Goal: Task Accomplishment & Management: Manage account settings

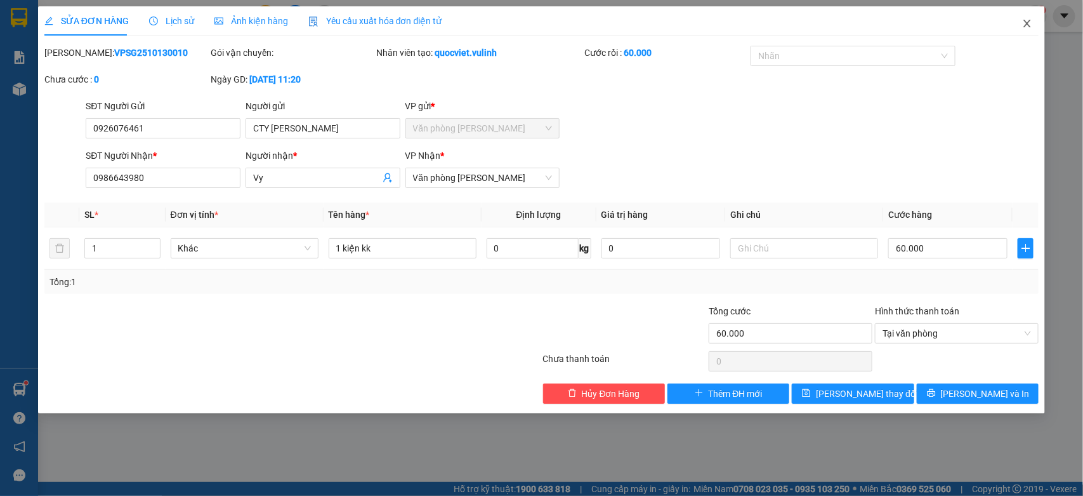
click at [1030, 17] on span "Close" at bounding box center [1028, 24] width 36 height 36
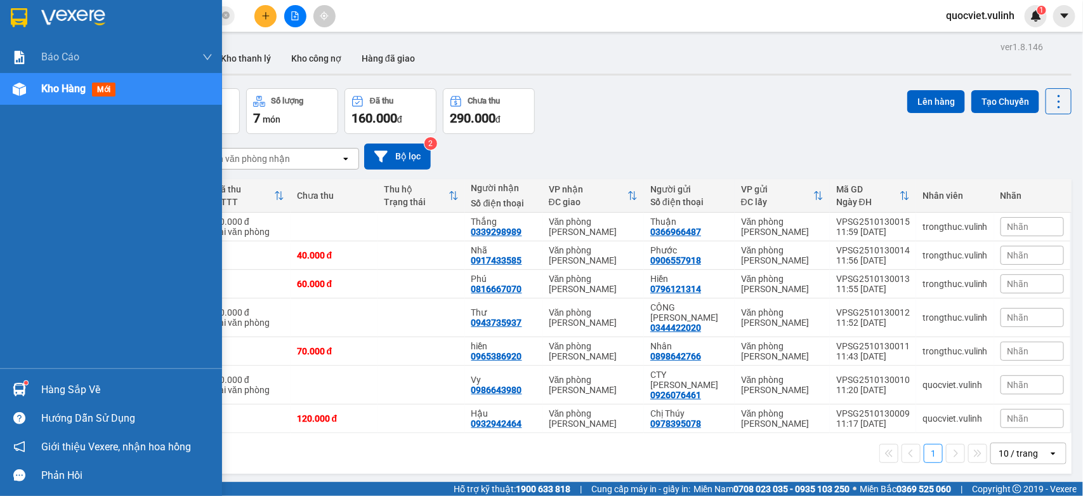
click at [42, 391] on div "Hàng sắp về" at bounding box center [126, 389] width 171 height 19
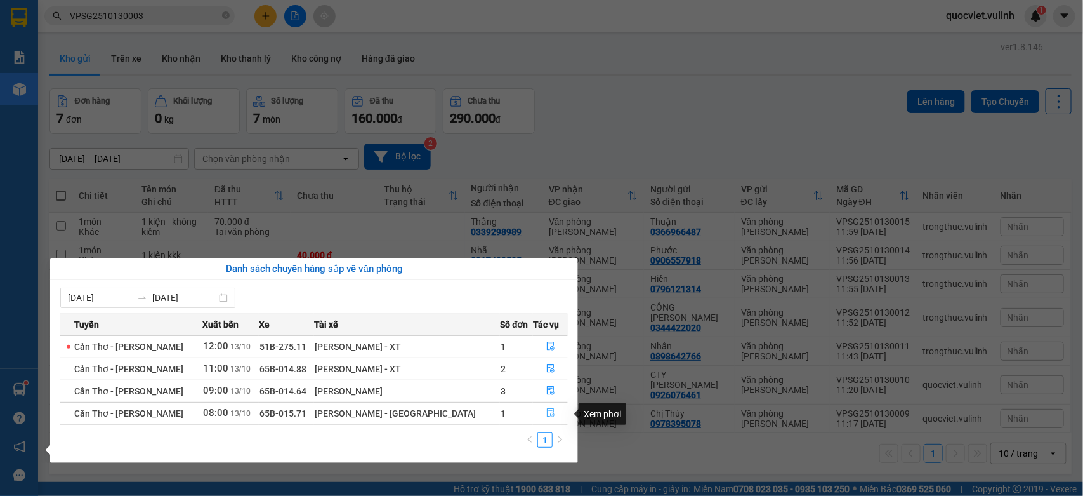
click at [547, 411] on icon "file-done" at bounding box center [550, 412] width 9 height 9
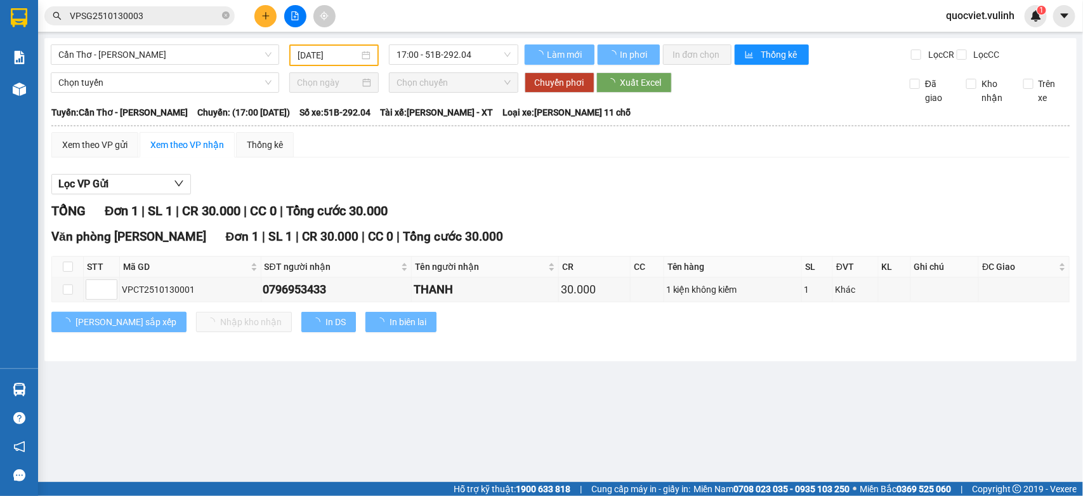
type input "[DATE]"
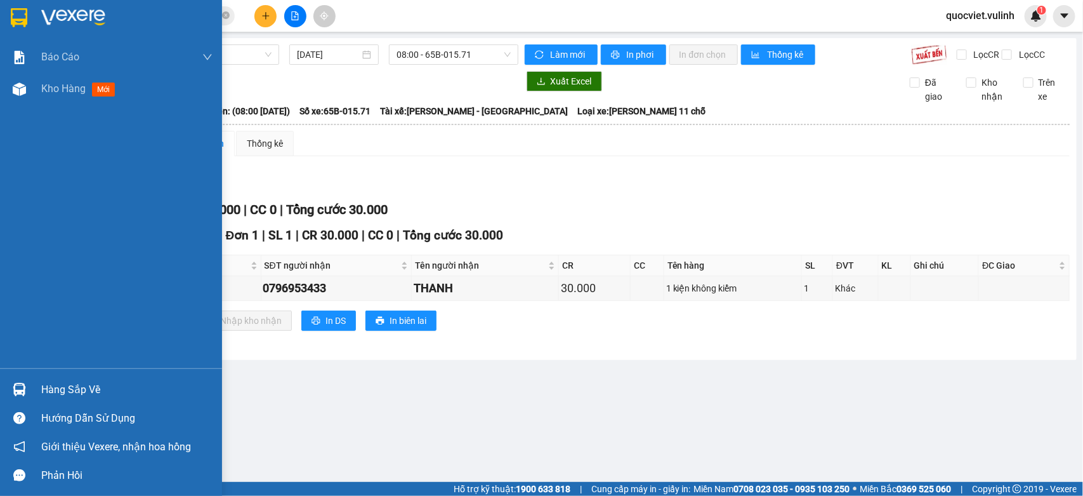
click at [33, 389] on div "Hàng sắp về" at bounding box center [111, 389] width 222 height 29
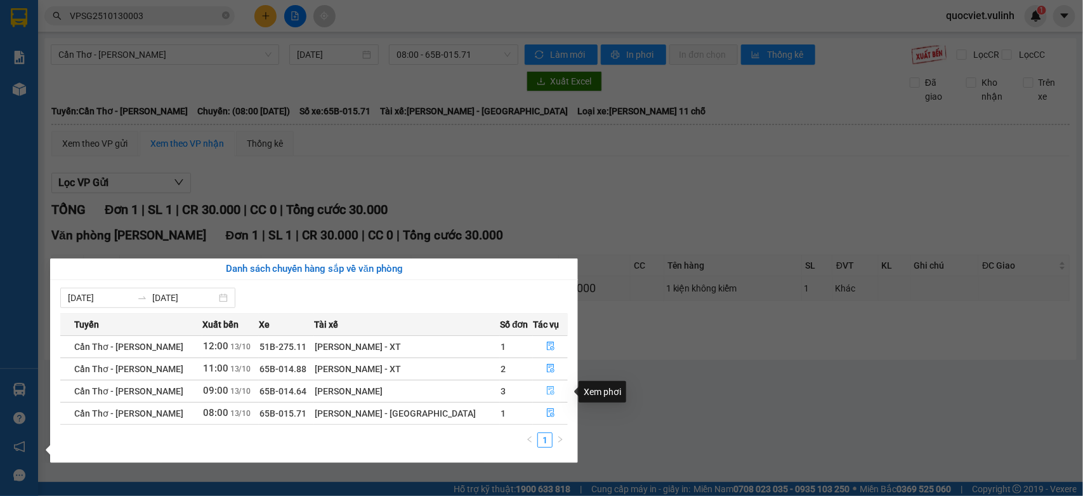
click at [546, 392] on icon "file-done" at bounding box center [550, 390] width 9 height 9
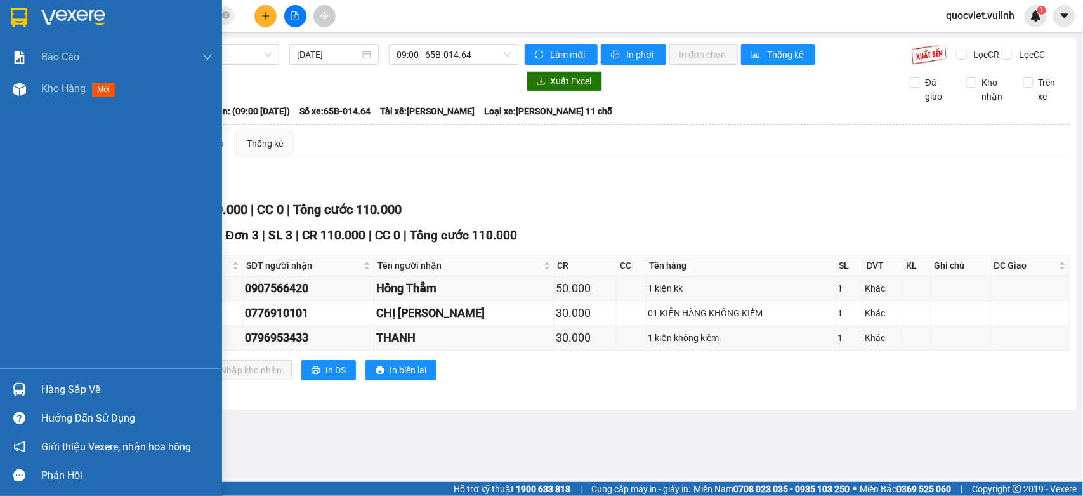
click at [17, 397] on div at bounding box center [19, 389] width 22 height 22
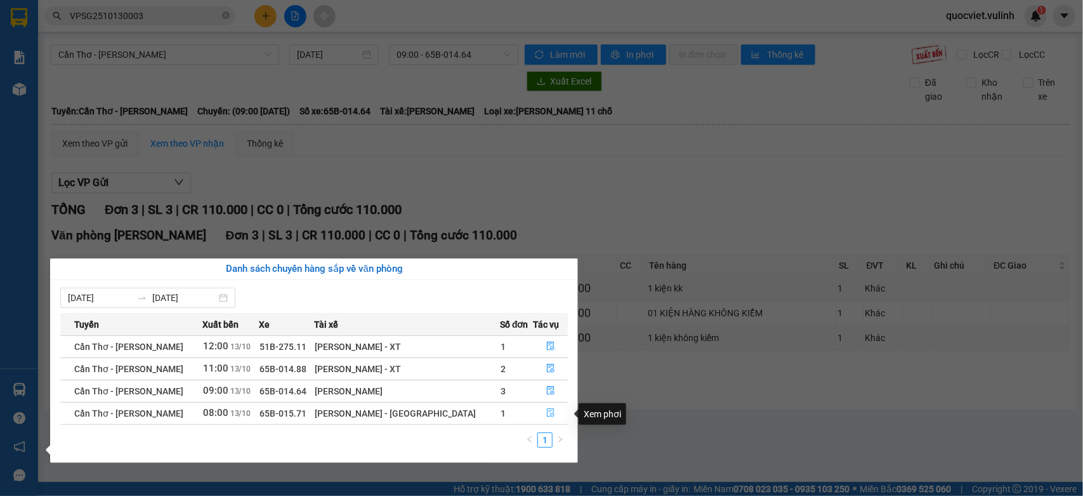
click at [546, 414] on icon "file-done" at bounding box center [550, 412] width 9 height 9
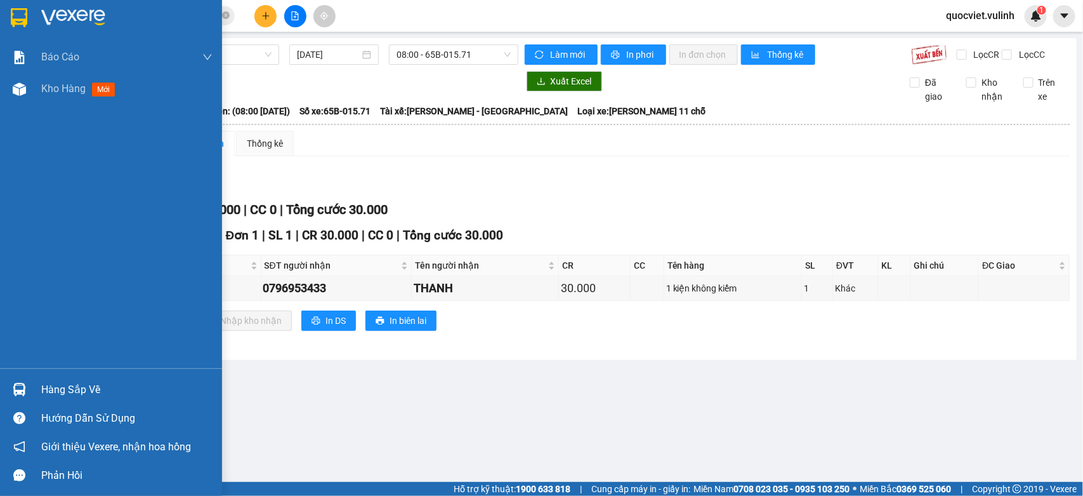
click at [40, 386] on div "Hàng sắp về" at bounding box center [111, 389] width 222 height 29
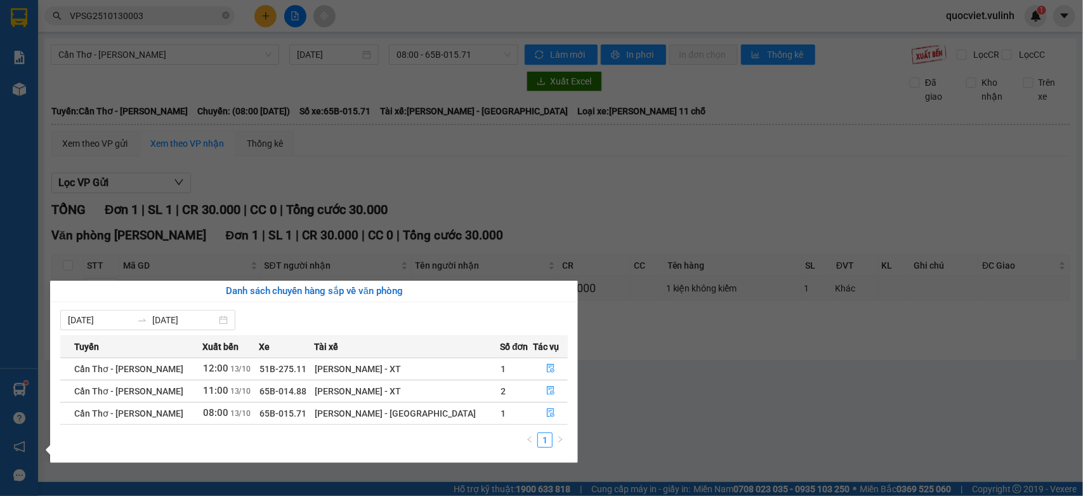
click at [13, 388] on div "Báo cáo BC hàng tồn (trạm) Báo cáo dòng tiền (nhân viên) Báo cáo dòng tiền (trạ…" at bounding box center [19, 248] width 38 height 496
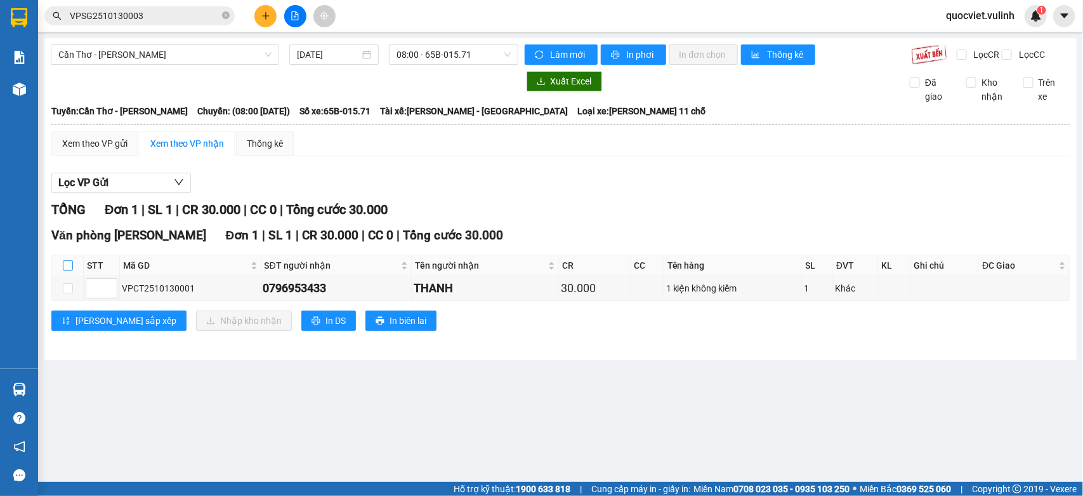
click at [65, 272] on label at bounding box center [68, 265] width 10 height 14
click at [65, 270] on input "checkbox" at bounding box center [68, 265] width 10 height 10
checkbox input "true"
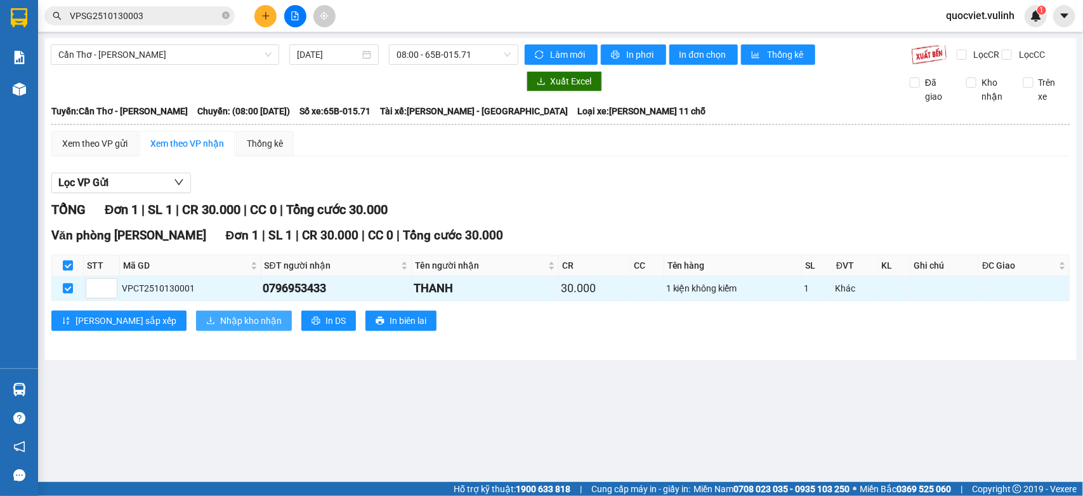
click at [220, 328] on span "Nhập kho nhận" at bounding box center [251, 321] width 62 height 14
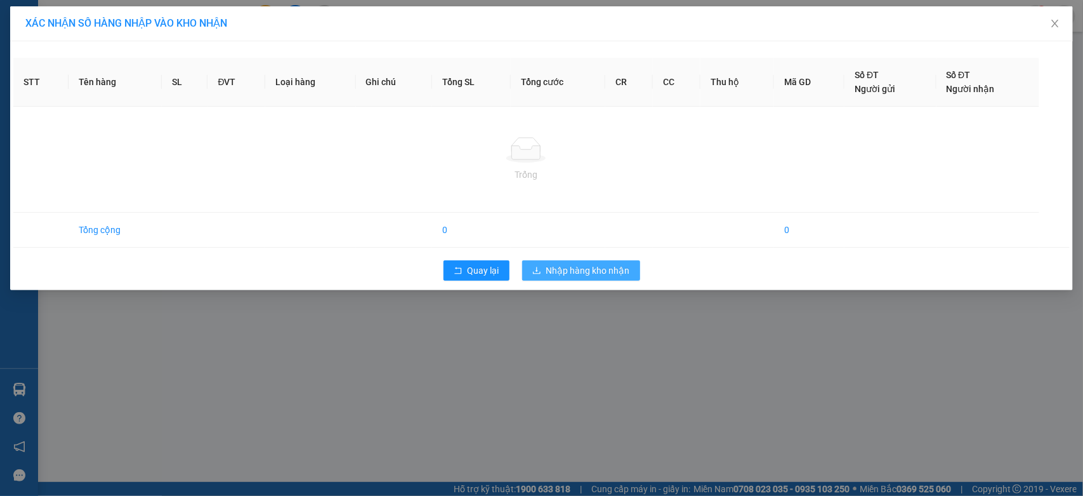
click at [609, 272] on span "Nhập hàng kho nhận" at bounding box center [588, 270] width 84 height 14
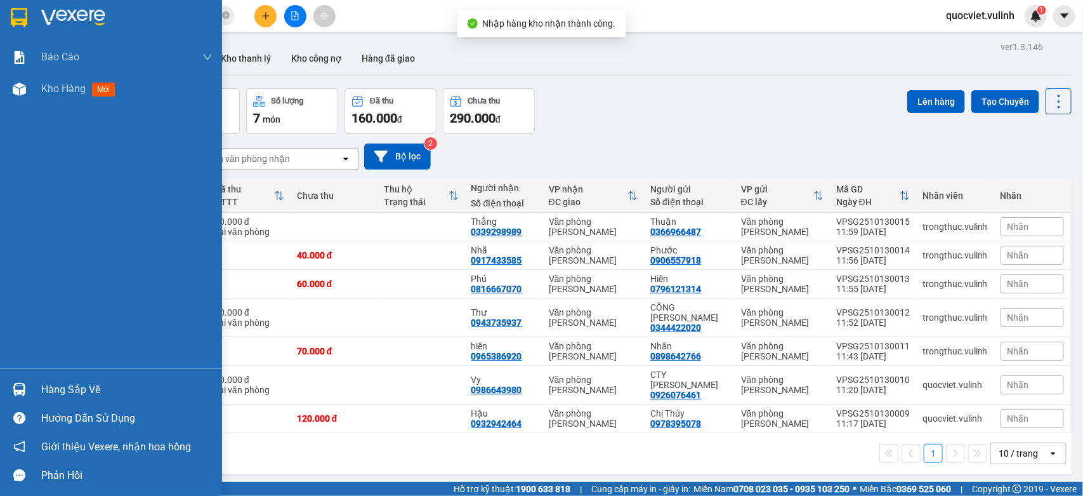
click at [35, 392] on div "Hàng sắp về" at bounding box center [111, 389] width 222 height 29
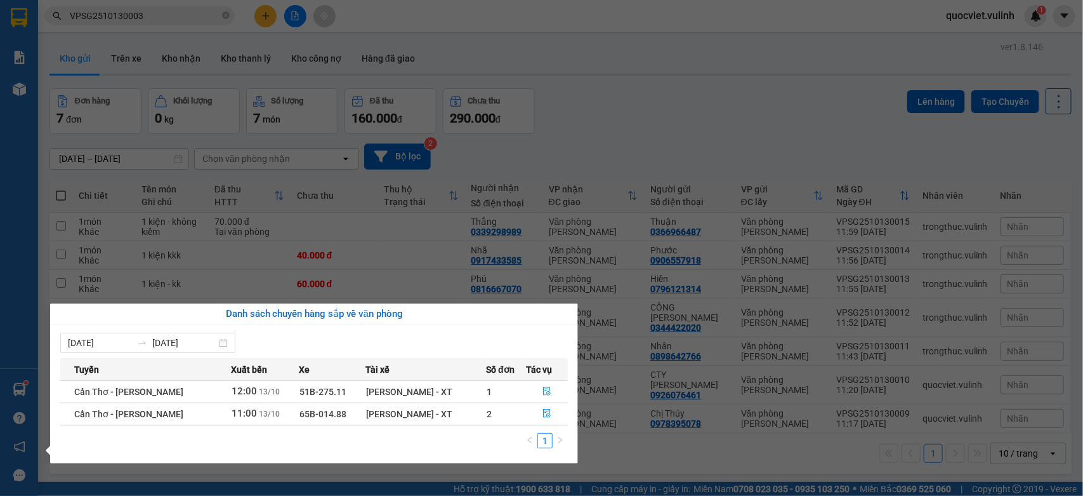
click at [670, 130] on section "Kết quả tìm kiếm ( 1 ) Bộ lọc Mã ĐH Trạng thái Món hàng Tổng cước Chưa cước Nhã…" at bounding box center [541, 248] width 1083 height 496
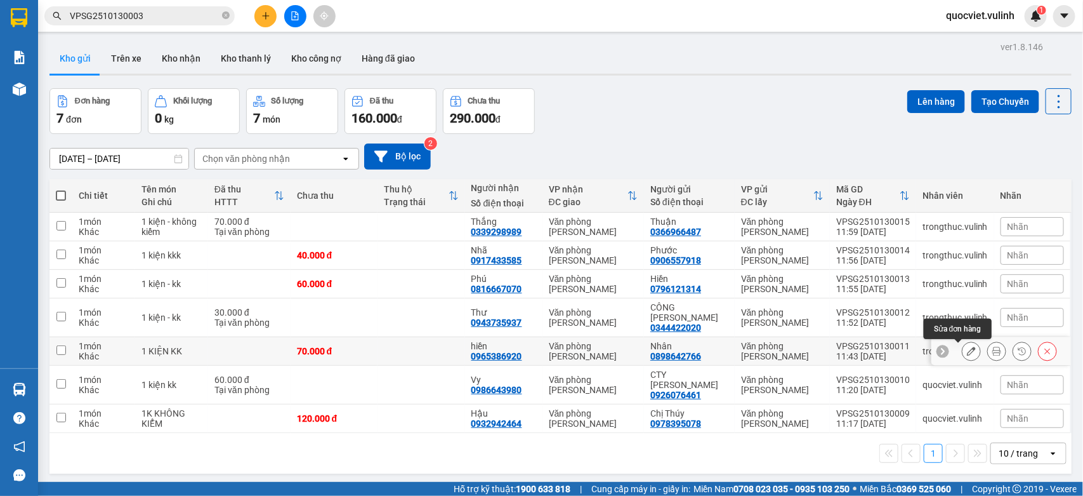
click at [967, 352] on icon at bounding box center [971, 351] width 9 height 9
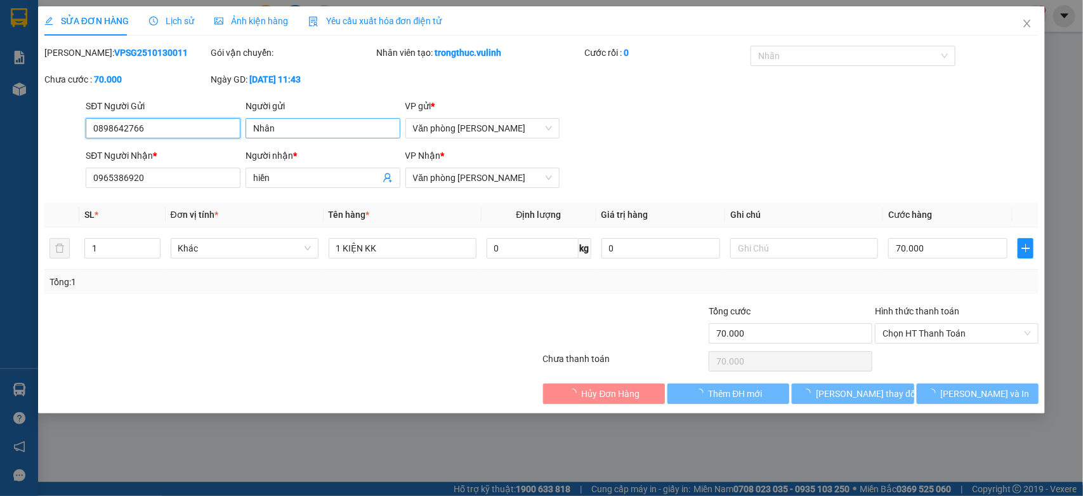
type input "0898642766"
type input "Nhân"
type input "0965386920"
type input "hiền"
type input "70.000"
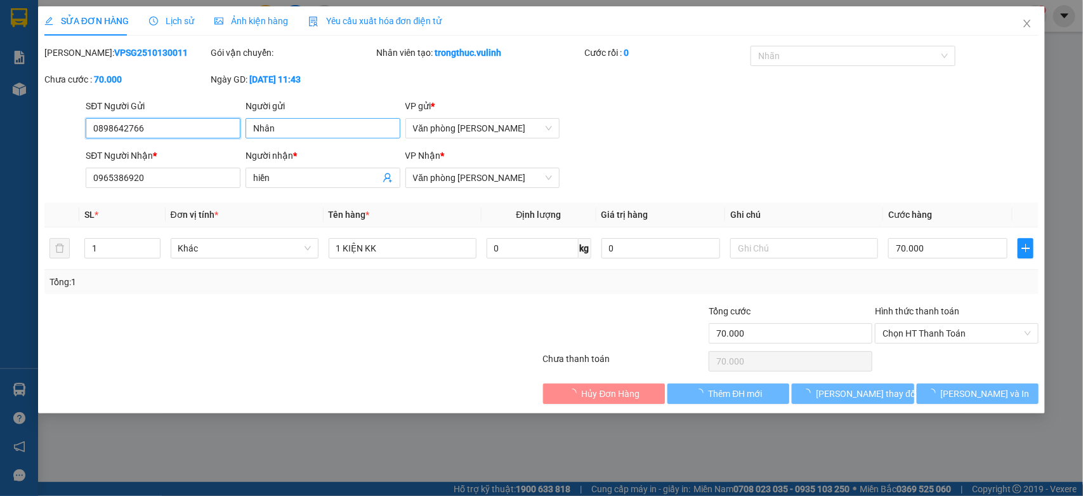
type input "70.000"
drag, startPoint x: 328, startPoint y: 130, endPoint x: 0, endPoint y: 154, distance: 328.4
click at [0, 138] on div "SỬA ĐƠN HÀNG Lịch sử Ảnh kiện hàng Yêu cầu xuất hóa đơn điện tử Total Paid Fee …" at bounding box center [541, 248] width 1083 height 496
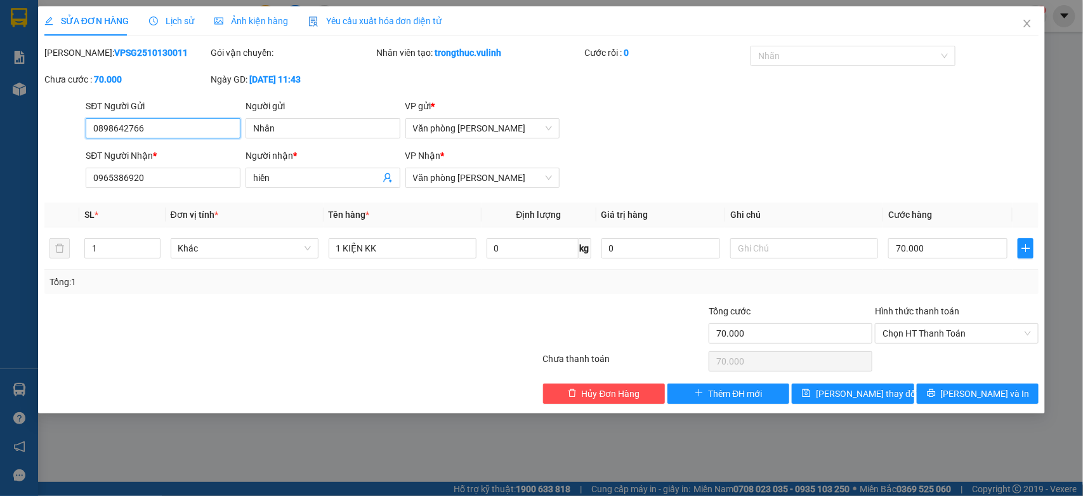
drag, startPoint x: 192, startPoint y: 131, endPoint x: 0, endPoint y: 191, distance: 200.9
click at [0, 165] on div "SỬA ĐƠN HÀNG Lịch sử Ảnh kiện hàng Yêu cầu xuất hóa đơn điện tử Total Paid Fee …" at bounding box center [541, 248] width 1083 height 496
drag, startPoint x: 337, startPoint y: 180, endPoint x: 0, endPoint y: 322, distance: 365.8
click at [0, 267] on div "SỬA ĐƠN HÀNG Lịch sử Ảnh kiện hàng Yêu cầu xuất hóa đơn điện tử Total Paid Fee …" at bounding box center [541, 248] width 1083 height 496
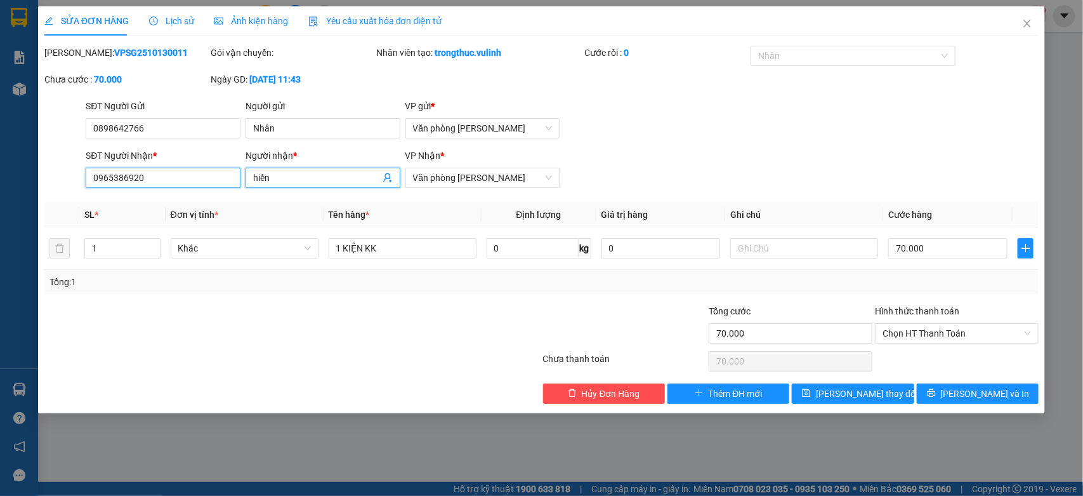
drag, startPoint x: 170, startPoint y: 169, endPoint x: 0, endPoint y: 249, distance: 187.7
click at [0, 198] on div "SỬA ĐƠN HÀNG Lịch sử Ảnh kiện hàng Yêu cầu xuất hóa đơn điện tử Total Paid Fee …" at bounding box center [541, 248] width 1083 height 496
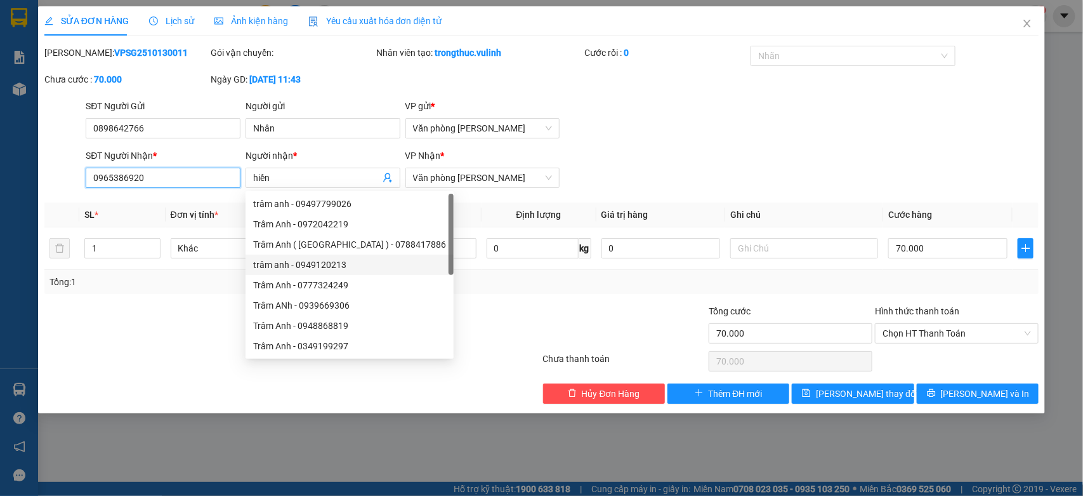
drag, startPoint x: 182, startPoint y: 183, endPoint x: 0, endPoint y: 273, distance: 202.7
click at [0, 249] on div "SỬA ĐƠN HÀNG Lịch sử Ảnh kiện hàng Yêu cầu xuất hóa đơn điện tử Total Paid Fee …" at bounding box center [541, 248] width 1083 height 496
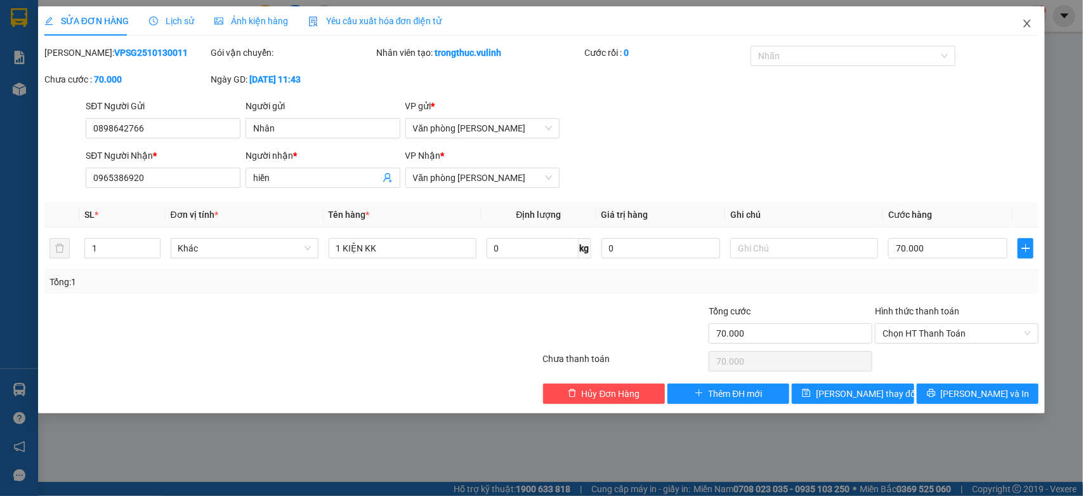
click at [1030, 30] on span "Close" at bounding box center [1028, 24] width 36 height 36
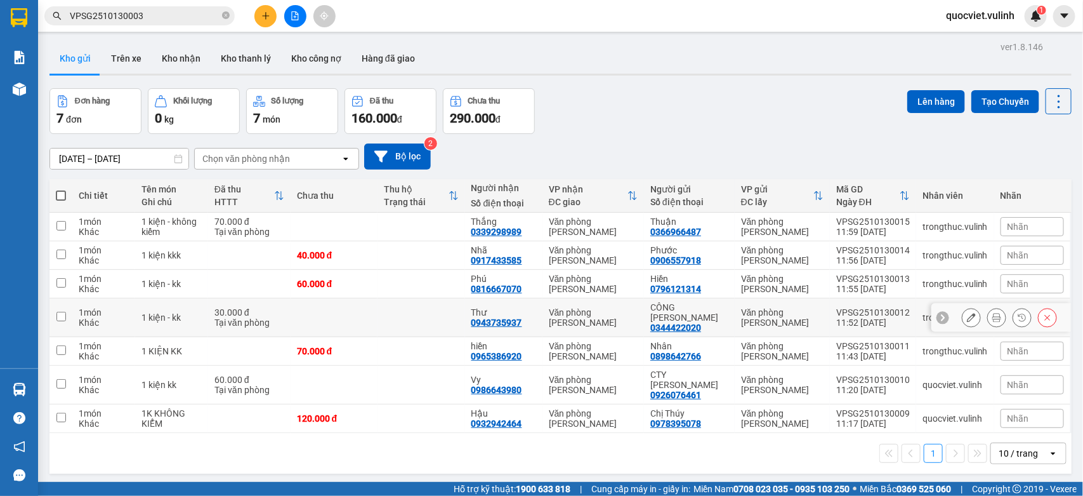
click at [967, 321] on icon at bounding box center [971, 317] width 9 height 9
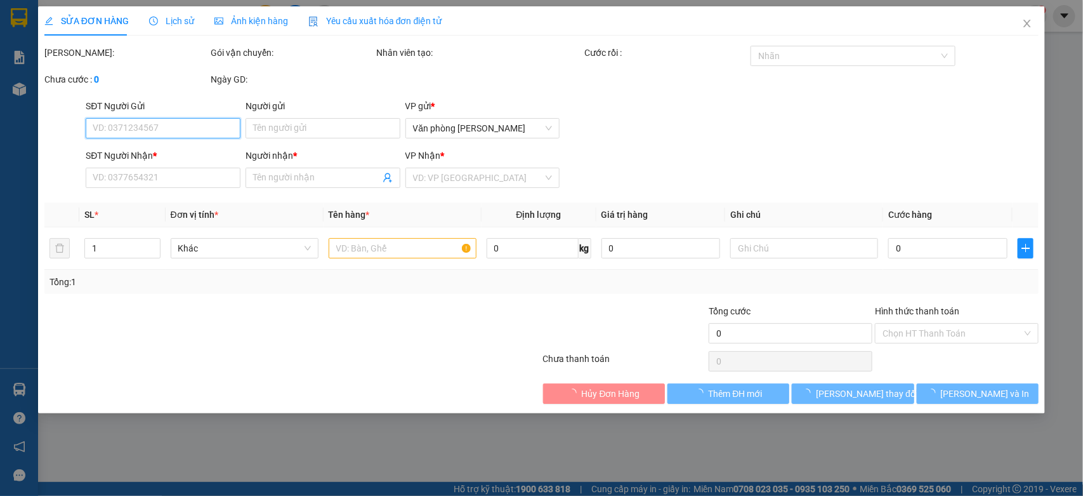
type input "0344422020"
type input "CÔNG TY DONG MART"
type input "0943735937"
type input "Thư"
type input "30.000"
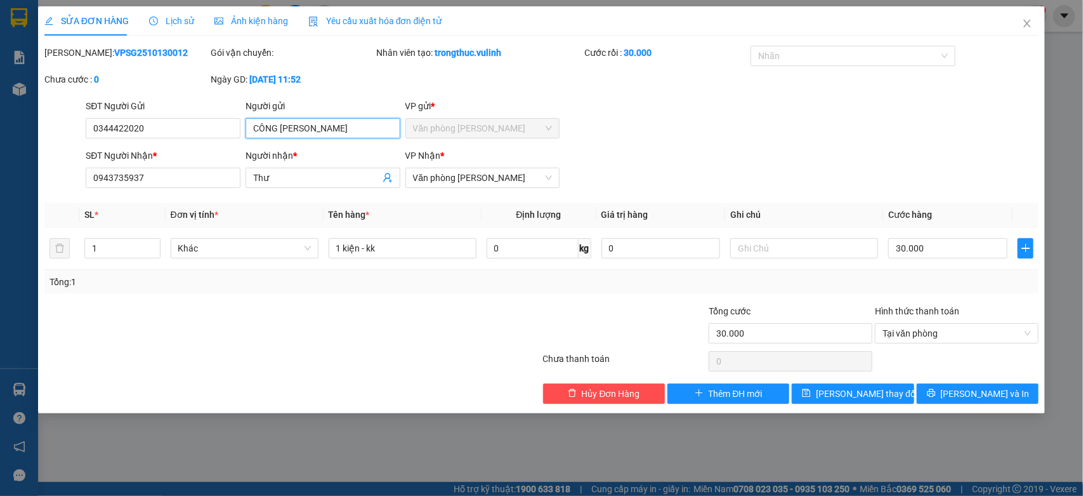
drag, startPoint x: 359, startPoint y: 125, endPoint x: 0, endPoint y: 300, distance: 399.1
click at [0, 235] on div "SỬA ĐƠN HÀNG Lịch sử Ảnh kiện hàng Yêu cầu xuất hóa đơn điện tử Total Paid Fee …" at bounding box center [541, 248] width 1083 height 496
drag, startPoint x: 175, startPoint y: 121, endPoint x: 0, endPoint y: 213, distance: 197.6
click at [0, 205] on div "SỬA ĐƠN HÀNG Lịch sử Ảnh kiện hàng Yêu cầu xuất hóa đơn điện tử Total Paid Fee …" at bounding box center [541, 248] width 1083 height 496
drag, startPoint x: 301, startPoint y: 185, endPoint x: 0, endPoint y: 245, distance: 307.5
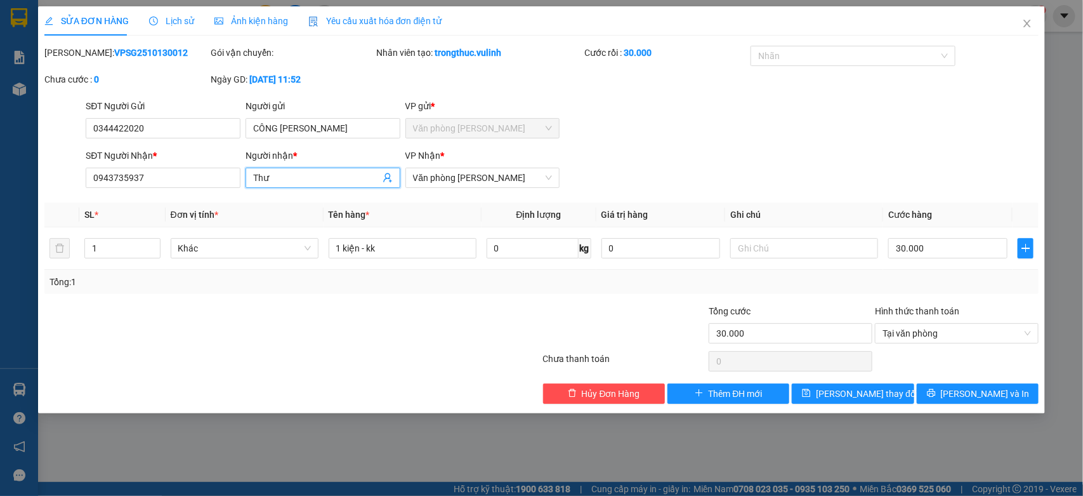
click at [0, 240] on div "SỬA ĐƠN HÀNG Lịch sử Ảnh kiện hàng Yêu cầu xuất hóa đơn điện tử Total Paid Fee …" at bounding box center [541, 248] width 1083 height 496
drag, startPoint x: 216, startPoint y: 173, endPoint x: 0, endPoint y: 189, distance: 216.4
click at [0, 189] on div "SỬA ĐƠN HÀNG Lịch sử Ảnh kiện hàng Yêu cầu xuất hóa đơn điện tử Total Paid Fee …" at bounding box center [541, 248] width 1083 height 496
click at [1030, 20] on icon "close" at bounding box center [1027, 24] width 7 height 8
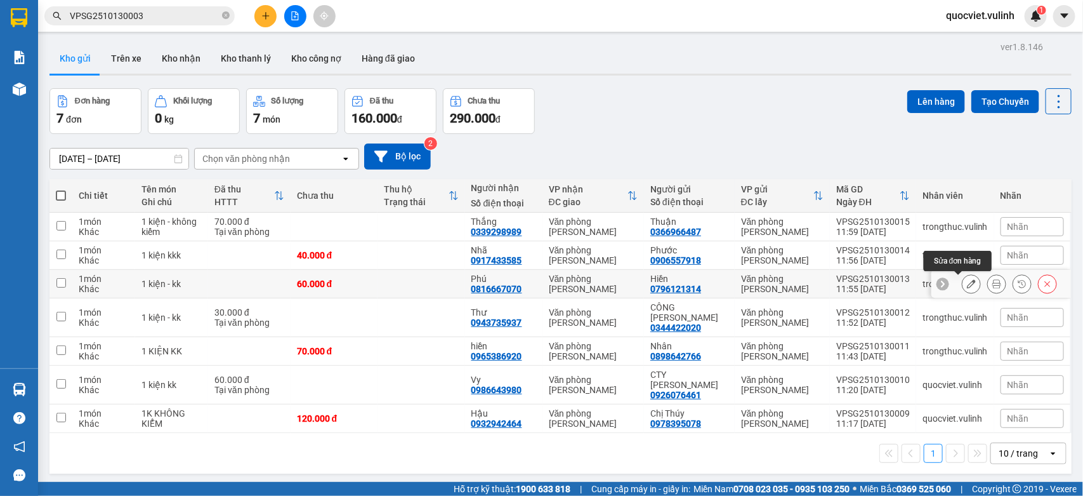
click at [967, 284] on icon at bounding box center [971, 283] width 9 height 9
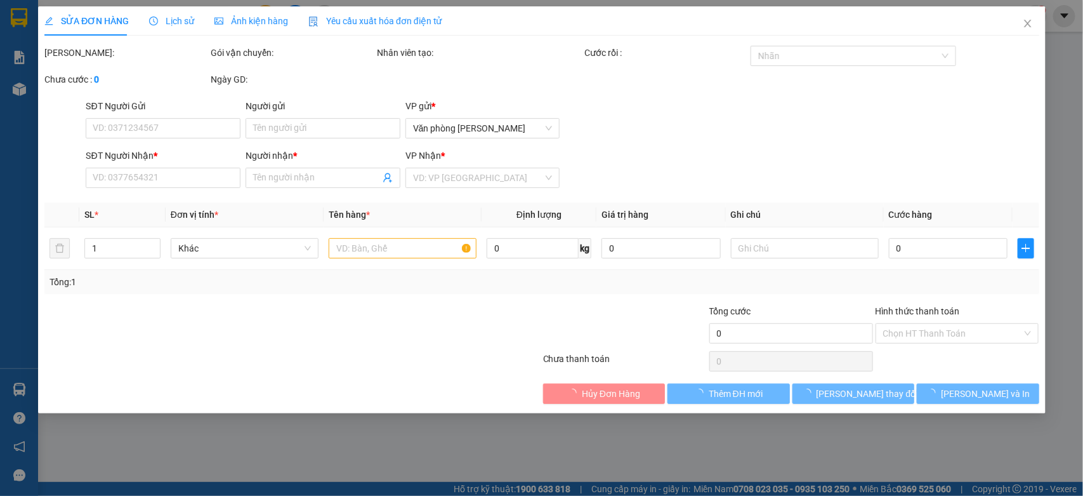
type input "0796121314"
type input "Hiền"
type input "0816667070"
type input "Phú"
type input "60.000"
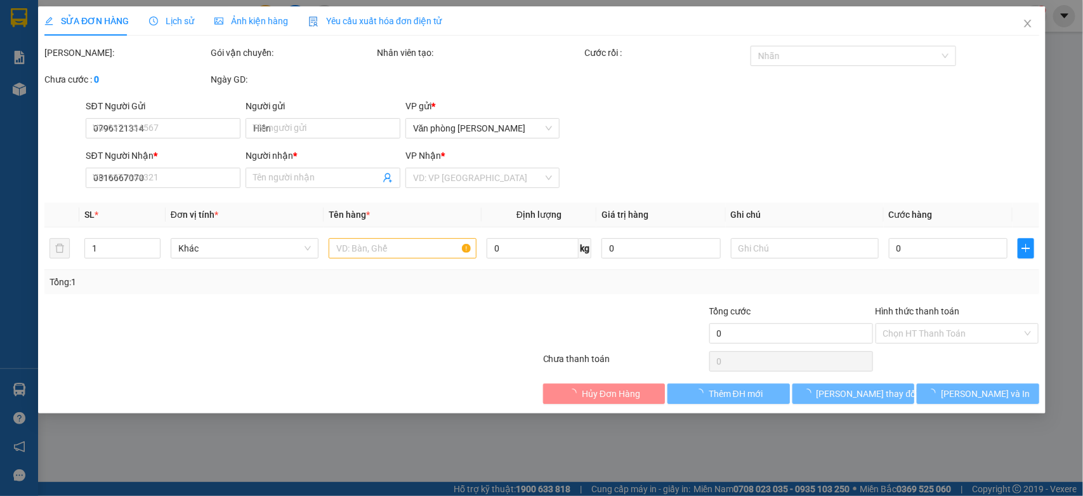
type input "60.000"
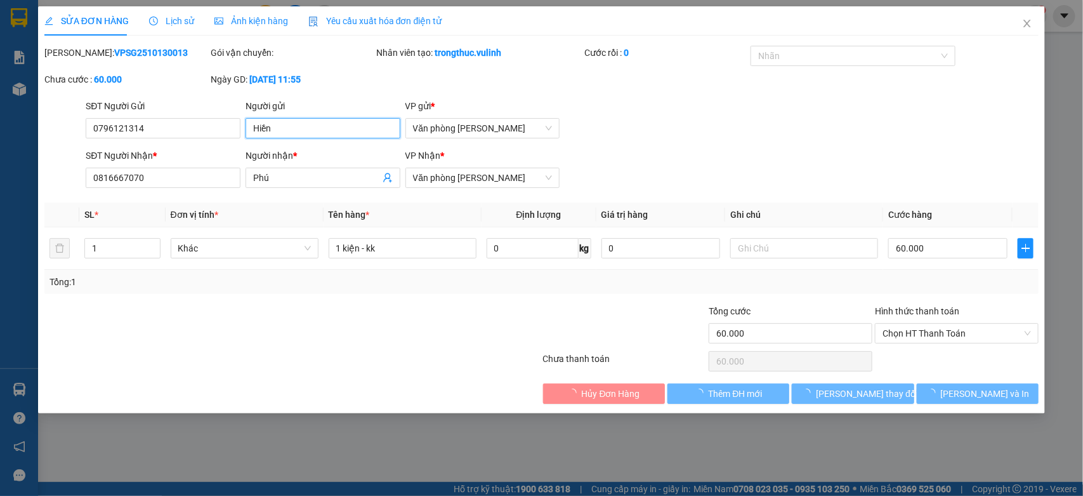
drag, startPoint x: 289, startPoint y: 127, endPoint x: 0, endPoint y: 236, distance: 308.7
click at [0, 223] on div "SỬA ĐƠN HÀNG Lịch sử Ảnh kiện hàng Yêu cầu xuất hóa đơn điện tử Total Paid Fee …" at bounding box center [541, 248] width 1083 height 496
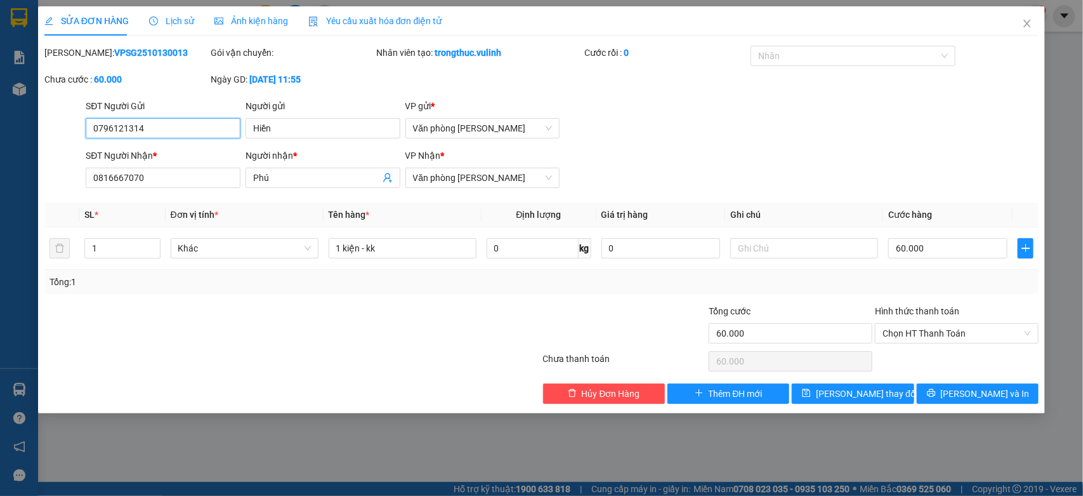
drag, startPoint x: 195, startPoint y: 126, endPoint x: 0, endPoint y: 207, distance: 211.1
click at [0, 191] on div "SỬA ĐƠN HÀNG Lịch sử Ảnh kiện hàng Yêu cầu xuất hóa đơn điện tử Total Paid Fee …" at bounding box center [541, 248] width 1083 height 496
drag, startPoint x: 300, startPoint y: 178, endPoint x: 0, endPoint y: 235, distance: 305.0
click at [0, 227] on div "SỬA ĐƠN HÀNG Lịch sử Ảnh kiện hàng Yêu cầu xuất hóa đơn điện tử Total Paid Fee …" at bounding box center [541, 248] width 1083 height 496
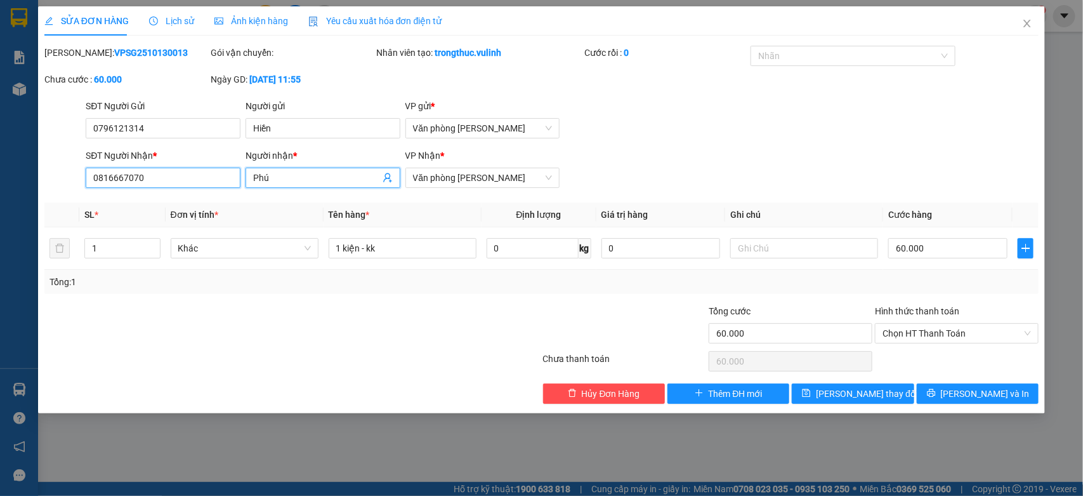
drag, startPoint x: 189, startPoint y: 183, endPoint x: 0, endPoint y: 207, distance: 190.7
click at [0, 206] on div "SỬA ĐƠN HÀNG Lịch sử Ảnh kiện hàng Yêu cầu xuất hóa đơn điện tử Total Paid Fee …" at bounding box center [541, 248] width 1083 height 496
click at [1028, 26] on icon "close" at bounding box center [1028, 23] width 10 height 10
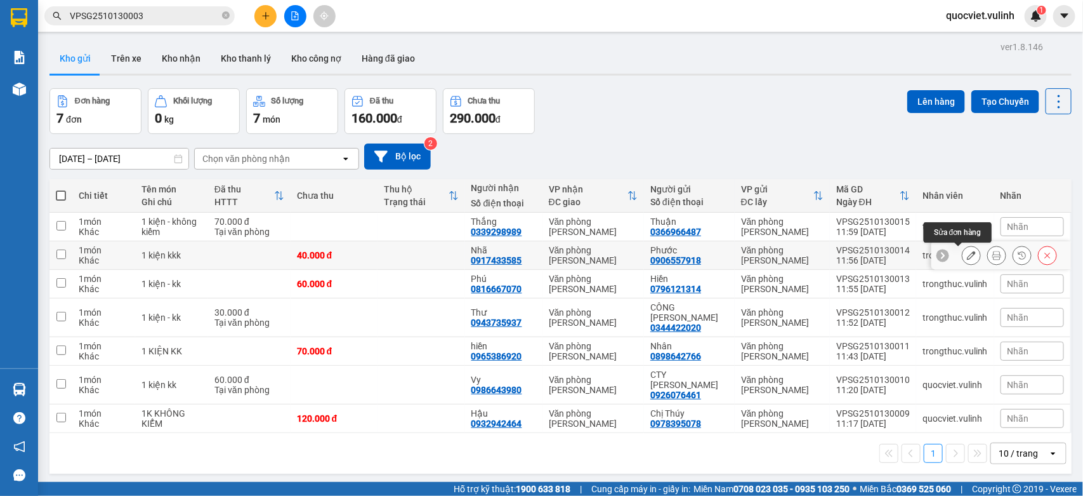
click at [967, 255] on icon at bounding box center [971, 255] width 9 height 9
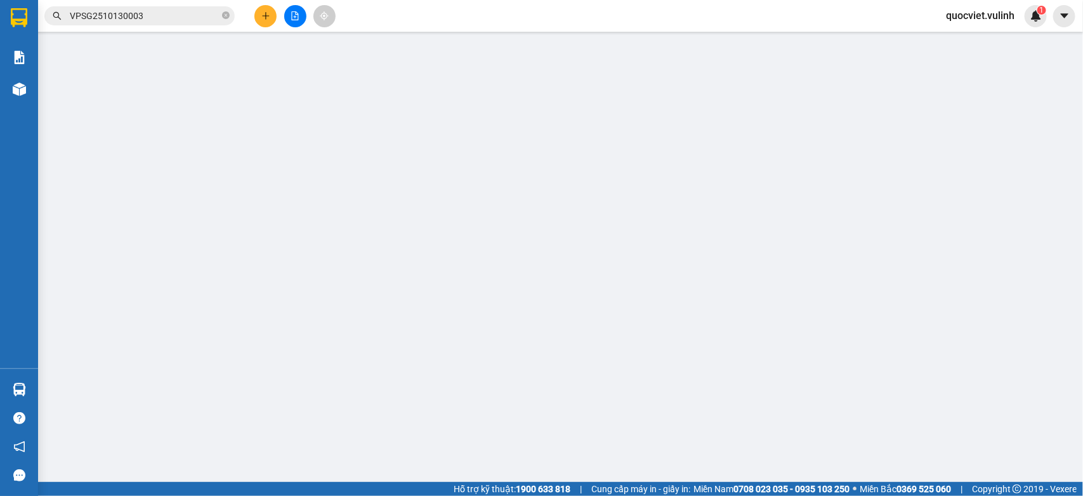
type input "0906557918"
type input "Phước"
type input "0917433585"
type input "Nhã"
type input "40.000"
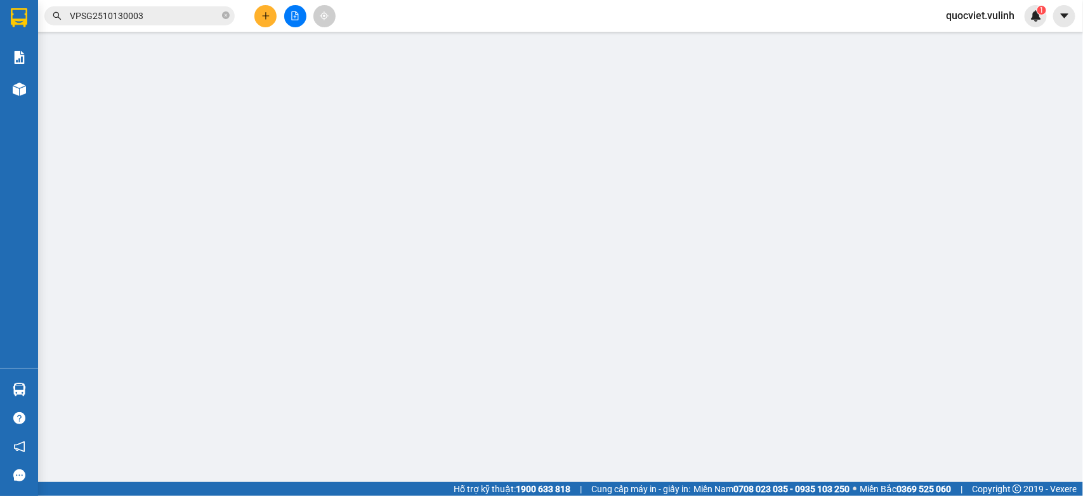
type input "40.000"
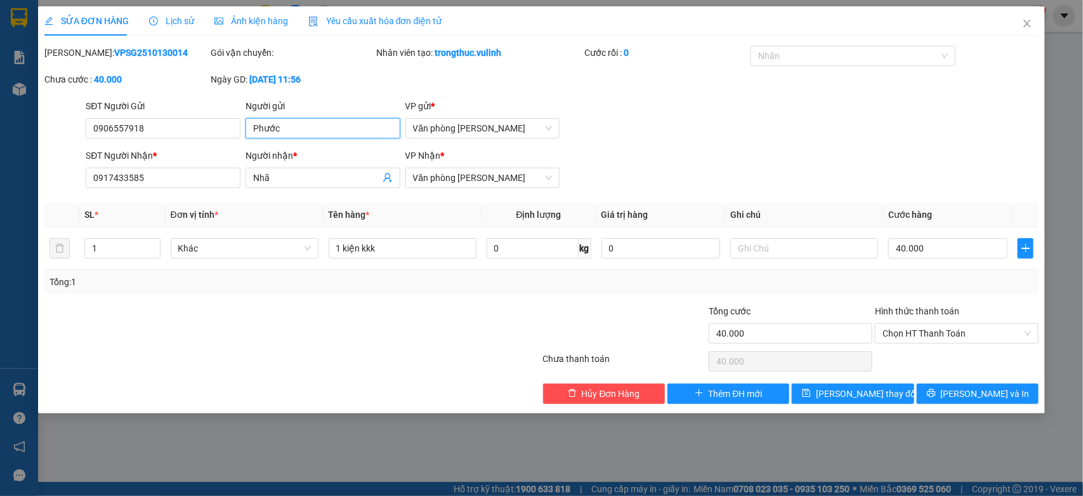
drag, startPoint x: 298, startPoint y: 141, endPoint x: 0, endPoint y: 190, distance: 302.4
click at [0, 190] on div "SỬA ĐƠN HÀNG Lịch sử Ảnh kiện hàng Yêu cầu xuất hóa đơn điện tử Total Paid Fee …" at bounding box center [541, 248] width 1083 height 496
drag, startPoint x: 160, startPoint y: 126, endPoint x: 0, endPoint y: 169, distance: 165.7
click at [0, 169] on div "SỬA ĐƠN HÀNG Lịch sử Ảnh kiện hàng Yêu cầu xuất hóa đơn điện tử Total Paid Fee …" at bounding box center [541, 248] width 1083 height 496
drag, startPoint x: 312, startPoint y: 178, endPoint x: 0, endPoint y: 195, distance: 312.8
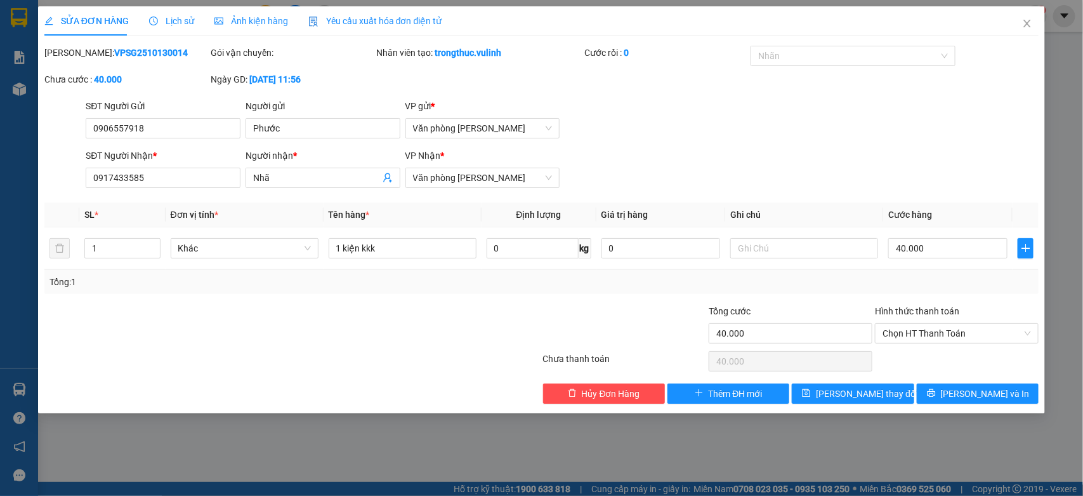
click at [0, 199] on div "SỬA ĐƠN HÀNG Lịch sử Ảnh kiện hàng Yêu cầu xuất hóa đơn điện tử Total Paid Fee …" at bounding box center [541, 248] width 1083 height 496
drag, startPoint x: 148, startPoint y: 181, endPoint x: 0, endPoint y: 232, distance: 156.4
click at [0, 236] on div "SỬA ĐƠN HÀNG Lịch sử Ảnh kiện hàng Yêu cầu xuất hóa đơn điện tử Total Paid Fee …" at bounding box center [541, 248] width 1083 height 496
click at [1026, 17] on span "Close" at bounding box center [1028, 24] width 36 height 36
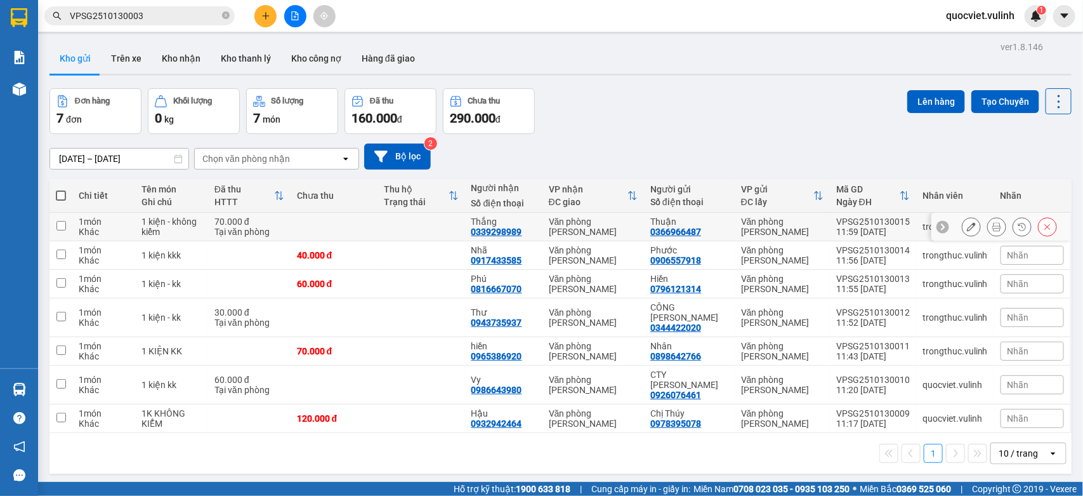
click at [967, 223] on icon at bounding box center [971, 226] width 9 height 9
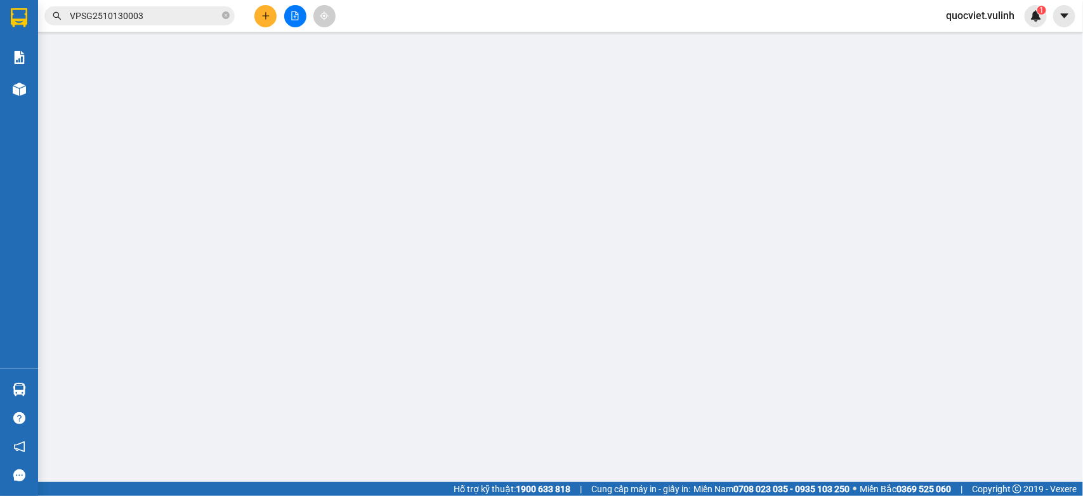
type input "0366966487"
type input "Thuận"
type input "0339298989"
type input "Thắng"
type input "70.000"
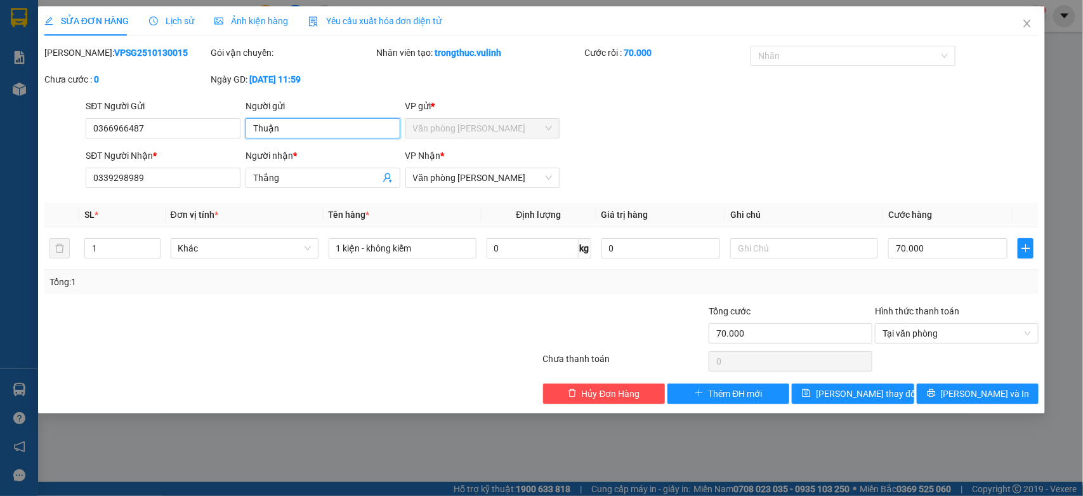
drag, startPoint x: 310, startPoint y: 128, endPoint x: 0, endPoint y: 219, distance: 322.8
click at [0, 191] on div "SỬA ĐƠN HÀNG Lịch sử Ảnh kiện hàng Yêu cầu xuất hóa đơn điện tử Total Paid Fee …" at bounding box center [541, 248] width 1083 height 496
drag, startPoint x: 300, startPoint y: 119, endPoint x: 0, endPoint y: 185, distance: 307.3
click at [0, 181] on div "SỬA ĐƠN HÀNG Lịch sử Ảnh kiện hàng Yêu cầu xuất hóa đơn điện tử Total Paid Fee …" at bounding box center [541, 248] width 1083 height 496
drag, startPoint x: 132, startPoint y: 132, endPoint x: 0, endPoint y: 202, distance: 149.3
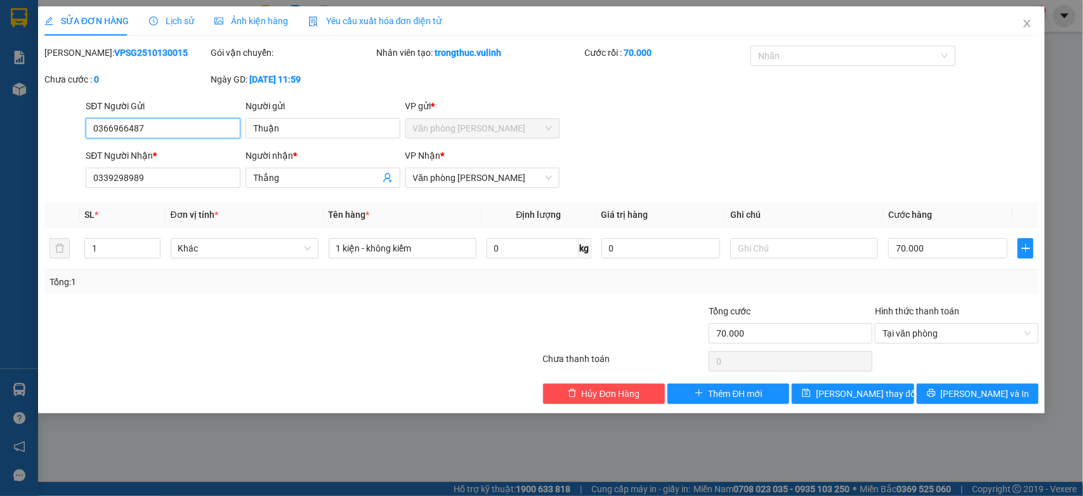
click at [0, 185] on div "SỬA ĐƠN HÀNG Lịch sử Ảnh kiện hàng Yêu cầu xuất hóa đơn điện tử Total Paid Fee …" at bounding box center [541, 248] width 1083 height 496
drag, startPoint x: 314, startPoint y: 178, endPoint x: 0, endPoint y: 299, distance: 336.8
click at [0, 267] on div "SỬA ĐƠN HÀNG Lịch sử Ảnh kiện hàng Yêu cầu xuất hóa đơn điện tử Total Paid Fee …" at bounding box center [541, 248] width 1083 height 496
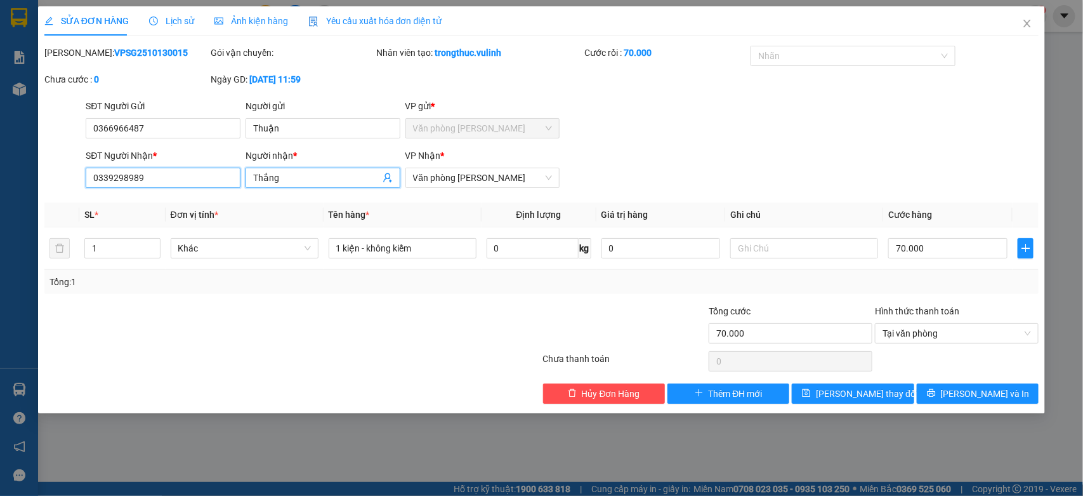
drag, startPoint x: 189, startPoint y: 182, endPoint x: 0, endPoint y: 311, distance: 228.7
click at [0, 238] on div "SỬA ĐƠN HÀNG Lịch sử Ảnh kiện hàng Yêu cầu xuất hóa đơn điện tử Total Paid Fee …" at bounding box center [541, 248] width 1083 height 496
click at [1024, 23] on icon "close" at bounding box center [1028, 23] width 10 height 10
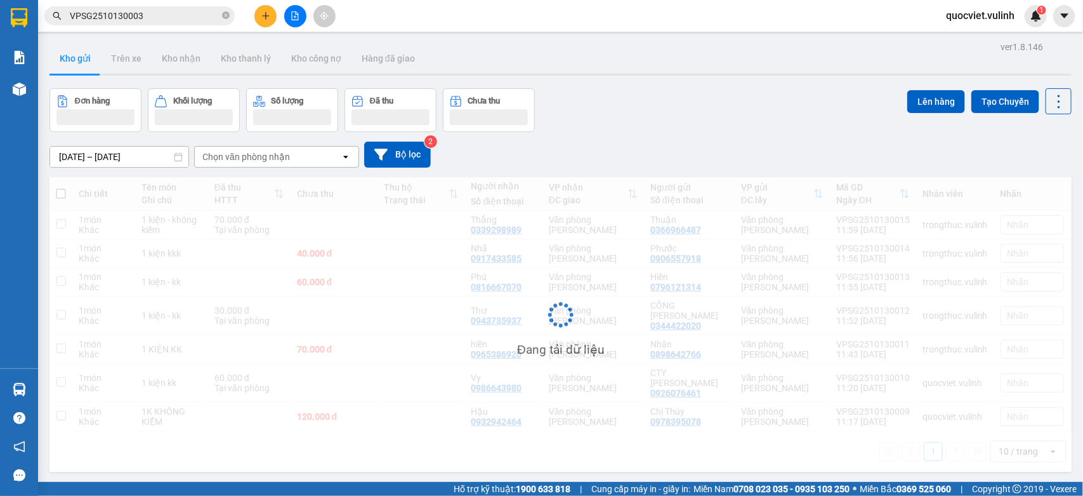
click at [265, 16] on icon "plus" at bounding box center [265, 15] width 7 height 1
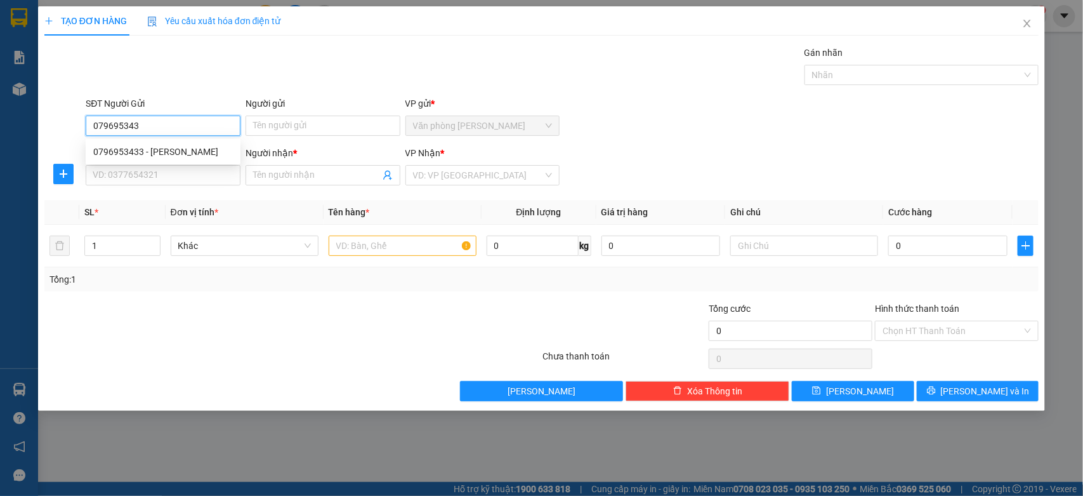
type input "0796953433"
click at [192, 151] on div "0796953433 - [PERSON_NAME]" at bounding box center [163, 152] width 140 height 14
type input "THANH"
type input "0796953433"
type input "THANH"
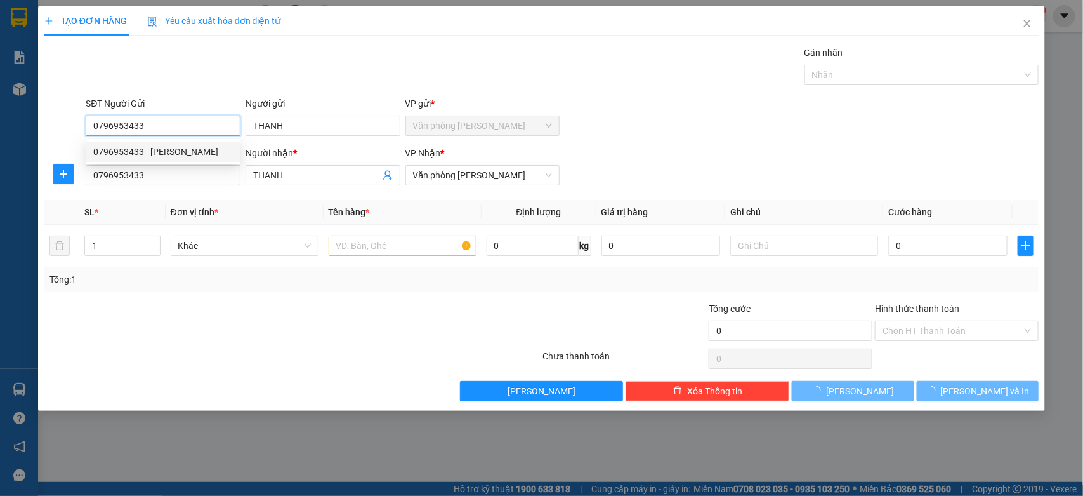
type input "60.000"
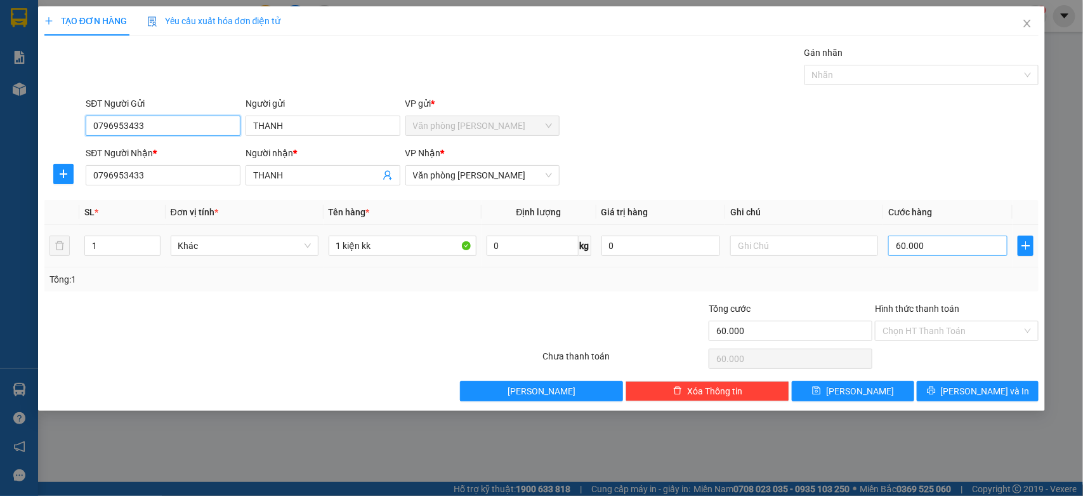
type input "0796953433"
click at [960, 248] on input "60.000" at bounding box center [948, 245] width 119 height 20
type input "0"
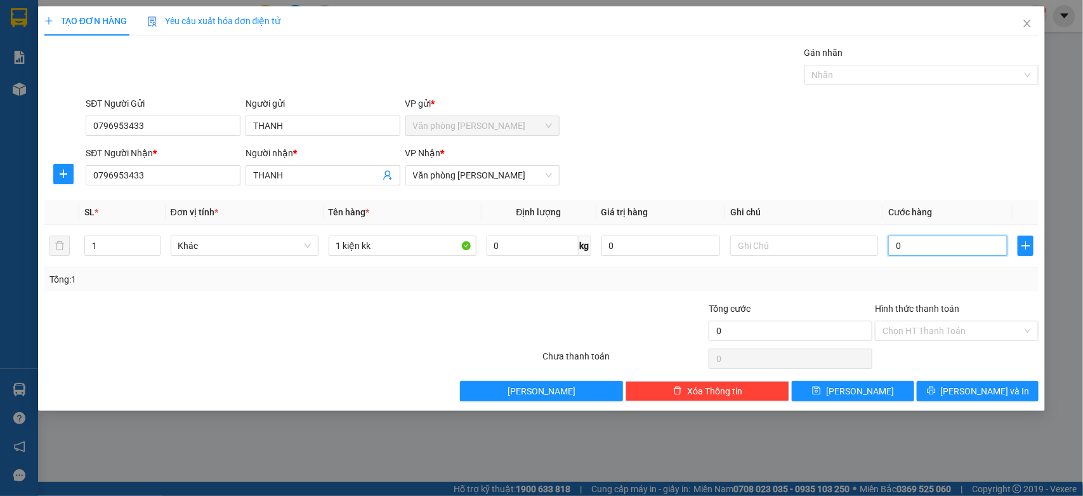
type input "5"
type input "05"
type input "50"
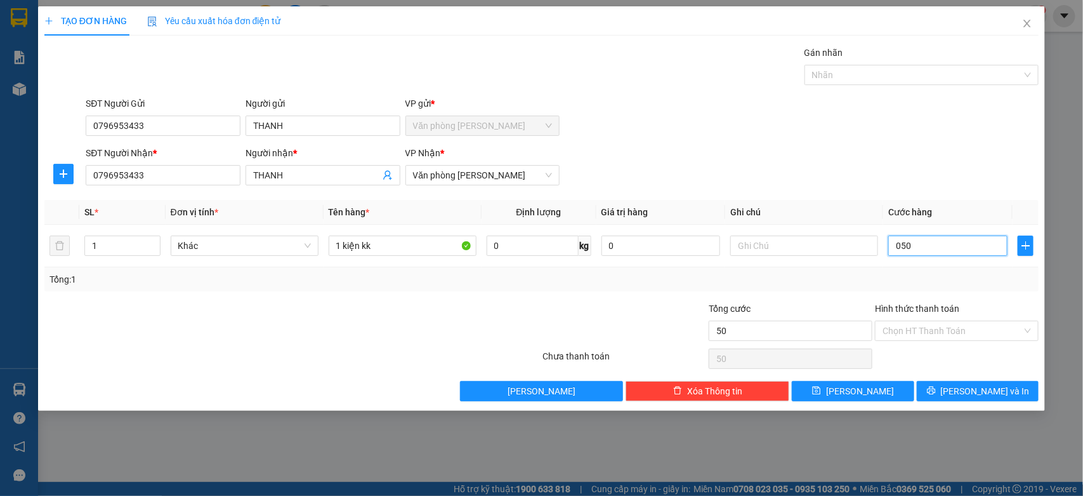
type input "0.500"
type input "500"
type input "5.000"
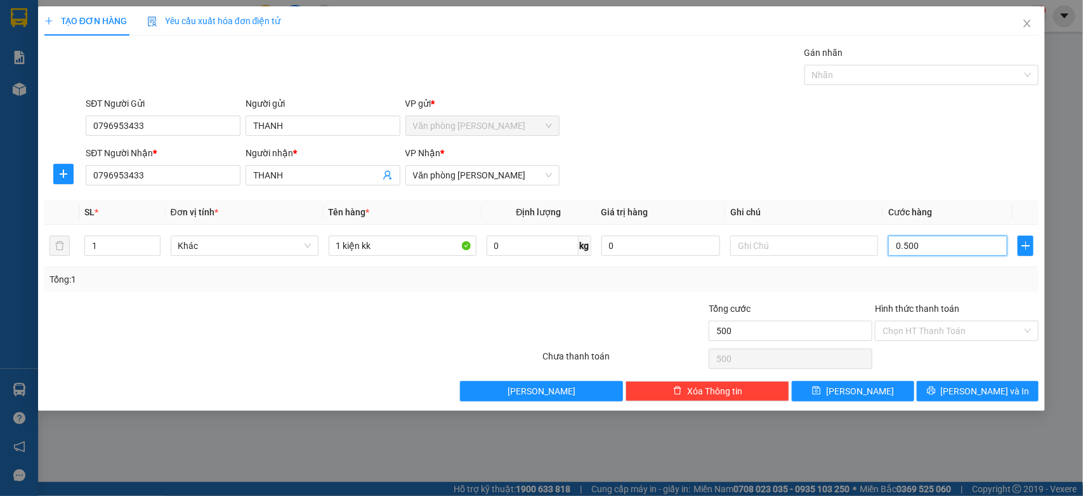
type input "05.000"
type input "50.000"
click at [1005, 397] on button "[PERSON_NAME] và In" at bounding box center [978, 391] width 122 height 20
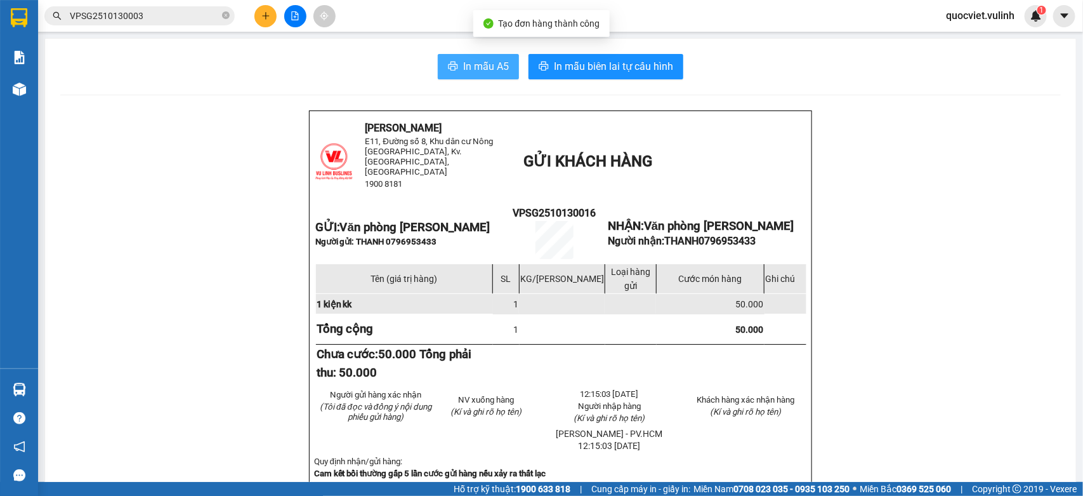
click at [449, 69] on icon "printer" at bounding box center [454, 66] width 10 height 9
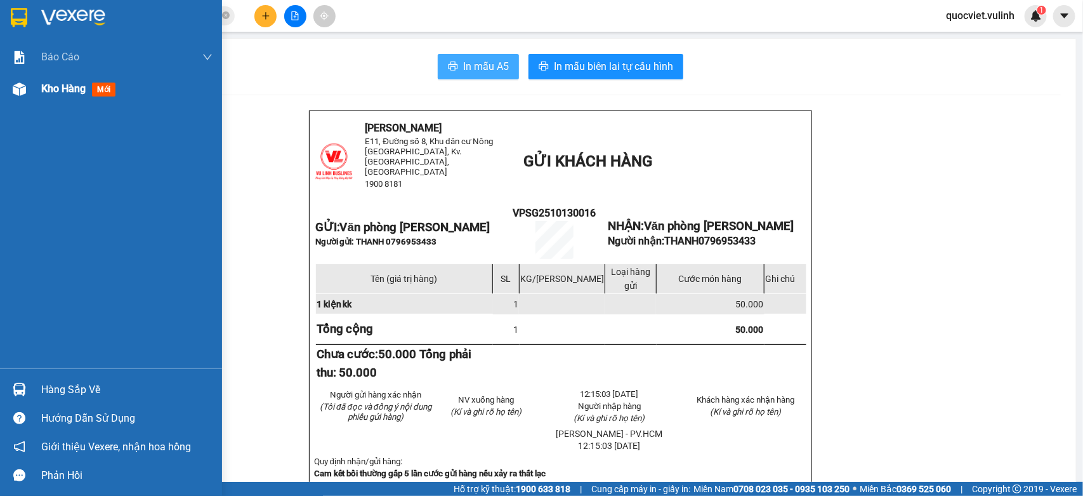
click at [21, 86] on img at bounding box center [19, 89] width 13 height 13
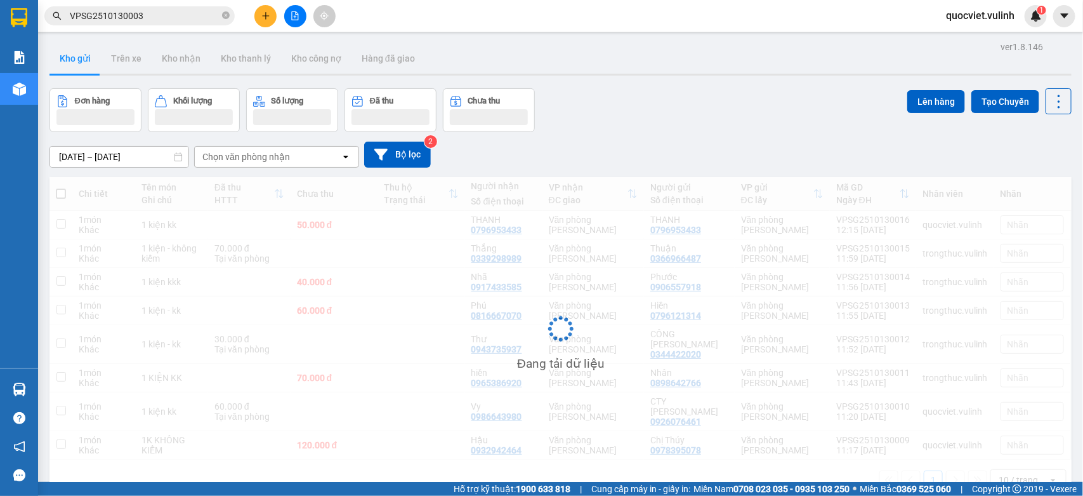
click at [169, 62] on button "Kho nhận" at bounding box center [181, 58] width 59 height 30
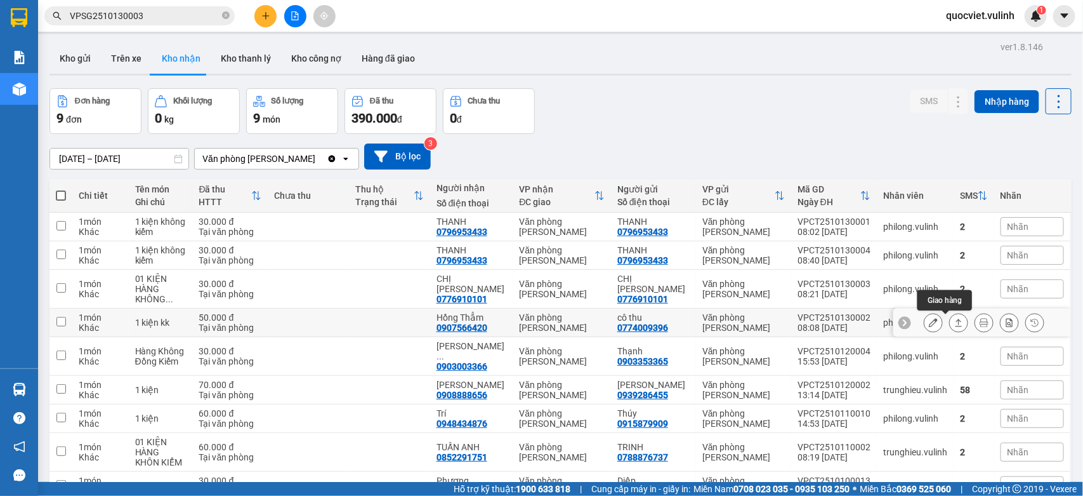
click at [955, 324] on icon at bounding box center [959, 322] width 9 height 9
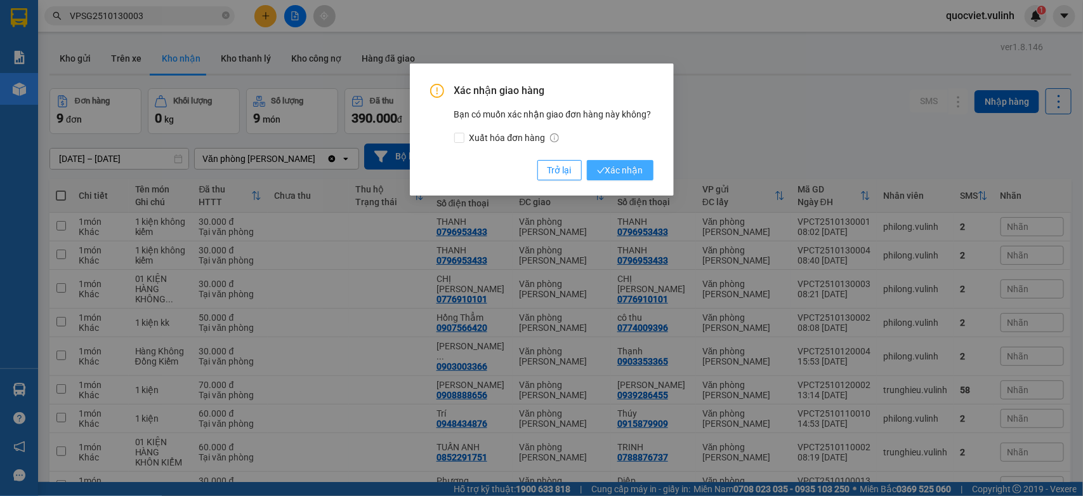
click at [639, 171] on span "Xác nhận" at bounding box center [620, 170] width 46 height 14
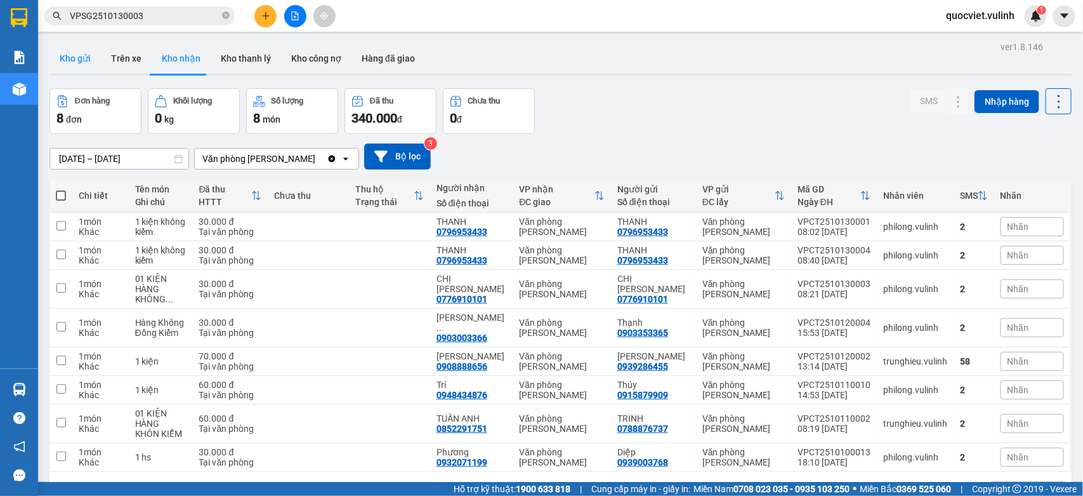
click at [80, 51] on button "Kho gửi" at bounding box center [75, 58] width 51 height 30
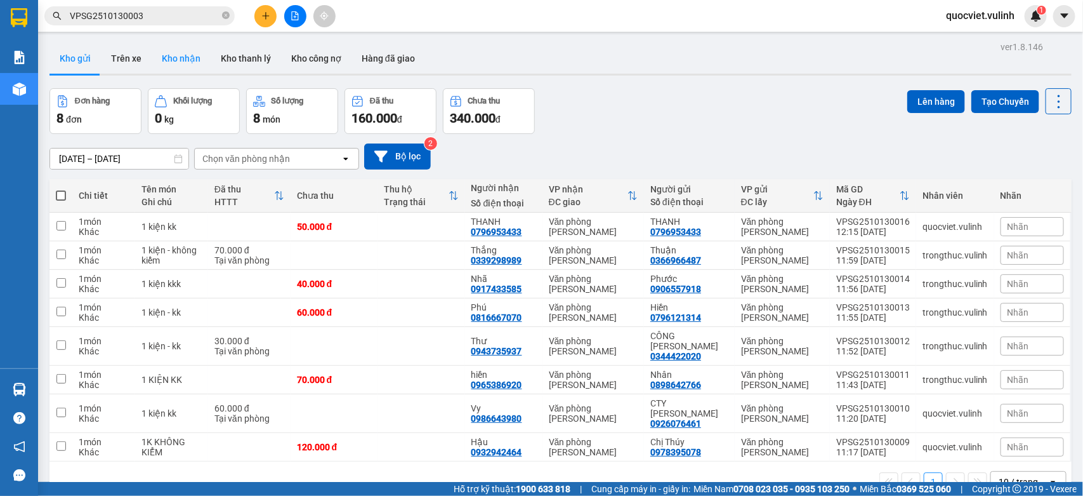
click at [195, 61] on button "Kho nhận" at bounding box center [181, 58] width 59 height 30
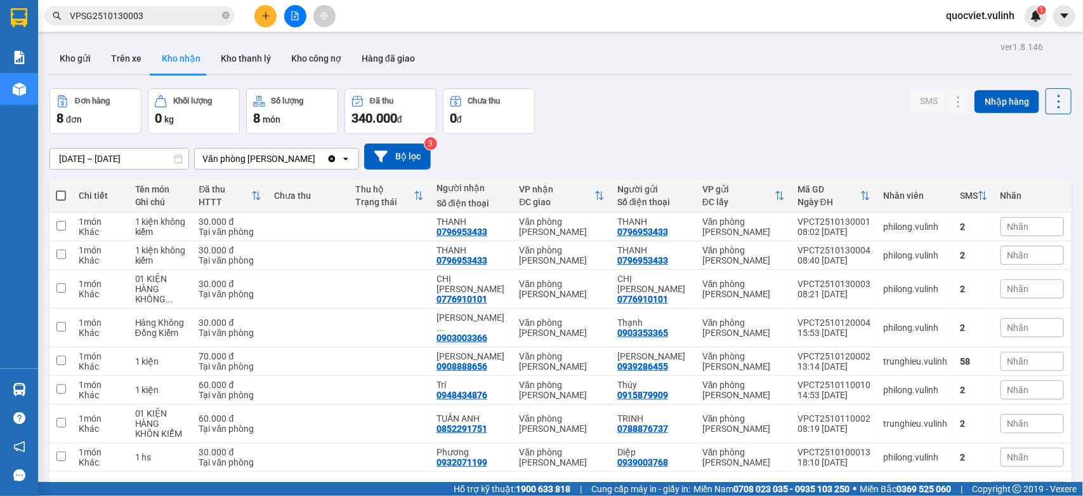
click at [164, 11] on input "VPSG2510130003" at bounding box center [145, 16] width 150 height 14
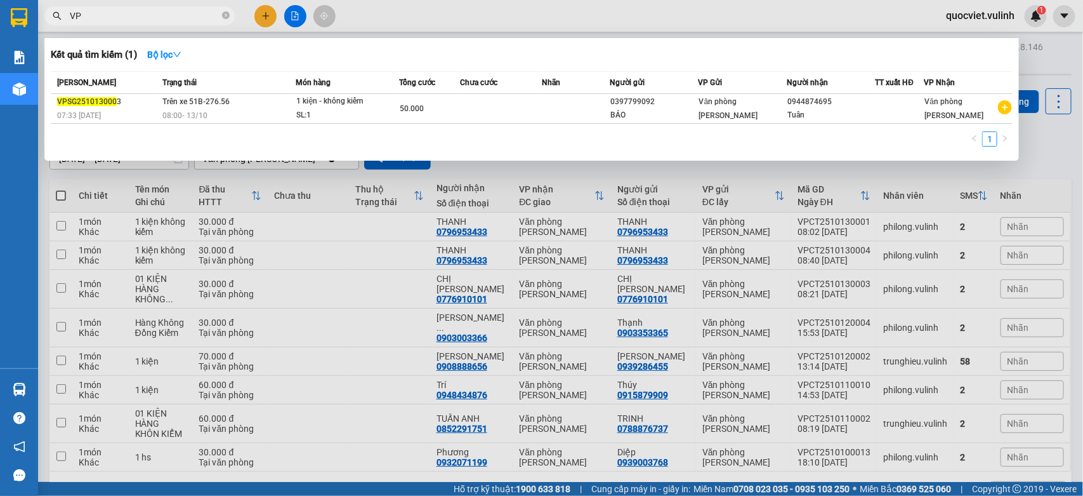
type input "V"
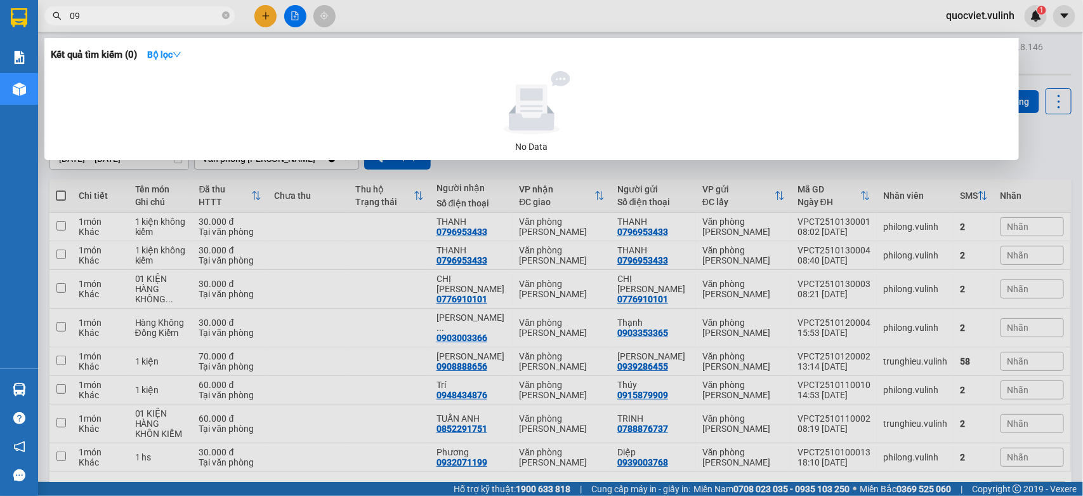
type input "0"
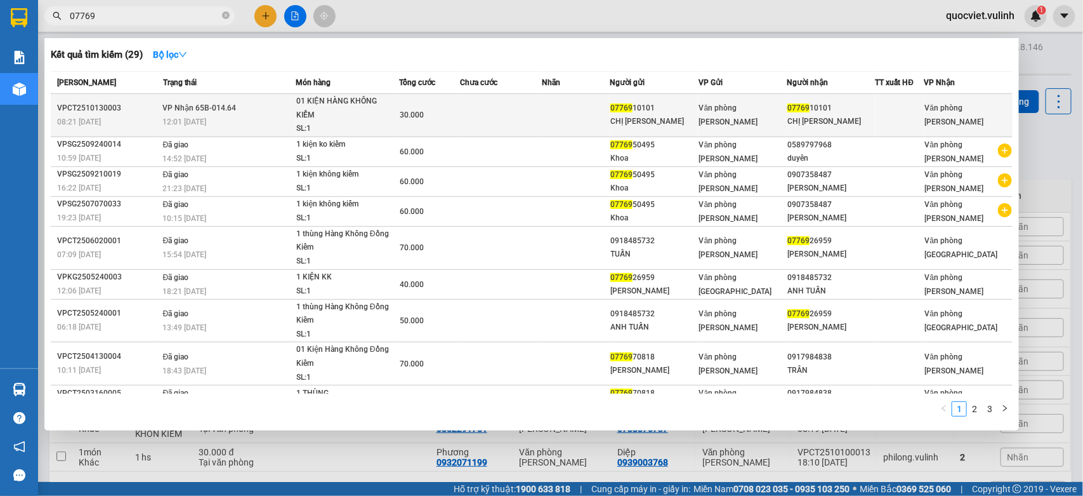
type input "07769"
click at [507, 114] on td at bounding box center [502, 115] width 82 height 43
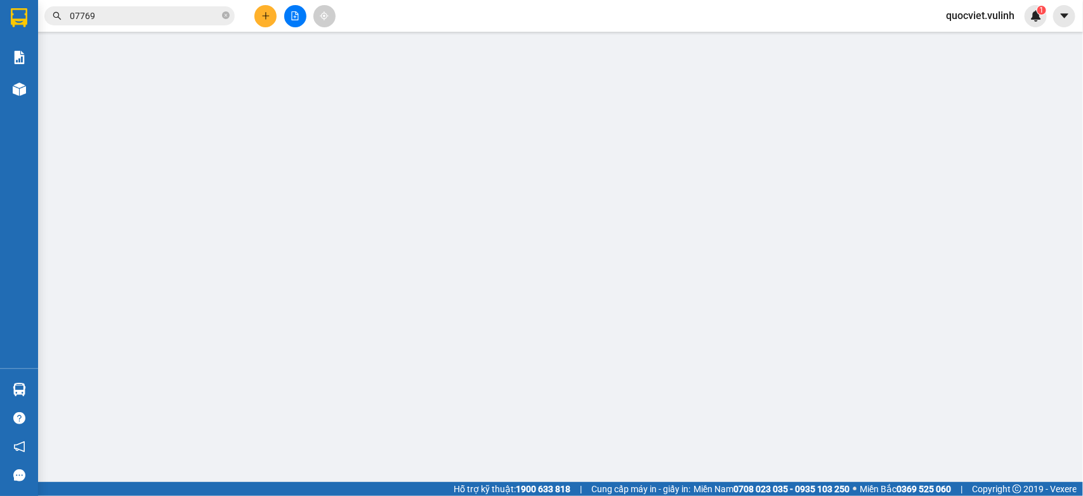
type input "0776910101"
type input "CHỊ [PERSON_NAME]"
type input "0776910101"
type input "CHỊ [PERSON_NAME]"
type input "30.000"
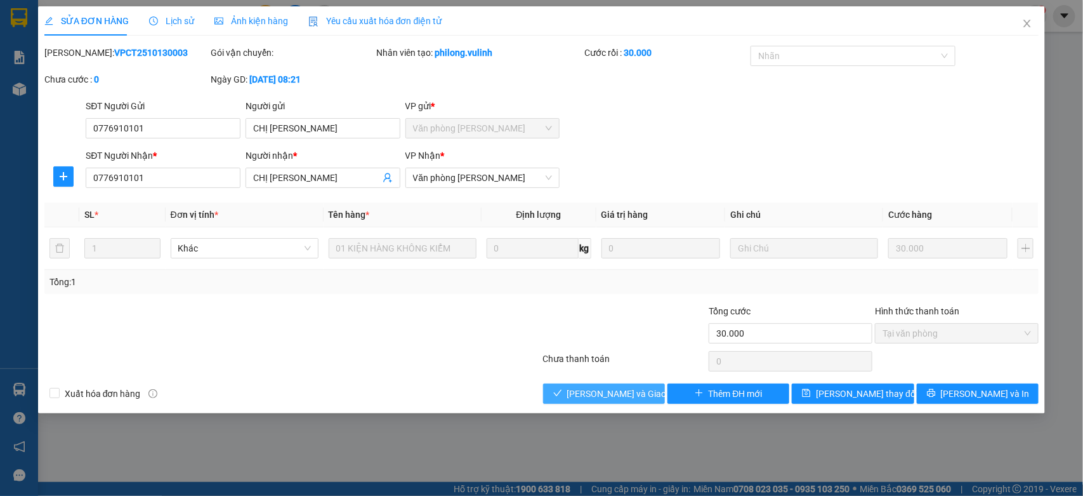
click at [602, 398] on span "[PERSON_NAME] và Giao hàng" at bounding box center [628, 394] width 122 height 14
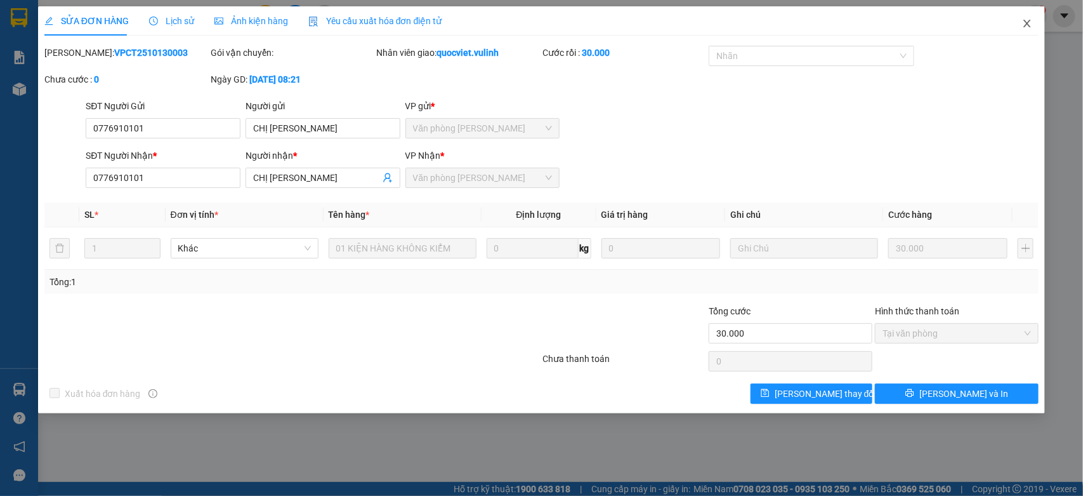
click at [1028, 29] on icon "close" at bounding box center [1028, 23] width 10 height 10
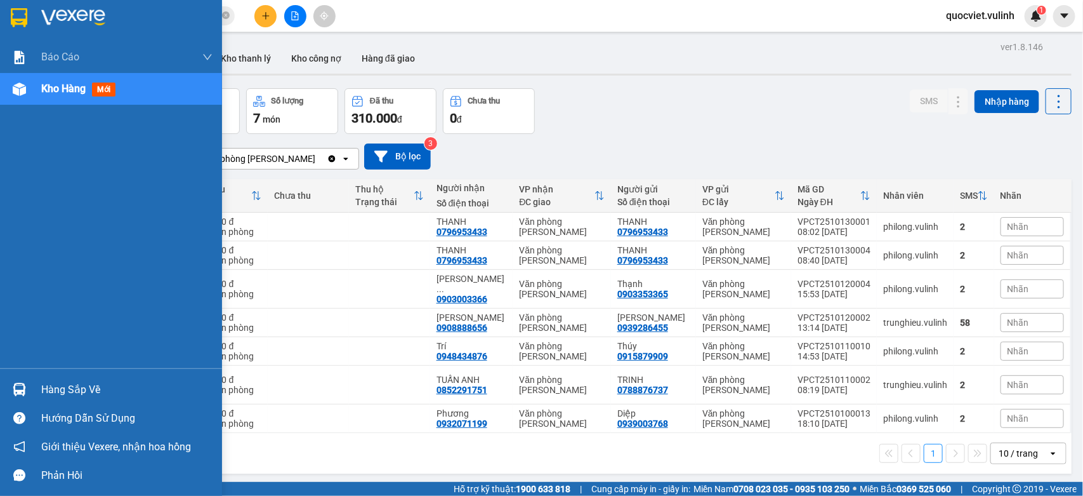
click at [29, 383] on div at bounding box center [19, 389] width 22 height 22
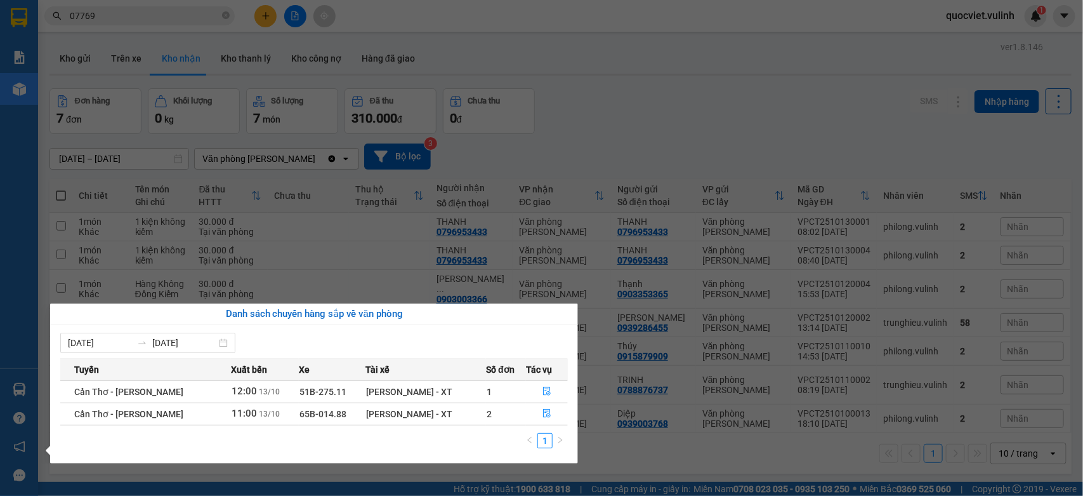
drag, startPoint x: 258, startPoint y: 1, endPoint x: 265, endPoint y: 13, distance: 13.9
click at [259, 1] on section "Kết quả tìm kiếm ( 29 ) Bộ lọc Mã ĐH Trạng thái Món hàng Tổng cước Chưa cước Nh…" at bounding box center [541, 248] width 1083 height 496
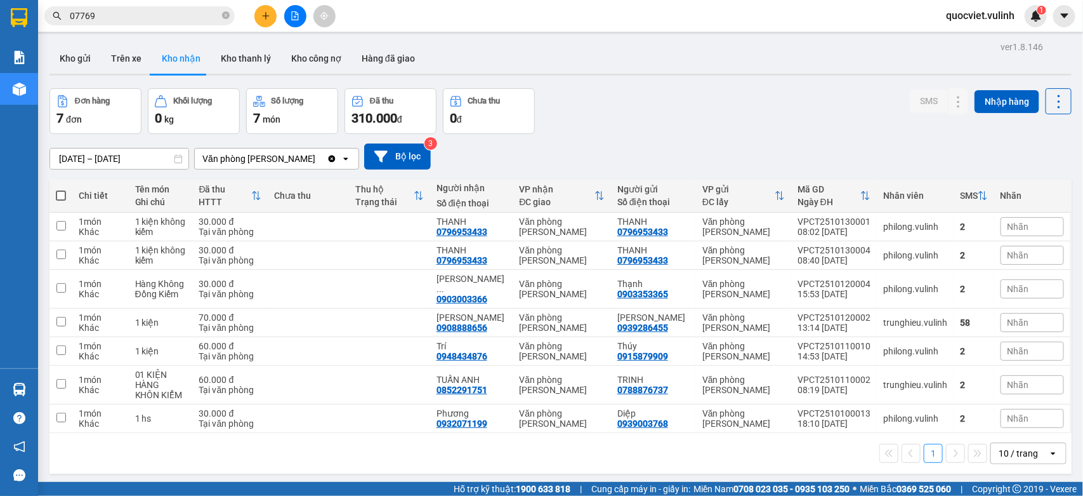
click at [265, 13] on icon "plus" at bounding box center [266, 15] width 9 height 9
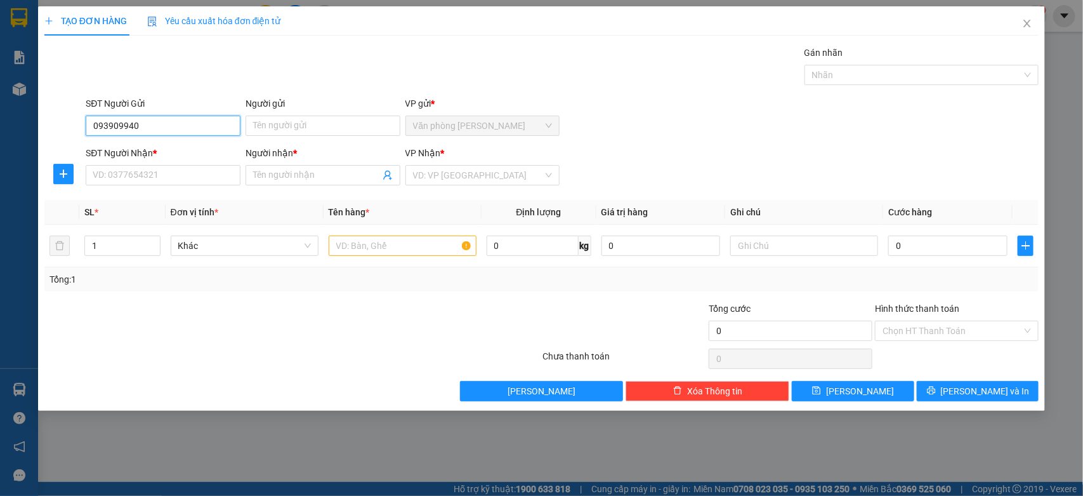
type input "0939099409"
click at [184, 150] on div "0939099409 - Digi Sài Gòn" at bounding box center [172, 152] width 159 height 14
type input "Digi Sài Gòn"
type input "0924318888"
type input "tuấn"
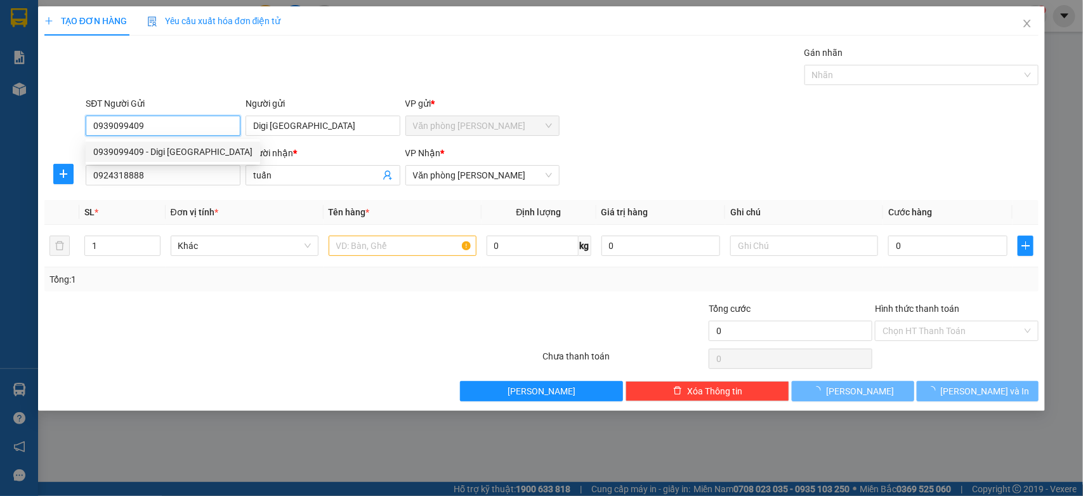
type input "60.000"
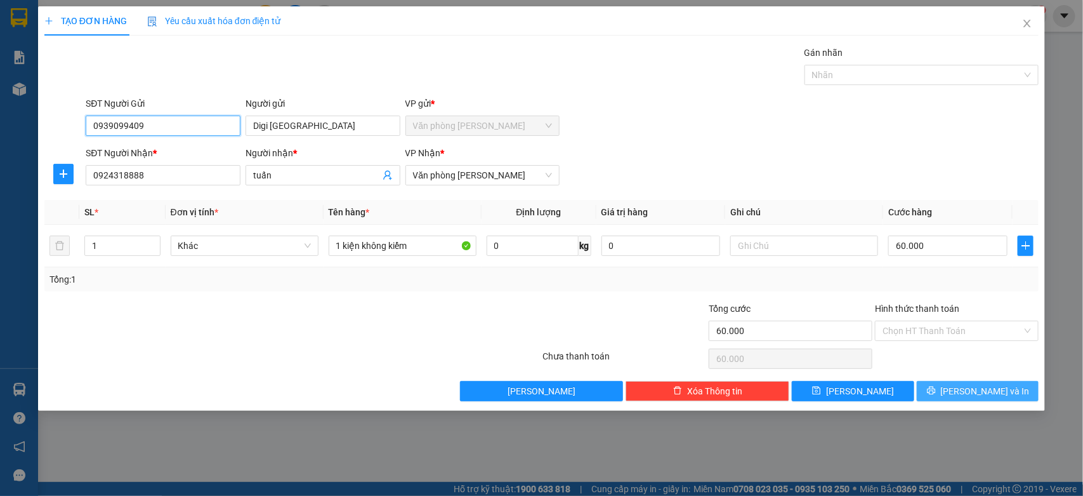
type input "0939099409"
click at [950, 395] on button "[PERSON_NAME] và In" at bounding box center [978, 391] width 122 height 20
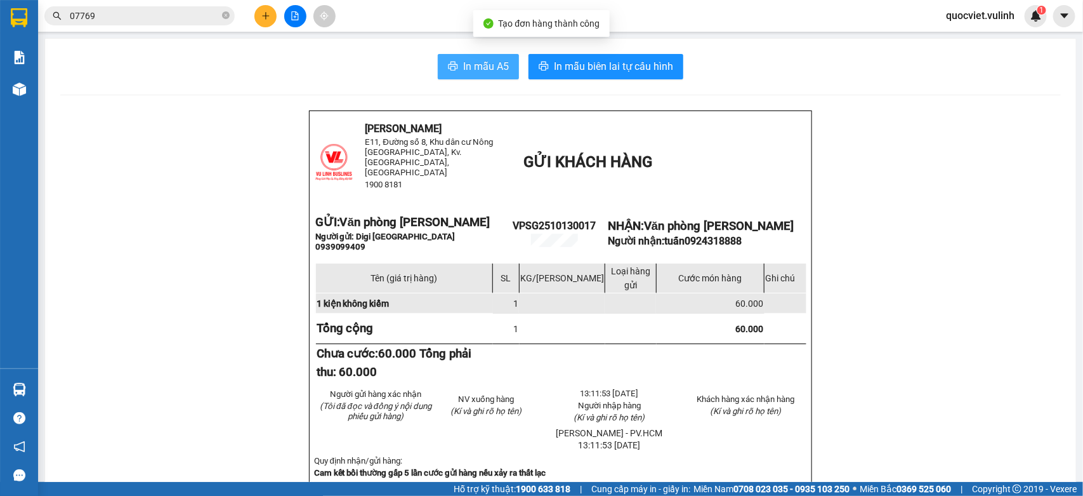
drag, startPoint x: 503, startPoint y: 59, endPoint x: 496, endPoint y: 67, distance: 9.9
click at [497, 65] on button "In mẫu A5" at bounding box center [478, 66] width 81 height 25
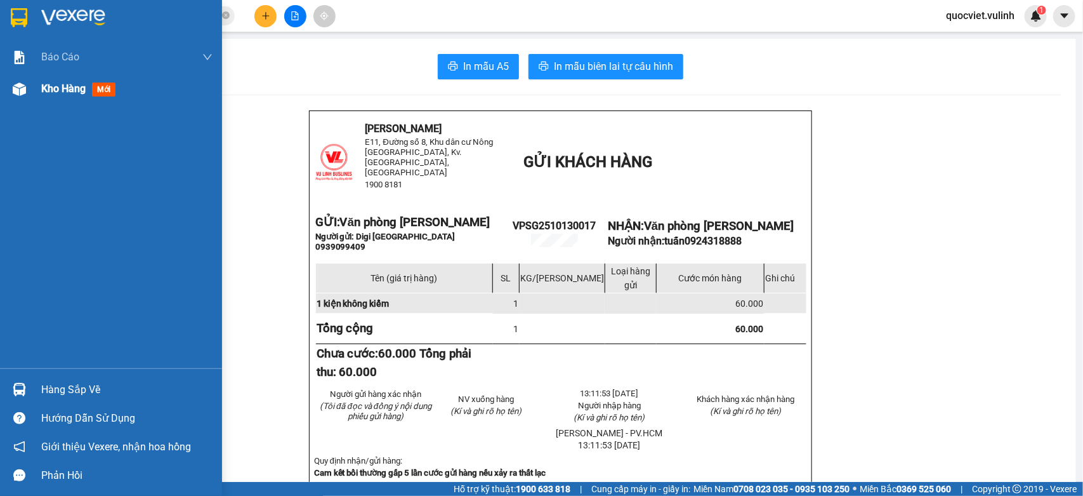
click at [39, 88] on div "Kho hàng mới" at bounding box center [111, 89] width 222 height 32
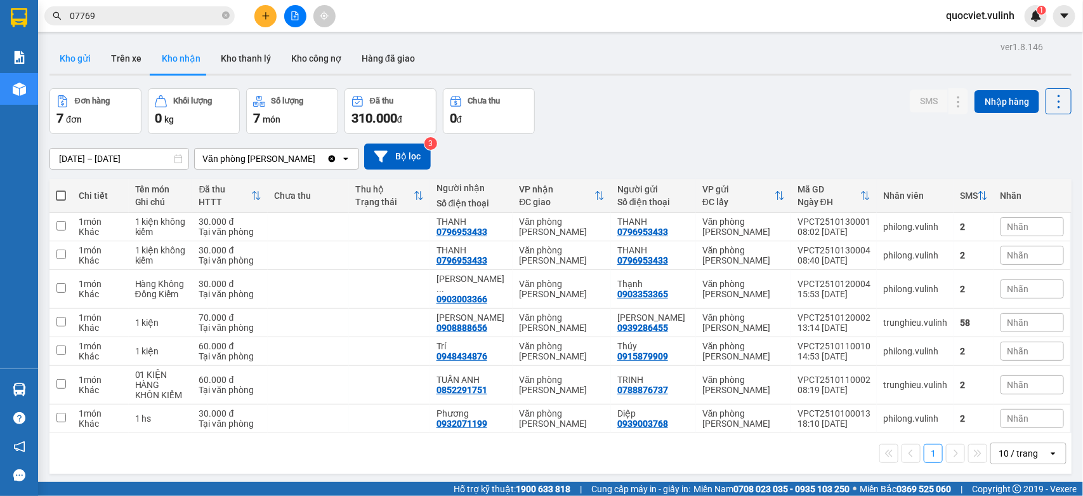
click at [72, 64] on button "Kho gửi" at bounding box center [75, 58] width 51 height 30
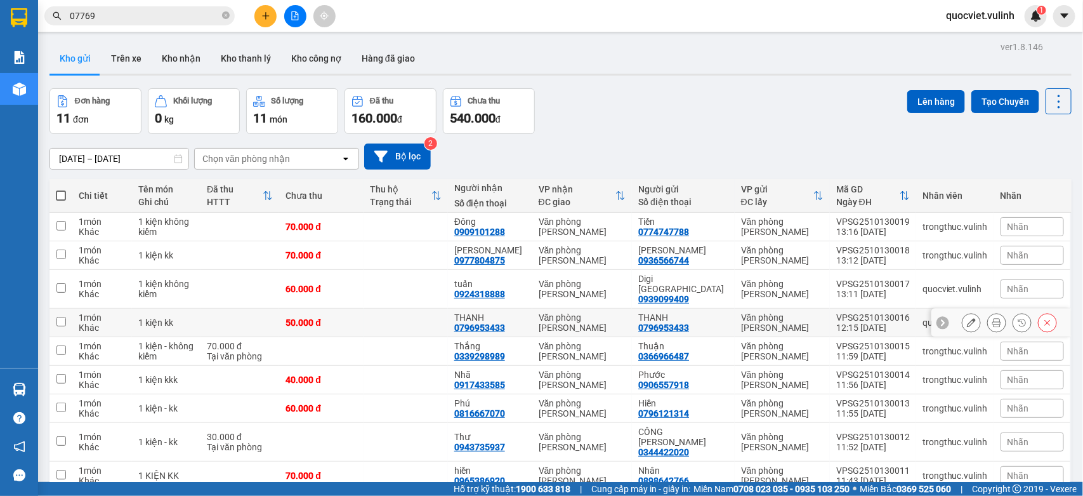
click at [963, 312] on button at bounding box center [972, 323] width 18 height 22
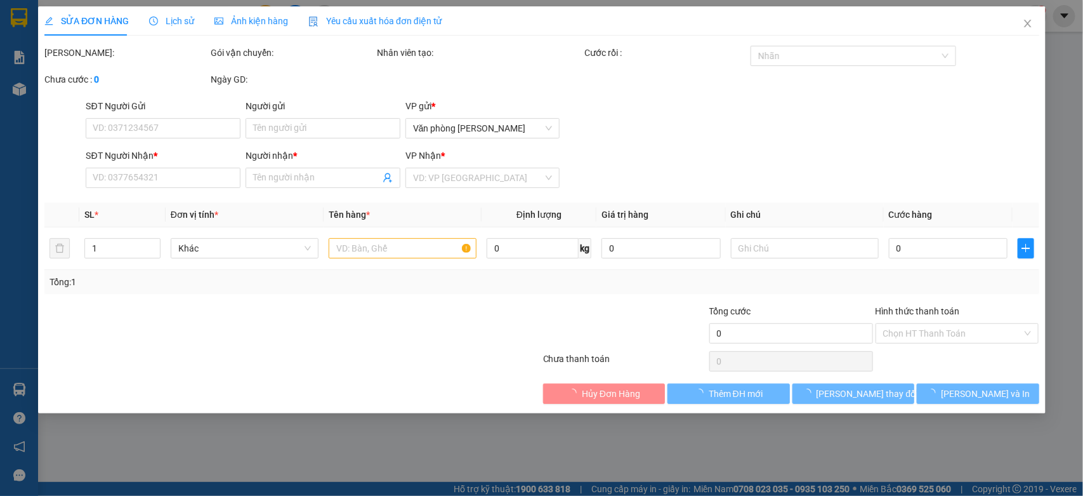
type input "0796953433"
type input "THANH"
type input "0796953433"
type input "THANH"
type input "50.000"
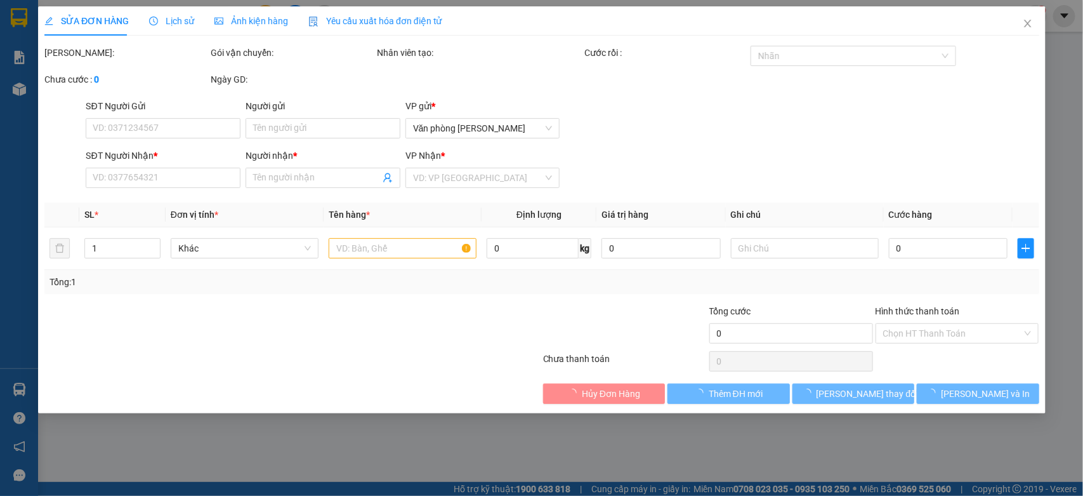
type input "50.000"
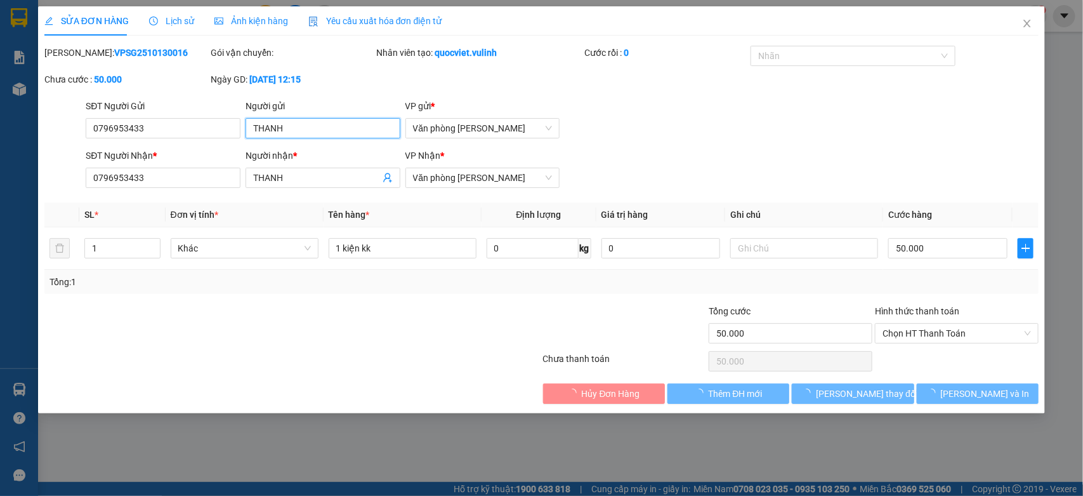
drag, startPoint x: 319, startPoint y: 122, endPoint x: 2, endPoint y: 232, distance: 335.2
click at [0, 176] on div "SỬA ĐƠN HÀNG Lịch sử Ảnh kiện hàng Yêu cầu xuất hóa đơn điện tử Total Paid Fee …" at bounding box center [541, 248] width 1083 height 496
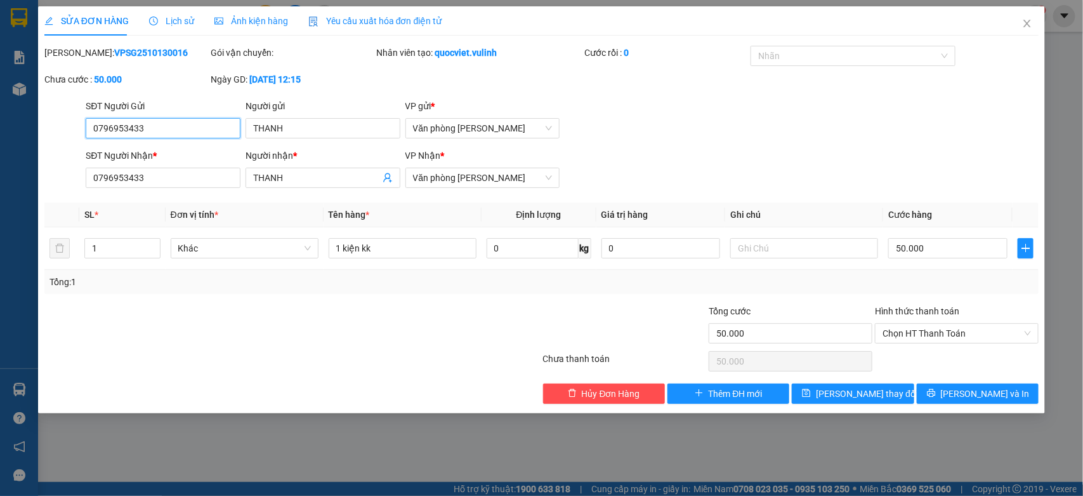
drag, startPoint x: 210, startPoint y: 127, endPoint x: 0, endPoint y: 209, distance: 225.7
click at [0, 209] on div "SỬA ĐƠN HÀNG Lịch sử Ảnh kiện hàng Yêu cầu xuất hóa đơn điện tử Total Paid Fee …" at bounding box center [541, 248] width 1083 height 496
click at [54, 243] on div "Total Paid Fee 0 Total UnPaid Fee 50.000 Cash Collection Total Fee Mã ĐH: VPSG2…" at bounding box center [541, 225] width 995 height 358
click at [1023, 22] on icon "close" at bounding box center [1028, 23] width 10 height 10
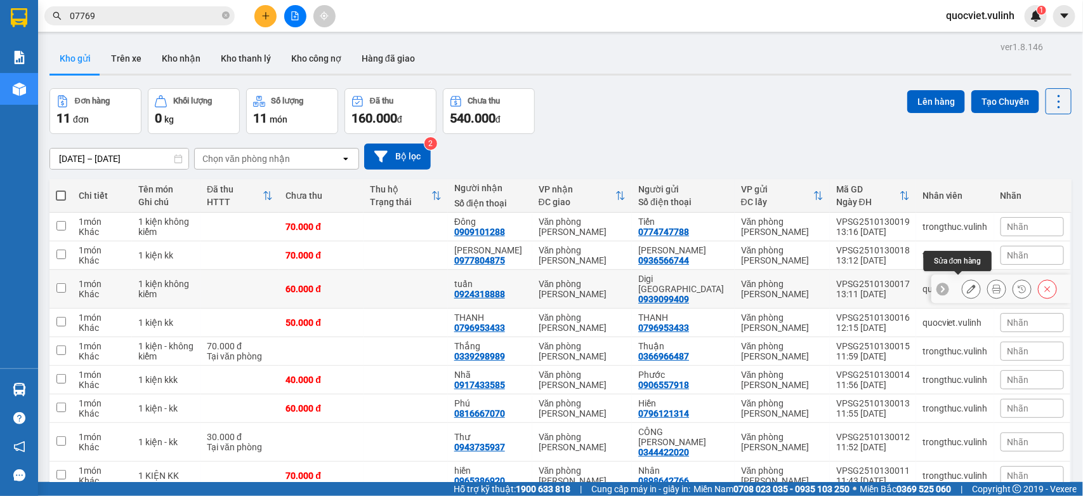
click at [967, 284] on icon at bounding box center [971, 288] width 9 height 9
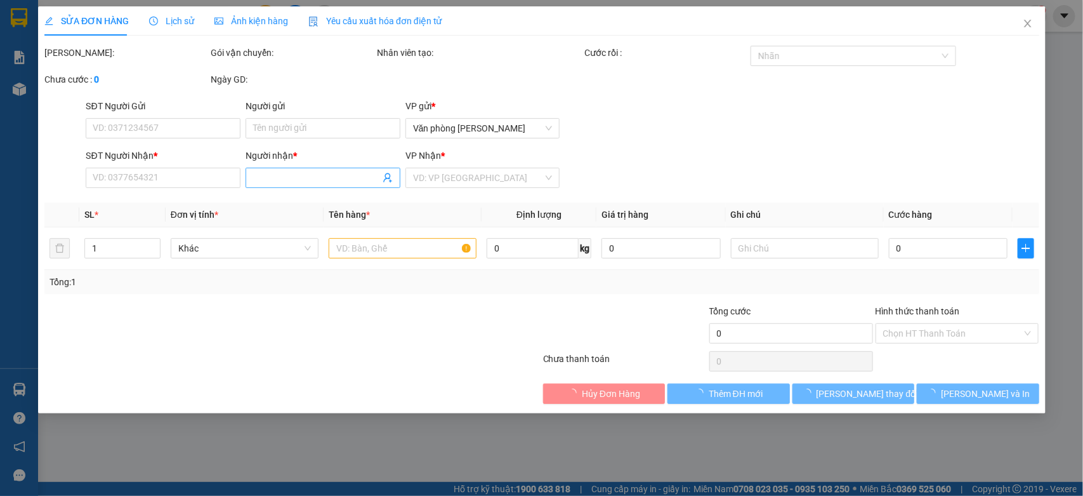
type input "0939099409"
type input "Digi Sài Gòn"
type input "0924318888"
type input "tuấn"
type input "60.000"
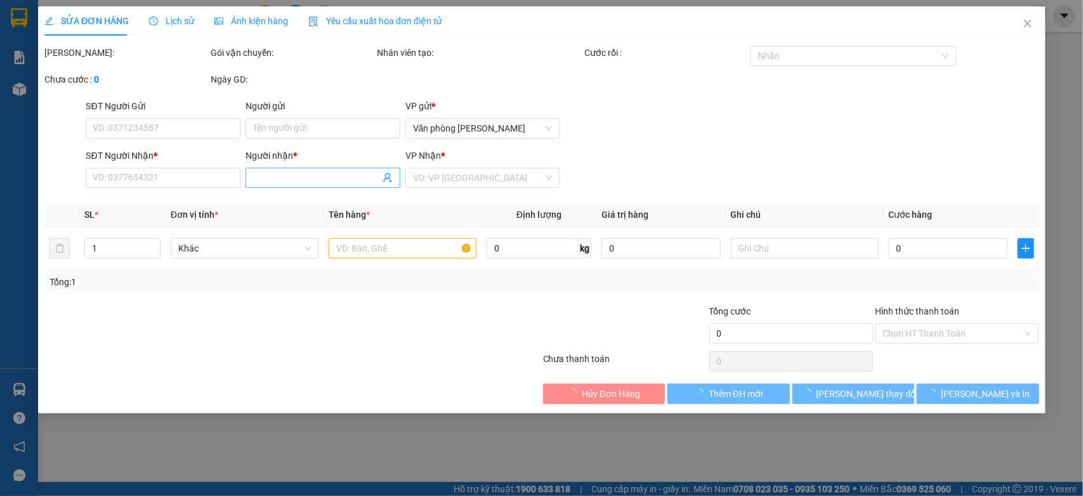
type input "60.000"
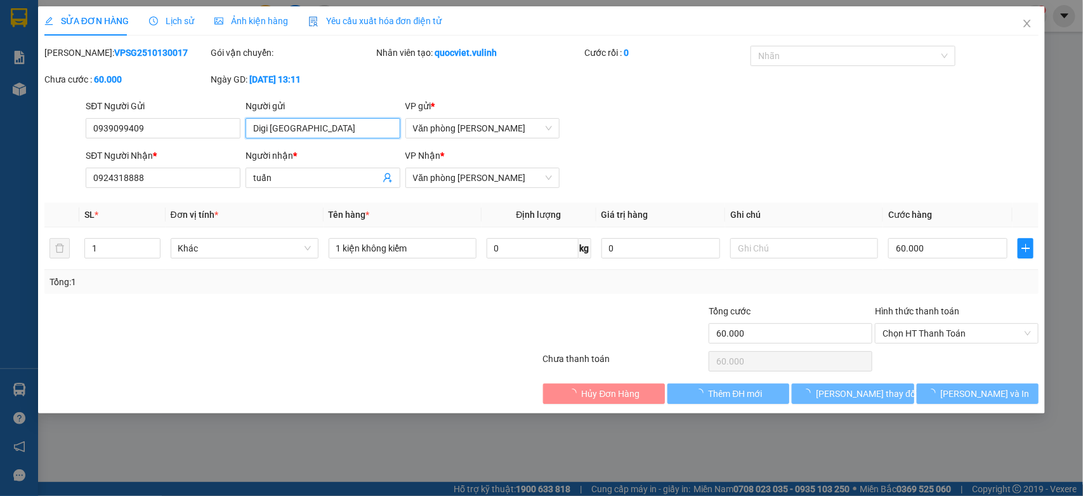
drag, startPoint x: 348, startPoint y: 129, endPoint x: 0, endPoint y: 280, distance: 379.2
click at [0, 256] on div "SỬA ĐƠN HÀNG Lịch sử Ảnh kiện hàng Yêu cầu xuất hóa đơn điện tử Total Paid Fee …" at bounding box center [541, 248] width 1083 height 496
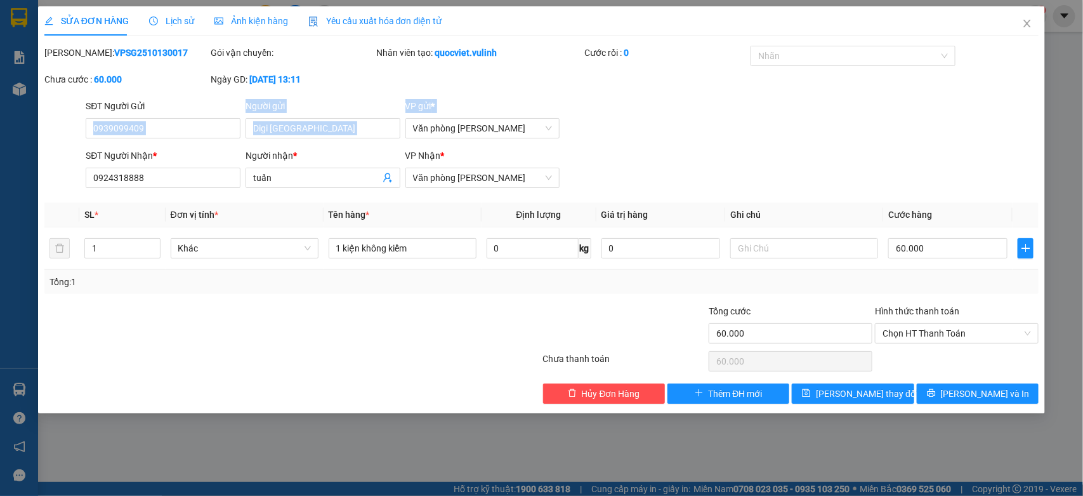
drag, startPoint x: 186, startPoint y: 115, endPoint x: 0, endPoint y: 173, distance: 194.9
click at [0, 173] on div "SỬA ĐƠN HÀNG Lịch sử Ảnh kiện hàng Yêu cầu xuất hóa đơn điện tử Total Paid Fee …" at bounding box center [541, 248] width 1083 height 496
click at [189, 134] on input "0939099409" at bounding box center [163, 128] width 155 height 20
drag, startPoint x: 188, startPoint y: 134, endPoint x: 0, endPoint y: 256, distance: 223.9
click at [0, 256] on div "SỬA ĐƠN HÀNG Lịch sử Ảnh kiện hàng Yêu cầu xuất hóa đơn điện tử Total Paid Fee …" at bounding box center [541, 248] width 1083 height 496
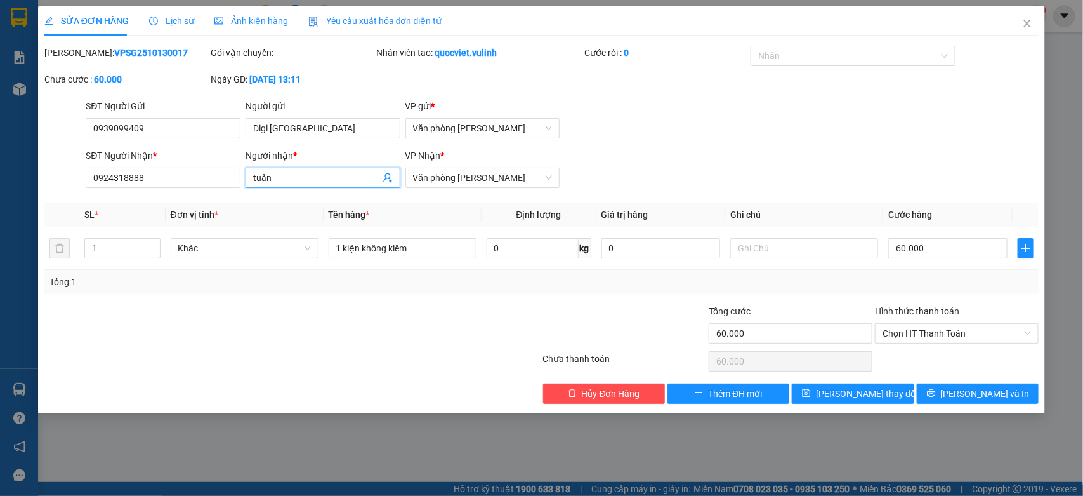
drag, startPoint x: 338, startPoint y: 179, endPoint x: 0, endPoint y: 181, distance: 338.3
click at [0, 181] on div "SỬA ĐƠN HÀNG Lịch sử Ảnh kiện hàng Yêu cầu xuất hóa đơn điện tử Total Paid Fee …" at bounding box center [541, 248] width 1083 height 496
drag, startPoint x: 176, startPoint y: 178, endPoint x: 0, endPoint y: 197, distance: 177.4
click at [0, 200] on div "SỬA ĐƠN HÀNG Lịch sử Ảnh kiện hàng Yêu cầu xuất hóa đơn điện tử Total Paid Fee …" at bounding box center [541, 248] width 1083 height 496
drag, startPoint x: 1033, startPoint y: 19, endPoint x: 659, endPoint y: 5, distance: 374.1
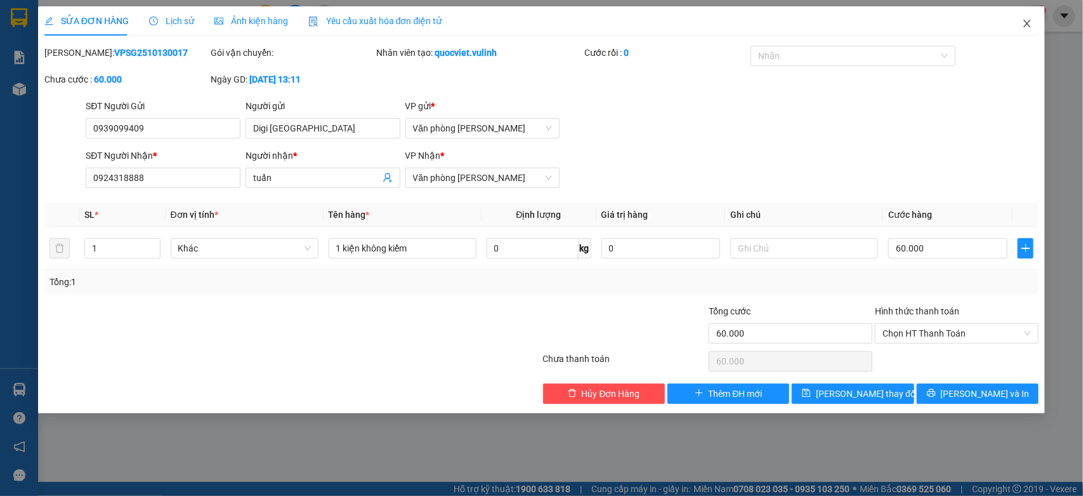
click at [1031, 19] on icon "close" at bounding box center [1028, 23] width 10 height 10
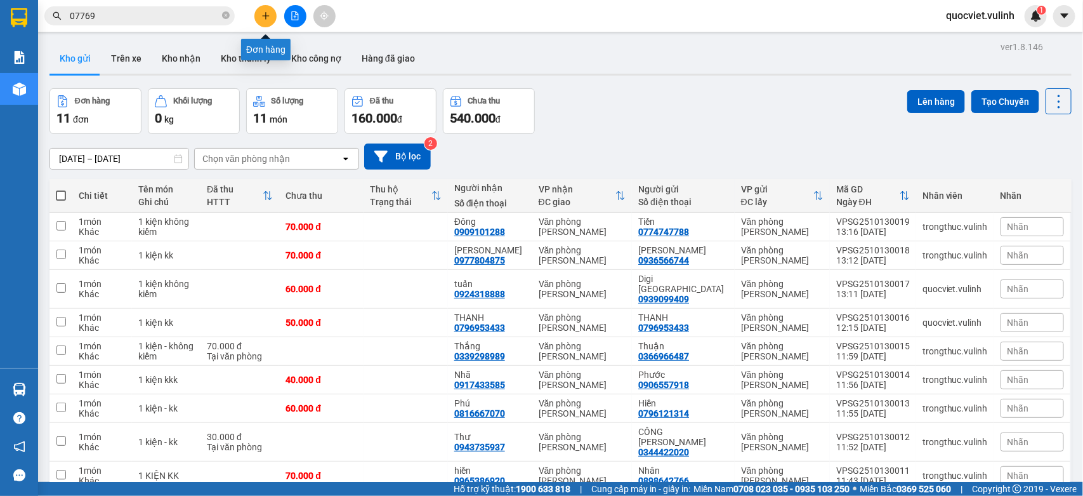
click at [263, 11] on icon "plus" at bounding box center [266, 15] width 9 height 9
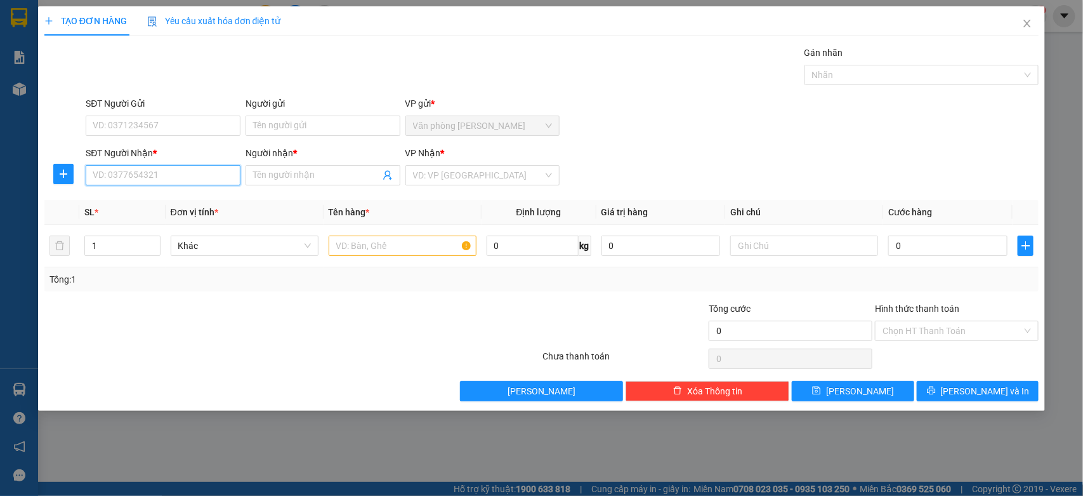
click at [159, 169] on input "SĐT Người Nhận *" at bounding box center [163, 175] width 155 height 20
click at [124, 200] on div "0337754115 - ngọc" at bounding box center [163, 201] width 140 height 14
type input "0337754115"
type input "ngọc"
type input "40.000"
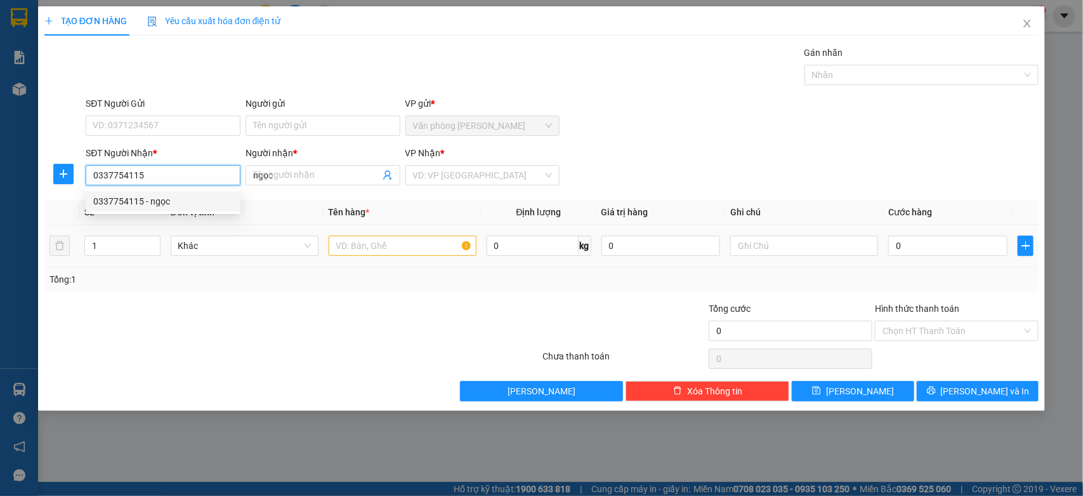
type input "40.000"
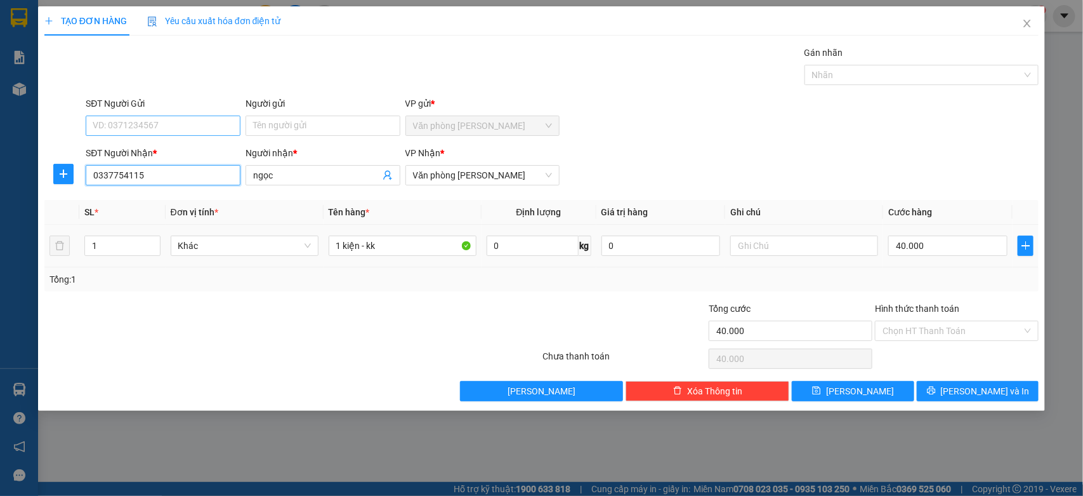
type input "0337754115"
click at [164, 119] on input "SĐT Người Gửi" at bounding box center [163, 126] width 155 height 20
click at [162, 192] on div "0337754115 - ngọc" at bounding box center [163, 192] width 140 height 14
type input "0337754115"
type input "ngọc"
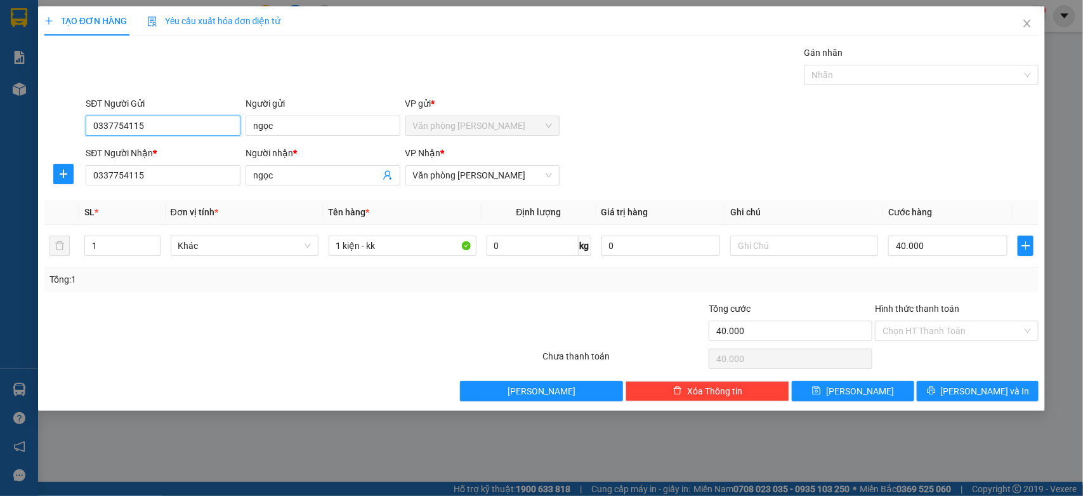
click at [198, 126] on input "0337754115" at bounding box center [163, 126] width 155 height 20
click at [201, 154] on div "0337754115 - ngọc" at bounding box center [163, 152] width 140 height 14
click at [947, 249] on input "40.000" at bounding box center [948, 245] width 119 height 20
type input "0"
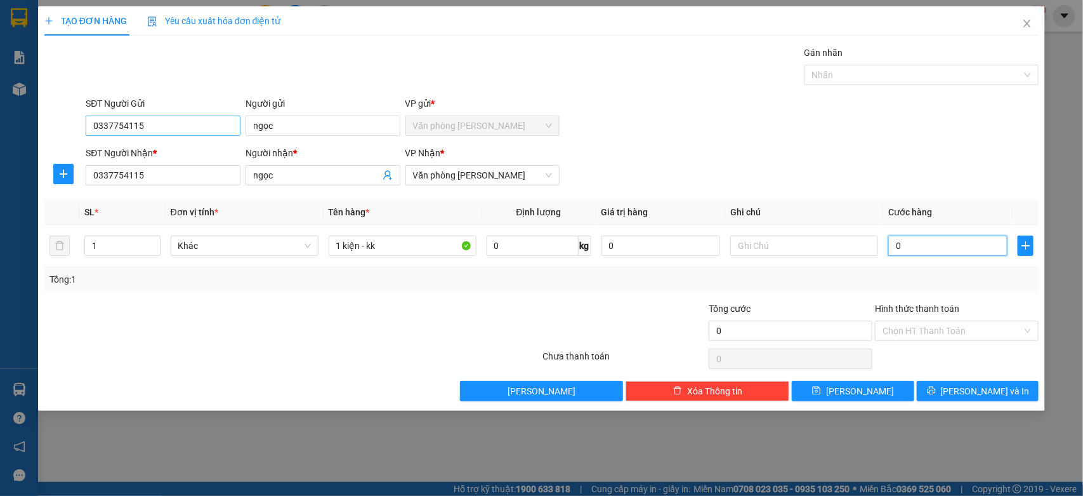
type input "0"
click at [169, 123] on input "0337754115" at bounding box center [163, 126] width 155 height 20
type input "0"
type input "0786786313"
click at [334, 119] on input "ngọc" at bounding box center [323, 126] width 155 height 20
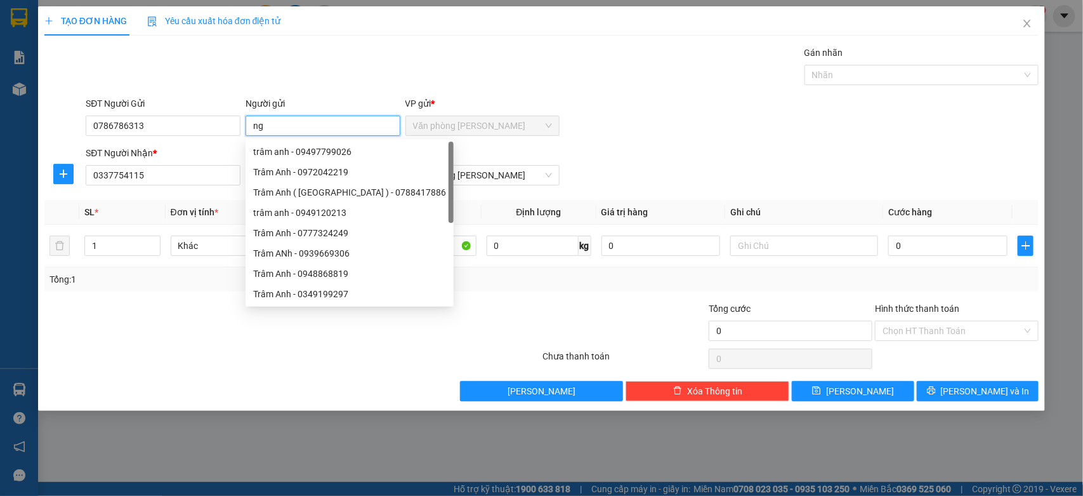
type input "n"
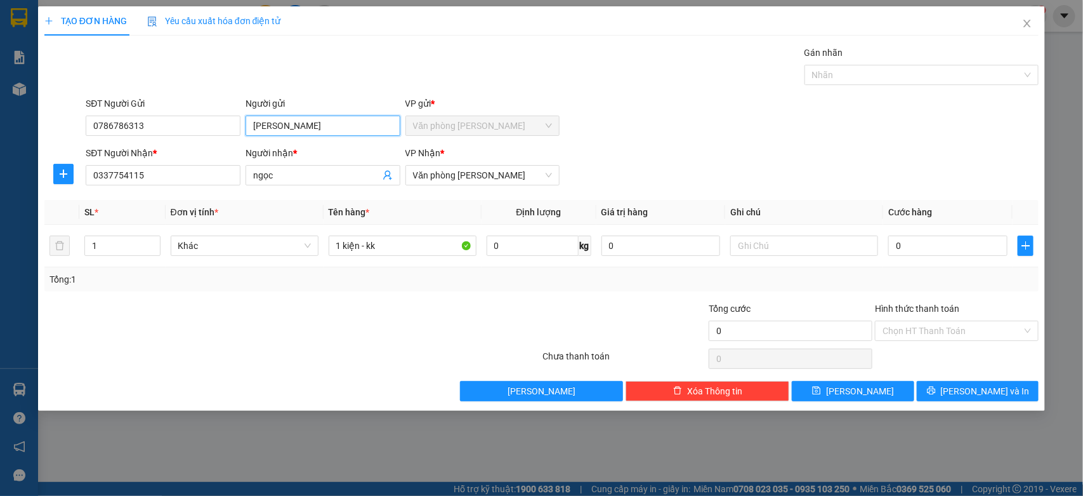
type input "[PERSON_NAME]"
click at [809, 132] on div "SĐT Người Gửi 0786786313 Người gửi Thanh Thanh VP gửi * Văn phòng Cao Thắng" at bounding box center [562, 118] width 958 height 44
click at [936, 248] on input "0" at bounding box center [948, 245] width 119 height 20
type input "4"
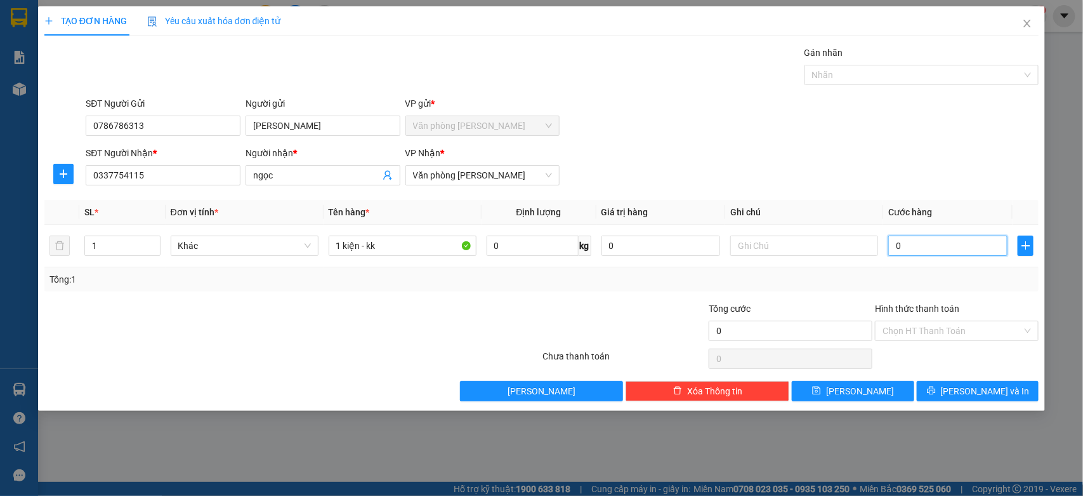
type input "4"
type input "40"
type input "400"
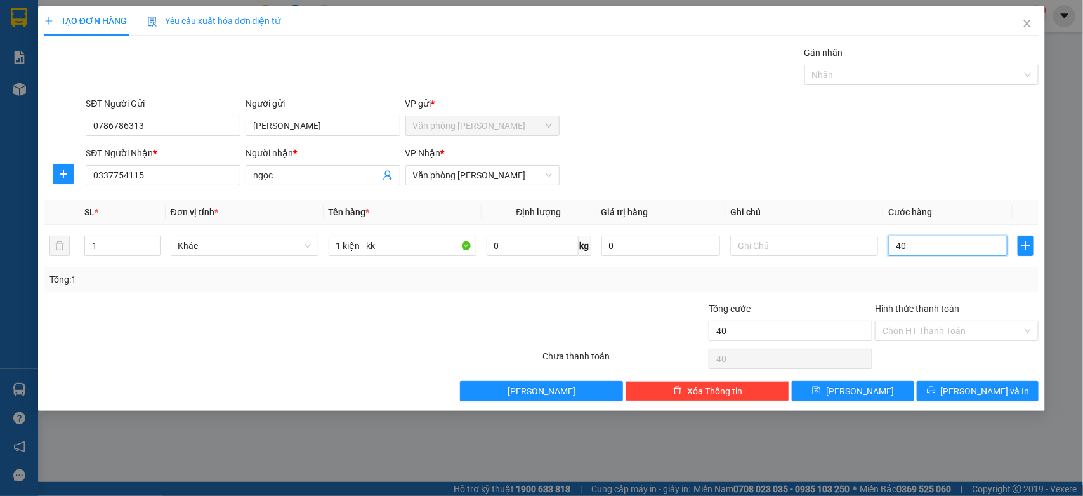
type input "400"
type input "4.000"
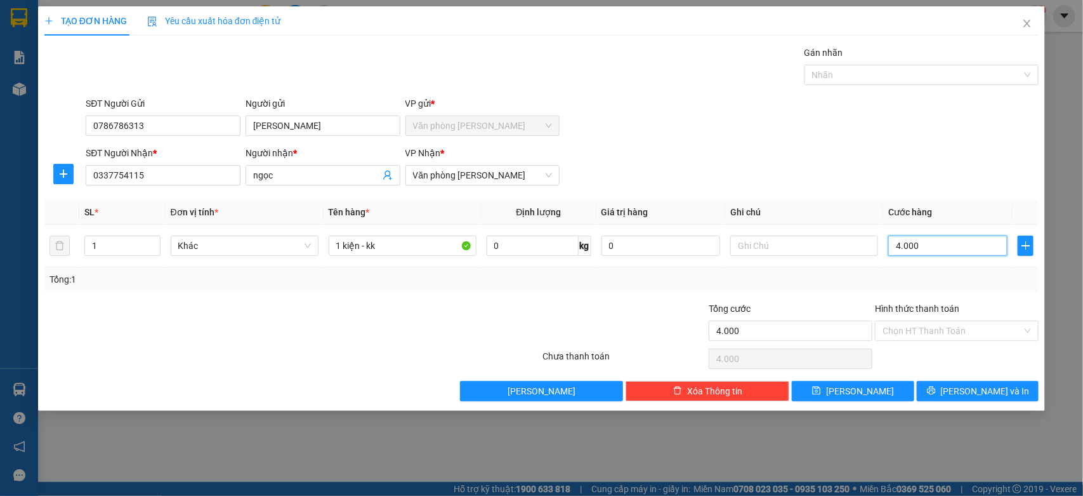
type input "40.000"
click at [969, 331] on input "Hình thức thanh toán" at bounding box center [953, 330] width 140 height 19
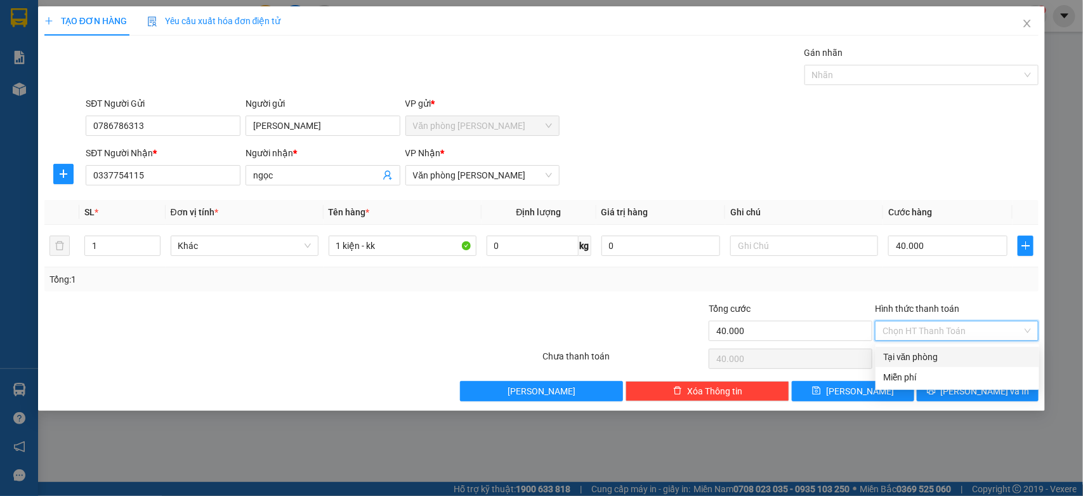
click at [966, 331] on input "Hình thức thanh toán" at bounding box center [953, 330] width 140 height 19
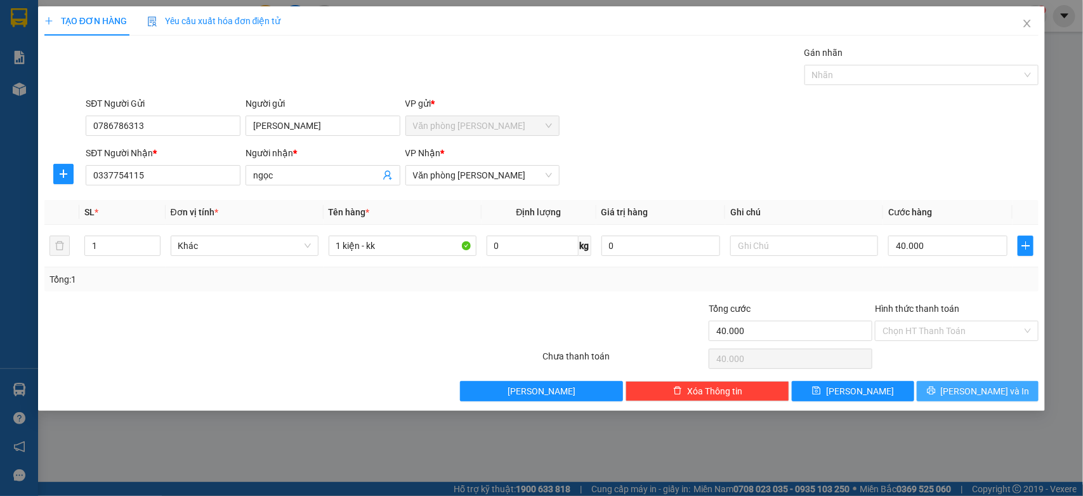
click at [998, 392] on span "[PERSON_NAME] và In" at bounding box center [985, 391] width 89 height 14
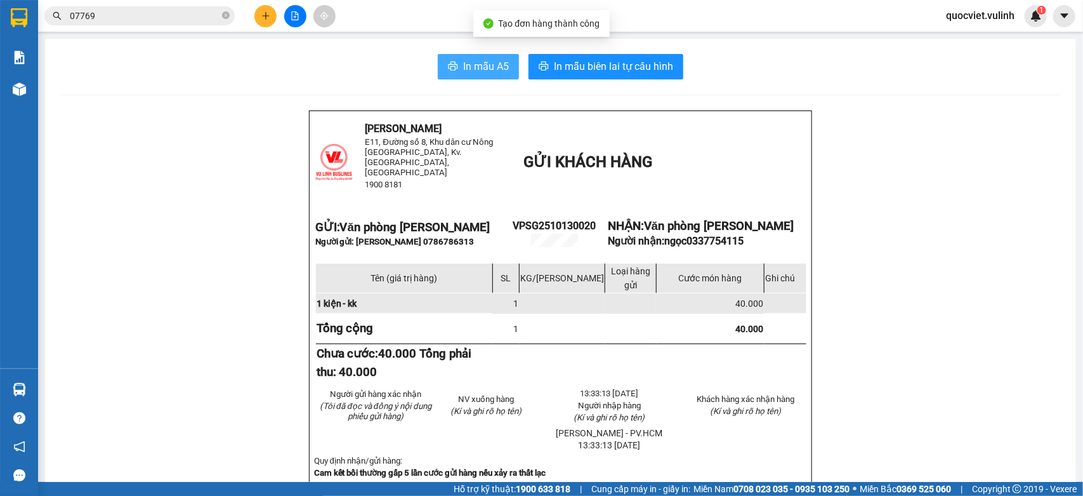
click at [478, 65] on span "In mẫu A5" at bounding box center [486, 66] width 46 height 16
drag, startPoint x: 715, startPoint y: 354, endPoint x: 314, endPoint y: 527, distance: 437.0
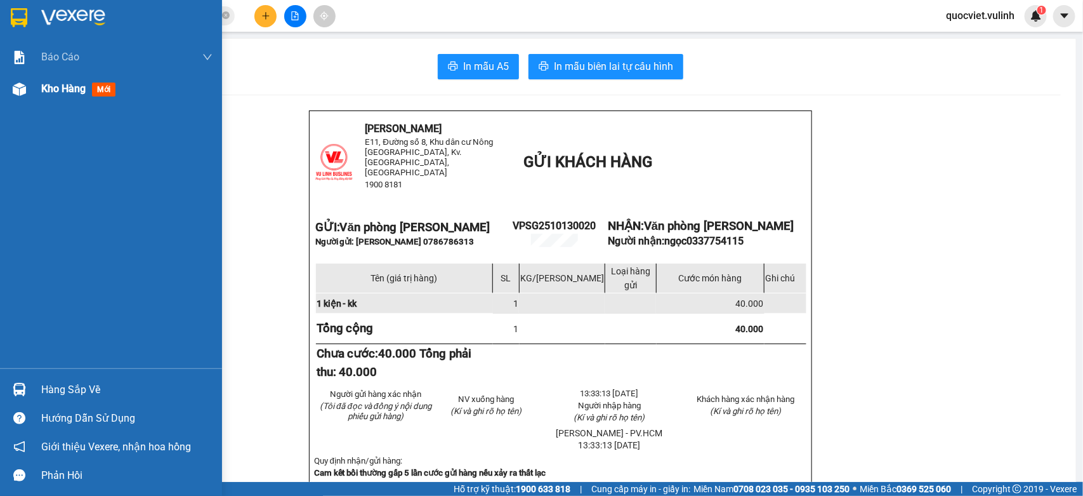
click at [41, 84] on span "Kho hàng" at bounding box center [63, 89] width 44 height 12
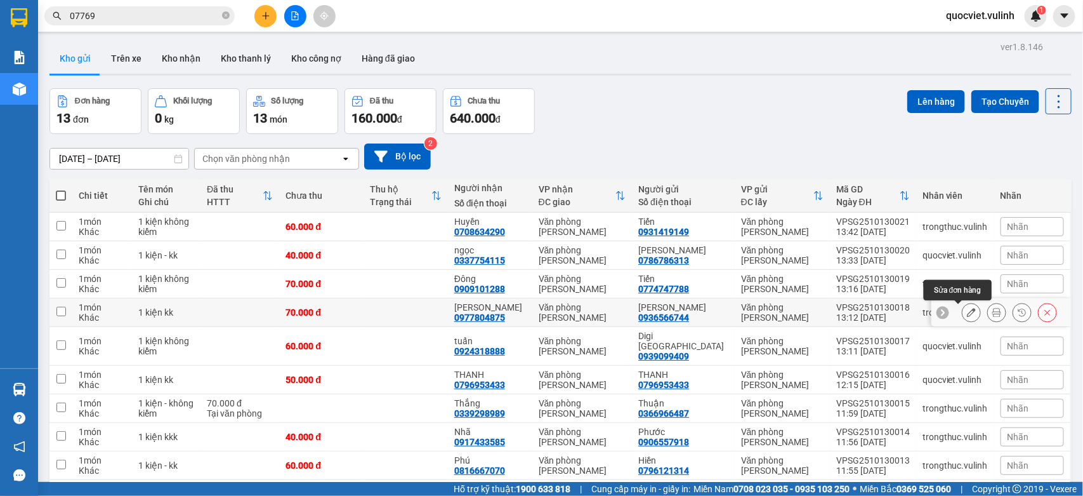
click at [967, 309] on icon at bounding box center [971, 312] width 9 height 9
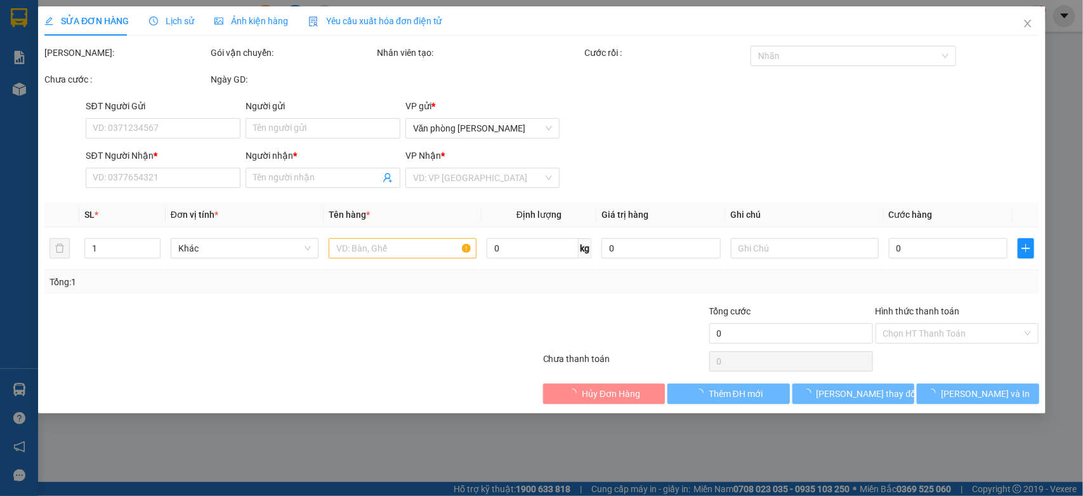
type input "0936566744"
type input "[PERSON_NAME]"
type input "0977804875"
type input "[PERSON_NAME]"
type input "70.000"
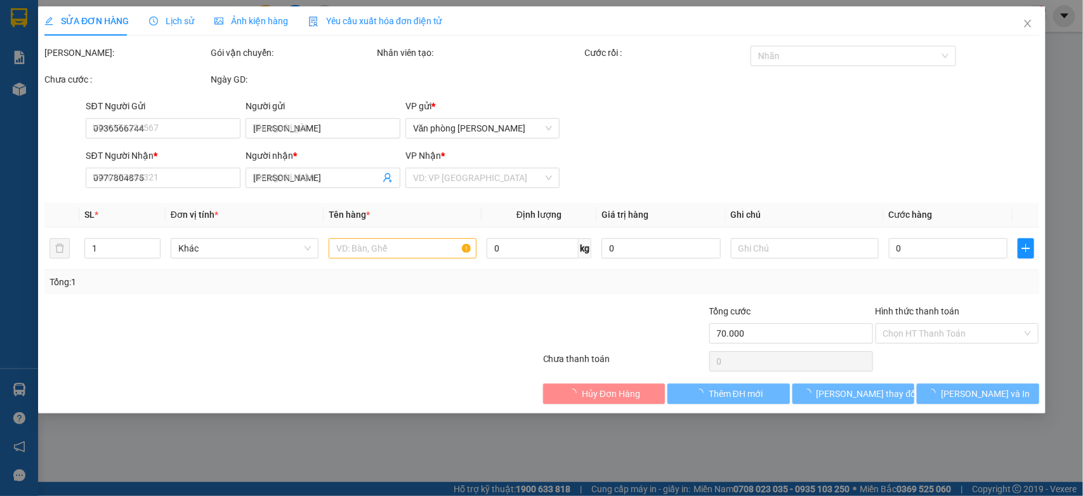
type input "70.000"
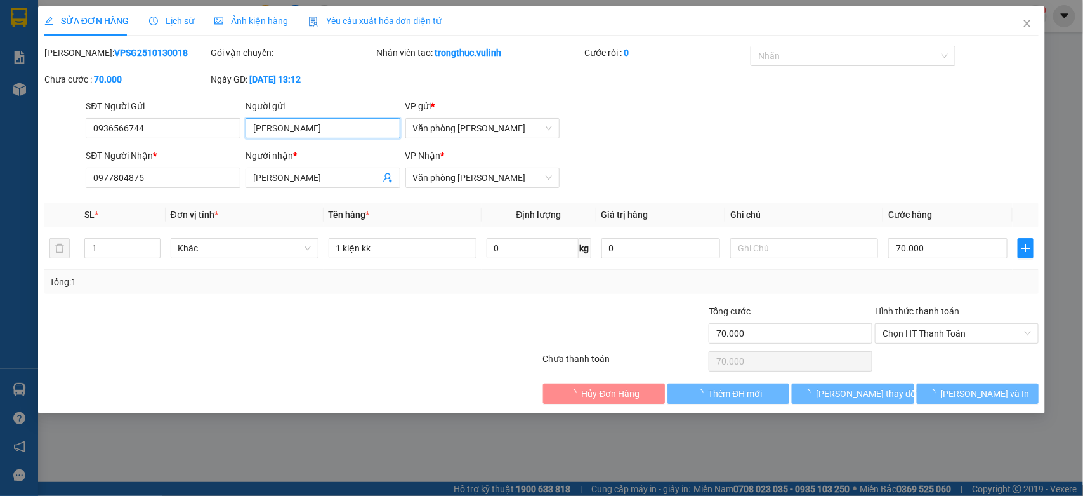
click at [0, 163] on div "SỬA ĐƠN HÀNG Lịch sử Ảnh kiện hàng Yêu cầu xuất hóa đơn điện tử Total Paid Fee …" at bounding box center [541, 248] width 1083 height 496
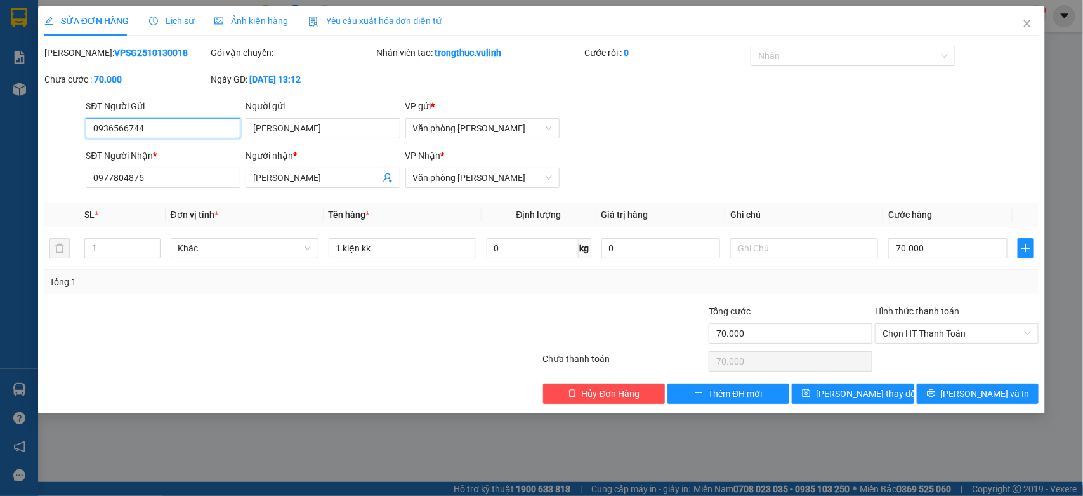
drag, startPoint x: 185, startPoint y: 131, endPoint x: 0, endPoint y: 149, distance: 185.6
click at [0, 149] on div "SỬA ĐƠN HÀNG Lịch sử Ảnh kiện hàng Yêu cầu xuất hóa đơn điện tử Total Paid Fee …" at bounding box center [541, 248] width 1083 height 496
drag, startPoint x: 306, startPoint y: 179, endPoint x: 0, endPoint y: 203, distance: 306.9
click at [0, 203] on div "SỬA ĐƠN HÀNG Lịch sử Ảnh kiện hàng Yêu cầu xuất hóa đơn điện tử Total Paid Fee …" at bounding box center [541, 248] width 1083 height 496
drag, startPoint x: 159, startPoint y: 181, endPoint x: 0, endPoint y: 235, distance: 167.6
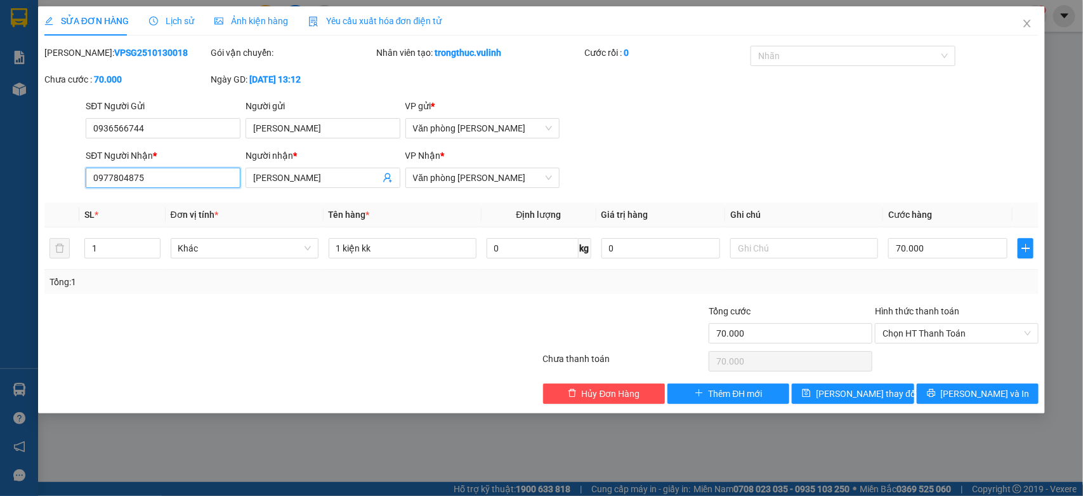
click at [0, 230] on div "SỬA ĐƠN HÀNG Lịch sử Ảnh kiện hàng Yêu cầu xuất hóa đơn điện tử Total Paid Fee …" at bounding box center [541, 248] width 1083 height 496
click at [1027, 22] on icon "close" at bounding box center [1028, 23] width 10 height 10
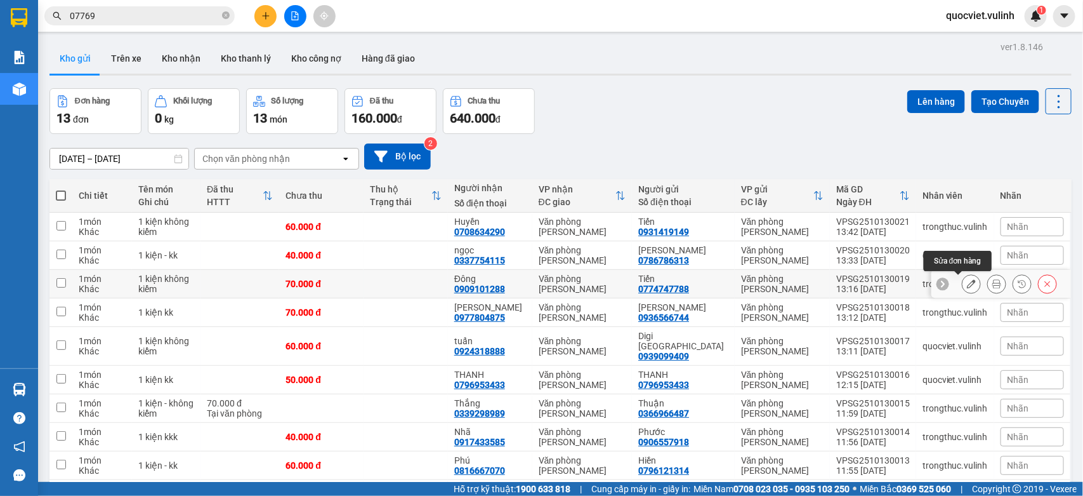
click at [967, 286] on icon at bounding box center [971, 283] width 9 height 9
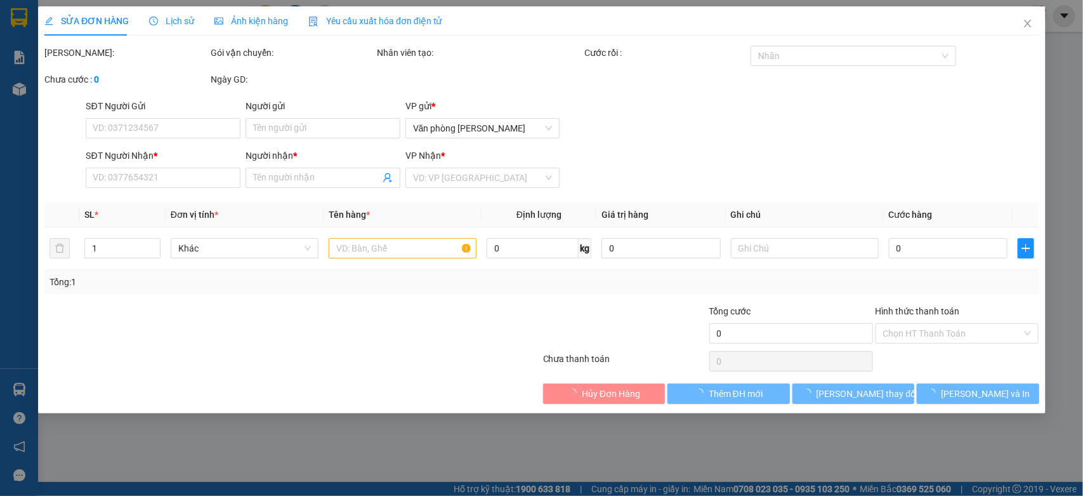
type input "0774747788"
type input "Tiến"
type input "0909101288"
type input "Đông"
type input "70.000"
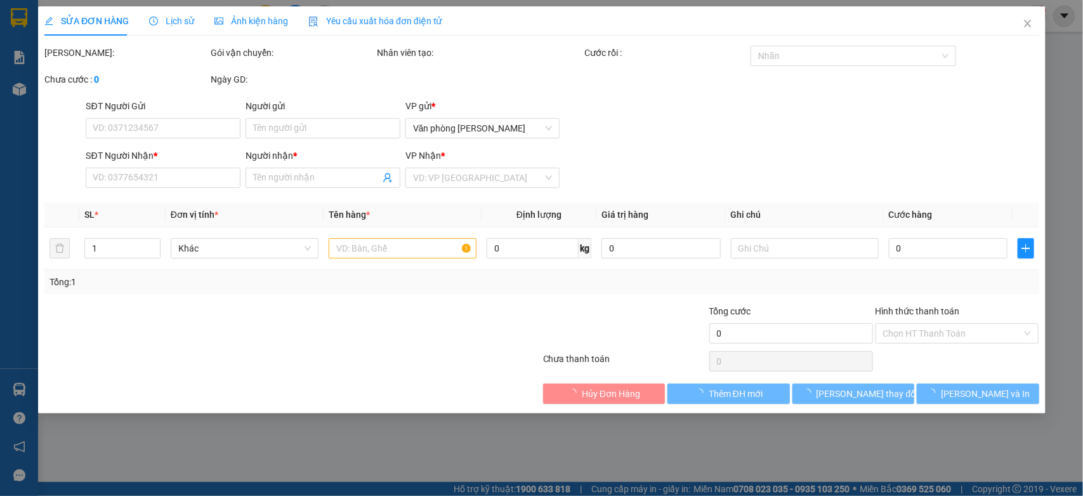
type input "70.000"
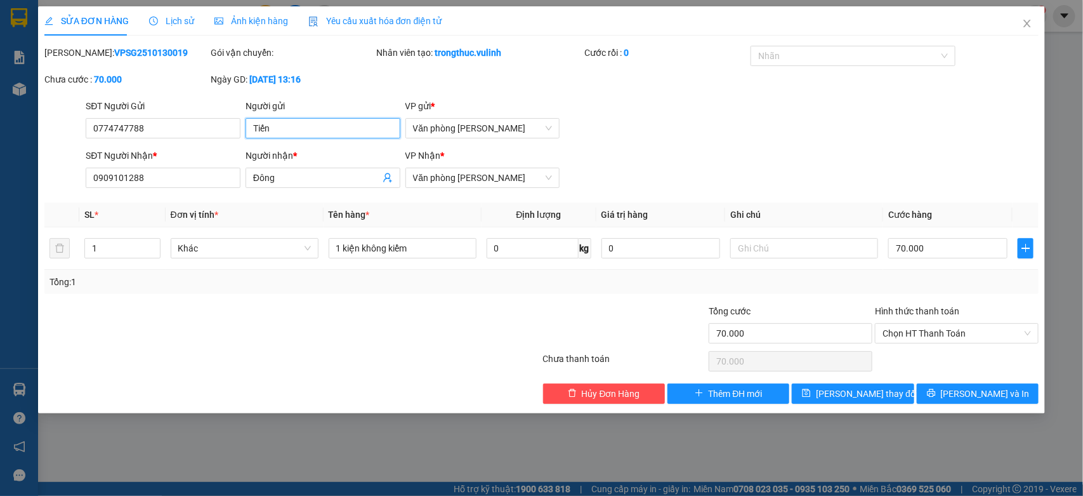
drag, startPoint x: 340, startPoint y: 124, endPoint x: 0, endPoint y: 276, distance: 372.8
click at [0, 251] on div "SỬA ĐƠN HÀNG Lịch sử Ảnh kiện hàng Yêu cầu xuất hóa đơn điện tử Total Paid Fee …" at bounding box center [541, 248] width 1083 height 496
drag, startPoint x: 182, startPoint y: 131, endPoint x: 0, endPoint y: 195, distance: 192.9
click at [0, 195] on div "SỬA ĐƠN HÀNG Lịch sử Ảnh kiện hàng Yêu cầu xuất hóa đơn điện tử Total Paid Fee …" at bounding box center [541, 248] width 1083 height 496
drag, startPoint x: 237, startPoint y: 185, endPoint x: 0, endPoint y: 241, distance: 243.3
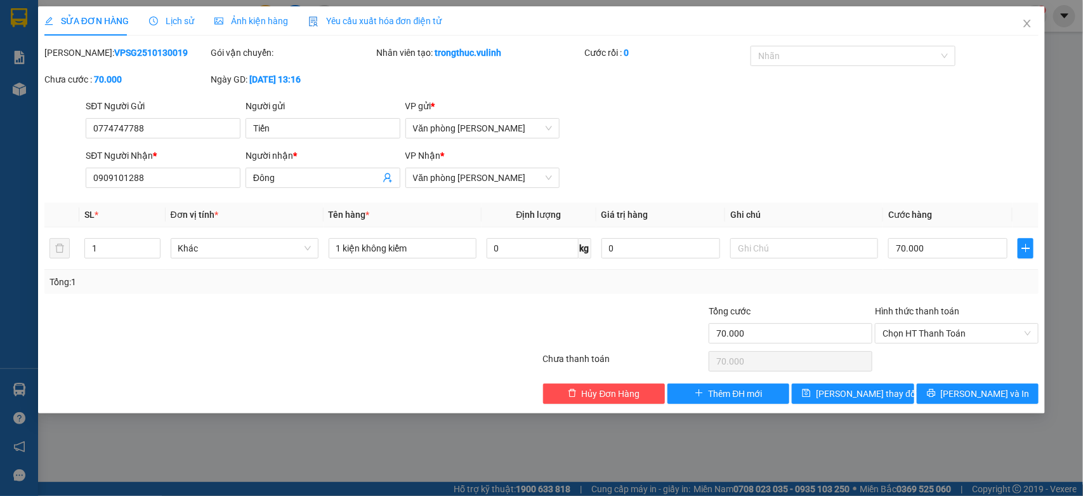
click at [0, 235] on div "SỬA ĐƠN HÀNG Lịch sử Ảnh kiện hàng Yêu cầu xuất hóa đơn điện tử Total Paid Fee …" at bounding box center [541, 248] width 1083 height 496
drag, startPoint x: 182, startPoint y: 185, endPoint x: 0, endPoint y: 251, distance: 193.4
click at [0, 251] on div "SỬA ĐƠN HÀNG Lịch sử Ảnh kiện hàng Yêu cầu xuất hóa đơn điện tử Total Paid Fee …" at bounding box center [541, 248] width 1083 height 496
click at [1019, 27] on span "Close" at bounding box center [1028, 24] width 36 height 36
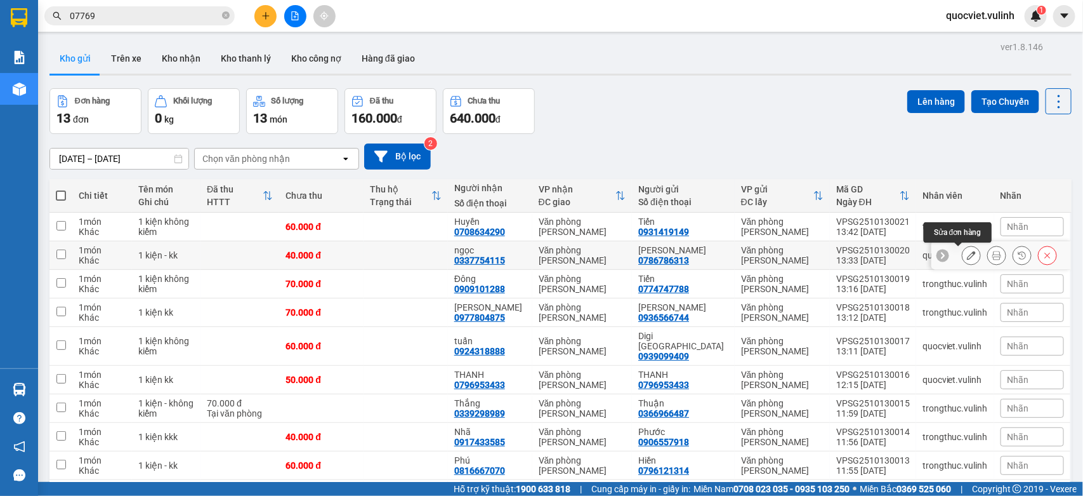
click at [963, 251] on button at bounding box center [972, 255] width 18 height 22
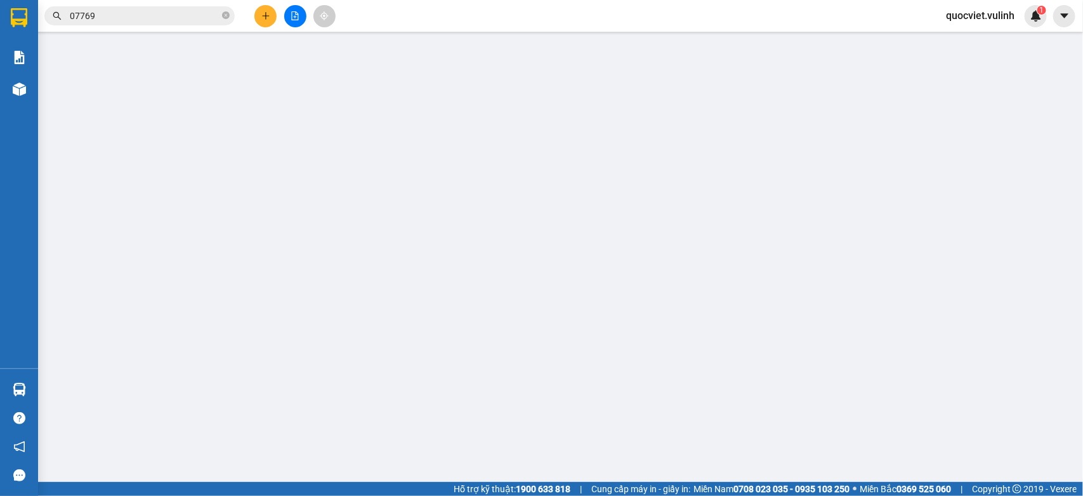
type input "0786786313"
type input "[PERSON_NAME]"
type input "0337754115"
type input "ngọc"
type input "40.000"
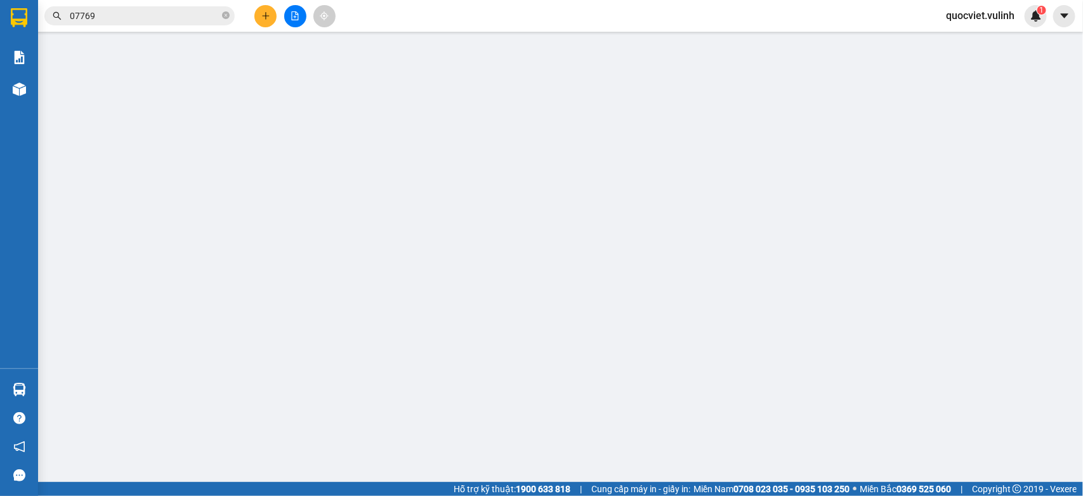
type input "40.000"
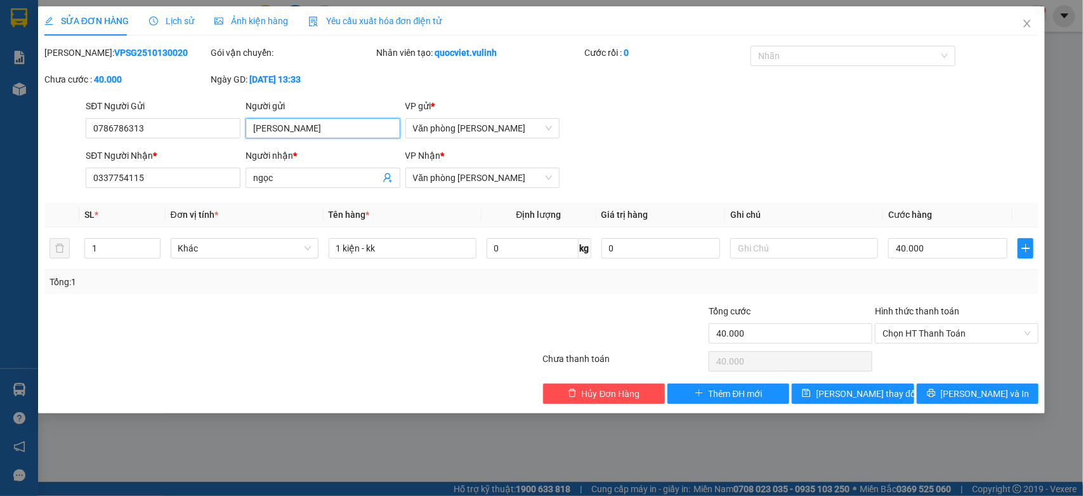
drag, startPoint x: 334, startPoint y: 123, endPoint x: 0, endPoint y: 185, distance: 340.2
click at [0, 163] on div "SỬA ĐƠN HÀNG Lịch sử Ảnh kiện hàng Yêu cầu xuất hóa đơn điện tử Total Paid Fee …" at bounding box center [541, 248] width 1083 height 496
drag, startPoint x: 159, startPoint y: 130, endPoint x: 0, endPoint y: 185, distance: 167.8
click at [0, 179] on div "SỬA ĐƠN HÀNG Lịch sử Ảnh kiện hàng Yêu cầu xuất hóa đơn điện tử Total Paid Fee …" at bounding box center [541, 248] width 1083 height 496
drag, startPoint x: 328, startPoint y: 182, endPoint x: 0, endPoint y: 225, distance: 331.1
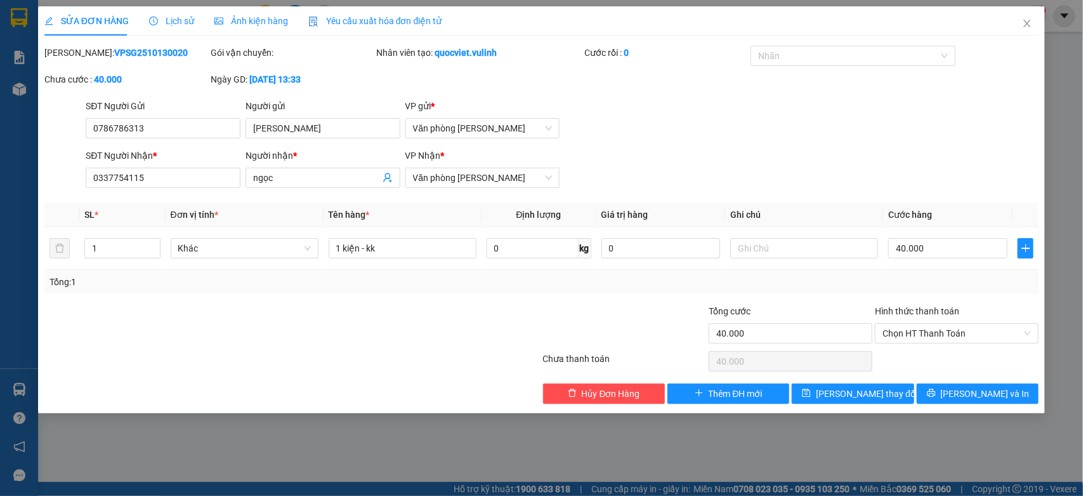
click at [0, 216] on div "SỬA ĐƠN HÀNG Lịch sử Ảnh kiện hàng Yêu cầu xuất hóa đơn điện tử Total Paid Fee …" at bounding box center [541, 248] width 1083 height 496
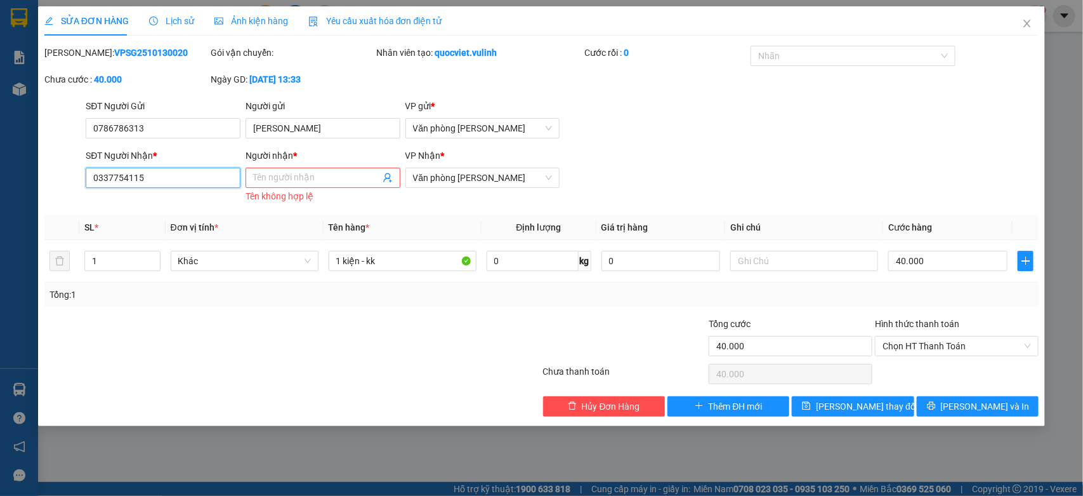
drag, startPoint x: 188, startPoint y: 181, endPoint x: 0, endPoint y: 242, distance: 197.7
click at [0, 242] on div "SỬA ĐƠN HÀNG Lịch sử Ảnh kiện hàng Yêu cầu xuất hóa đơn điện tử Total Paid Fee …" at bounding box center [541, 248] width 1083 height 496
click at [1030, 21] on icon "close" at bounding box center [1027, 24] width 7 height 8
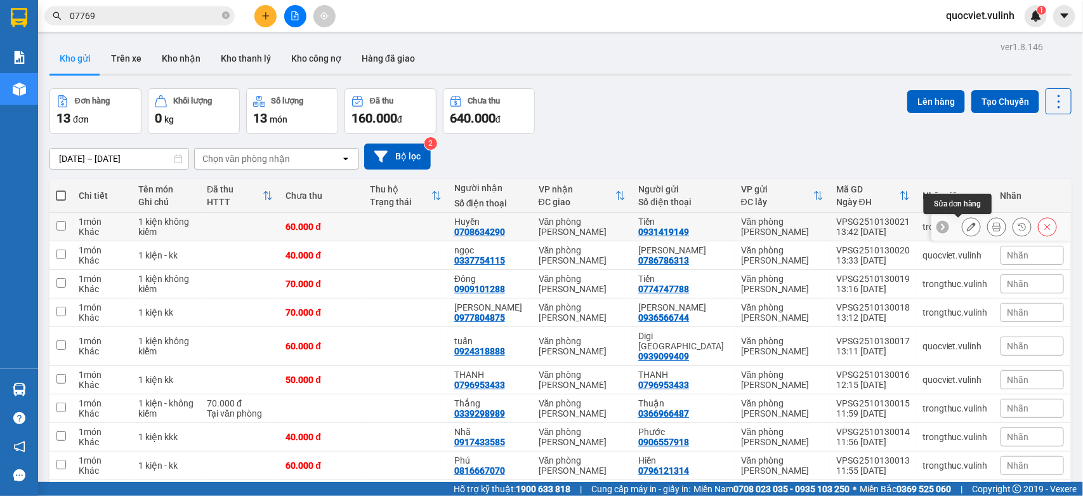
click at [967, 229] on icon at bounding box center [971, 226] width 9 height 9
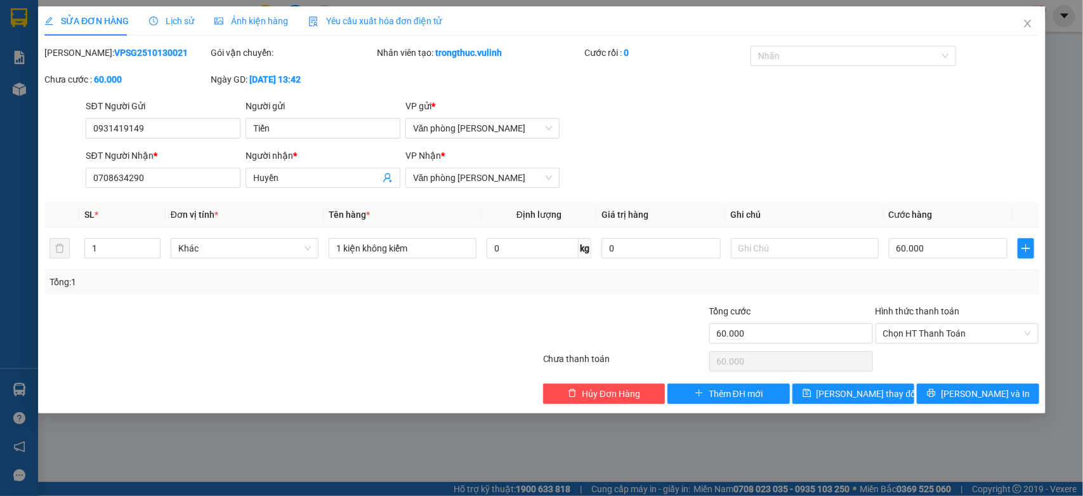
type input "0931419149"
type input "Tiến"
type input "0708634290"
type input "Huyền"
type input "60.000"
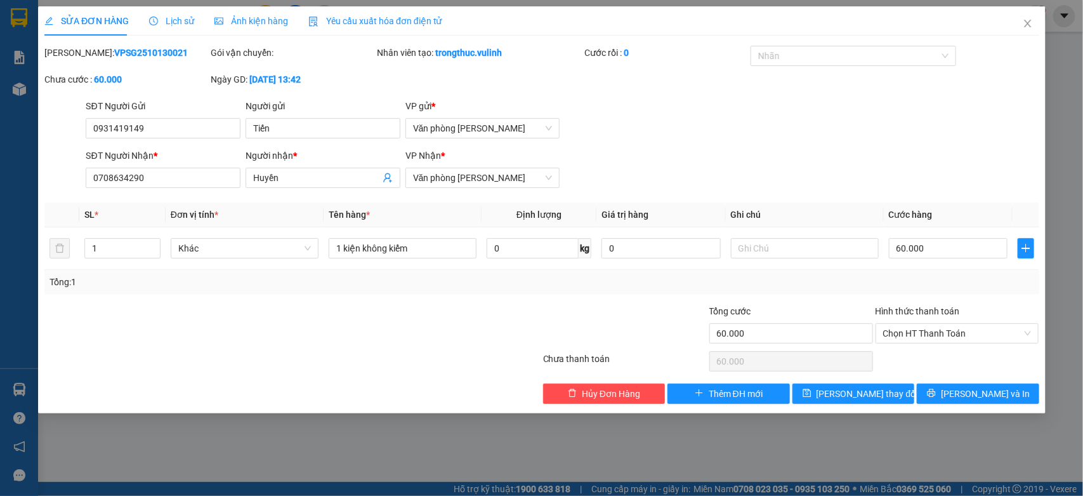
type input "60.000"
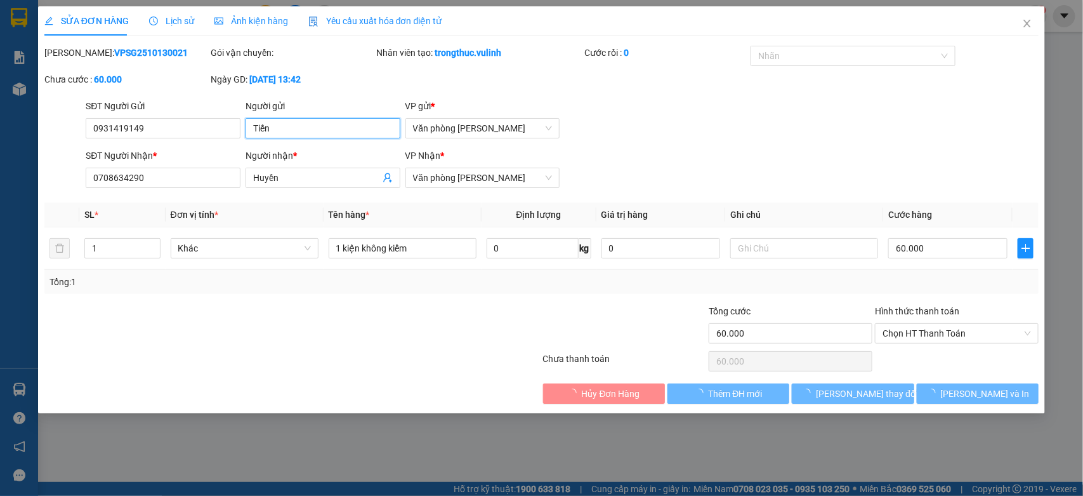
click at [0, 147] on div "SỬA ĐƠN HÀNG Lịch sử Ảnh kiện hàng Yêu cầu xuất hóa đơn điện tử Total Paid Fee …" at bounding box center [541, 248] width 1083 height 496
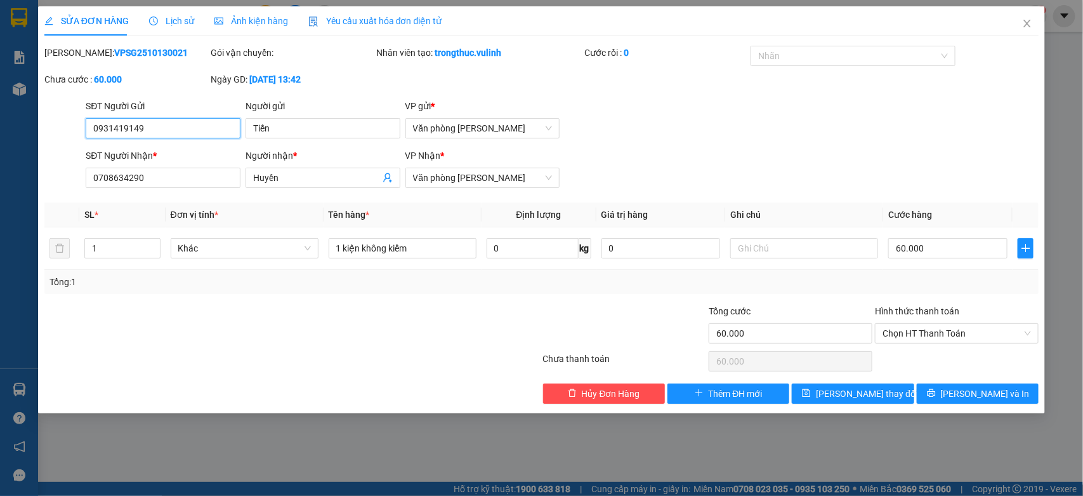
drag, startPoint x: 1, startPoint y: 160, endPoint x: 0, endPoint y: 176, distance: 16.5
click at [0, 176] on div "SỬA ĐƠN HÀNG Lịch sử Ảnh kiện hàng Yêu cầu xuất hóa đơn điện tử Total Paid Fee …" at bounding box center [541, 248] width 1083 height 496
drag, startPoint x: 167, startPoint y: 123, endPoint x: 0, endPoint y: 198, distance: 183.2
click at [0, 197] on div "SỬA ĐƠN HÀNG Lịch sử Ảnh kiện hàng Yêu cầu xuất hóa đơn điện tử Total Paid Fee …" at bounding box center [541, 248] width 1083 height 496
drag, startPoint x: 301, startPoint y: 178, endPoint x: 0, endPoint y: 197, distance: 302.1
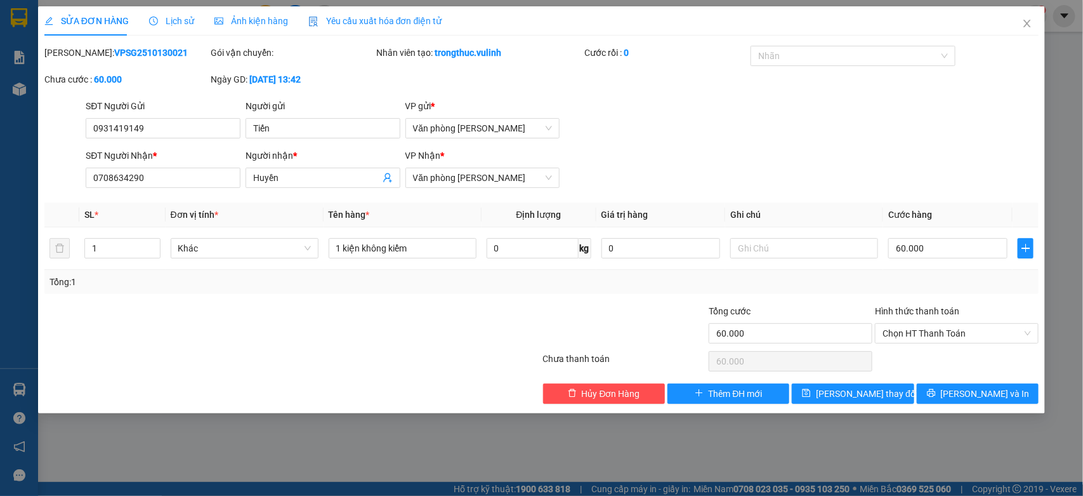
click at [140, 197] on div "Total Paid Fee 0 Total UnPaid Fee 60.000 Cash Collection Total Fee Mã ĐH: VPSG2…" at bounding box center [541, 225] width 995 height 358
drag, startPoint x: 162, startPoint y: 183, endPoint x: 0, endPoint y: 202, distance: 163.6
click at [0, 198] on div "SỬA ĐƠN HÀNG Lịch sử Ảnh kiện hàng Yêu cầu xuất hóa đơn điện tử Total Paid Fee …" at bounding box center [541, 248] width 1083 height 496
click at [1035, 18] on span "Close" at bounding box center [1028, 24] width 36 height 36
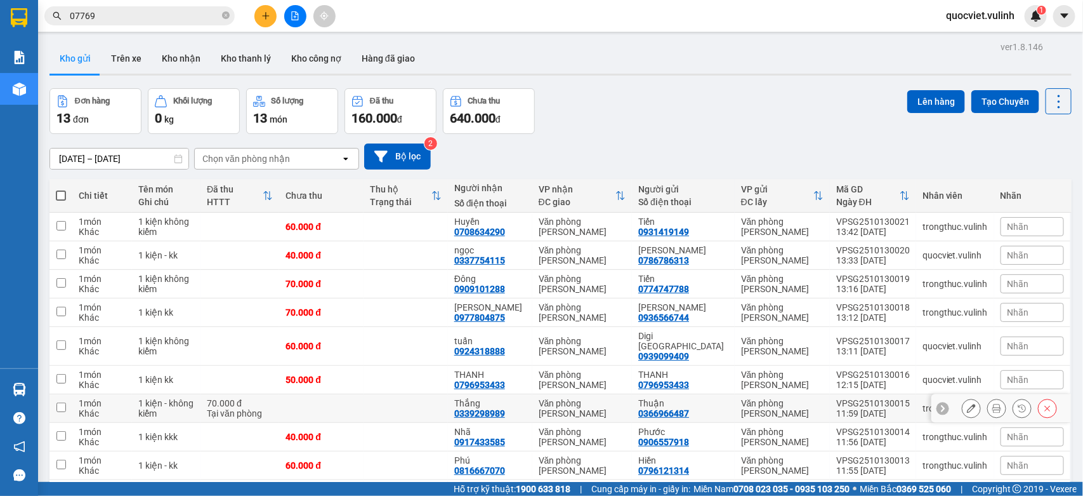
scroll to position [81, 0]
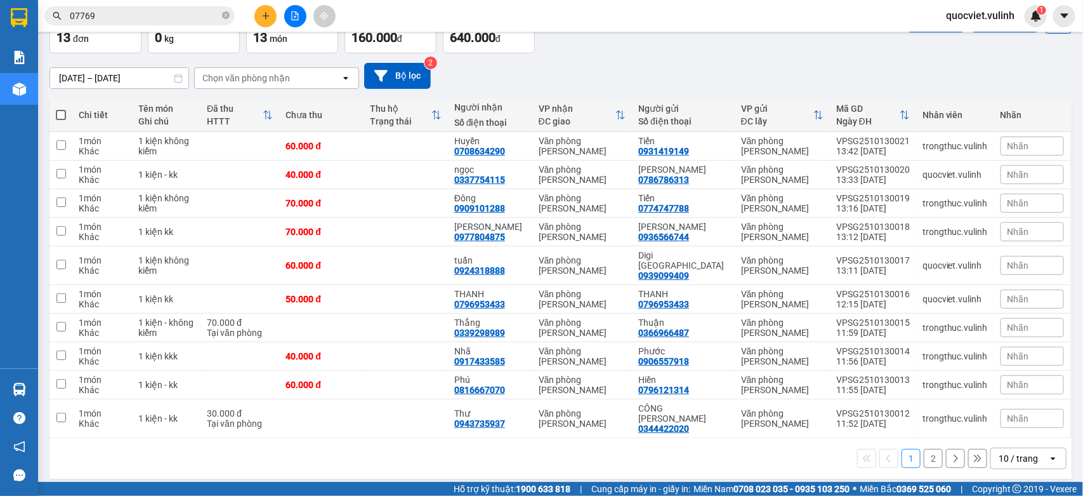
click at [1016, 452] on div "10 / trang" at bounding box center [1018, 458] width 39 height 13
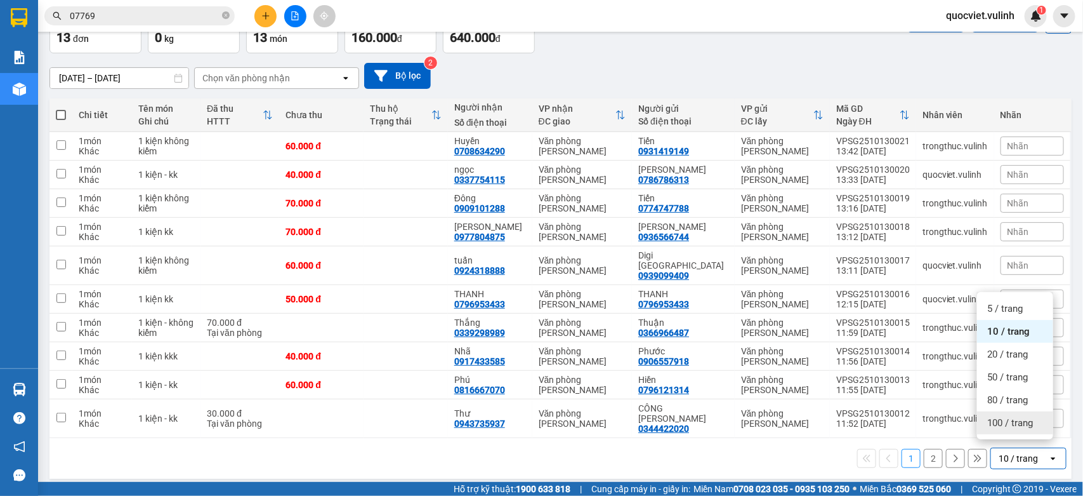
click at [1017, 430] on div "100 / trang" at bounding box center [1015, 422] width 76 height 23
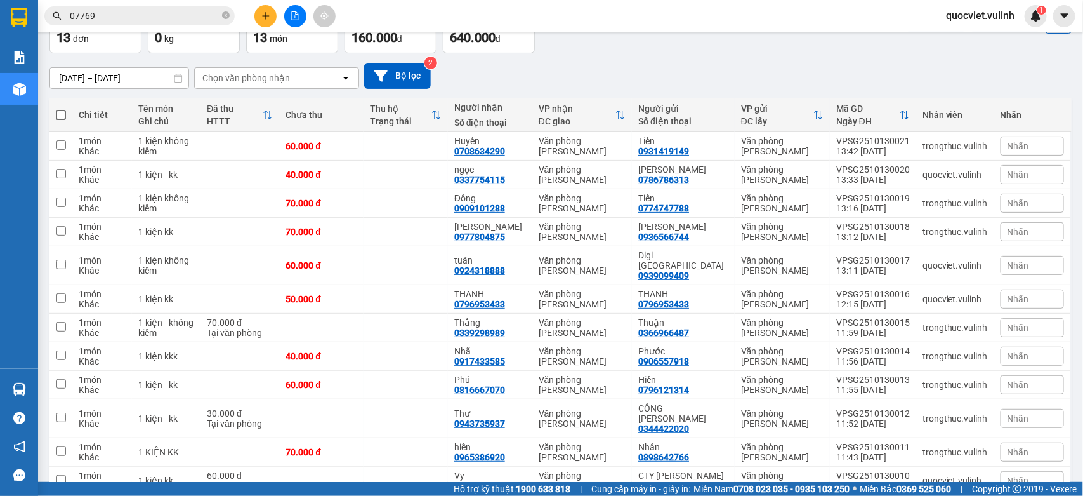
scroll to position [167, 0]
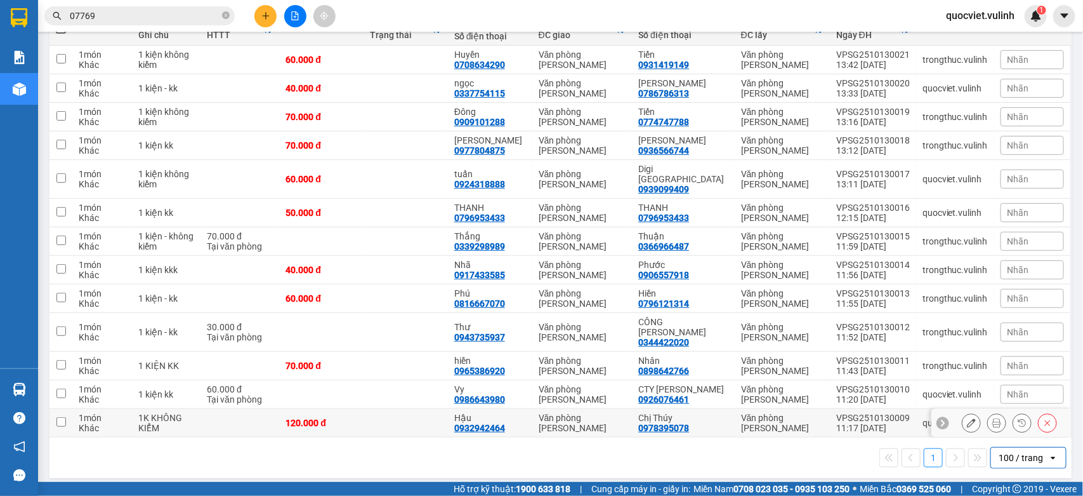
click at [842, 423] on div "11:17 13/10" at bounding box center [874, 428] width 74 height 10
checkbox input "true"
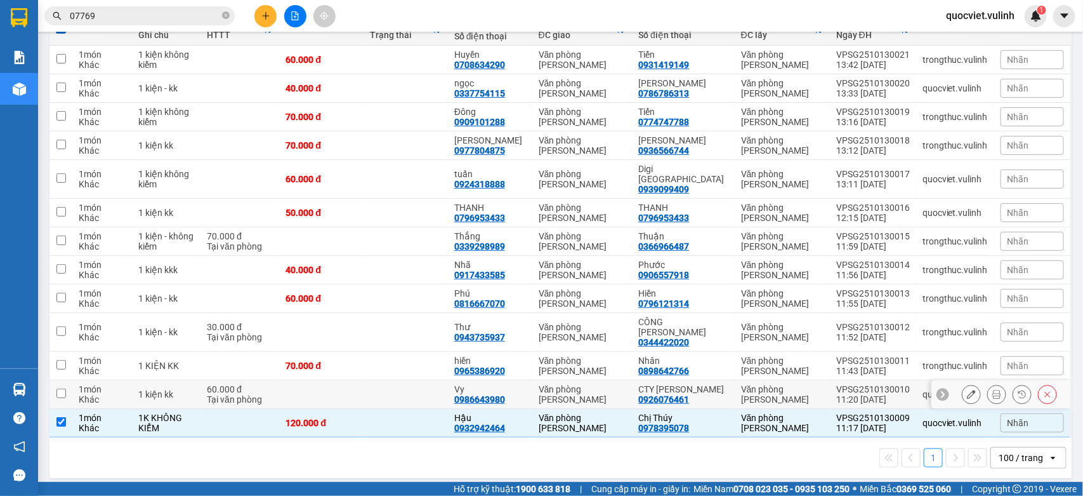
click at [857, 394] on div "11:20 13/10" at bounding box center [874, 399] width 74 height 10
checkbox input "true"
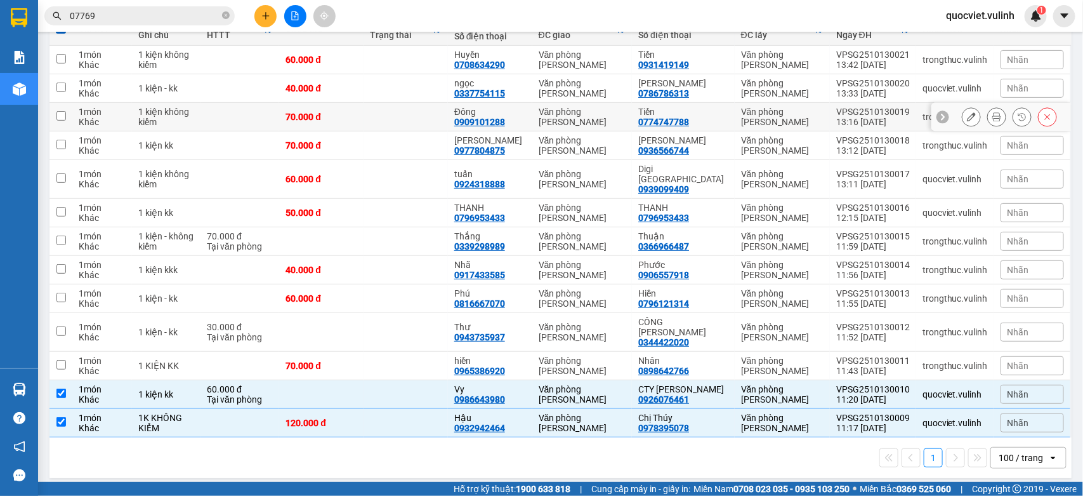
scroll to position [0, 0]
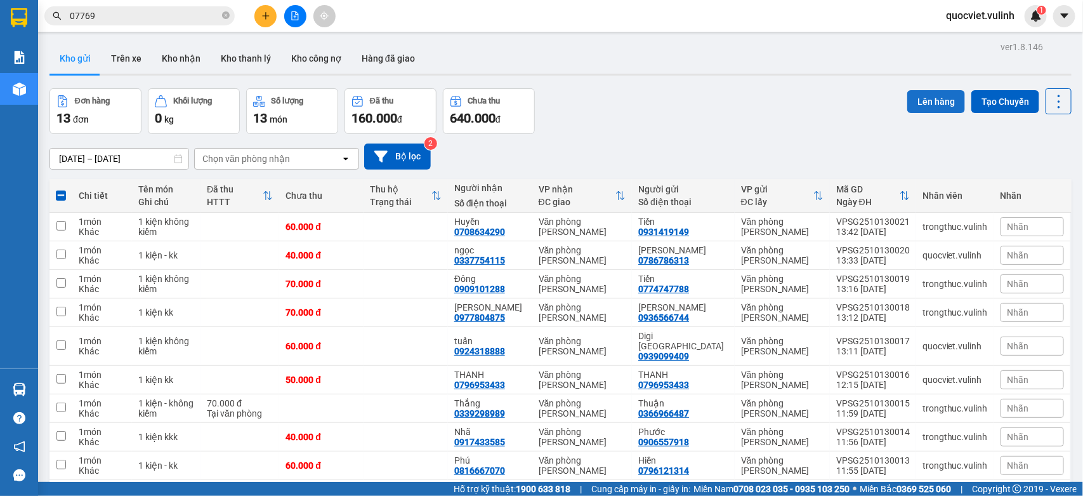
click at [927, 100] on button "Lên hàng" at bounding box center [937, 101] width 58 height 23
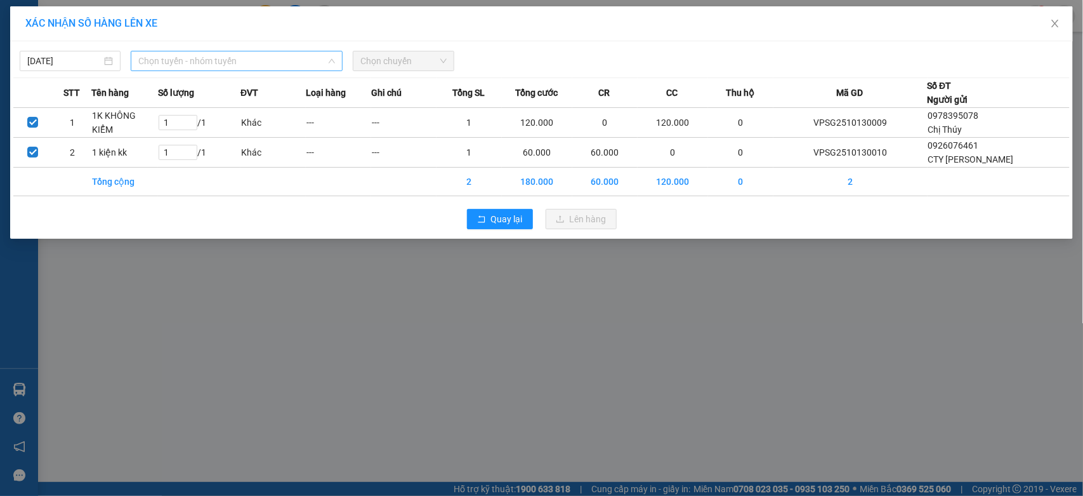
click at [270, 58] on span "Chọn tuyến - nhóm tuyến" at bounding box center [236, 60] width 197 height 19
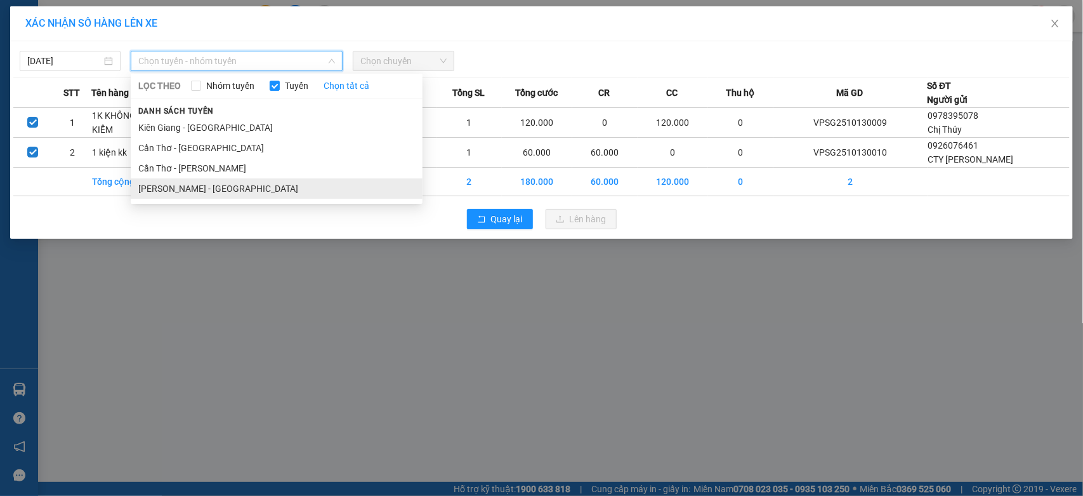
click at [220, 178] on li "[PERSON_NAME] - [GEOGRAPHIC_DATA]" at bounding box center [277, 188] width 292 height 20
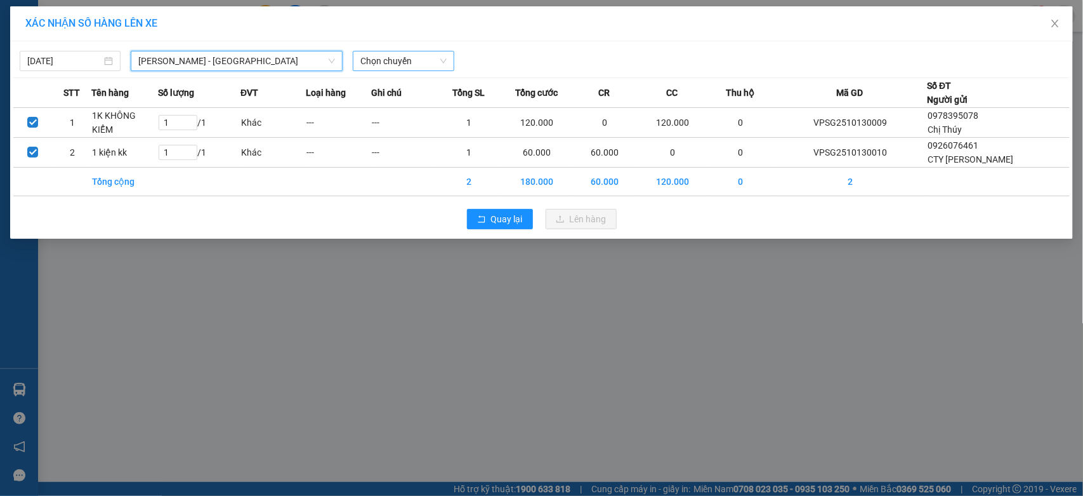
click at [389, 60] on span "Chọn chuyến" at bounding box center [404, 60] width 86 height 19
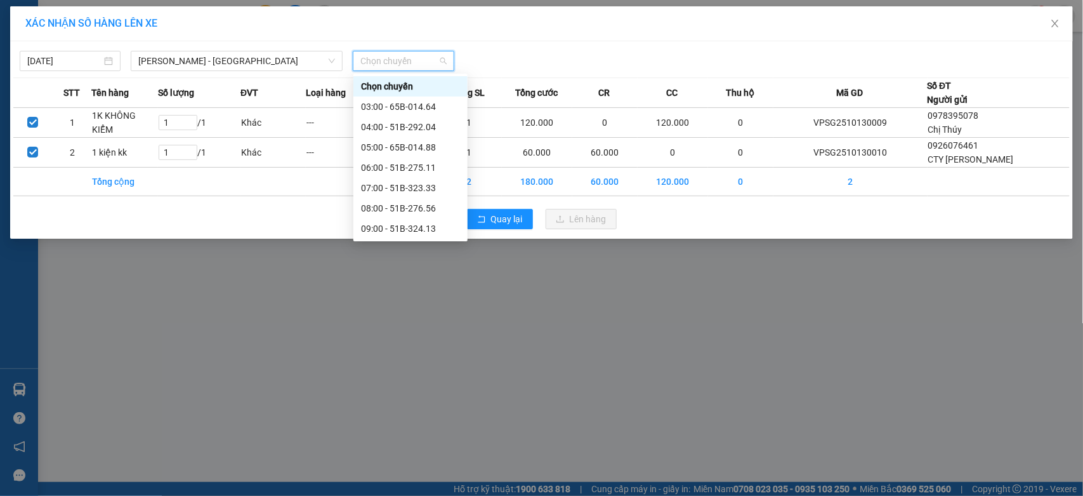
scroll to position [105, 0]
click at [423, 185] on div "12:00 - 65B-015.38" at bounding box center [410, 184] width 99 height 14
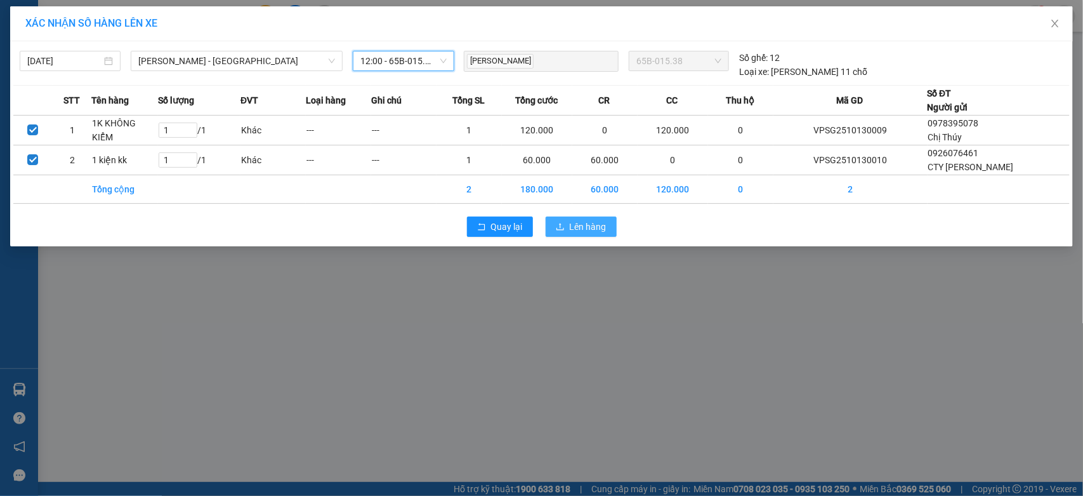
click at [573, 227] on span "Lên hàng" at bounding box center [588, 227] width 37 height 14
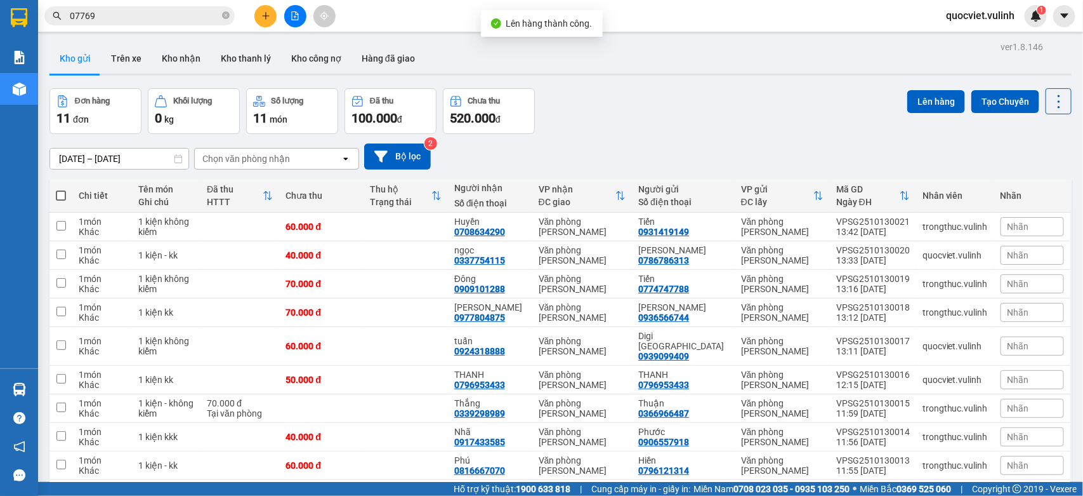
scroll to position [109, 0]
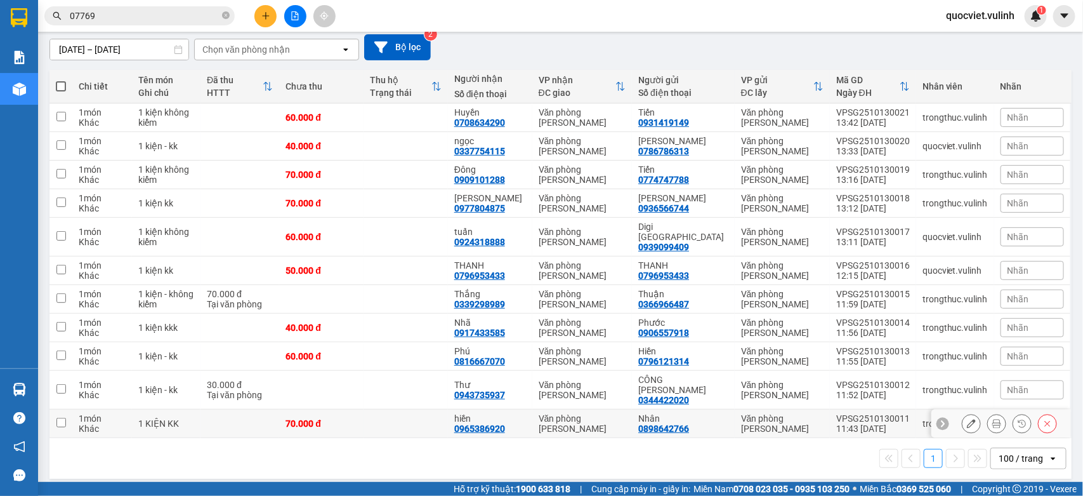
click at [870, 413] on div "VPSG2510130011" at bounding box center [874, 418] width 74 height 10
checkbox input "true"
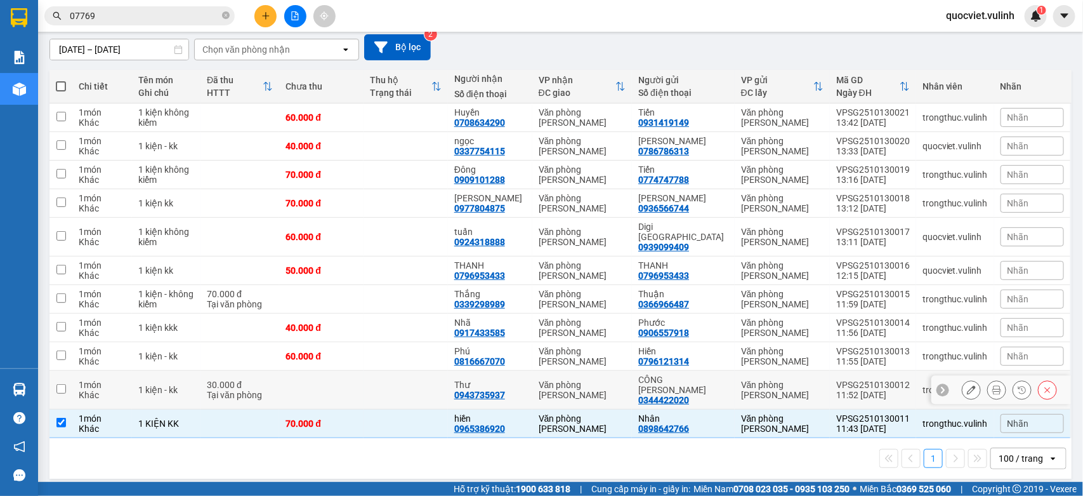
click at [857, 380] on div "VPSG2510130012" at bounding box center [874, 385] width 74 height 10
checkbox input "true"
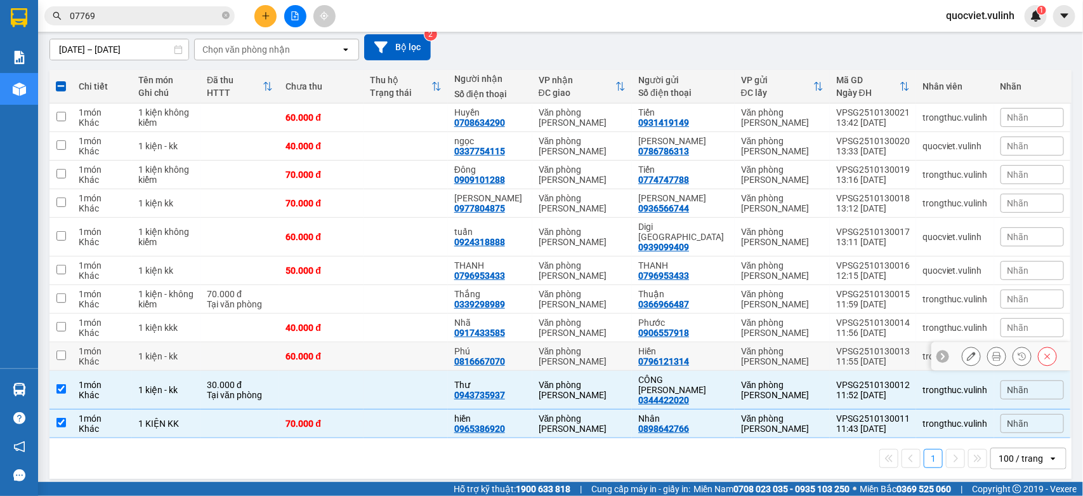
click at [858, 346] on div "VPSG2510130013" at bounding box center [874, 351] width 74 height 10
checkbox input "true"
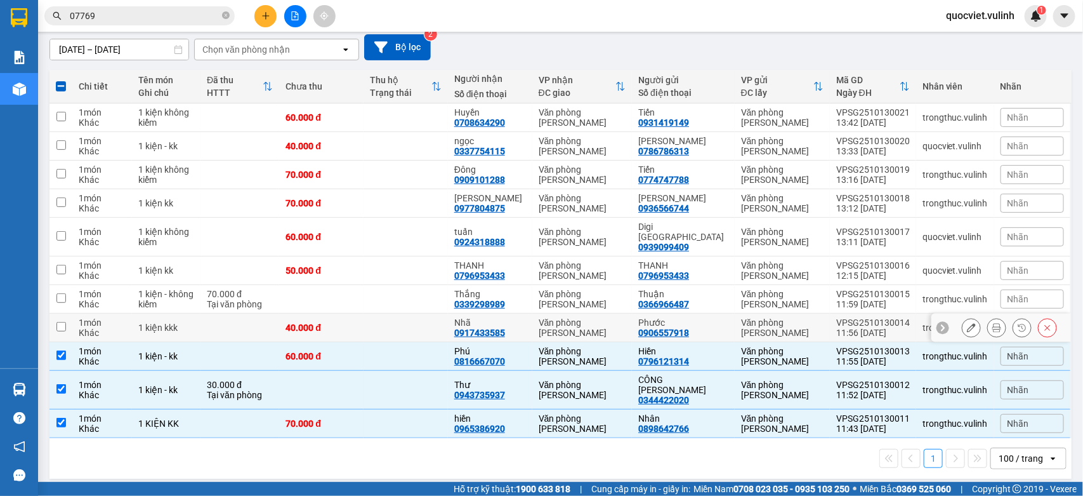
click at [865, 328] on div "11:56 13/10" at bounding box center [874, 333] width 74 height 10
checkbox input "true"
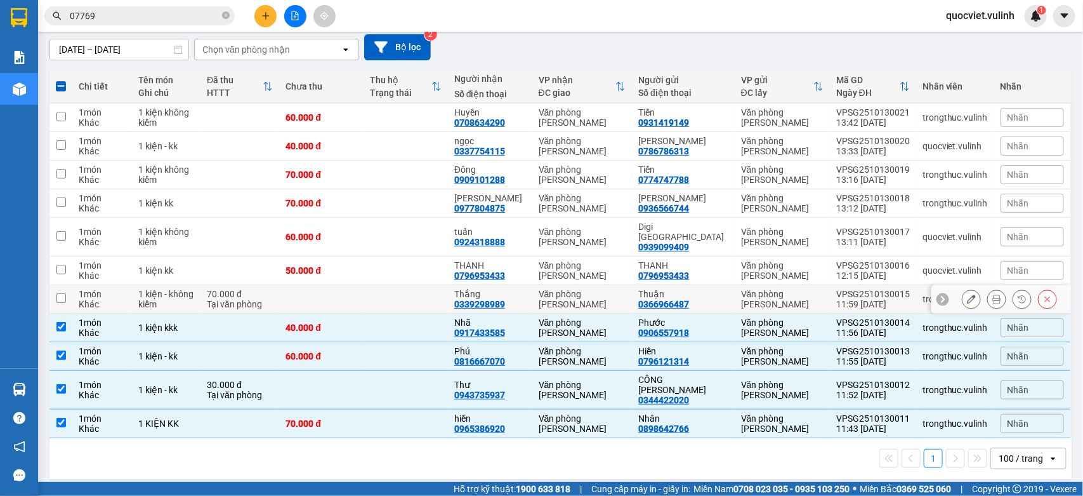
click at [868, 289] on div "VPSG2510130015" at bounding box center [874, 294] width 74 height 10
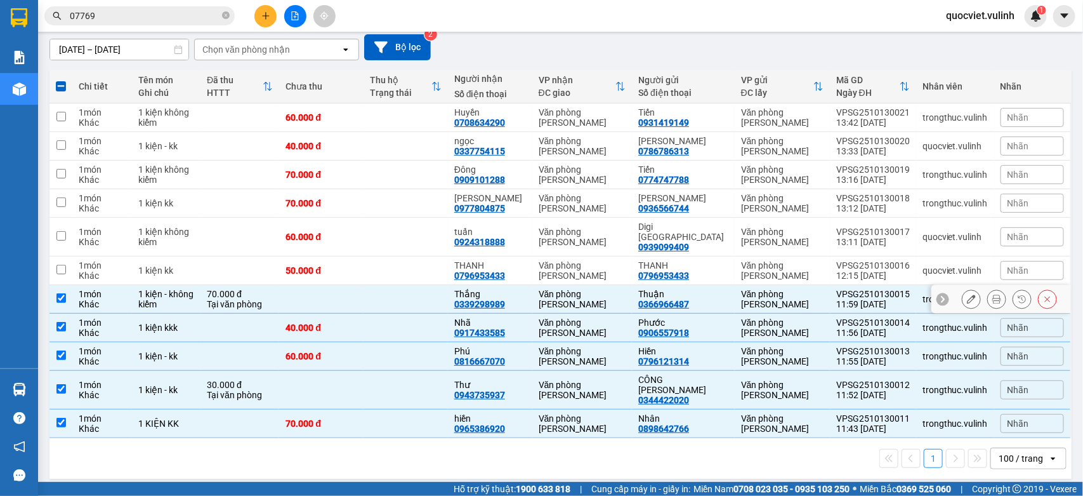
checkbox input "true"
click at [847, 260] on div "VPSG2510130016" at bounding box center [874, 265] width 74 height 10
checkbox input "true"
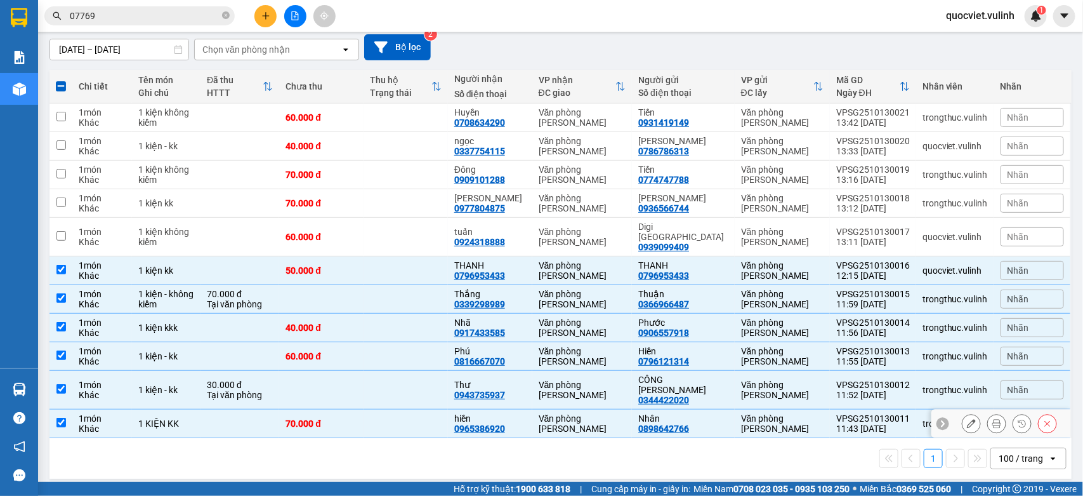
click at [830, 409] on td "VPSG2510130011 11:43 13/10" at bounding box center [873, 423] width 86 height 29
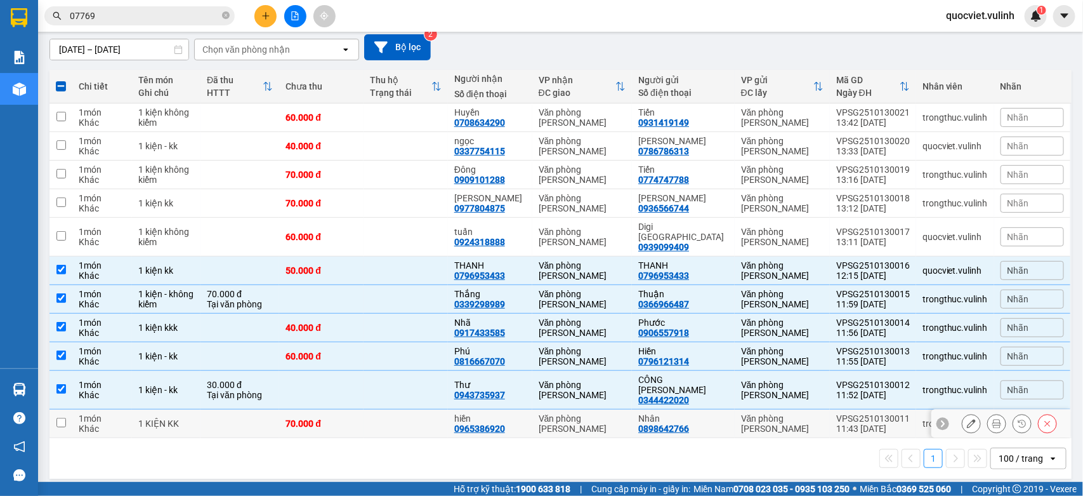
click at [884, 423] on div "11:43 13/10" at bounding box center [874, 428] width 74 height 10
checkbox input "true"
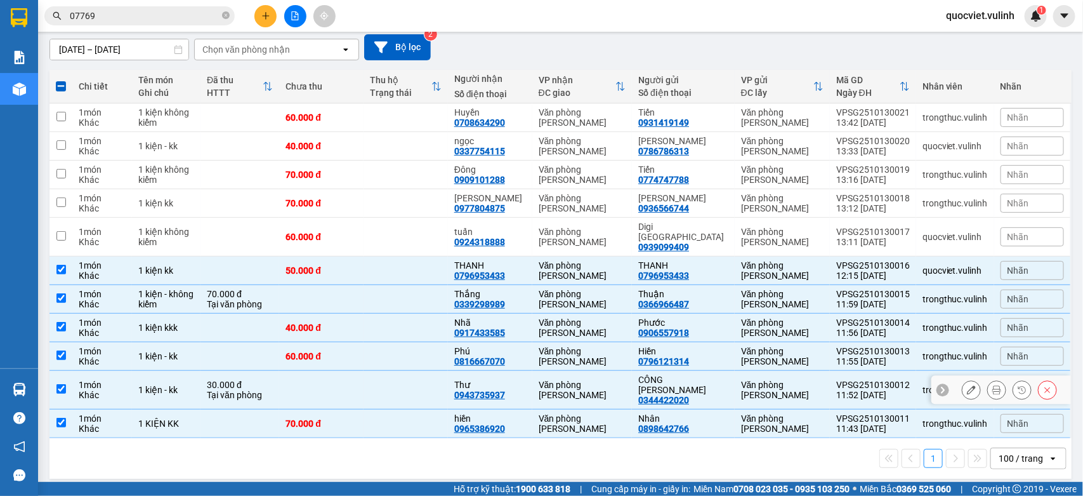
click at [871, 390] on div "11:52 13/10" at bounding box center [874, 395] width 74 height 10
checkbox input "false"
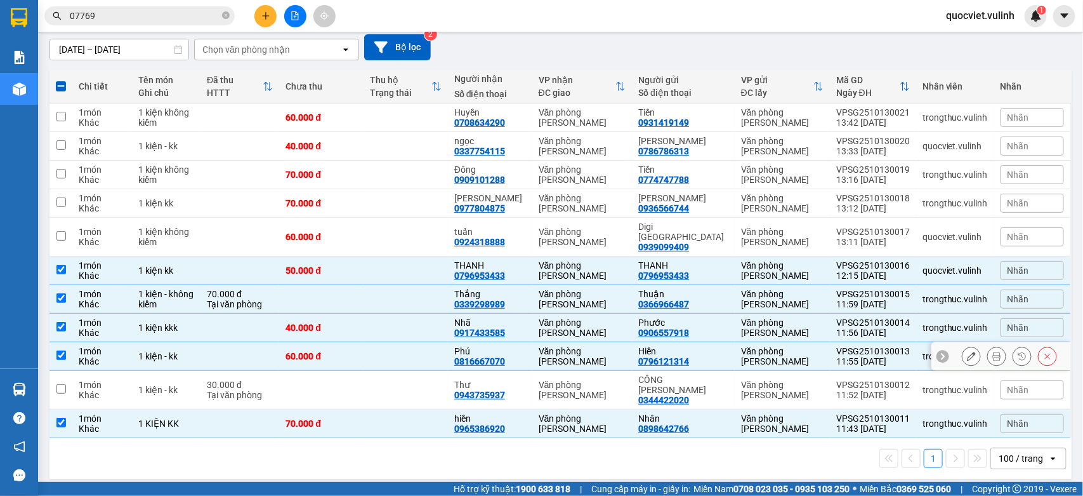
click at [887, 346] on div "VPSG2510130013" at bounding box center [874, 351] width 74 height 10
checkbox input "false"
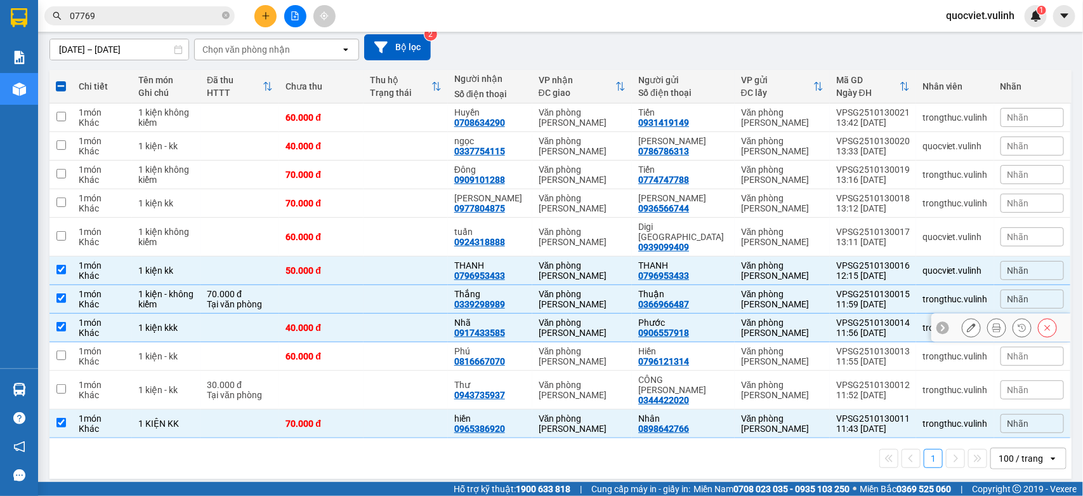
click at [889, 317] on div "VPSG2510130014" at bounding box center [874, 322] width 74 height 10
checkbox input "false"
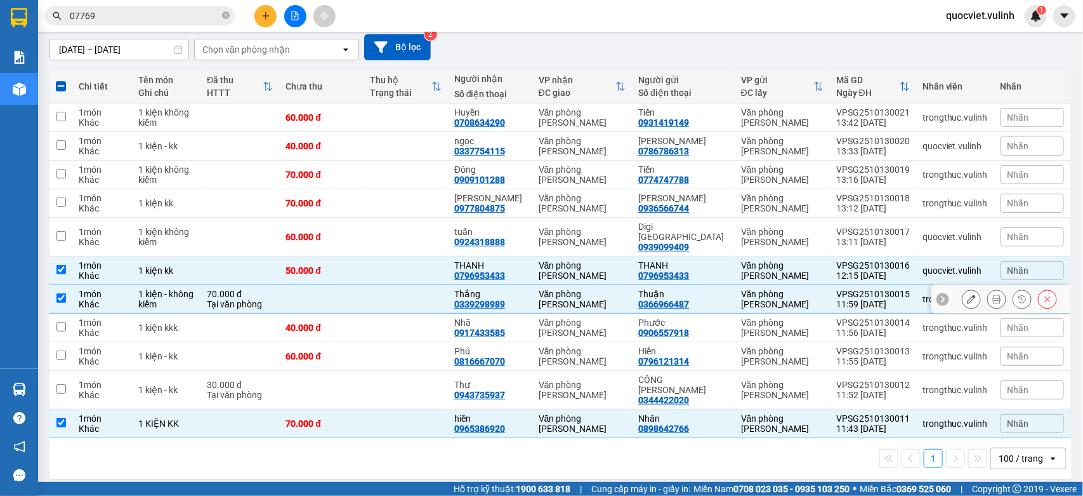
click at [890, 289] on div "VPSG2510130015" at bounding box center [874, 294] width 74 height 10
checkbox input "false"
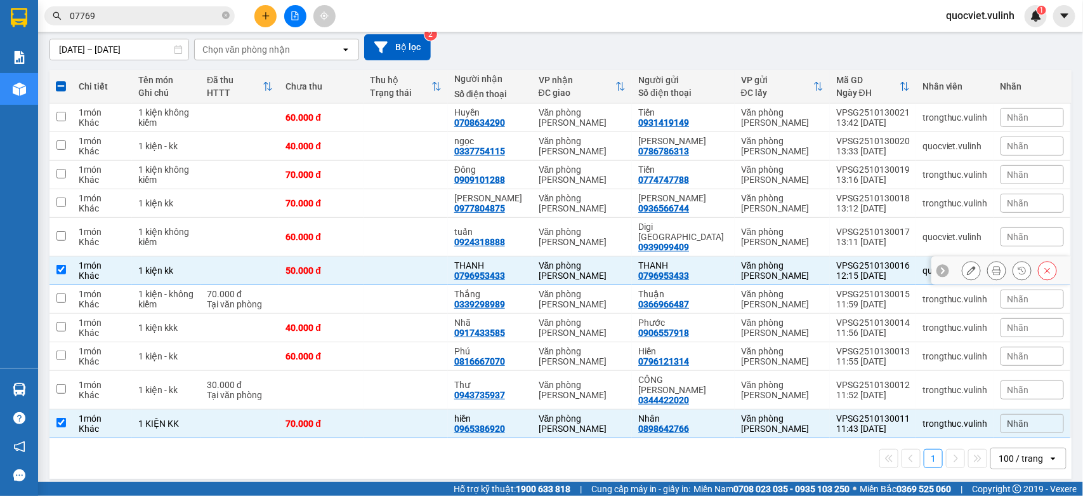
click at [890, 260] on div "VPSG2510130016" at bounding box center [874, 265] width 74 height 10
checkbox input "false"
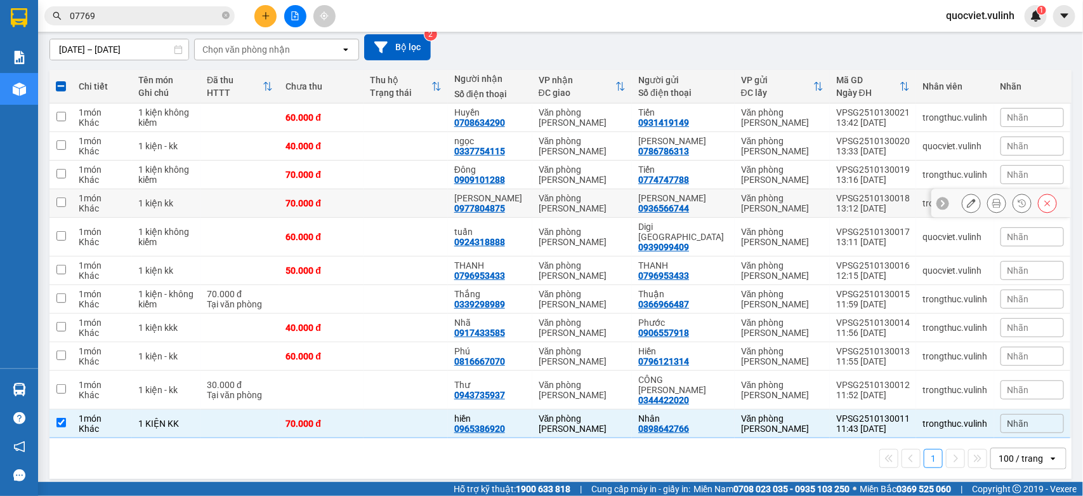
scroll to position [0, 0]
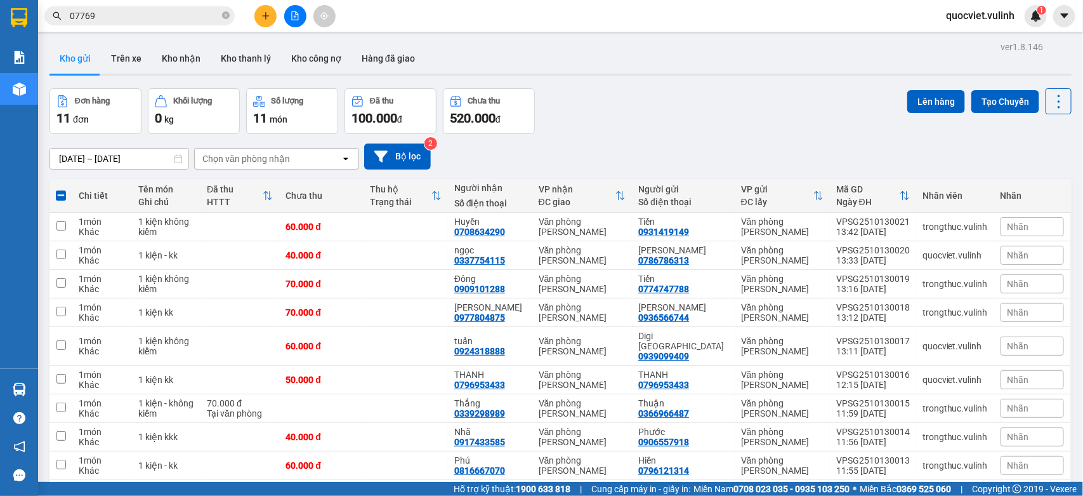
click at [922, 86] on div "ver 1.8.146 Kho gửi Trên xe Kho nhận Kho thanh lý Kho công nợ Hàng đã giao Đơn …" at bounding box center [560, 315] width 1033 height 555
click at [932, 90] on button "Lên hàng" at bounding box center [937, 101] width 58 height 23
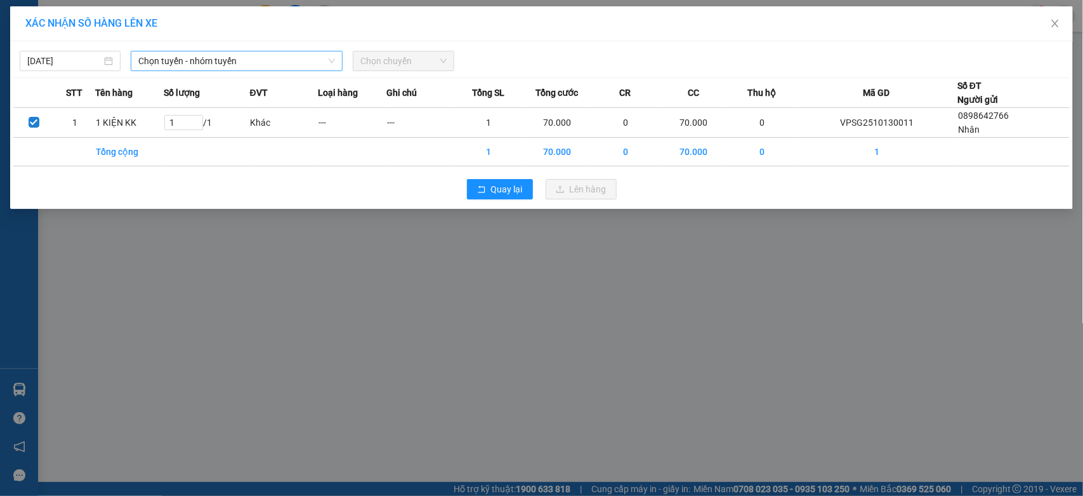
click at [307, 56] on span "Chọn tuyến - nhóm tuyến" at bounding box center [236, 60] width 197 height 19
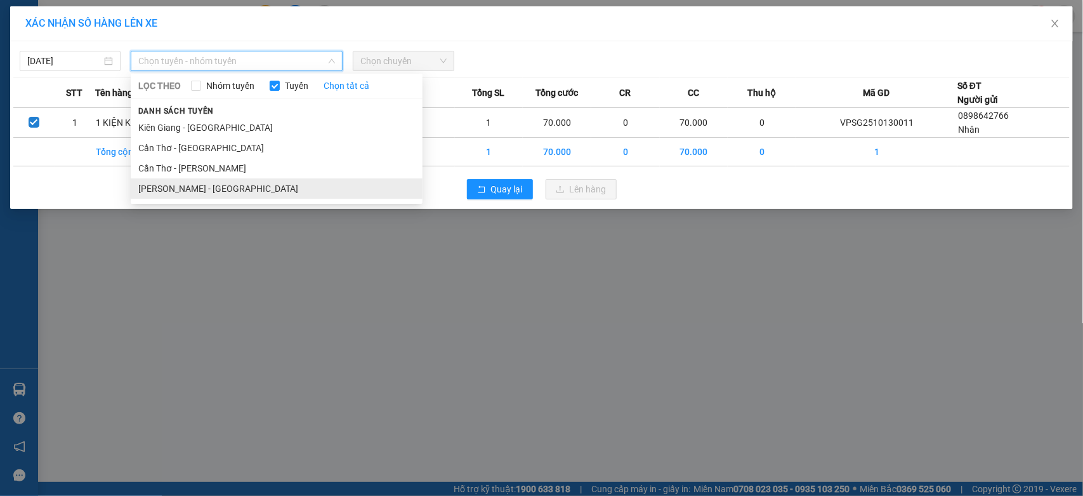
click at [183, 187] on li "[PERSON_NAME] - [GEOGRAPHIC_DATA]" at bounding box center [277, 188] width 292 height 20
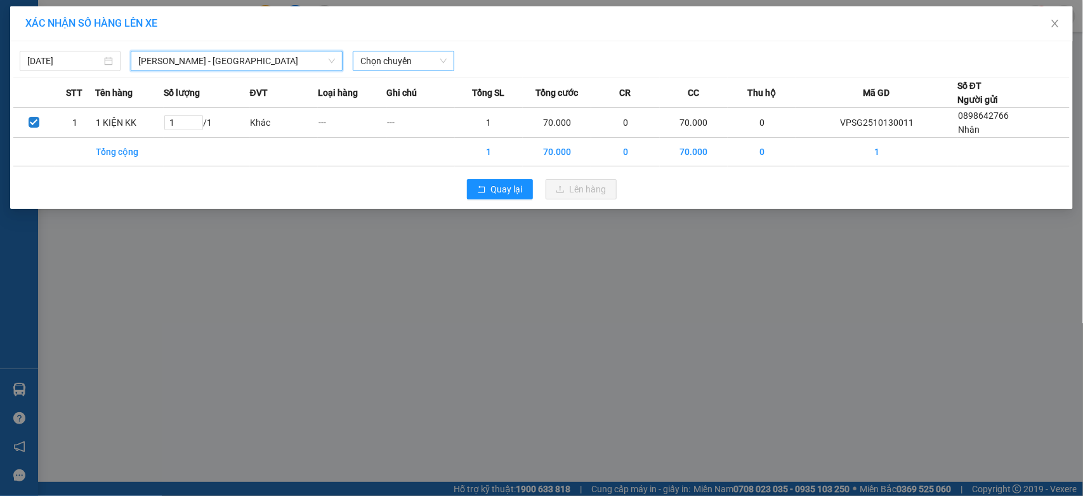
click at [366, 53] on span "Chọn chuyến" at bounding box center [404, 60] width 86 height 19
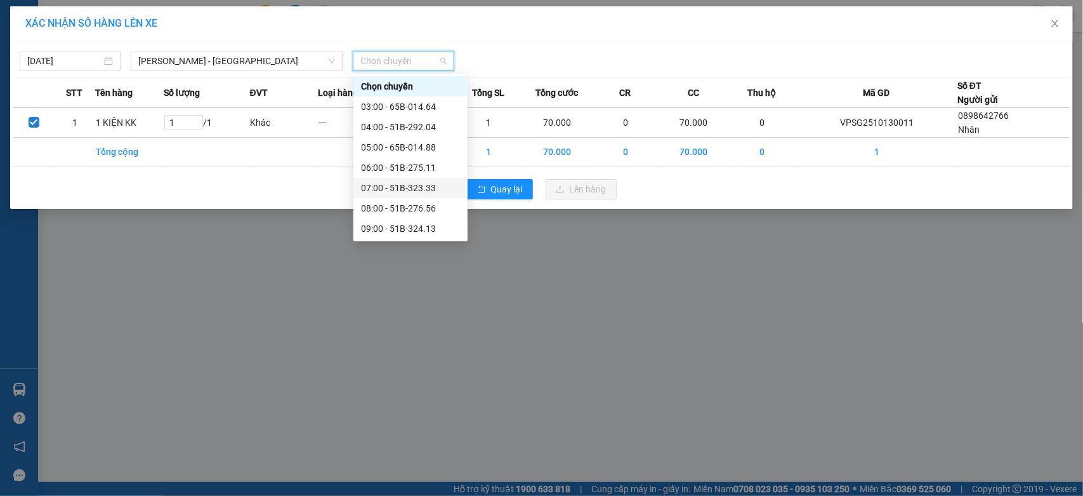
scroll to position [105, 0]
click at [428, 182] on div "12:00 - 65B-015.38" at bounding box center [410, 184] width 99 height 14
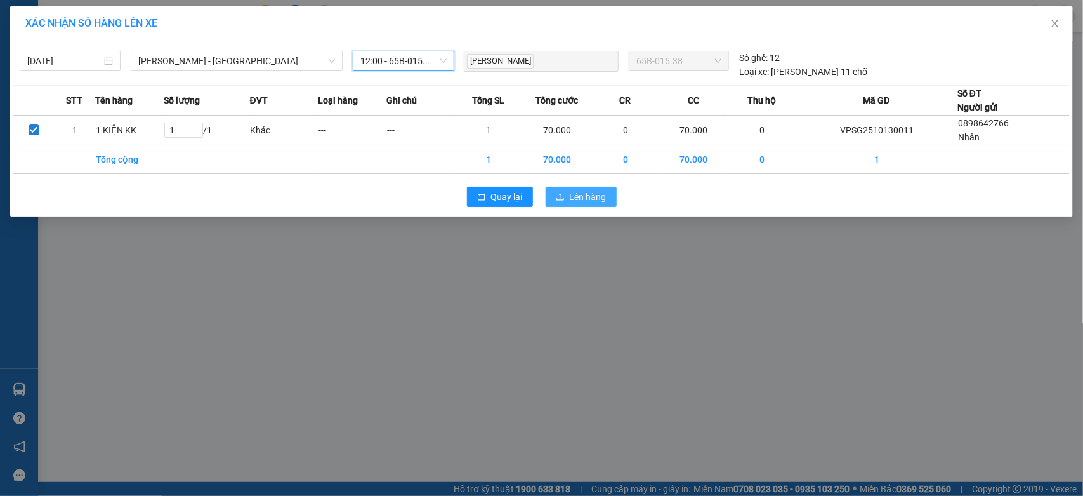
click at [588, 201] on span "Lên hàng" at bounding box center [588, 197] width 37 height 14
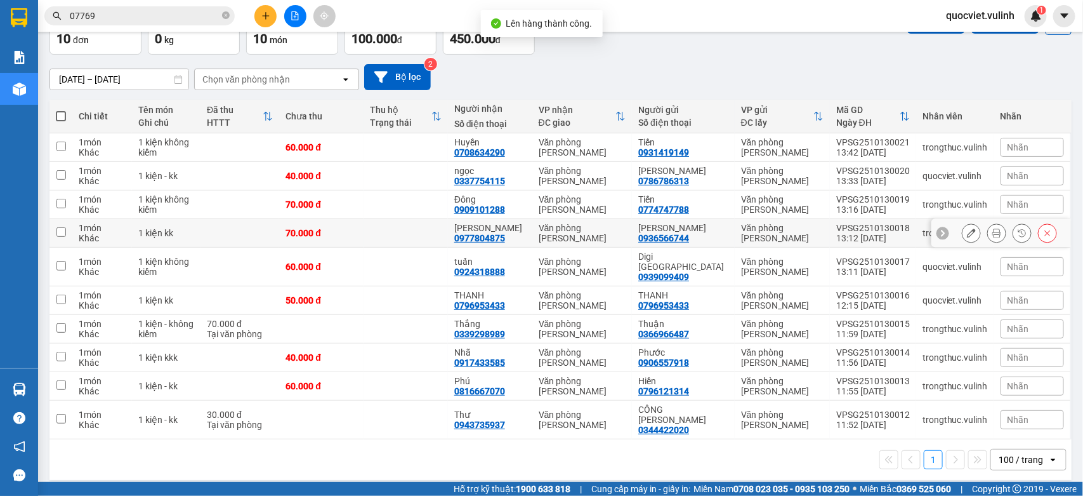
scroll to position [81, 0]
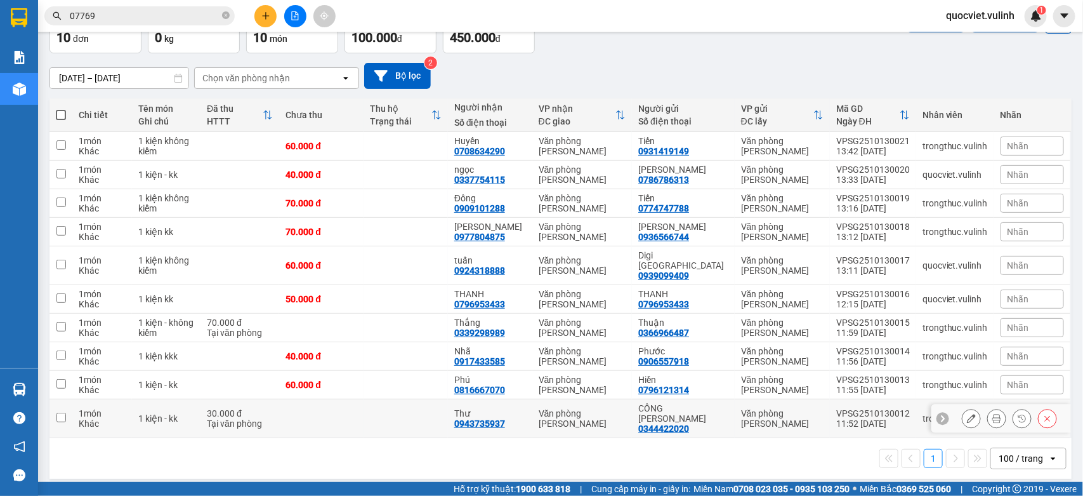
click at [842, 408] on div "VPSG2510130012" at bounding box center [874, 413] width 74 height 10
checkbox input "true"
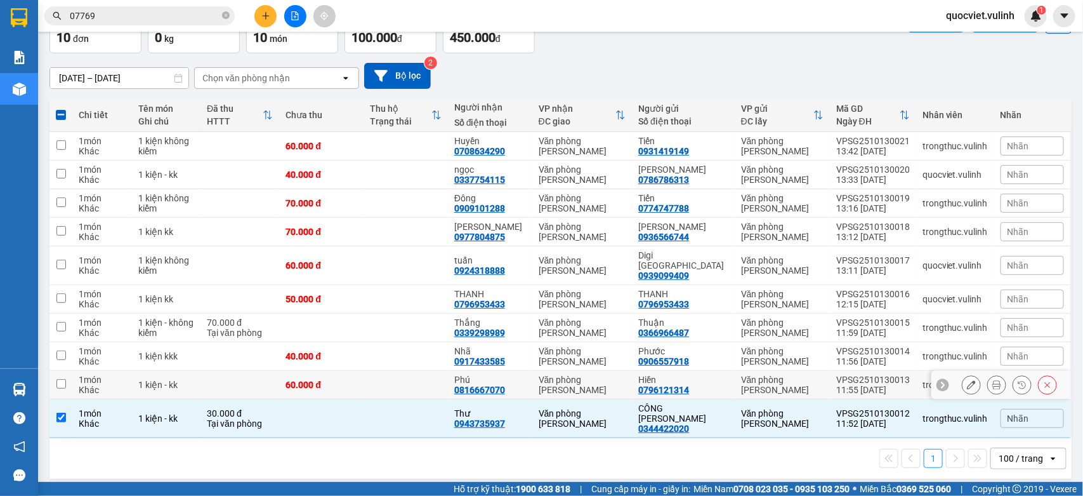
click at [849, 385] on div "11:55 13/10" at bounding box center [874, 390] width 74 height 10
checkbox input "true"
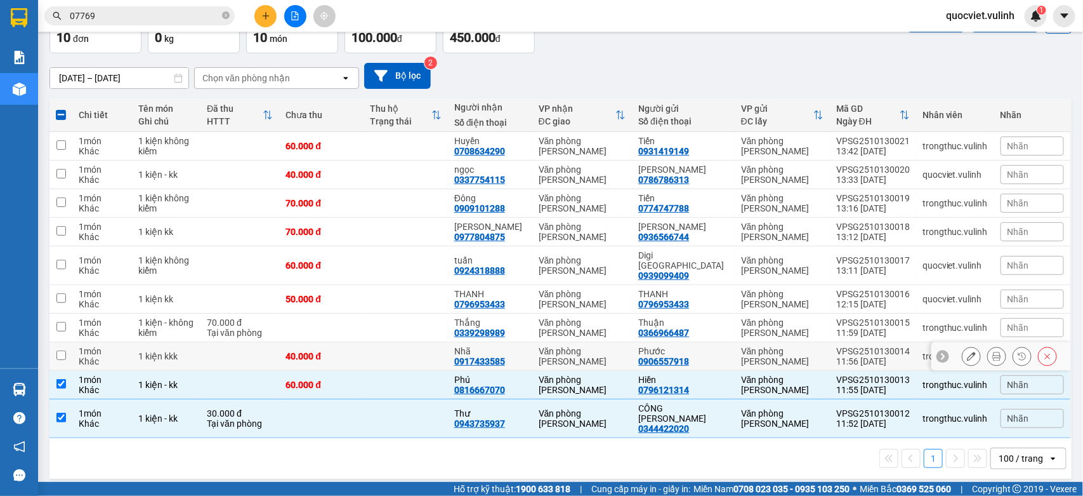
click at [860, 346] on div "VPSG2510130014" at bounding box center [874, 351] width 74 height 10
checkbox input "true"
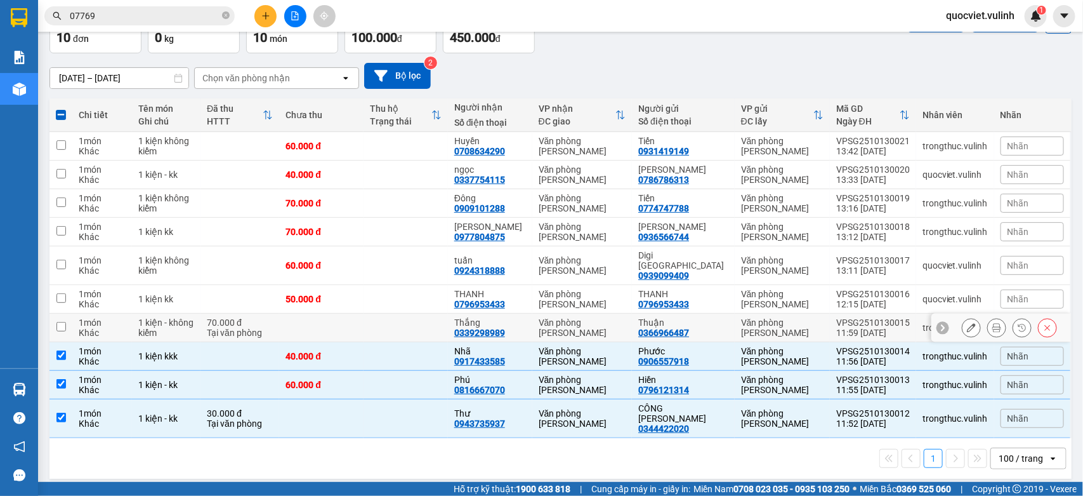
click at [860, 317] on div "VPSG2510130015" at bounding box center [874, 322] width 74 height 10
checkbox input "true"
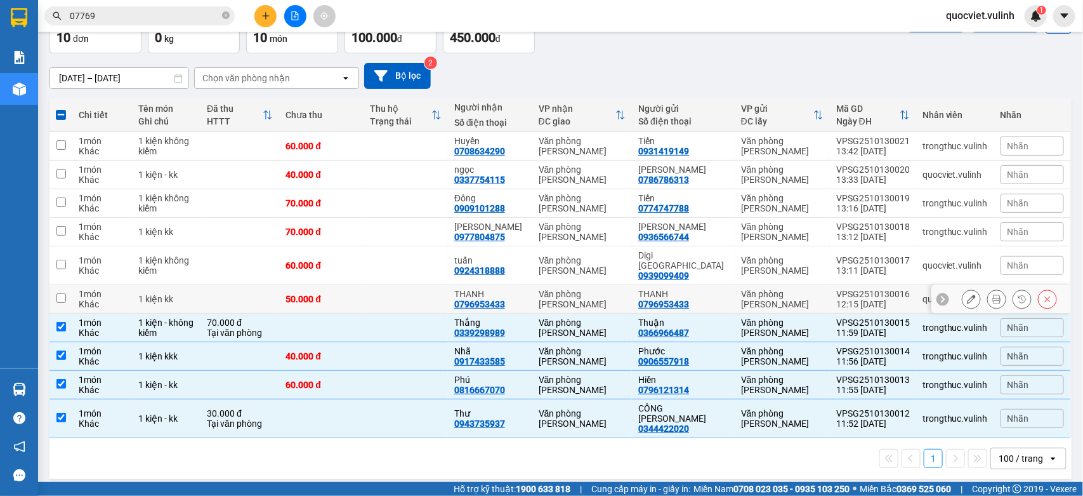
click at [868, 289] on div "VPSG2510130016" at bounding box center [874, 294] width 74 height 10
checkbox input "true"
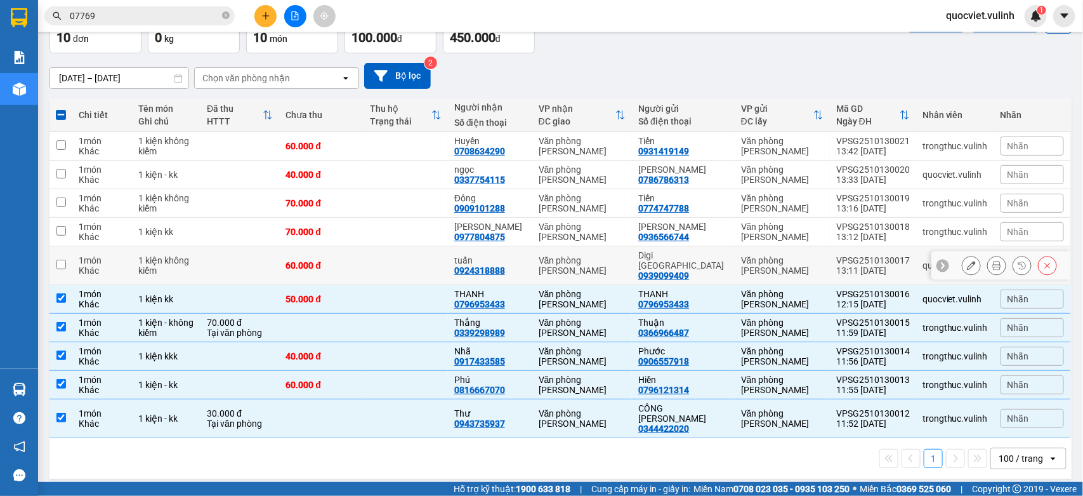
click at [871, 255] on div "VPSG2510130017" at bounding box center [874, 260] width 74 height 10
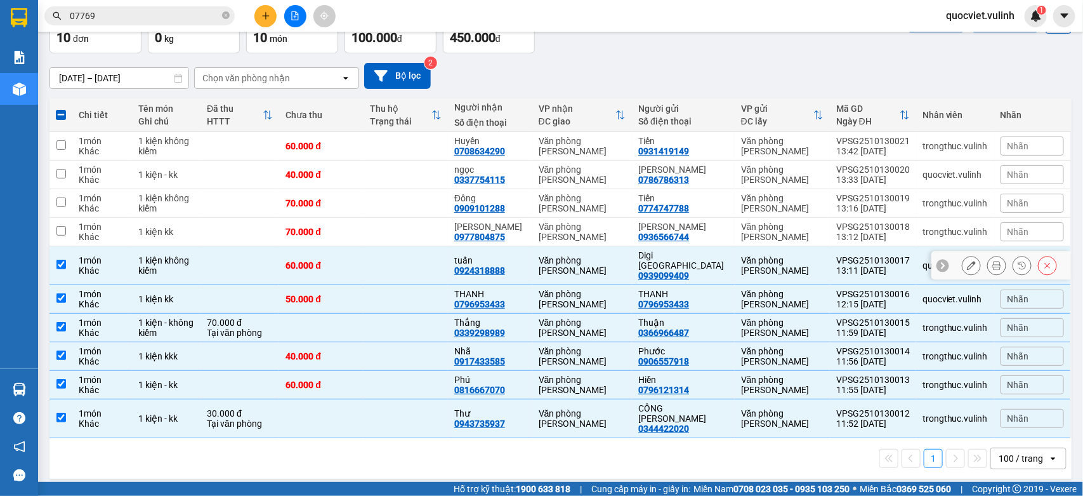
click at [871, 255] on div "VPSG2510130017" at bounding box center [874, 260] width 74 height 10
checkbox input "false"
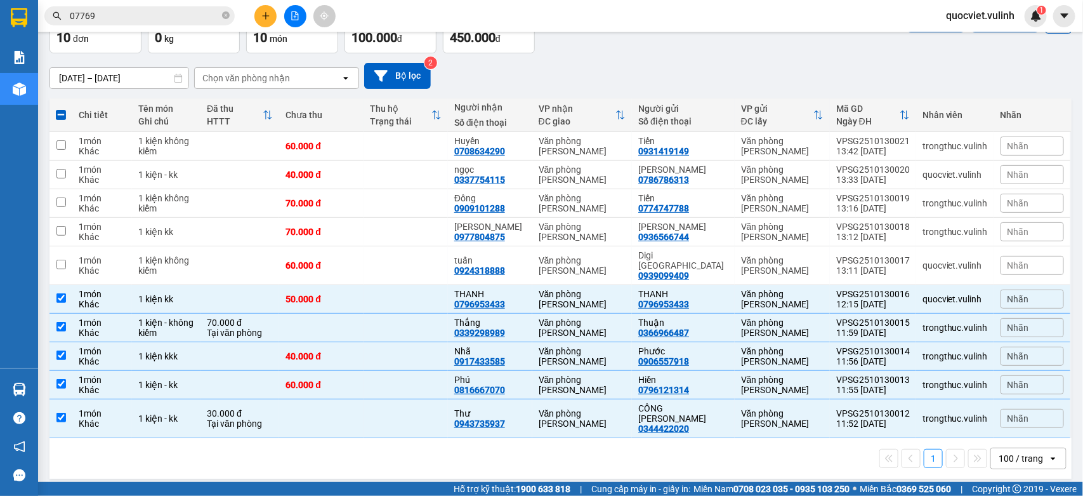
scroll to position [0, 0]
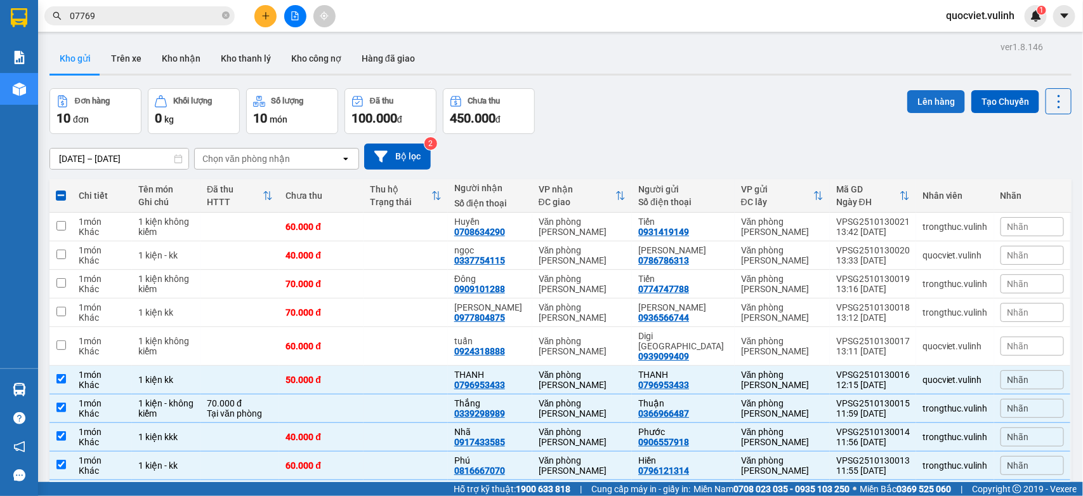
click at [922, 94] on button "Lên hàng" at bounding box center [937, 101] width 58 height 23
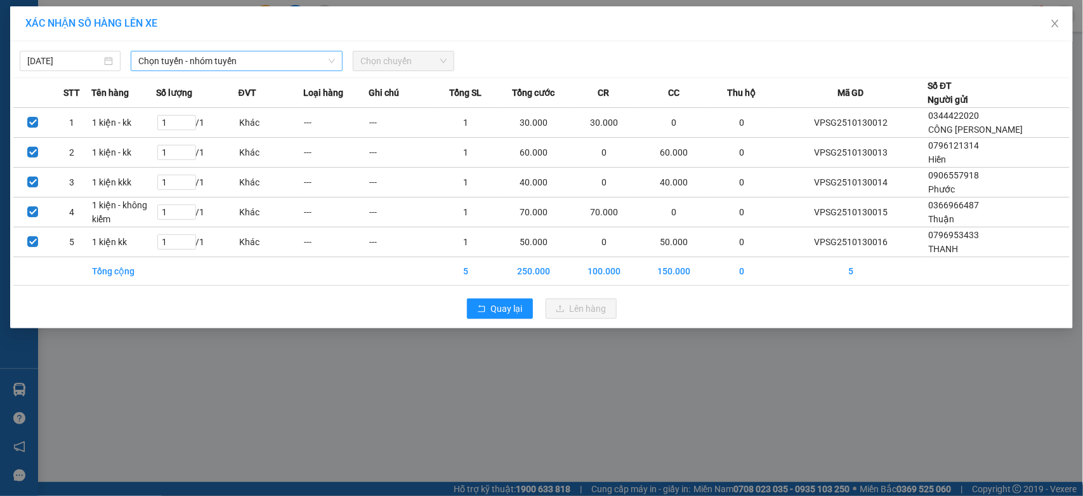
click at [296, 59] on span "Chọn tuyến - nhóm tuyến" at bounding box center [236, 60] width 197 height 19
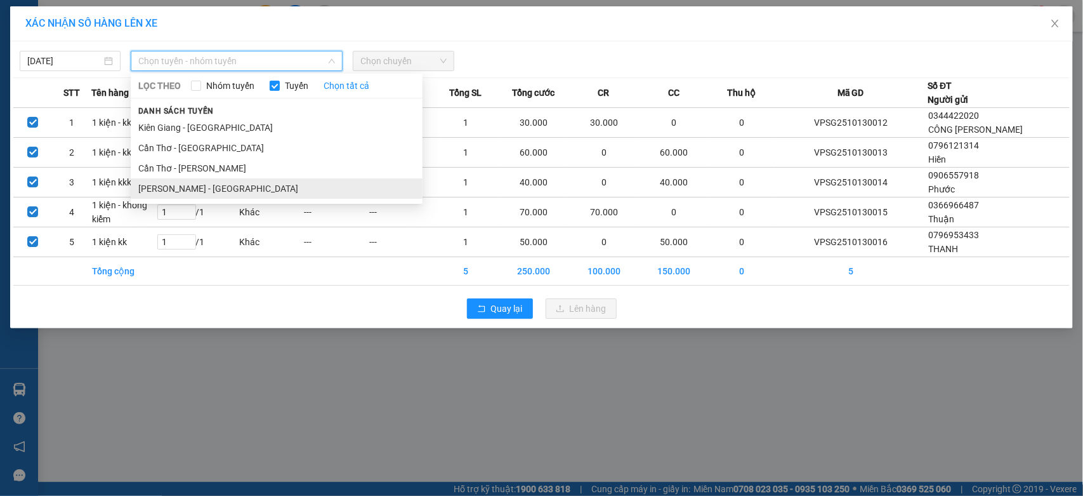
click at [249, 194] on li "[PERSON_NAME] - [GEOGRAPHIC_DATA]" at bounding box center [277, 188] width 292 height 20
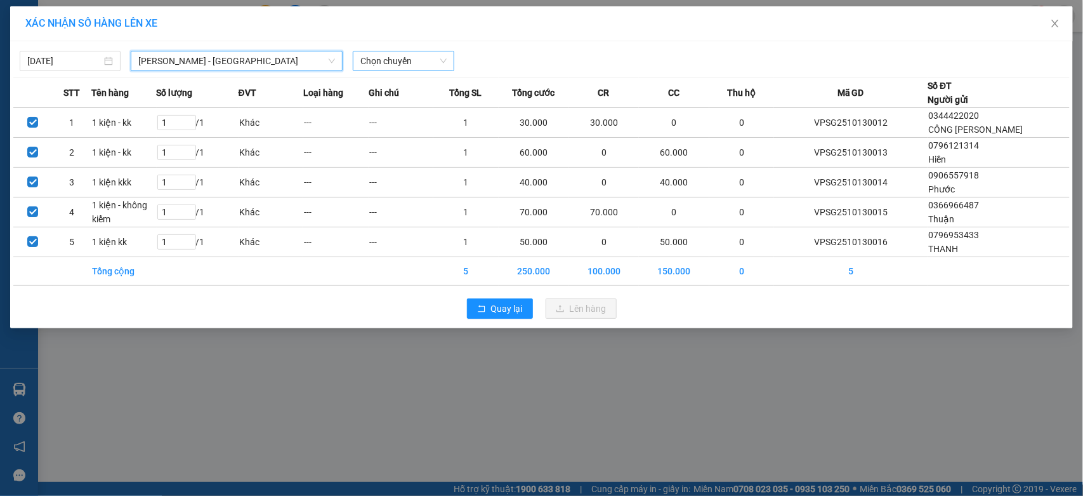
click at [438, 60] on span "Chọn chuyến" at bounding box center [404, 60] width 86 height 19
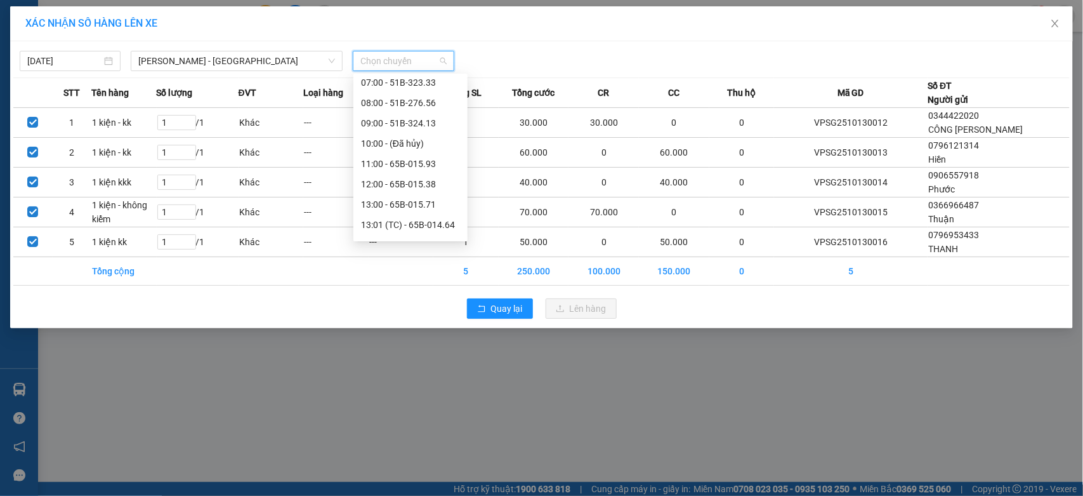
scroll to position [211, 0]
click at [402, 100] on div "13:00 - 65B-015.71" at bounding box center [410, 98] width 99 height 14
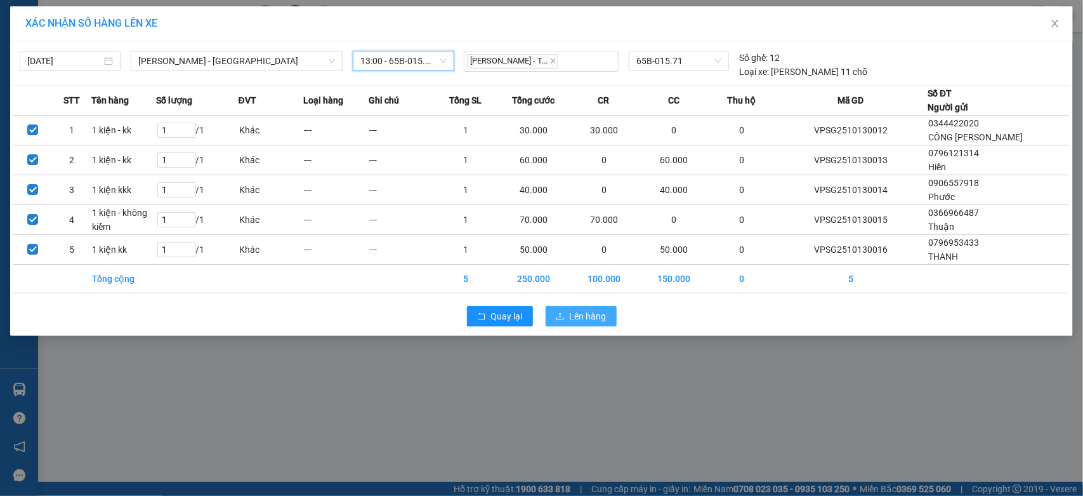
click at [579, 319] on span "Lên hàng" at bounding box center [588, 316] width 37 height 14
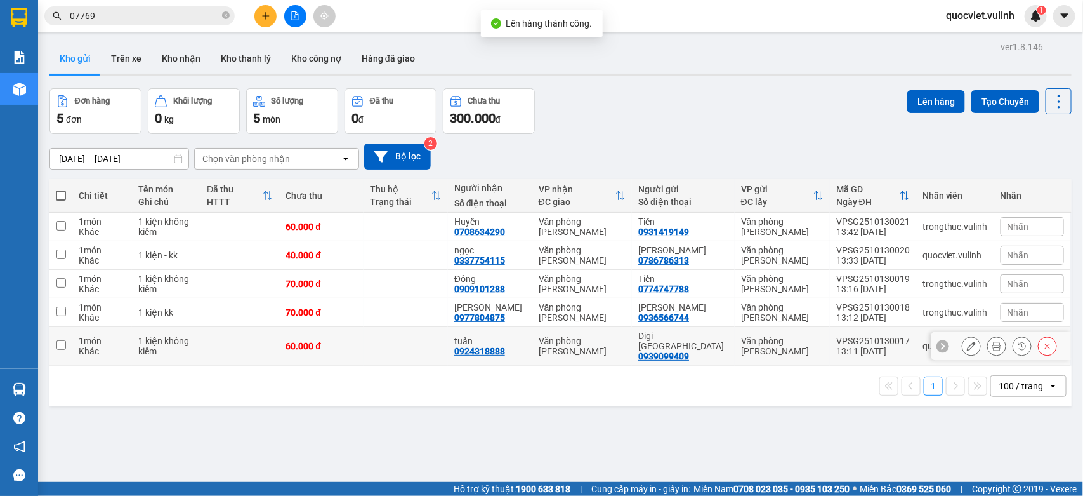
click at [830, 338] on td "VPSG2510130017 13:11 13/10" at bounding box center [873, 346] width 86 height 39
checkbox input "true"
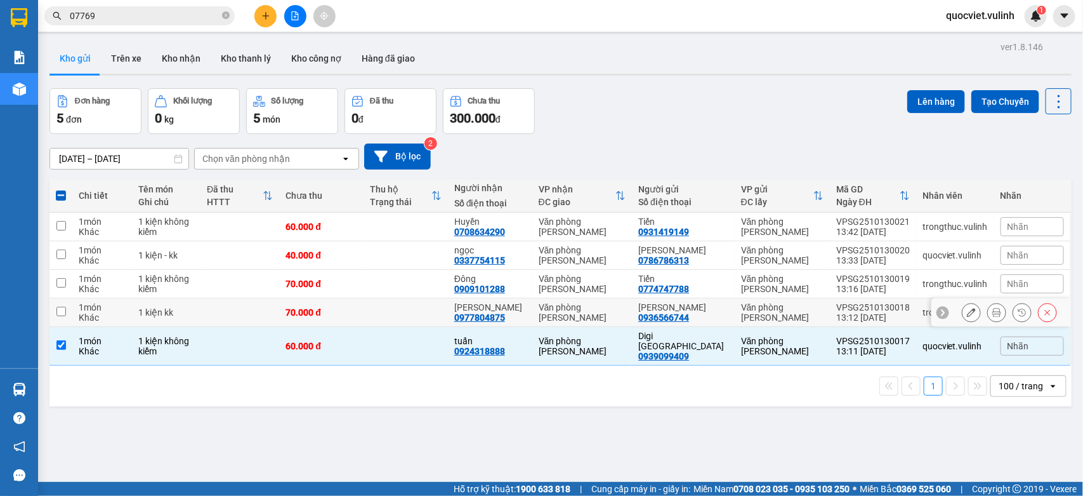
click at [840, 306] on div "VPSG2510130018" at bounding box center [874, 307] width 74 height 10
checkbox input "true"
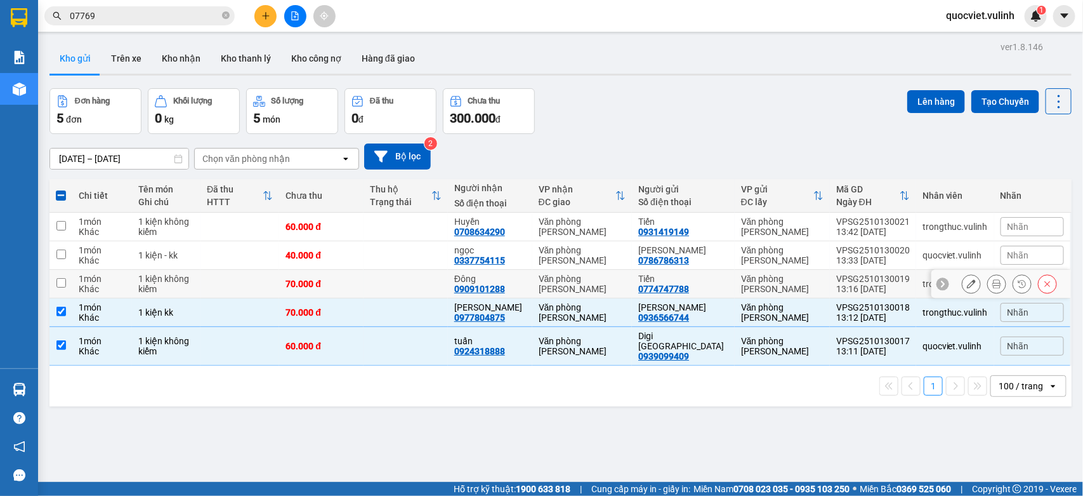
click at [722, 281] on td "Tiến 0774747788" at bounding box center [683, 284] width 103 height 29
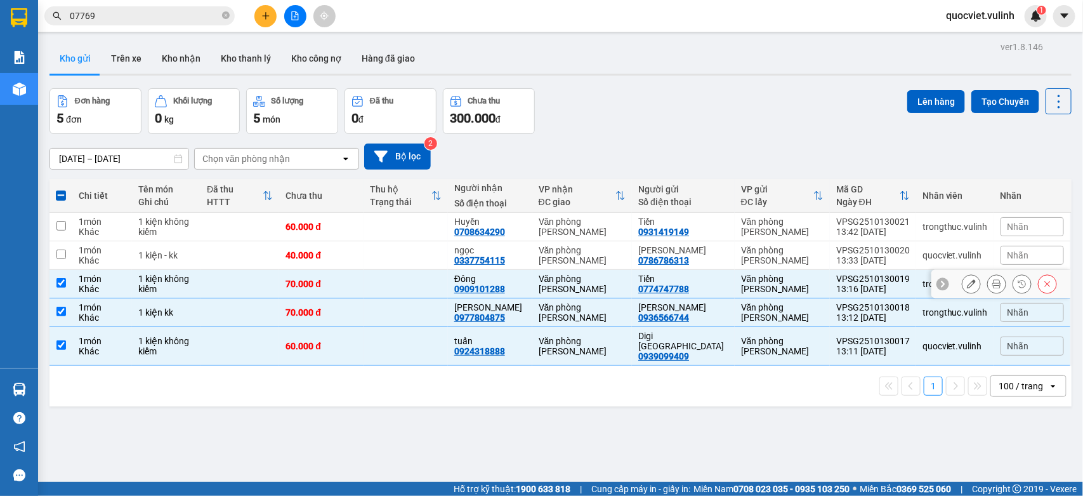
click at [722, 281] on td "Tiến 0774747788" at bounding box center [683, 284] width 103 height 29
checkbox input "false"
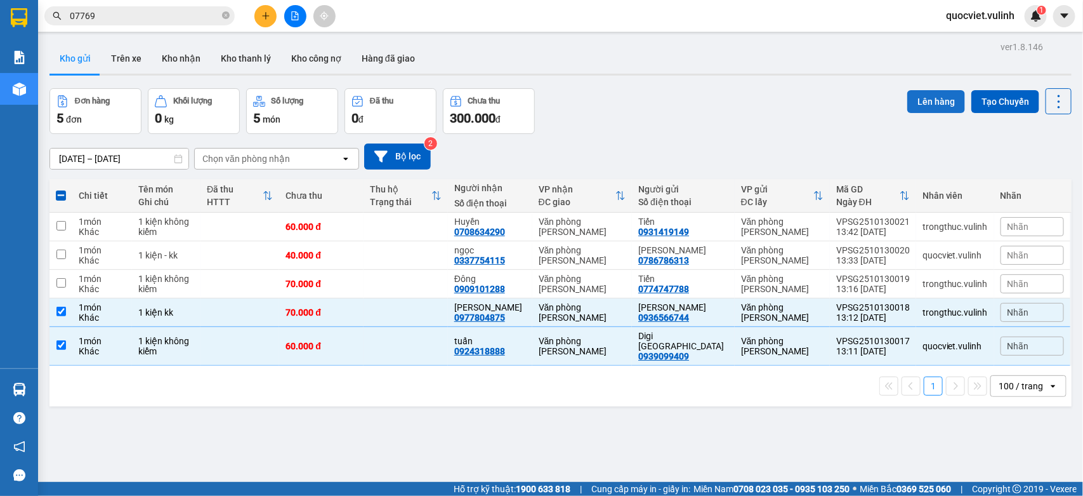
click at [911, 97] on button "Lên hàng" at bounding box center [937, 101] width 58 height 23
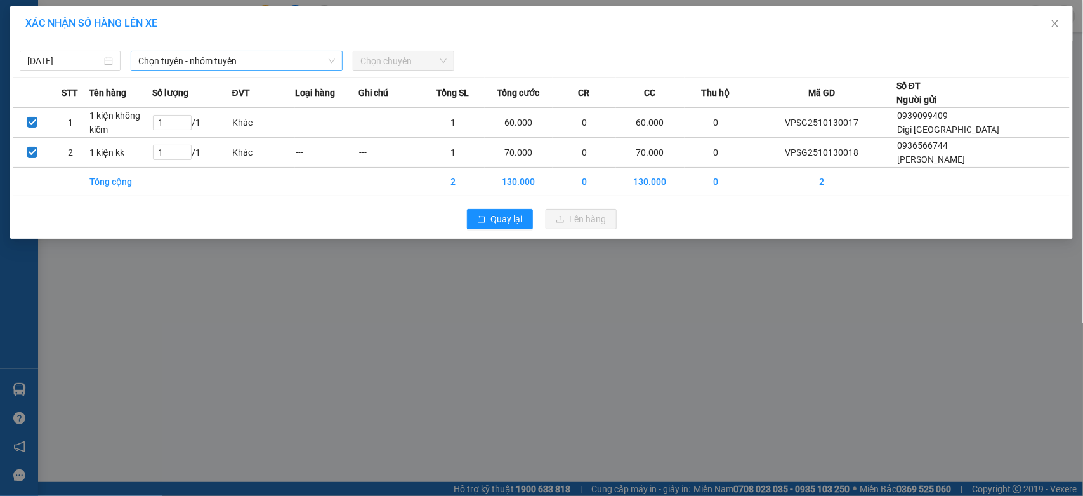
click at [258, 56] on span "Chọn tuyến - nhóm tuyến" at bounding box center [236, 60] width 197 height 19
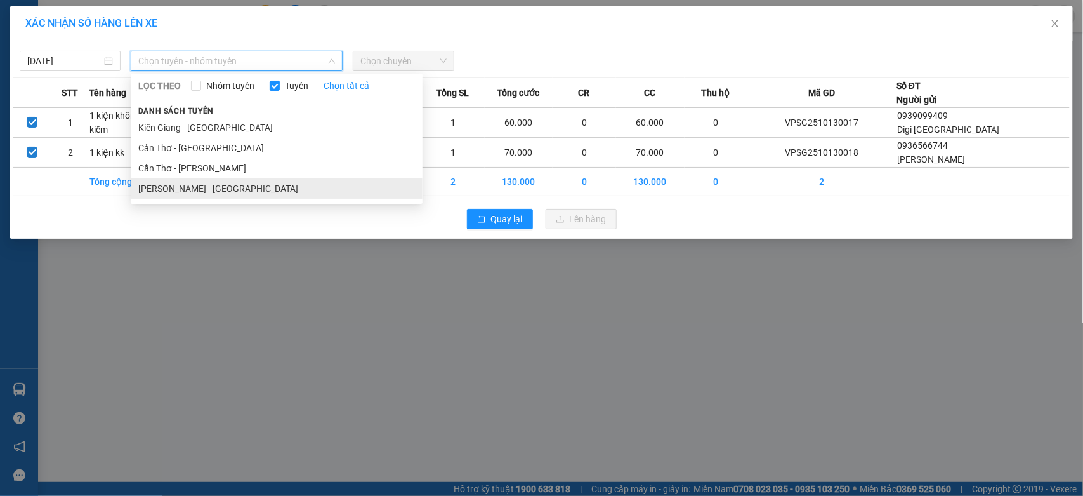
click at [189, 192] on li "[PERSON_NAME] - [GEOGRAPHIC_DATA]" at bounding box center [277, 188] width 292 height 20
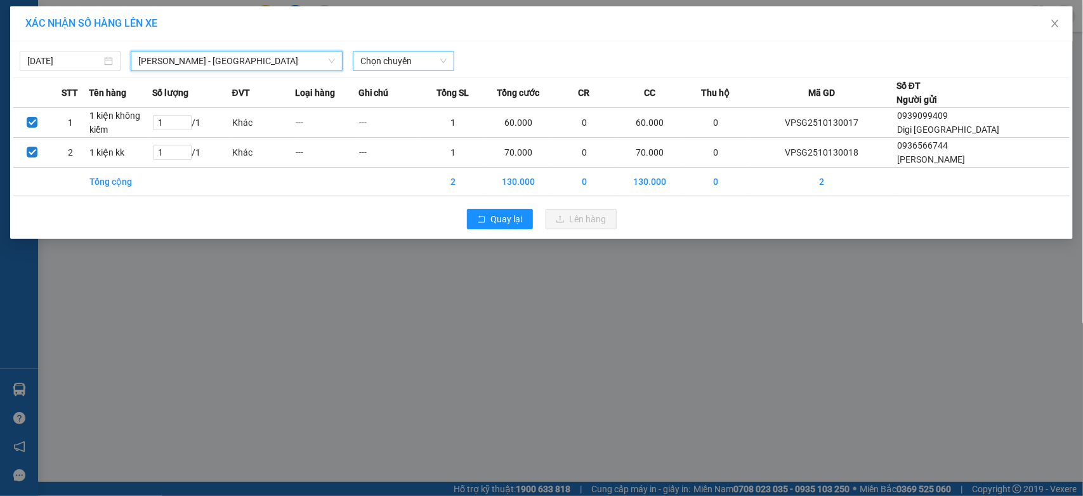
click at [397, 58] on span "Chọn chuyến" at bounding box center [404, 60] width 86 height 19
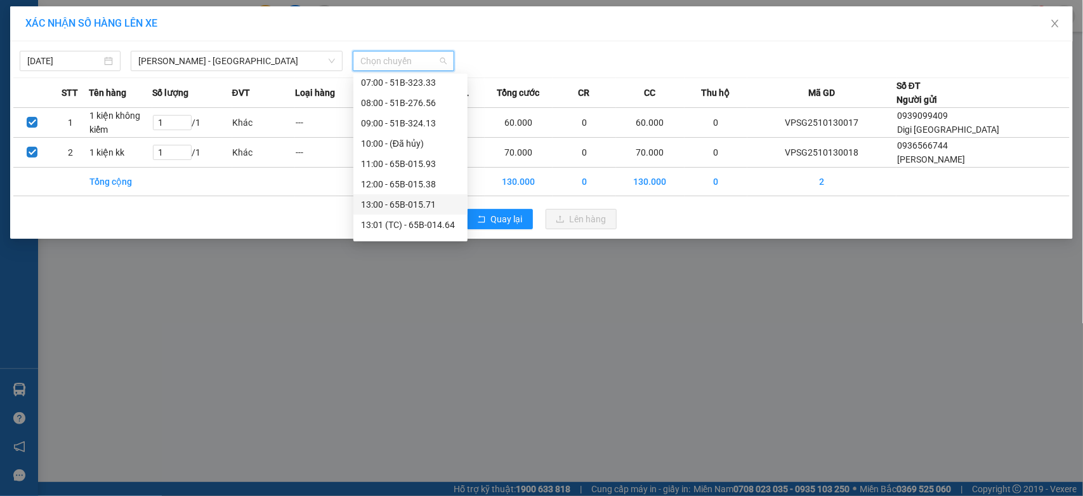
scroll to position [211, 0]
click at [420, 124] on div "13:01 (TC) - 65B-014.64" at bounding box center [410, 119] width 99 height 14
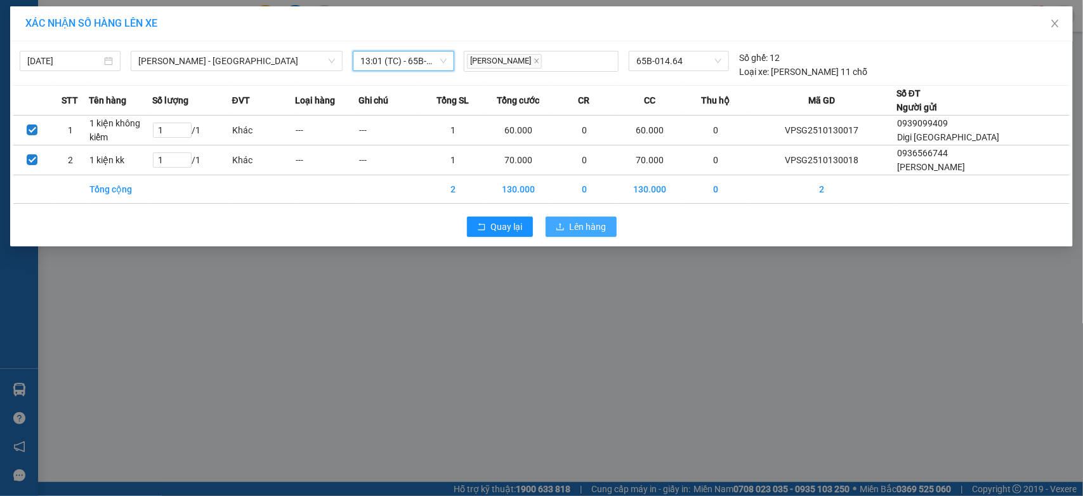
click at [595, 227] on span "Lên hàng" at bounding box center [588, 227] width 37 height 14
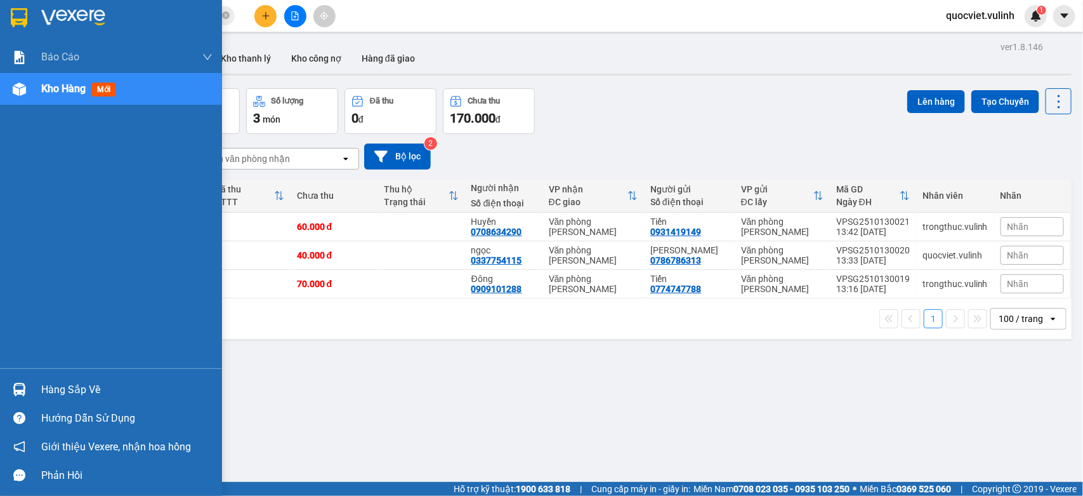
click at [23, 404] on div "Hướng dẫn sử dụng" at bounding box center [111, 418] width 222 height 29
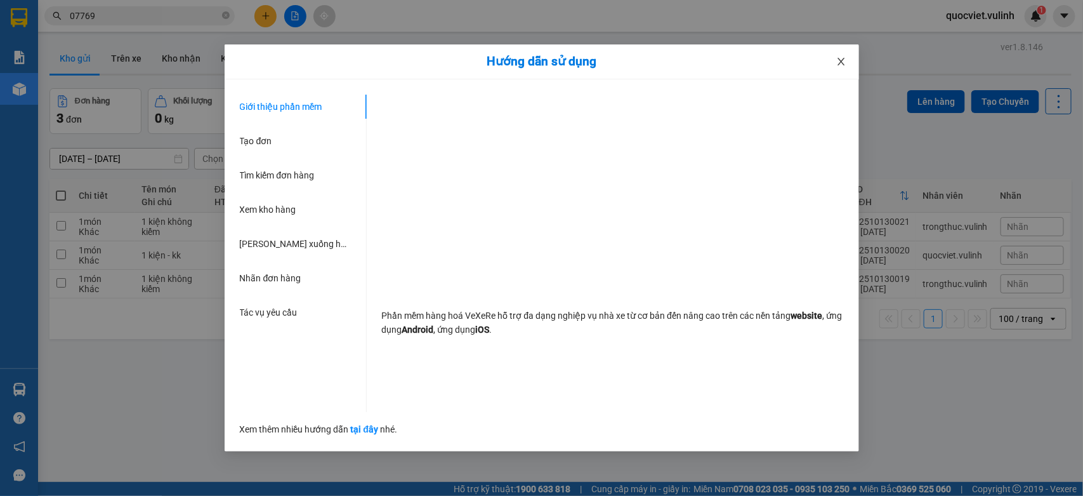
click at [841, 65] on icon "close" at bounding box center [842, 61] width 10 height 10
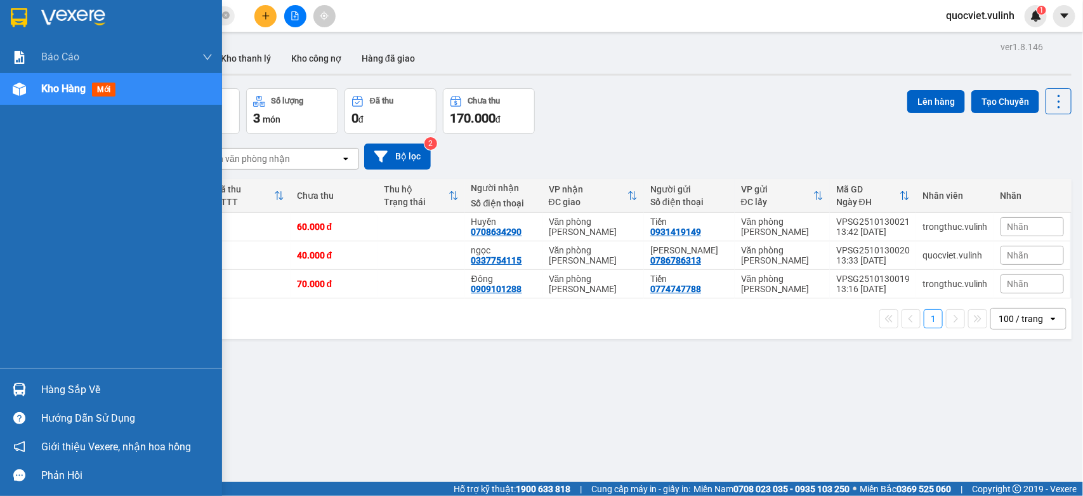
click at [32, 382] on div "Hàng sắp về" at bounding box center [111, 389] width 222 height 29
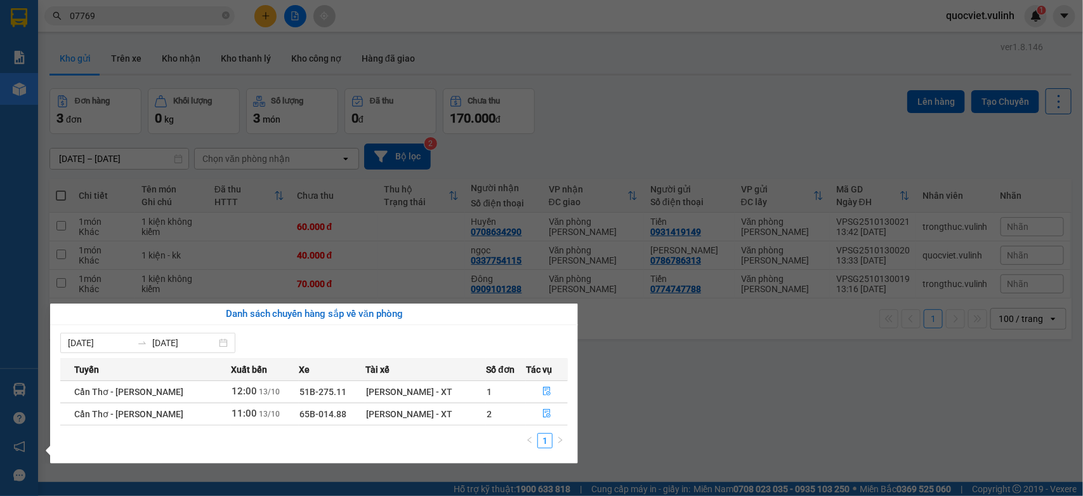
click at [630, 411] on section "Kết quả tìm kiếm ( 29 ) Bộ lọc Mã ĐH Trạng thái Món hàng Tổng cước Chưa cước Nh…" at bounding box center [541, 248] width 1083 height 496
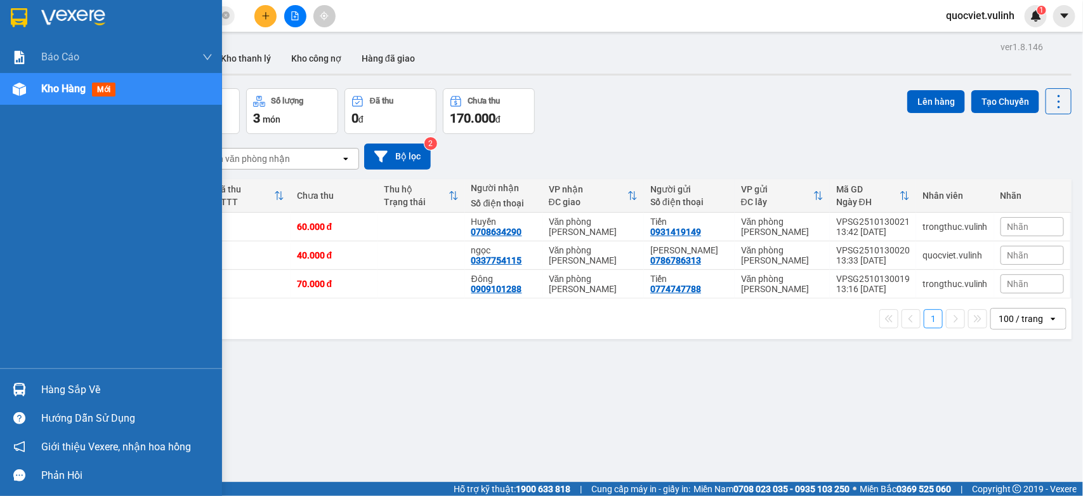
click at [41, 417] on div "Hướng dẫn sử dụng" at bounding box center [126, 418] width 171 height 19
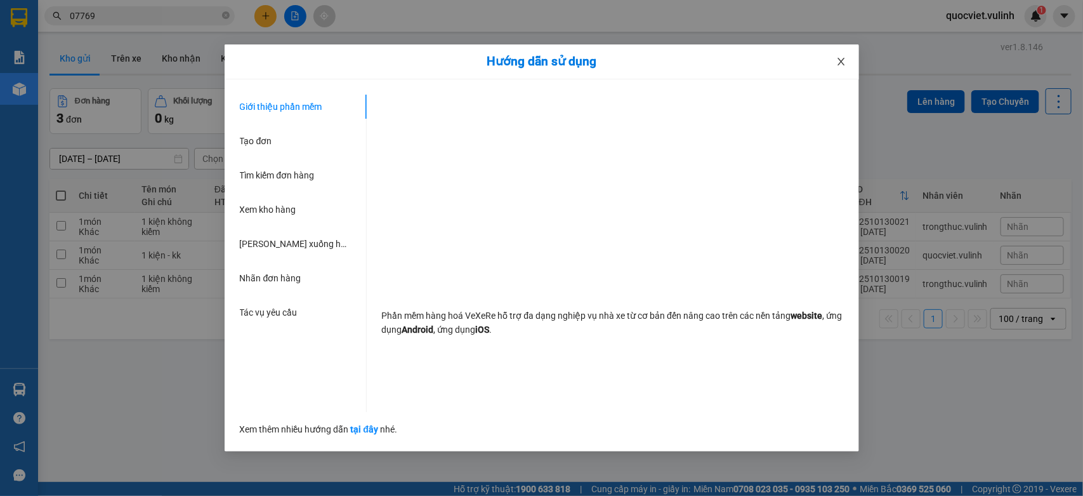
click at [837, 61] on icon "close" at bounding box center [842, 61] width 10 height 10
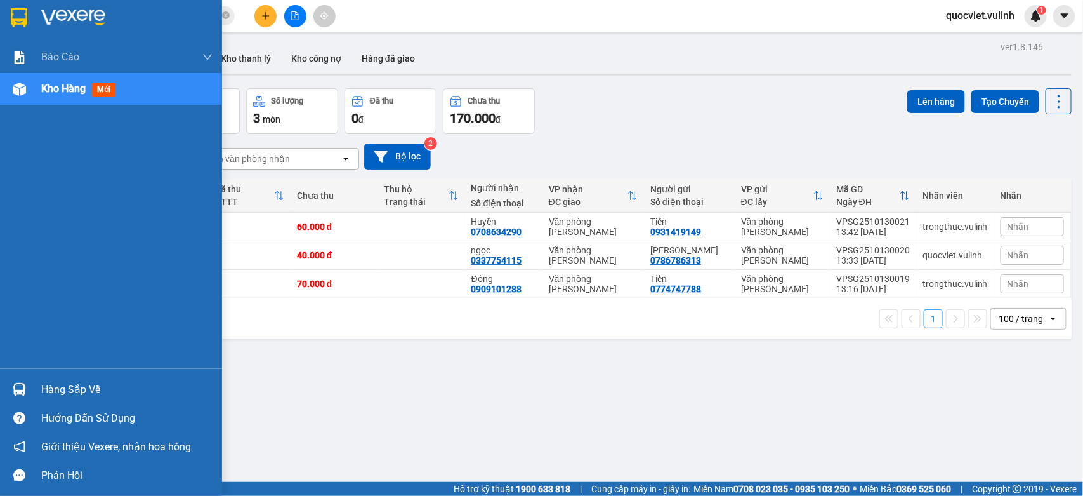
click at [89, 384] on div "Hàng sắp về" at bounding box center [126, 389] width 171 height 19
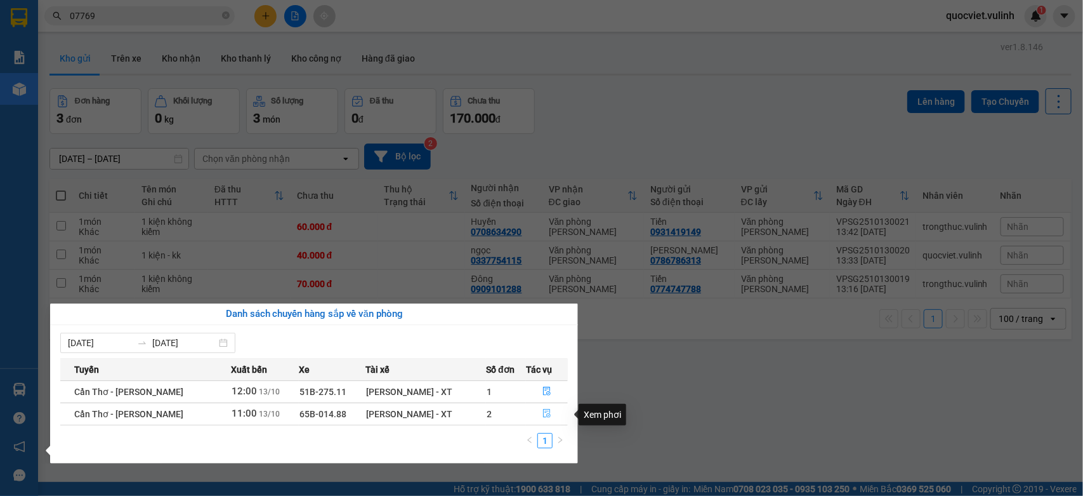
click at [545, 414] on icon "file-done" at bounding box center [547, 413] width 9 height 9
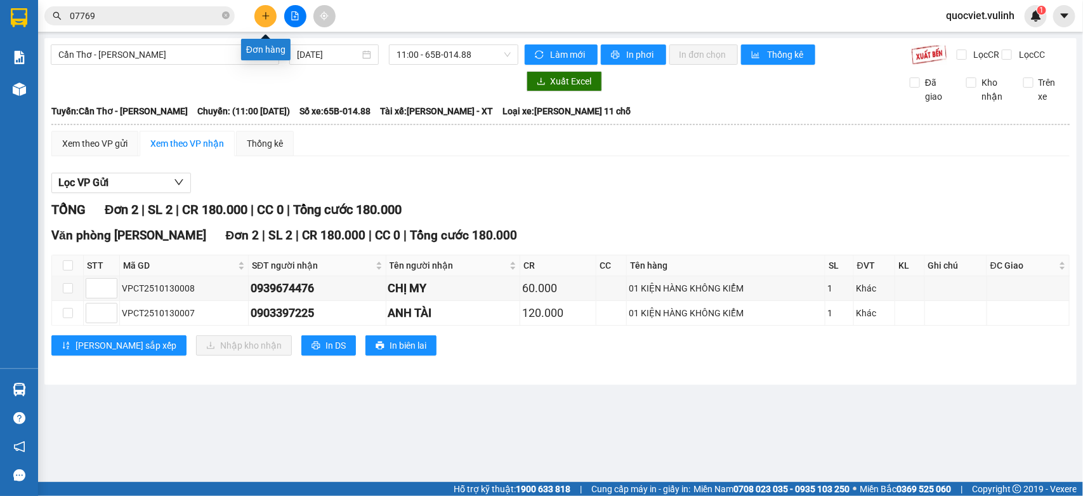
click at [274, 18] on button at bounding box center [266, 16] width 22 height 22
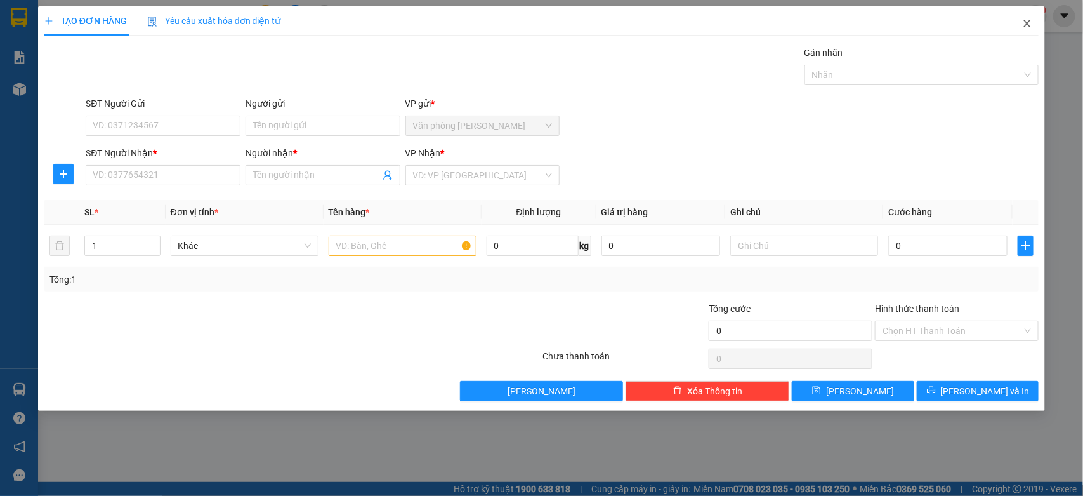
click at [1023, 27] on icon "close" at bounding box center [1028, 23] width 10 height 10
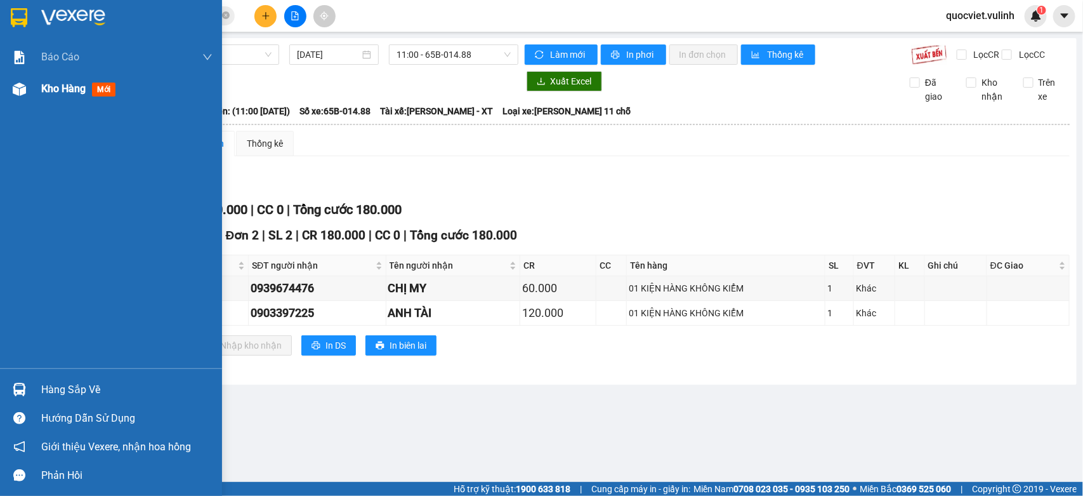
click at [22, 89] on img at bounding box center [19, 89] width 13 height 13
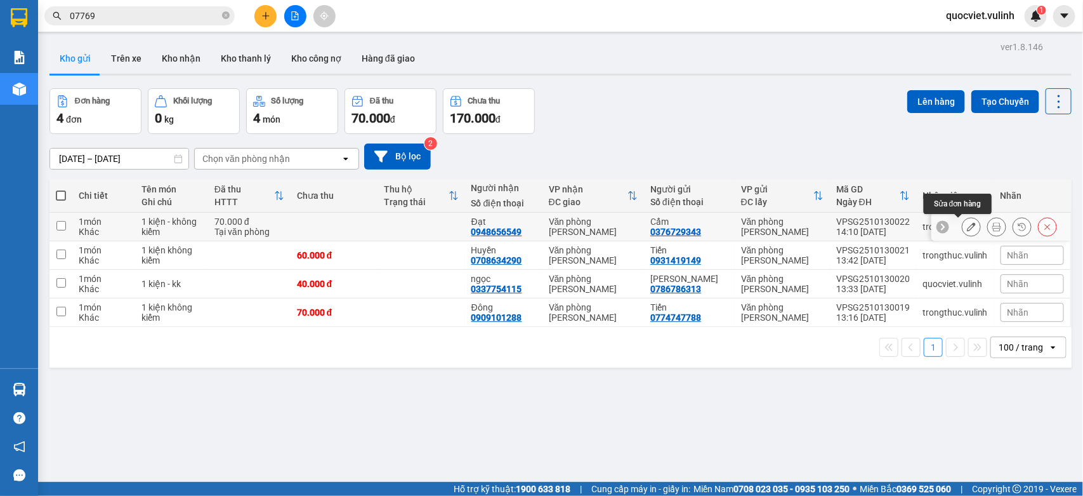
click at [967, 225] on icon at bounding box center [971, 226] width 9 height 9
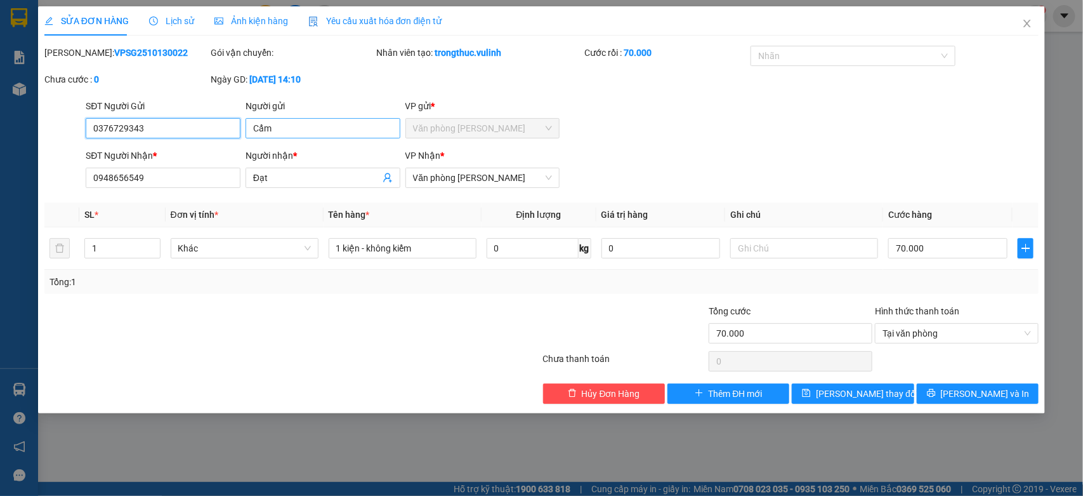
type input "0376729343"
type input "Cẩm"
type input "0948656549"
type input "Đạt"
type input "70.000"
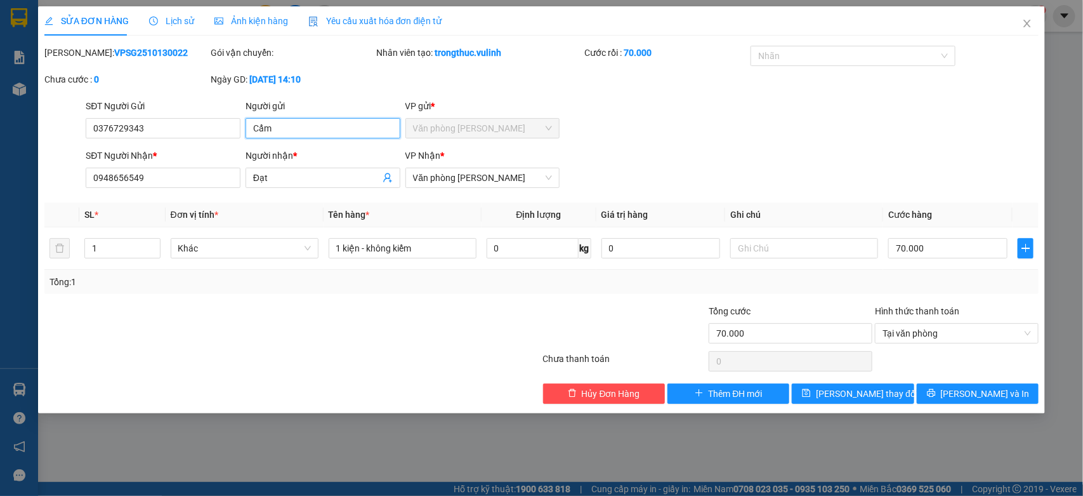
drag, startPoint x: 103, startPoint y: 148, endPoint x: 0, endPoint y: 176, distance: 107.2
click at [0, 176] on div "SỬA ĐƠN HÀNG Lịch sử Ảnh kiện hàng Yêu cầu xuất hóa đơn điện tử Total Paid Fee …" at bounding box center [541, 248] width 1083 height 496
drag, startPoint x: 184, startPoint y: 131, endPoint x: 0, endPoint y: 182, distance: 191.1
click at [0, 182] on div "SỬA ĐƠN HÀNG Lịch sử Ảnh kiện hàng Yêu cầu xuất hóa đơn điện tử Total Paid Fee …" at bounding box center [541, 248] width 1083 height 496
drag, startPoint x: 321, startPoint y: 173, endPoint x: 0, endPoint y: 201, distance: 321.7
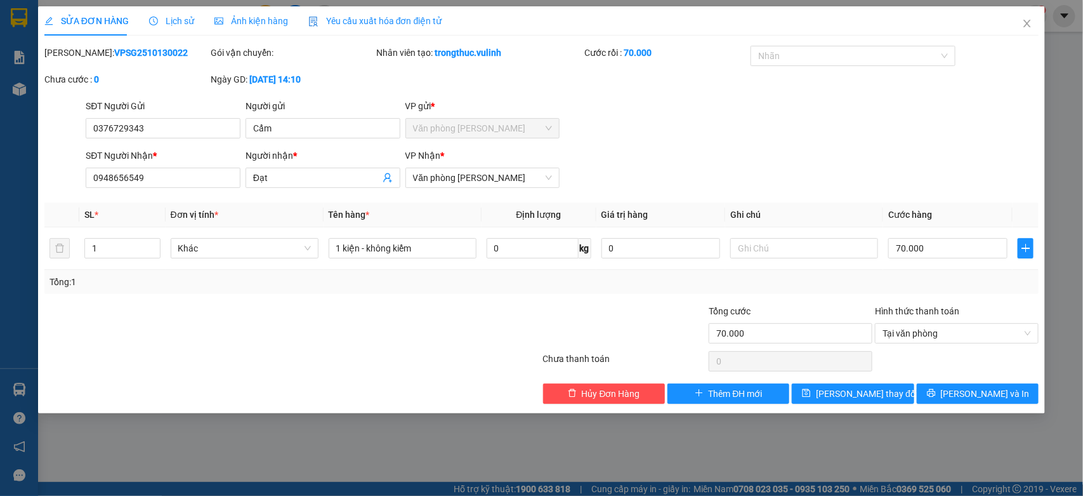
click at [88, 192] on div "SĐT Người Nhận * 0948656549 Người nhận * Đạt VP Nhận * Văn phòng Vũ Linh" at bounding box center [562, 171] width 958 height 44
drag, startPoint x: 165, startPoint y: 166, endPoint x: 113, endPoint y: 186, distance: 55.6
click at [113, 186] on div "SĐT Người Nhận * 0948656549" at bounding box center [163, 171] width 155 height 44
drag, startPoint x: 161, startPoint y: 173, endPoint x: 0, endPoint y: 246, distance: 176.1
click at [0, 246] on div "SỬA ĐƠN HÀNG Lịch sử Ảnh kiện hàng Yêu cầu xuất hóa đơn điện tử Total Paid Fee …" at bounding box center [541, 248] width 1083 height 496
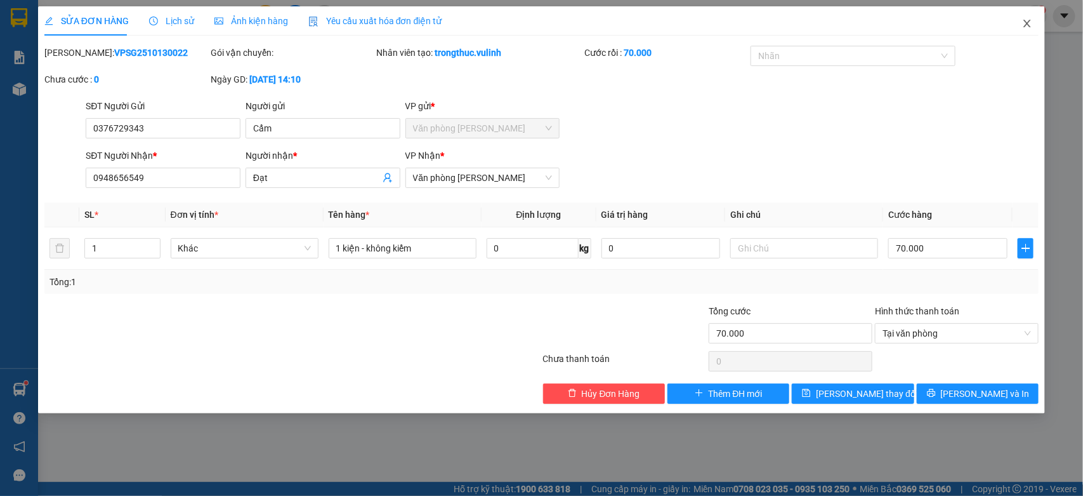
click at [1030, 23] on icon "close" at bounding box center [1028, 23] width 10 height 10
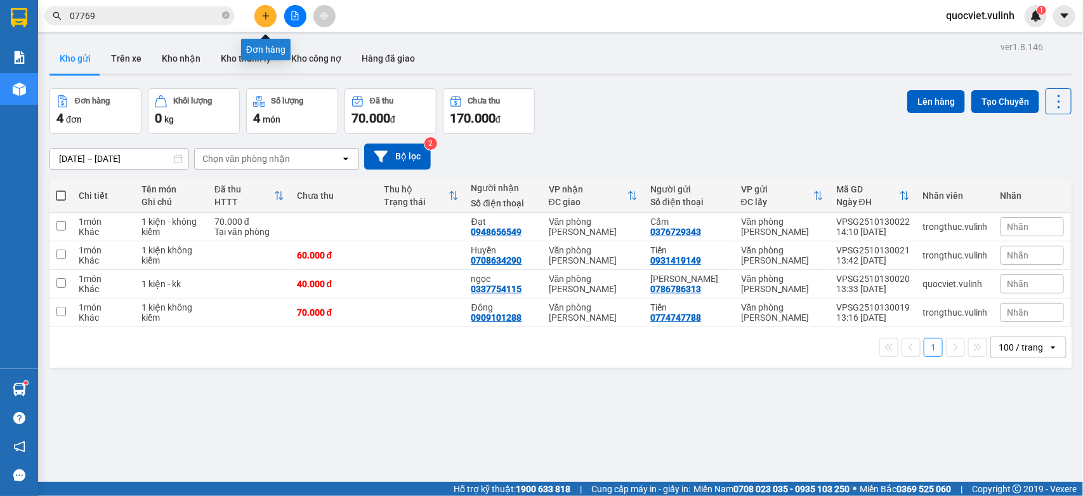
click at [270, 16] on button at bounding box center [266, 16] width 22 height 22
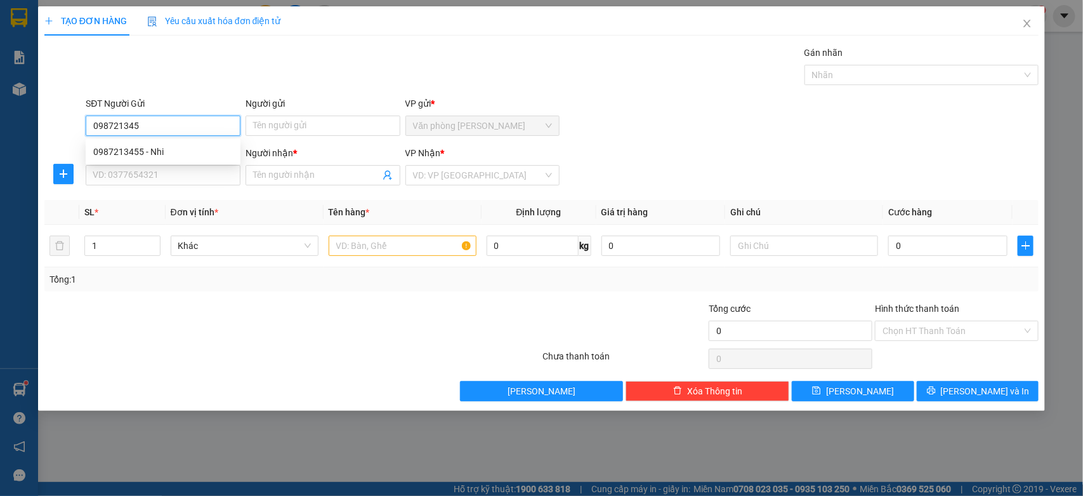
type input "0987213455"
click at [143, 145] on div "0987213455 - Nhi" at bounding box center [163, 152] width 140 height 14
type input "Nhi"
type input "0763201252"
type input "Chị LE TRAN"
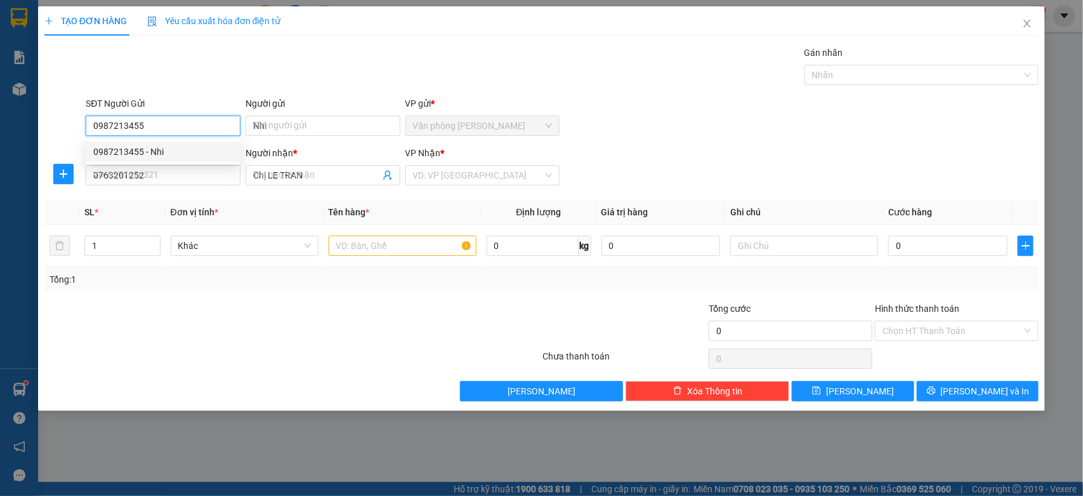
type input "50.000"
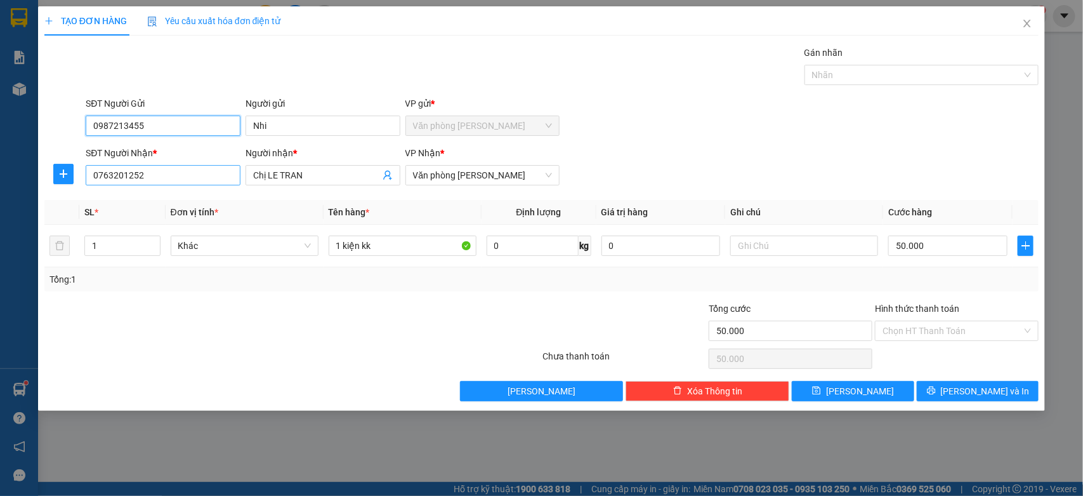
type input "0987213455"
click at [160, 179] on input "0763201252" at bounding box center [163, 175] width 155 height 20
type input "0"
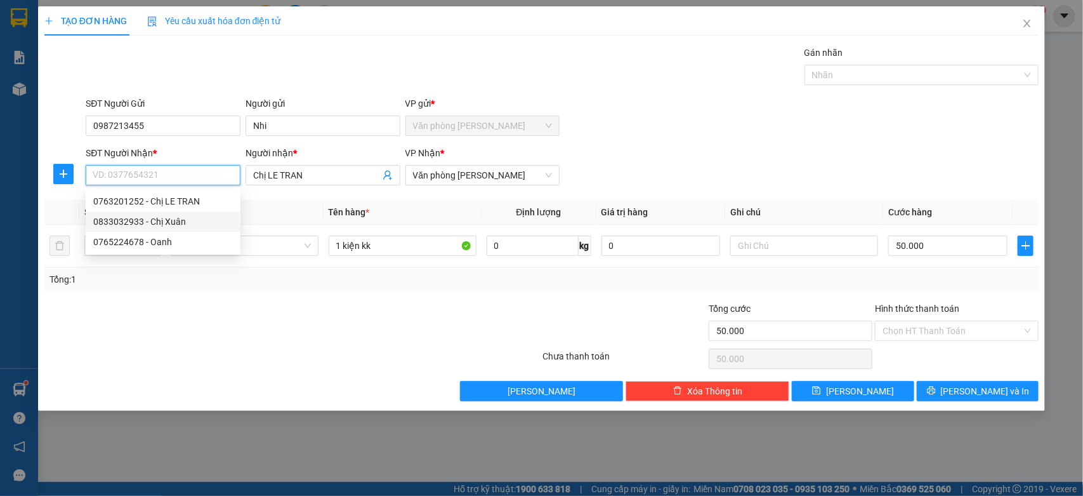
click at [153, 223] on div "0833032933 - Chị Xuân" at bounding box center [163, 222] width 140 height 14
type input "0833032933"
type input "Chị Xuân"
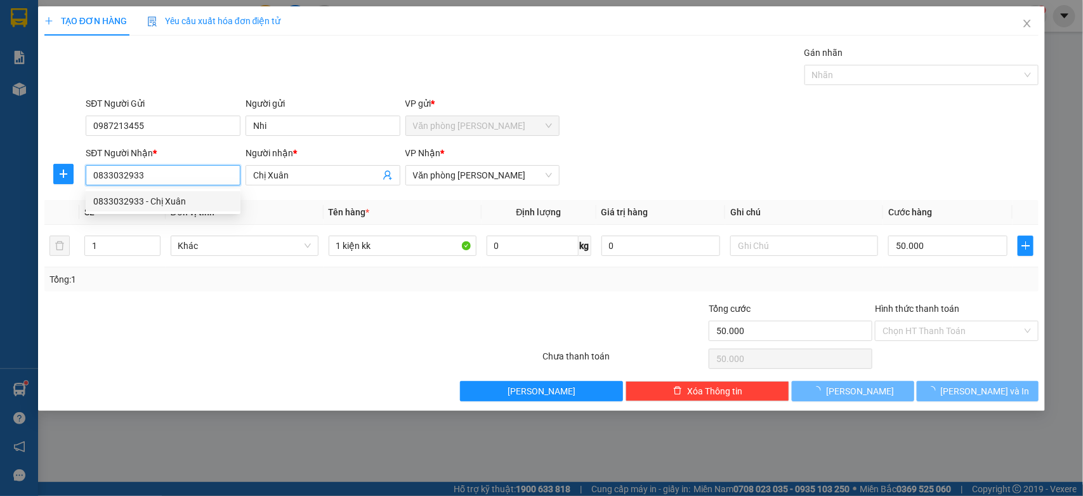
type input "60.000"
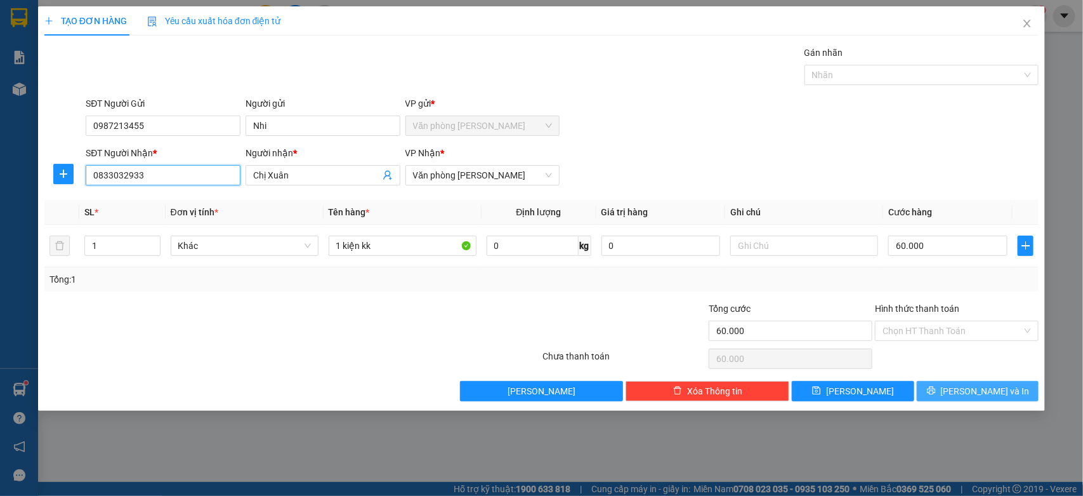
type input "0833032933"
click at [992, 391] on span "[PERSON_NAME] và In" at bounding box center [985, 391] width 89 height 14
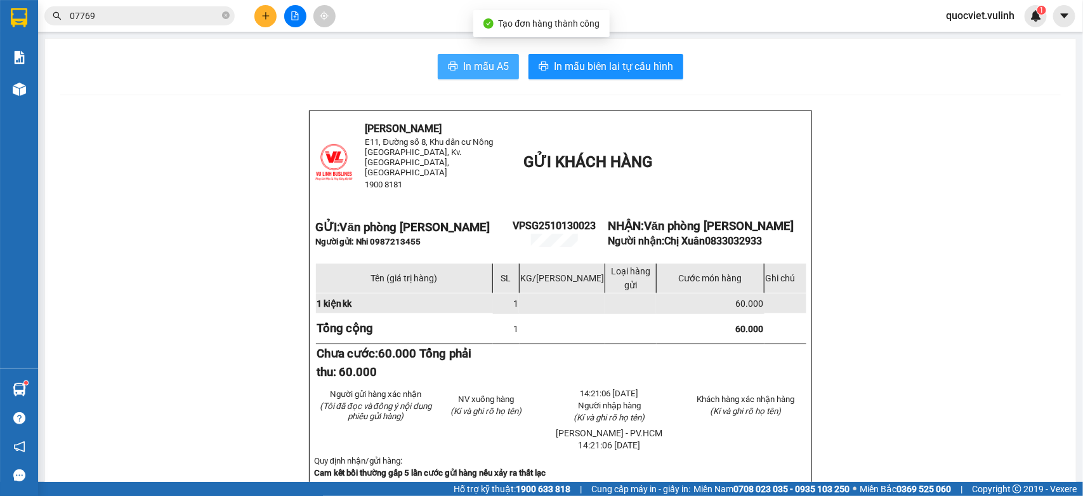
click at [461, 58] on button "In mẫu A5" at bounding box center [478, 66] width 81 height 25
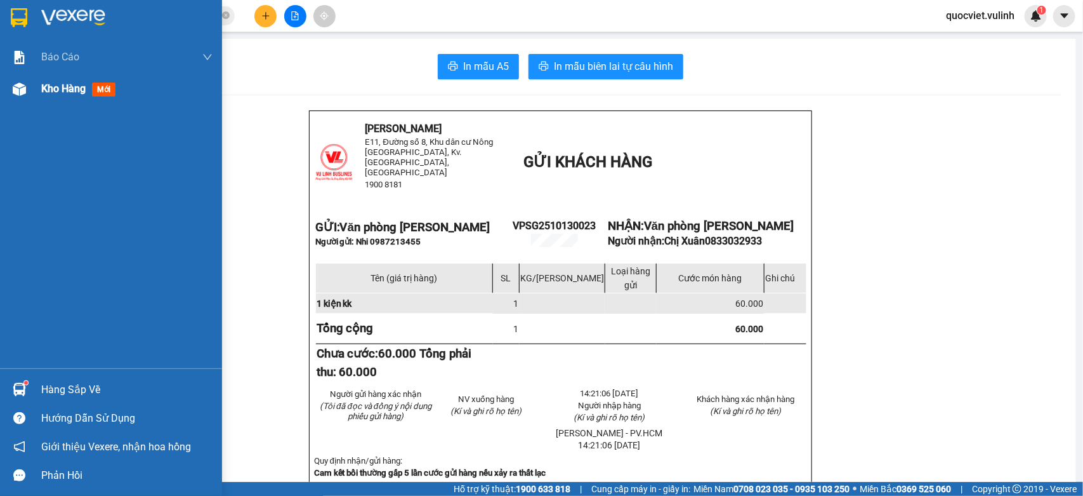
click at [41, 84] on span "Kho hàng" at bounding box center [63, 89] width 44 height 12
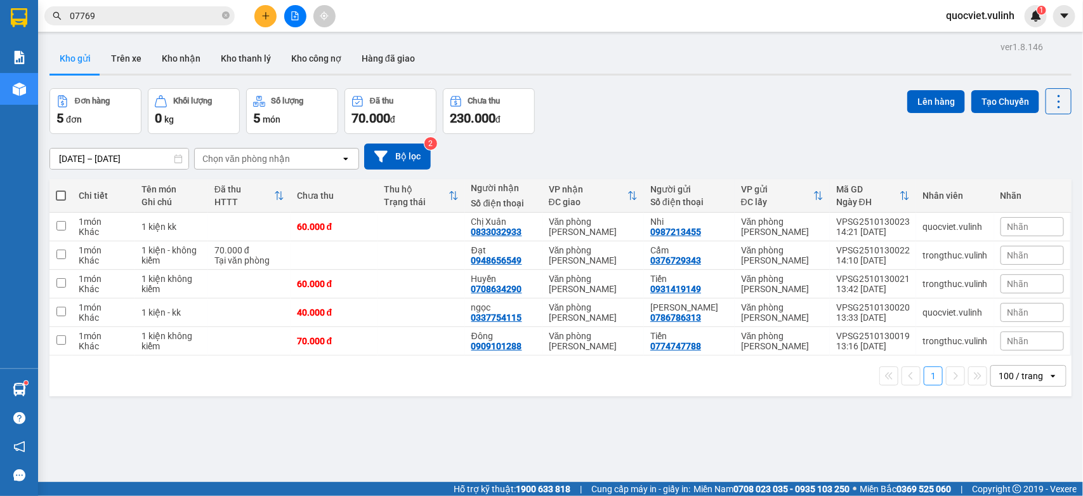
click at [170, 39] on div "ver 1.8.146 Kho gửi Trên xe Kho nhận Kho thanh lý Kho công nợ Hàng đã giao Đơn …" at bounding box center [560, 286] width 1033 height 496
click at [180, 58] on button "Kho nhận" at bounding box center [181, 58] width 59 height 30
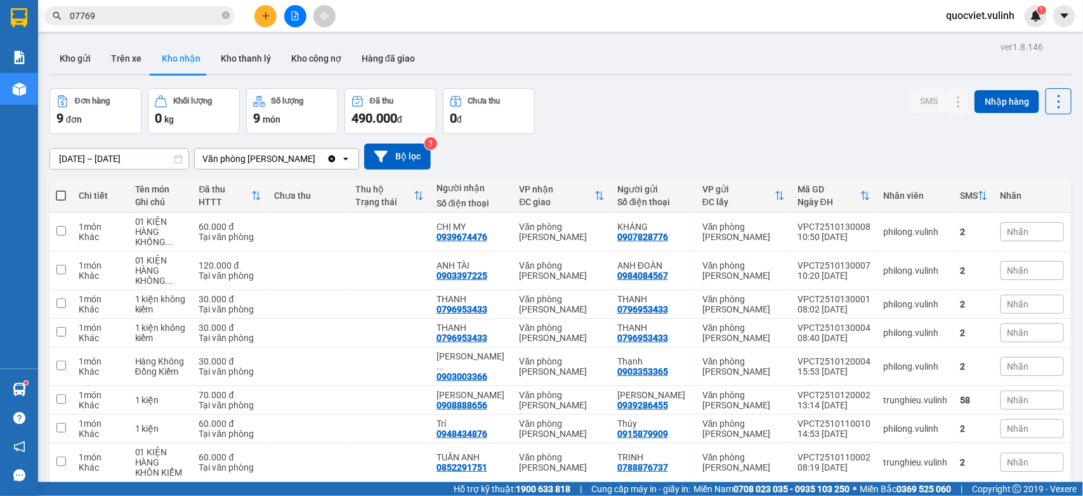
click at [175, 18] on input "07769" at bounding box center [145, 16] width 150 height 14
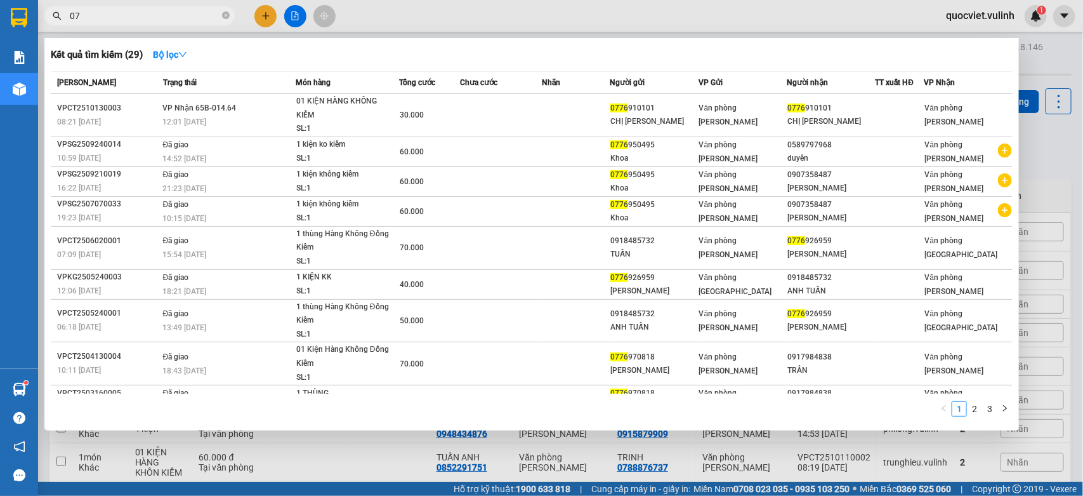
type input "0"
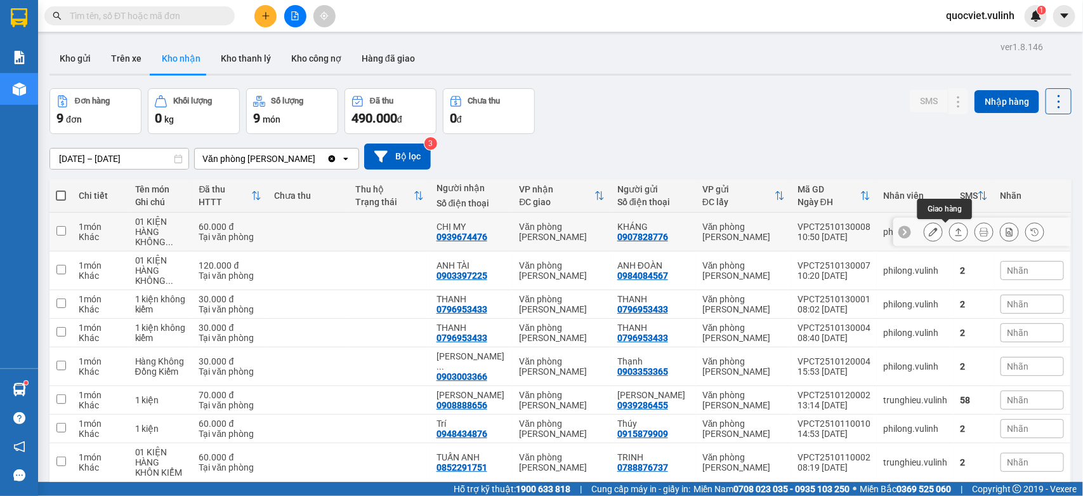
click at [955, 229] on icon at bounding box center [959, 231] width 9 height 9
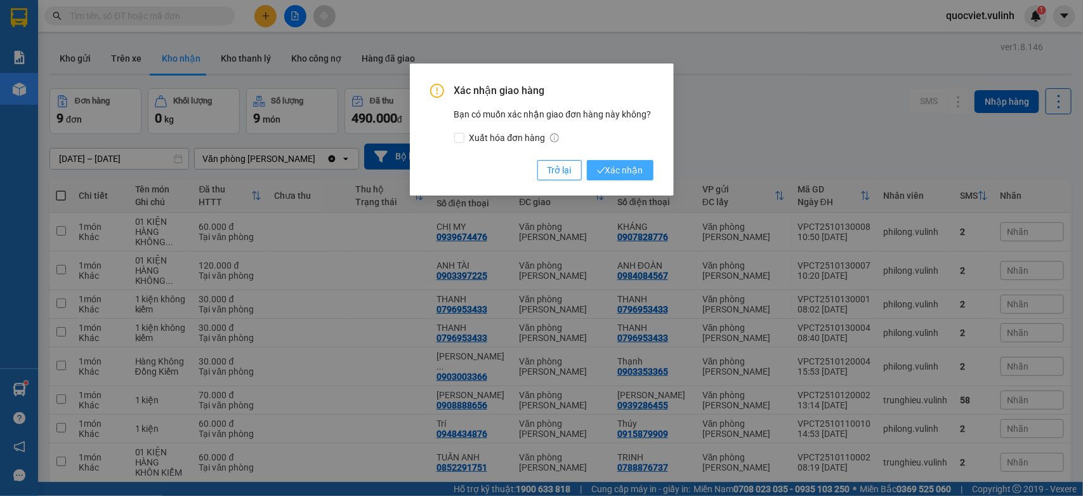
click at [628, 171] on span "Xác nhận" at bounding box center [620, 170] width 46 height 14
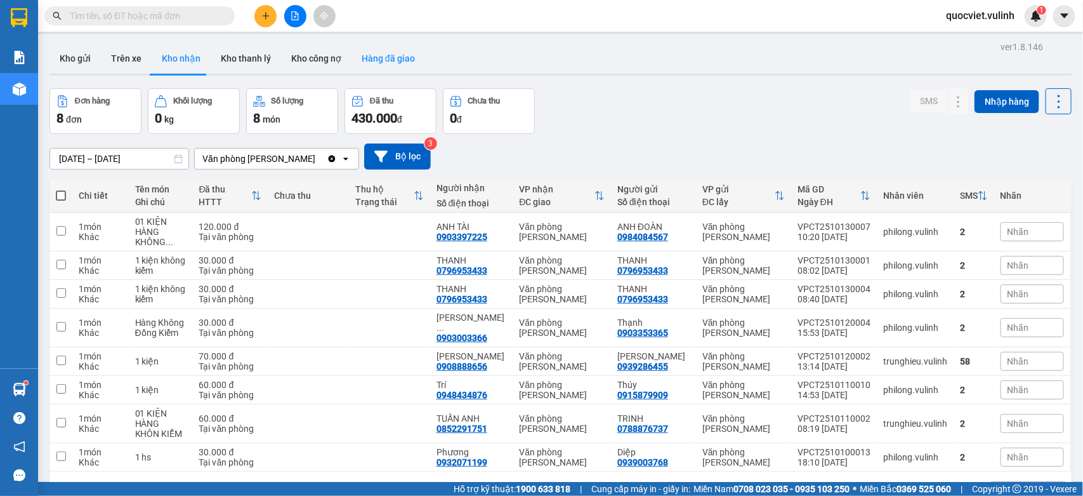
click at [389, 65] on button "Hàng đã giao" at bounding box center [389, 58] width 74 height 30
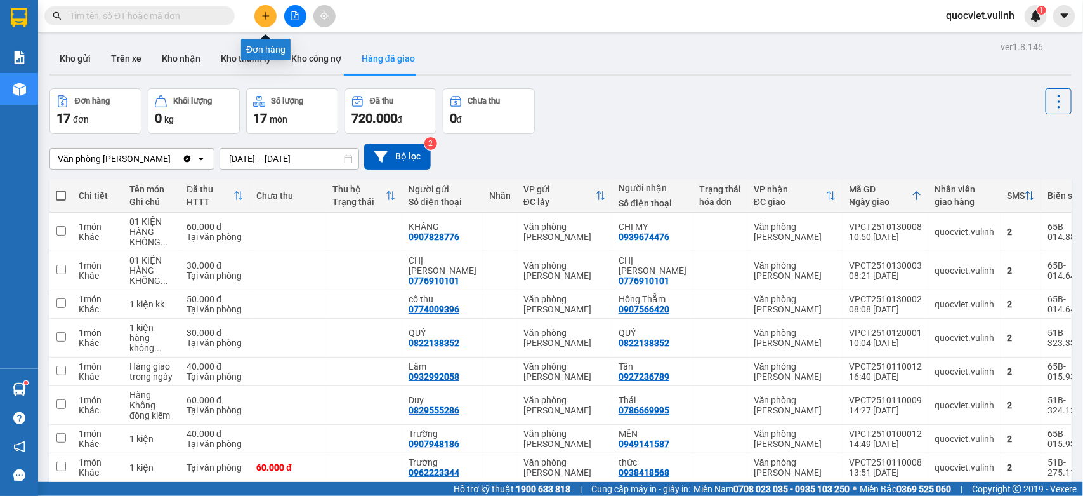
click at [262, 14] on icon "plus" at bounding box center [266, 15] width 9 height 9
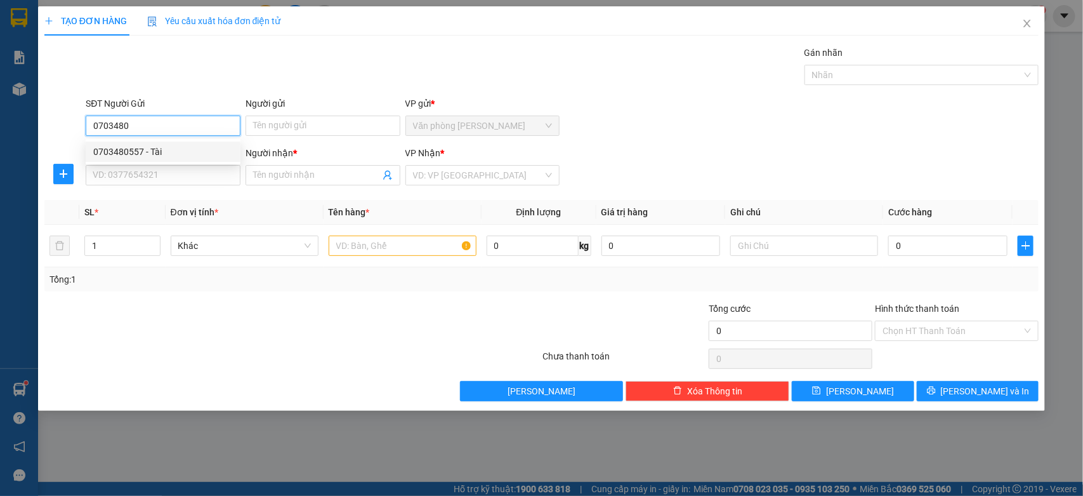
click at [169, 156] on div "0703480557 - Tài" at bounding box center [163, 152] width 140 height 14
type input "0703480557"
type input "Tài"
type input "0357913890"
type input "Toàn"
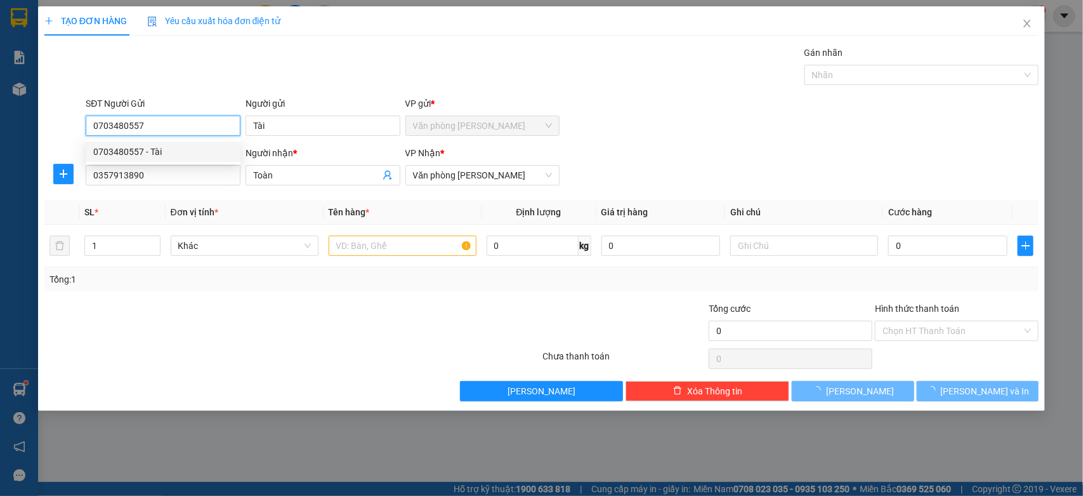
type input "30.000"
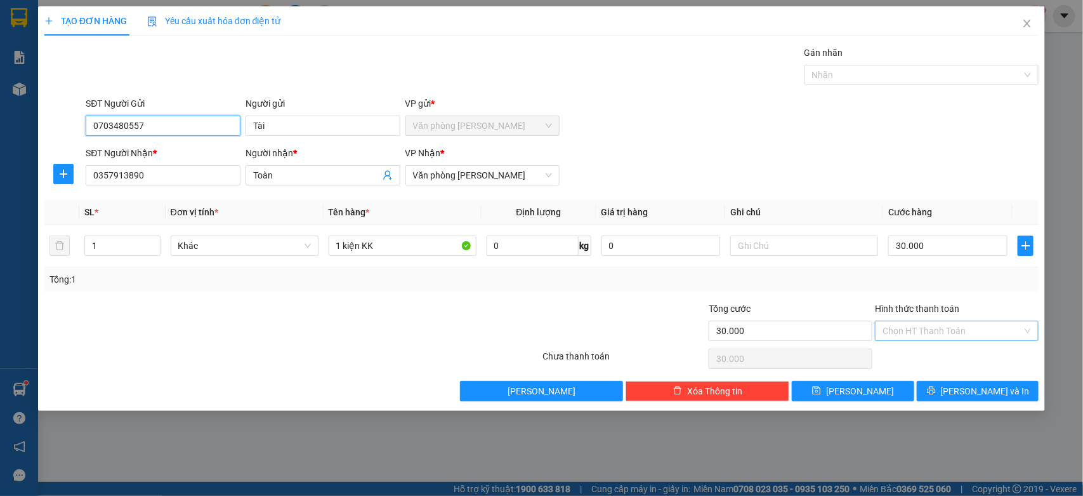
type input "0703480557"
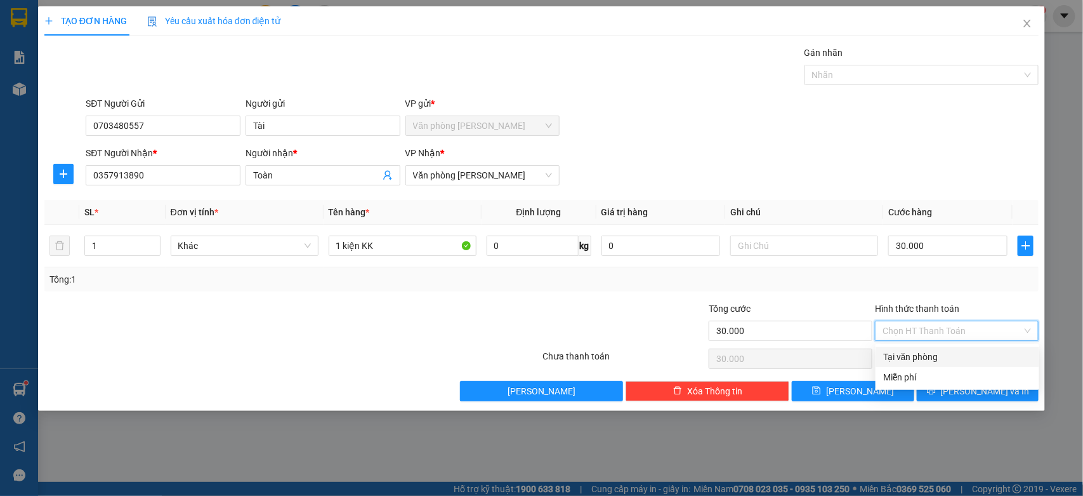
click at [953, 330] on input "Hình thức thanh toán" at bounding box center [953, 330] width 140 height 19
click at [147, 184] on input "0357913890" at bounding box center [163, 175] width 155 height 20
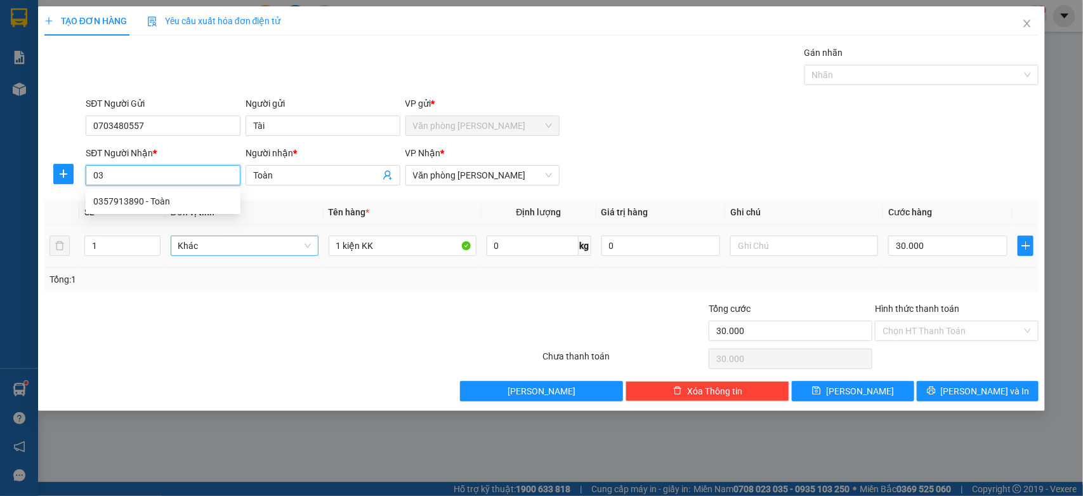
type input "0"
click at [147, 217] on div "0938888975 - Toàn" at bounding box center [163, 222] width 140 height 14
type input "0938888975"
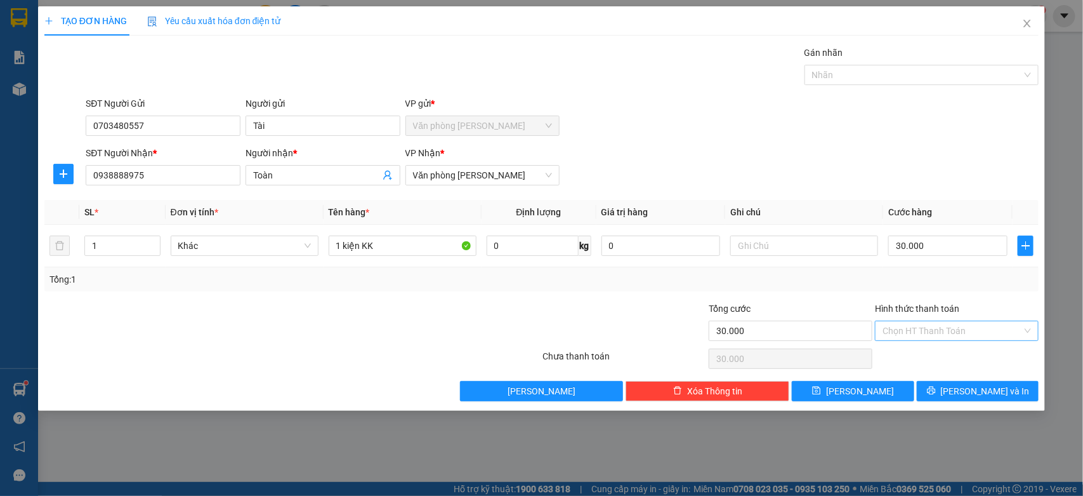
click at [931, 328] on input "Hình thức thanh toán" at bounding box center [953, 330] width 140 height 19
click at [157, 179] on input "0938888975" at bounding box center [163, 175] width 155 height 20
click at [841, 185] on div "SĐT Người Nhận * 0938888975 Người nhận * Toàn VP Nhận * Văn phòng [PERSON_NAME]" at bounding box center [562, 168] width 958 height 44
click at [986, 331] on input "Hình thức thanh toán" at bounding box center [953, 330] width 140 height 19
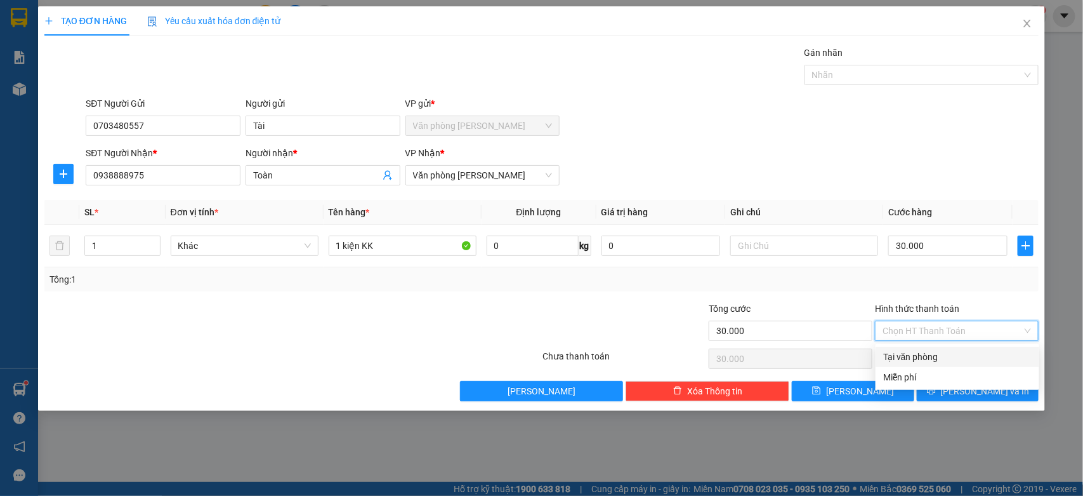
click at [922, 355] on div "Tại văn phòng" at bounding box center [958, 357] width 149 height 14
type input "0"
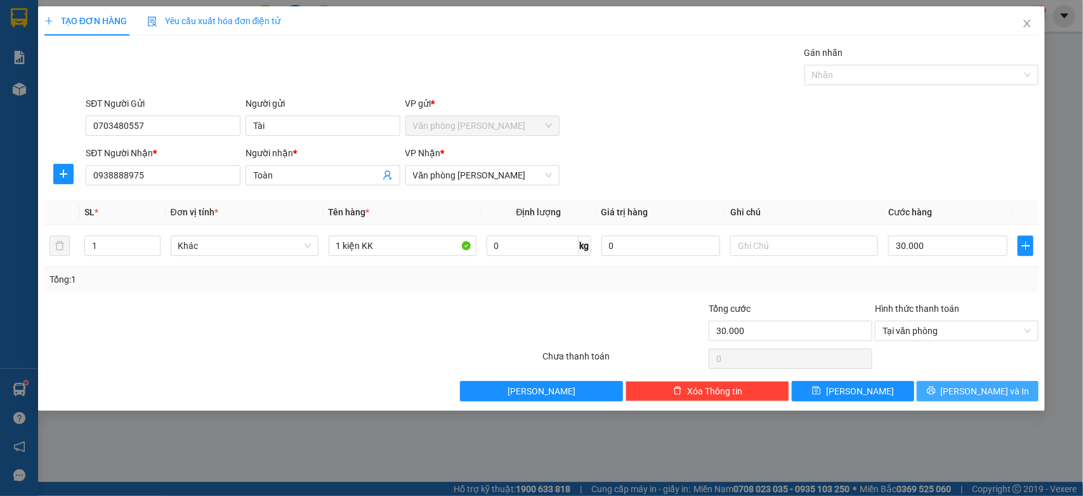
click at [974, 394] on span "[PERSON_NAME] và In" at bounding box center [985, 391] width 89 height 14
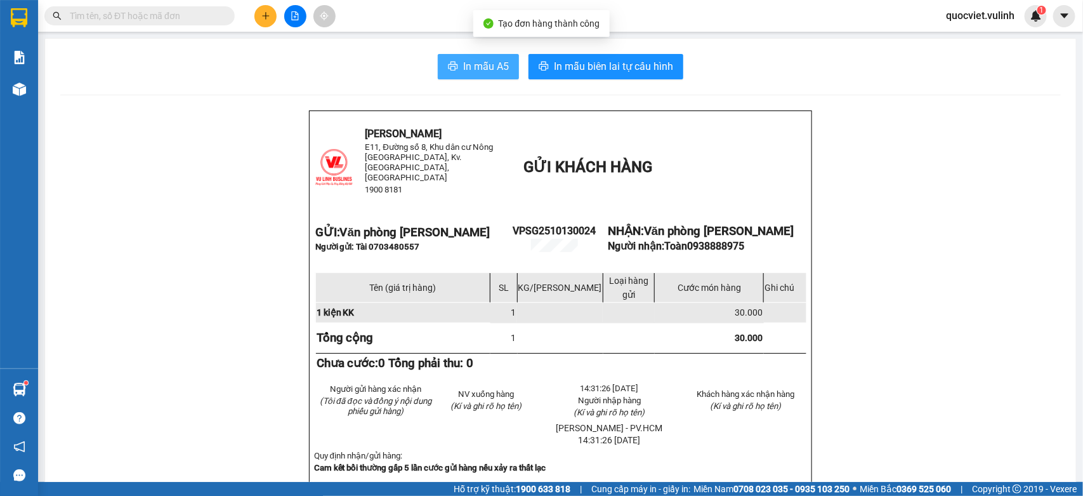
click at [476, 57] on button "In mẫu A5" at bounding box center [478, 66] width 81 height 25
click at [463, 62] on span "In mẫu A5" at bounding box center [486, 66] width 46 height 16
click at [262, 19] on icon "plus" at bounding box center [266, 15] width 9 height 9
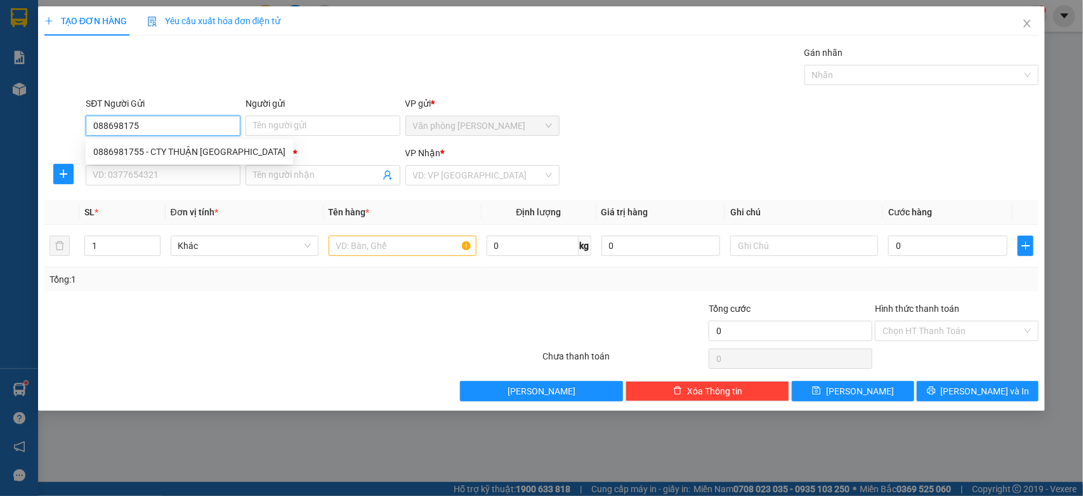
type input "0886981755"
click at [176, 152] on div "0886981755 - CTY THUẬN [GEOGRAPHIC_DATA]" at bounding box center [189, 152] width 192 height 14
type input "CTY THUẬN ĐỨC"
type input "0941911181"
type input "Chị Quyên"
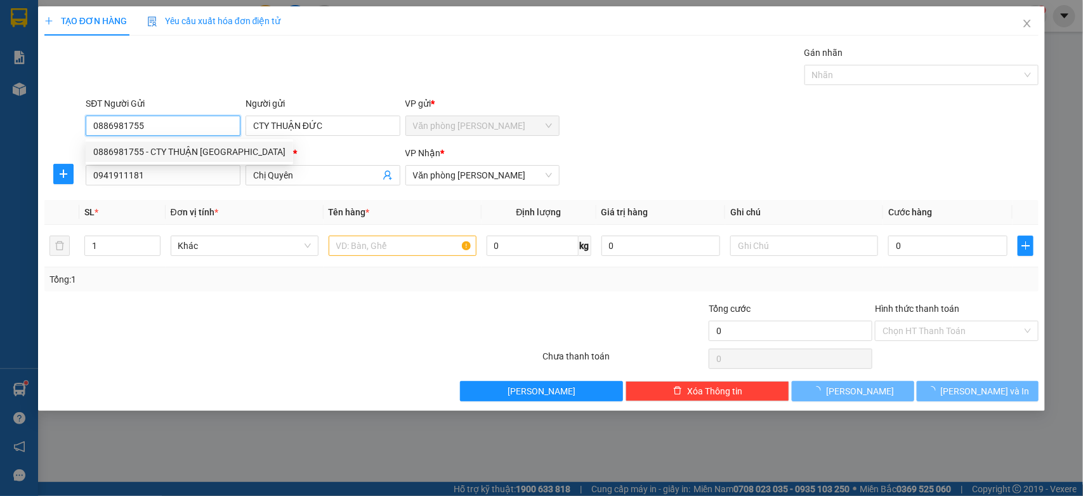
type input "80.000"
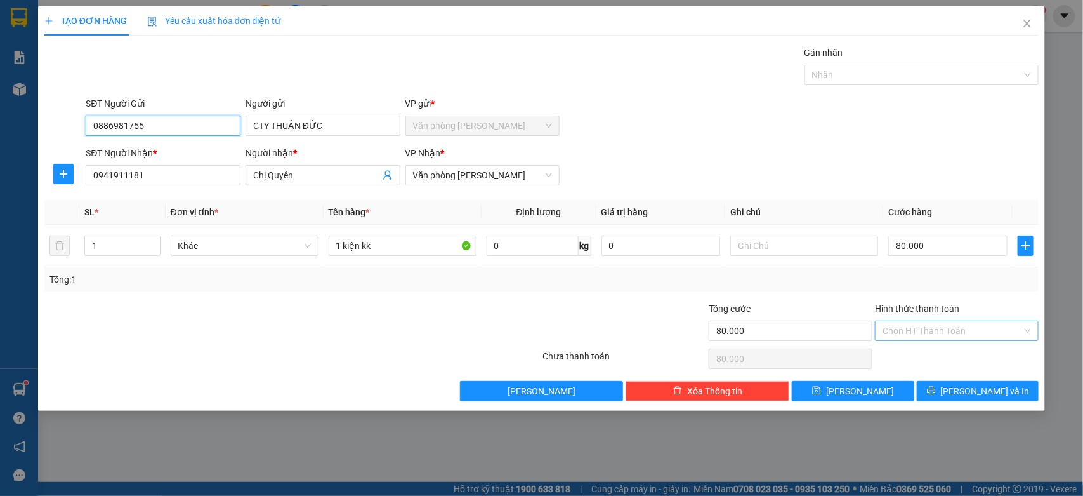
type input "0886981755"
click at [983, 336] on input "Hình thức thanh toán" at bounding box center [953, 330] width 140 height 19
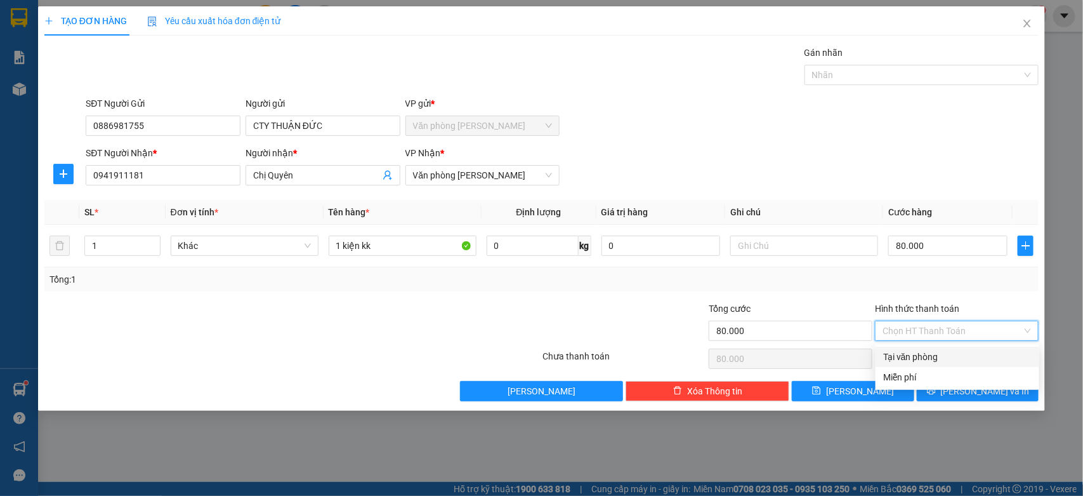
click at [927, 355] on div "Tại văn phòng" at bounding box center [958, 357] width 149 height 14
type input "0"
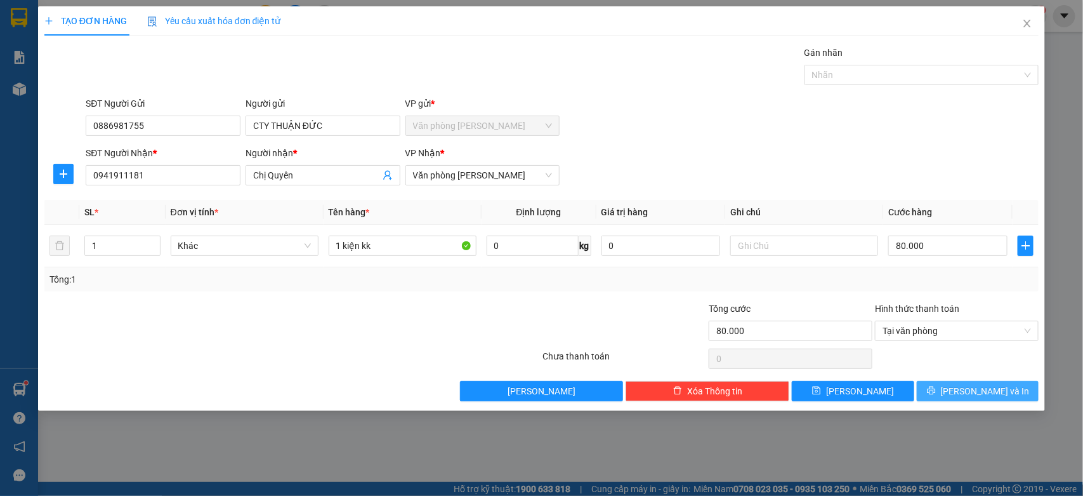
click at [978, 390] on span "[PERSON_NAME] và In" at bounding box center [985, 391] width 89 height 14
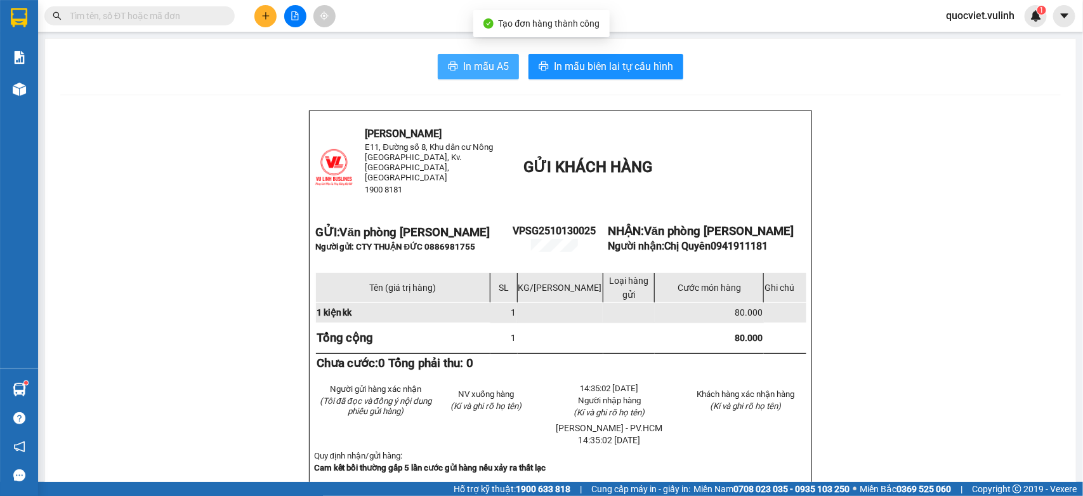
click at [468, 62] on span "In mẫu A5" at bounding box center [486, 66] width 46 height 16
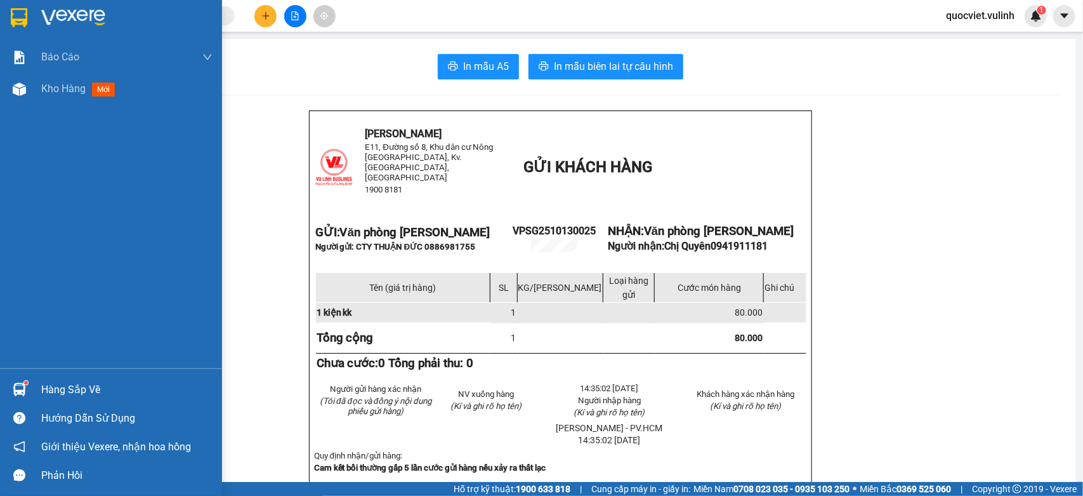
click at [29, 376] on div "Hàng sắp về" at bounding box center [111, 389] width 222 height 29
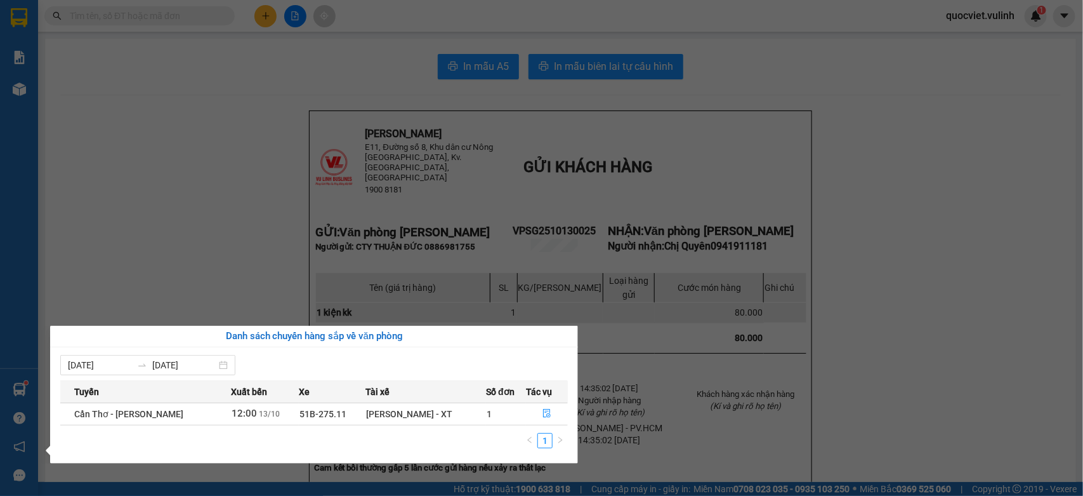
click at [235, 83] on section "Kết quả tìm kiếm ( 340 ) Bộ lọc Mã ĐH Trạng thái Món hàng Tổng cước Chưa cước N…" at bounding box center [541, 248] width 1083 height 496
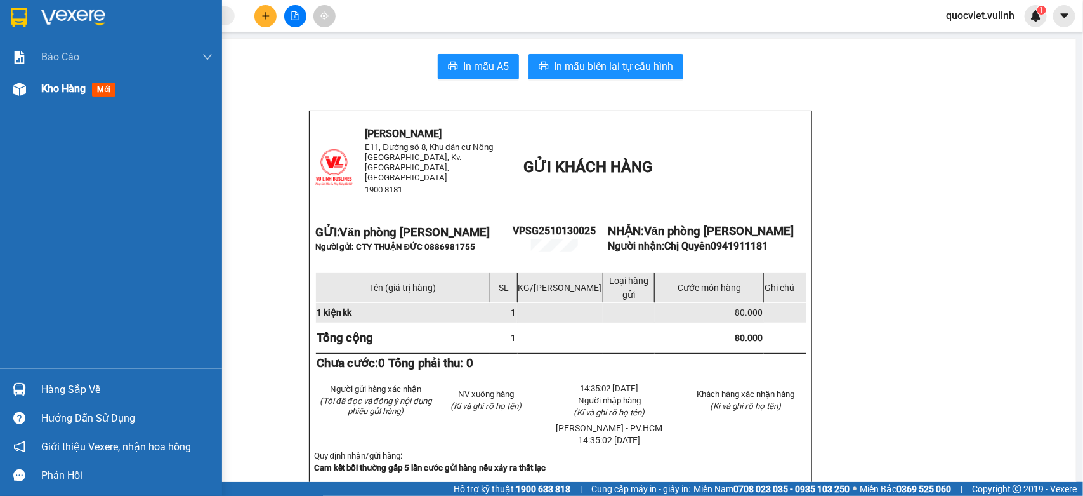
click at [34, 88] on div "Kho hàng mới" at bounding box center [111, 89] width 222 height 32
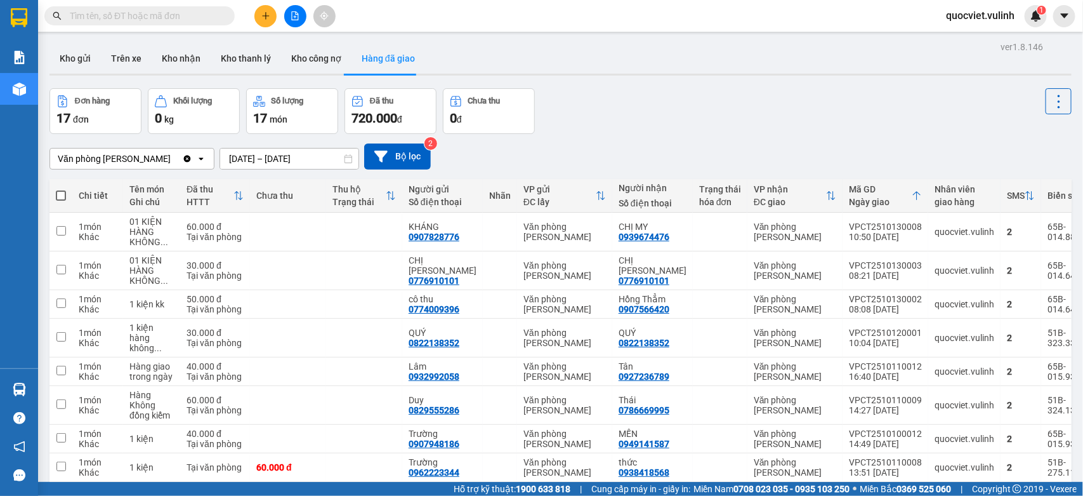
click at [159, 27] on div "Kết quả tìm kiếm ( 340 ) Bộ lọc Mã ĐH Trạng thái Món hàng Tổng cước Chưa cước N…" at bounding box center [541, 16] width 1083 height 32
click at [168, 23] on span at bounding box center [139, 15] width 190 height 19
click at [175, 20] on input "text" at bounding box center [145, 16] width 150 height 14
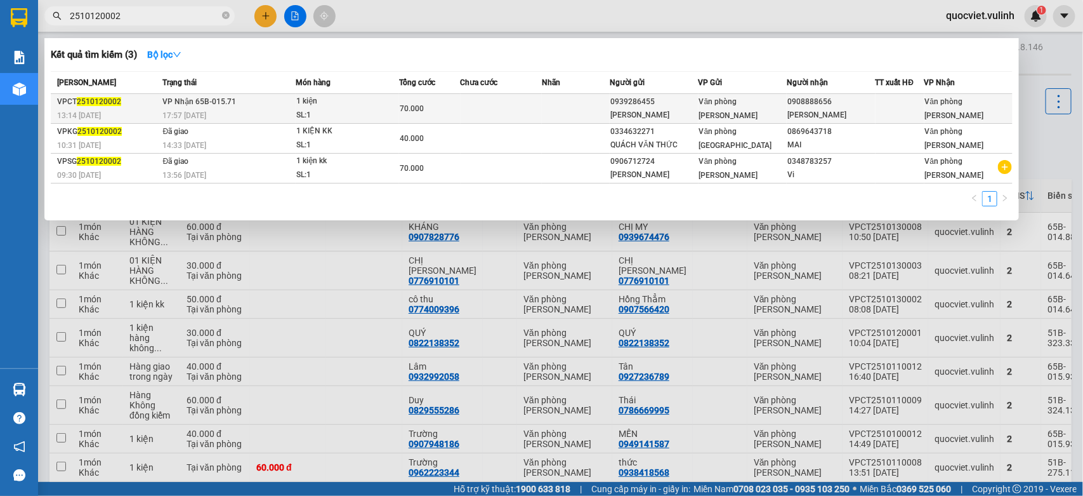
type input "2510120002"
click at [575, 103] on td at bounding box center [576, 109] width 68 height 30
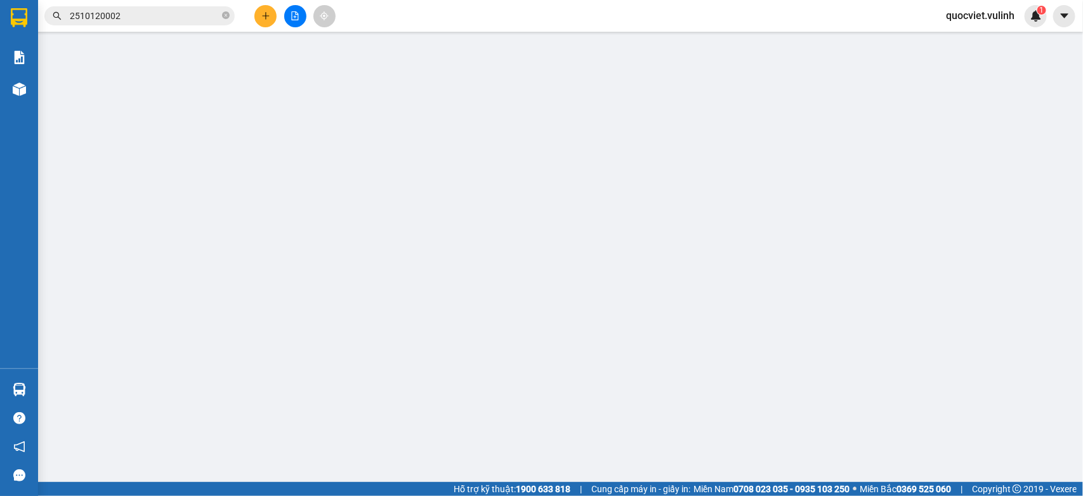
type input "0939286455"
type input "[PERSON_NAME]"
type input "0908888656"
type input "[PERSON_NAME]"
type input "70.000"
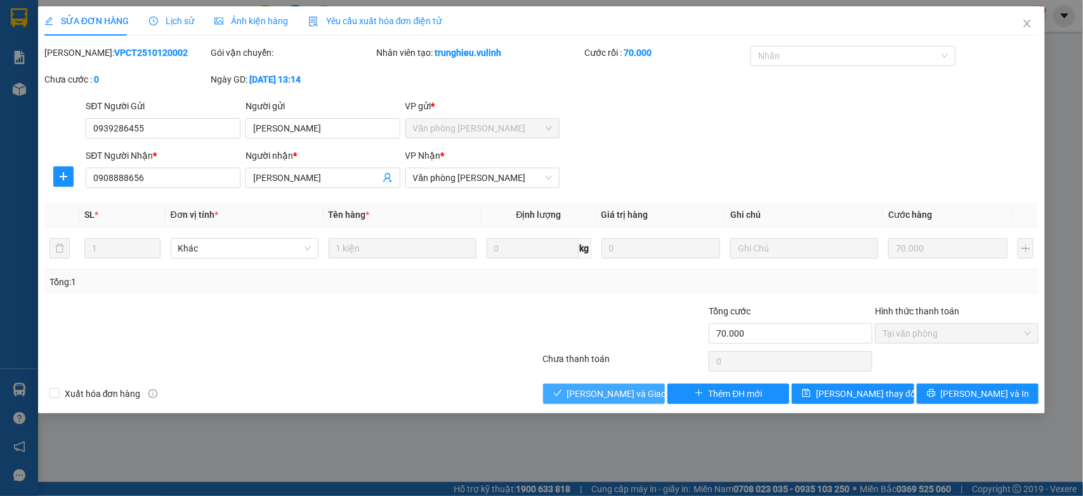
click at [602, 394] on span "[PERSON_NAME] và Giao hàng" at bounding box center [628, 394] width 122 height 14
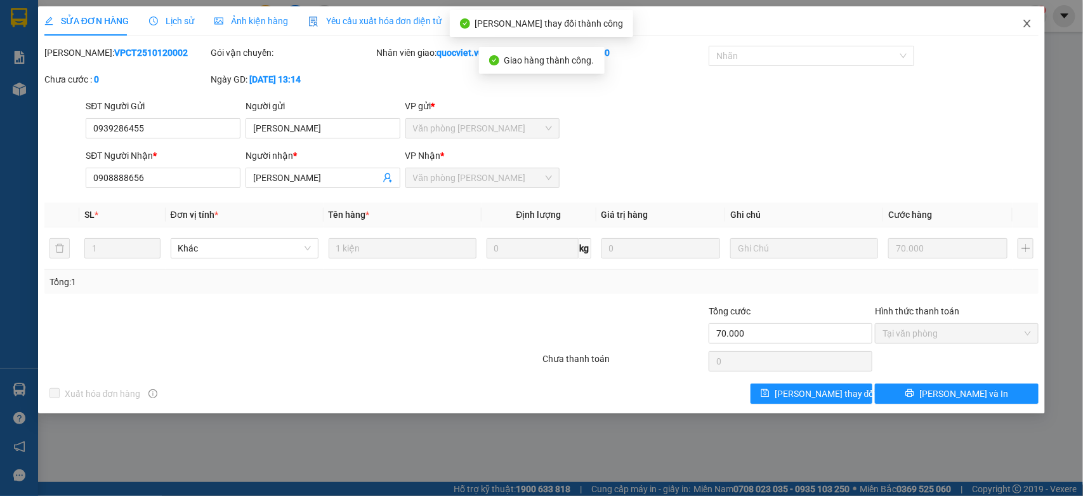
click at [1026, 22] on icon "close" at bounding box center [1027, 24] width 7 height 8
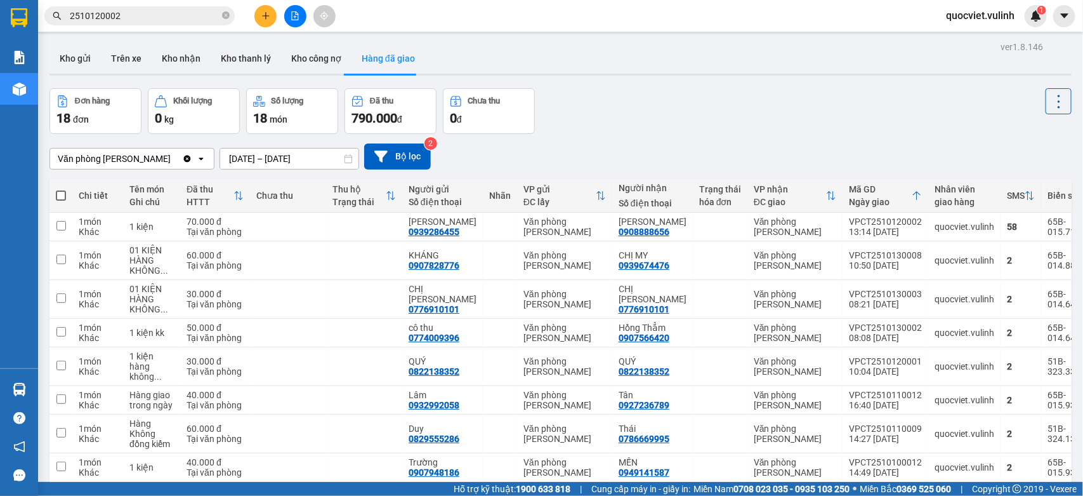
click at [68, 13] on span "2510120002" at bounding box center [139, 15] width 190 height 19
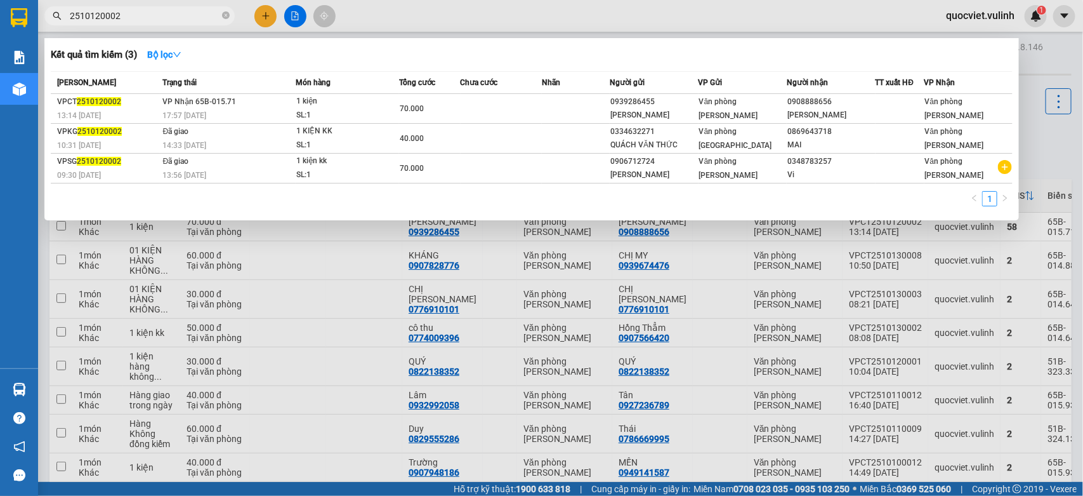
click at [68, 13] on span "2510120002" at bounding box center [139, 15] width 190 height 19
click at [67, 13] on span "2510120002" at bounding box center [139, 15] width 190 height 19
click at [71, 13] on input "2510120002" at bounding box center [145, 16] width 150 height 14
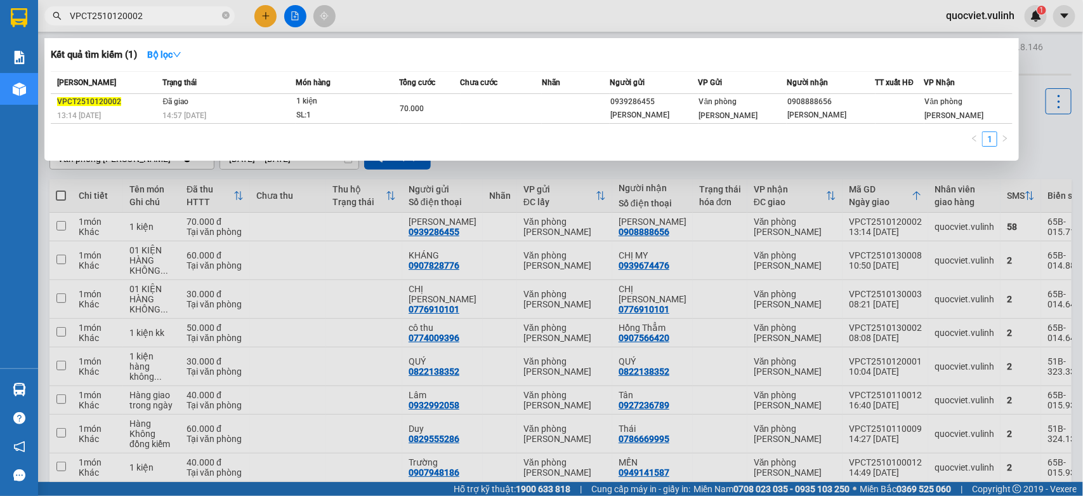
type input "VPCT2510120002"
click at [385, 315] on div at bounding box center [541, 248] width 1083 height 496
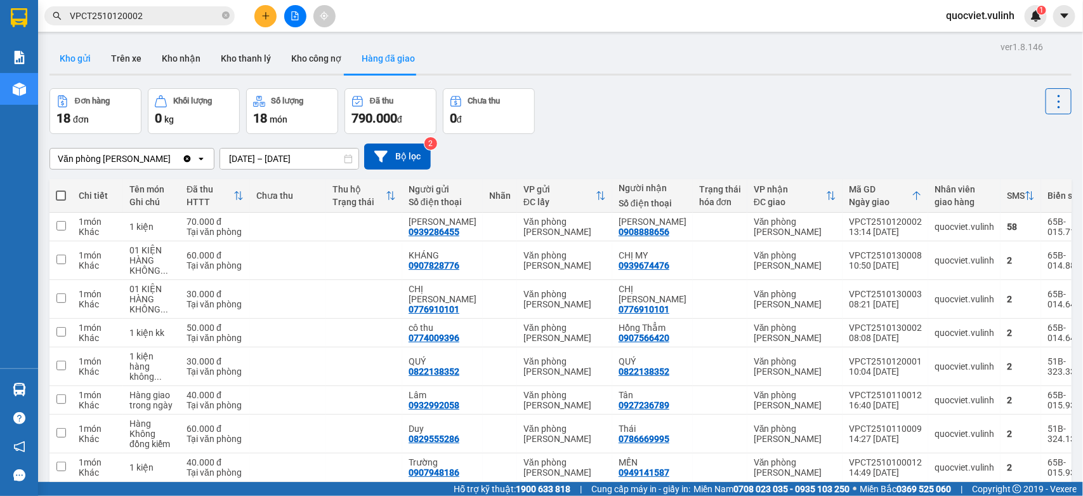
click at [71, 70] on button "Kho gửi" at bounding box center [75, 58] width 51 height 30
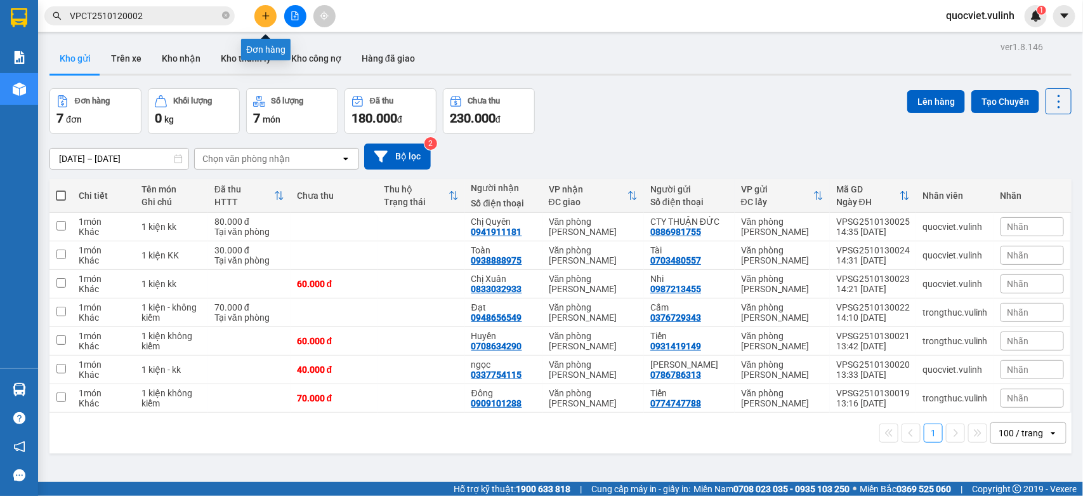
click at [270, 13] on button at bounding box center [266, 16] width 22 height 22
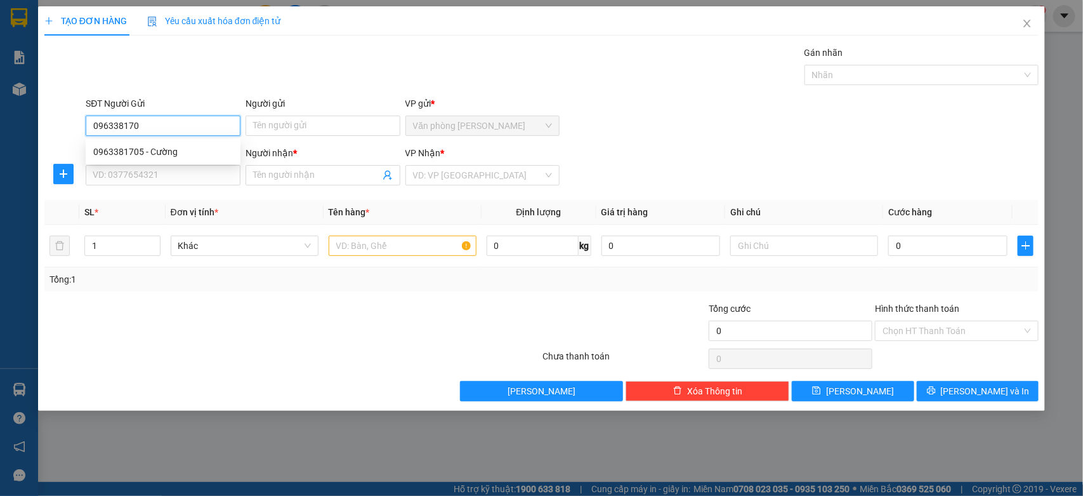
type input "0963381705"
click at [186, 156] on div "0963381705 - Cường" at bounding box center [163, 152] width 140 height 14
type input "Cường"
type input "0702963344"
type input "Kiệt"
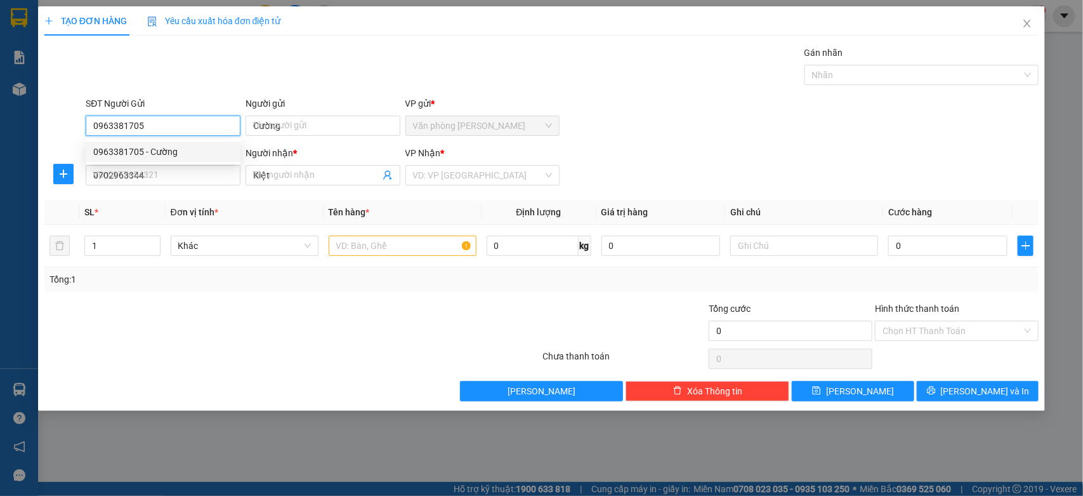
type input "60.000"
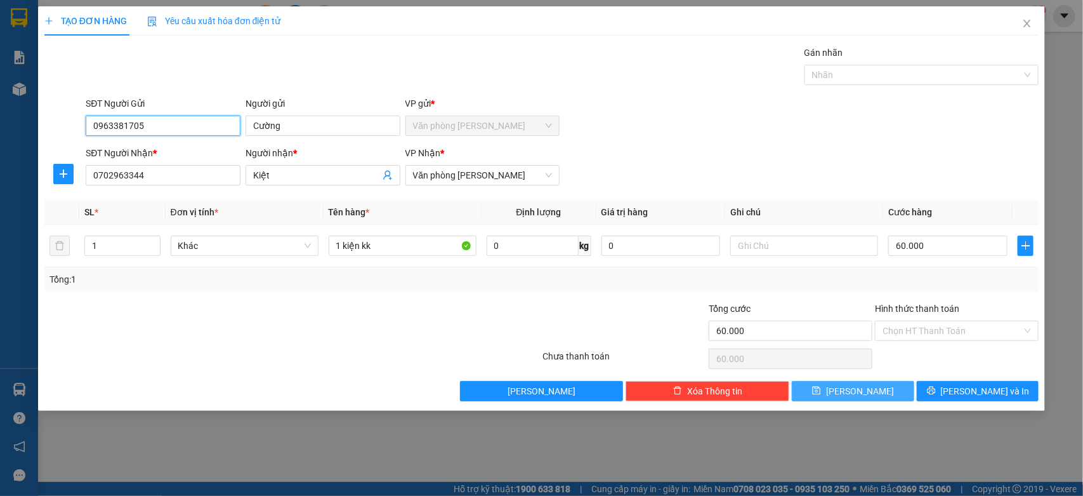
type input "0963381705"
click at [981, 394] on span "[PERSON_NAME] và In" at bounding box center [985, 391] width 89 height 14
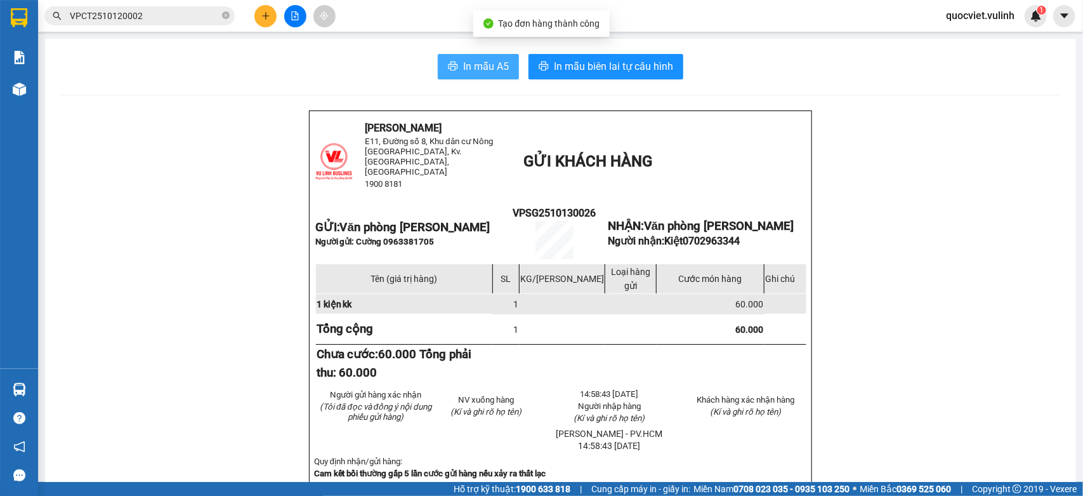
click at [455, 65] on button "In mẫu A5" at bounding box center [478, 66] width 81 height 25
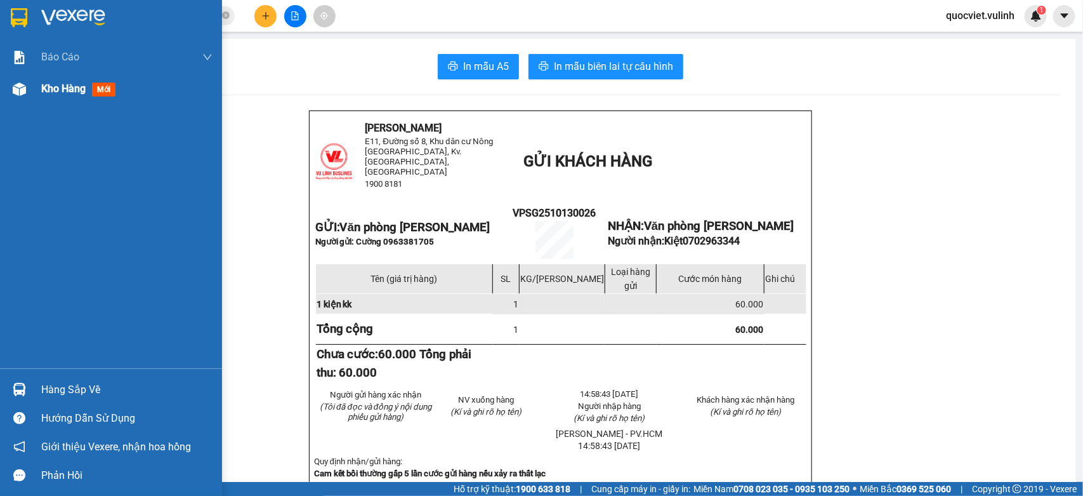
click at [29, 84] on div at bounding box center [19, 89] width 22 height 22
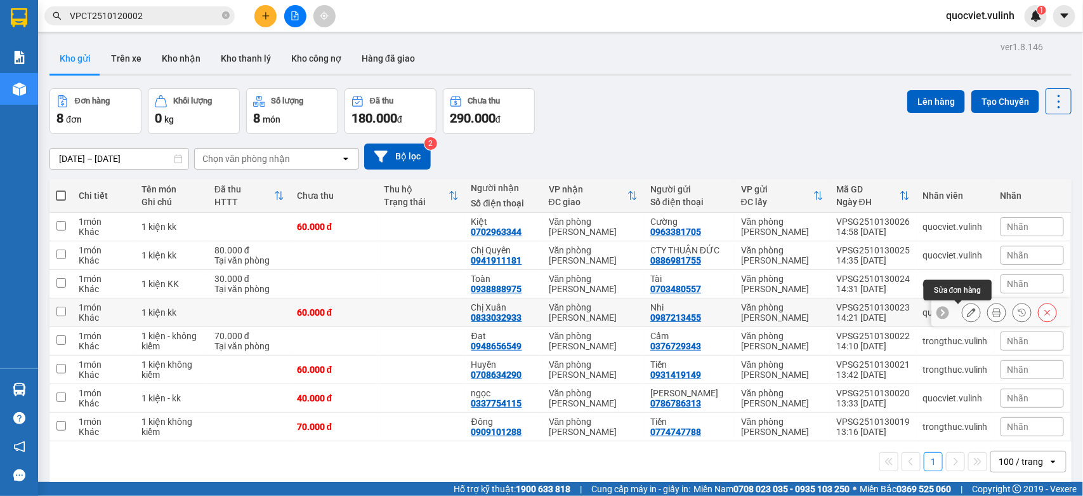
click at [967, 313] on icon at bounding box center [971, 312] width 9 height 9
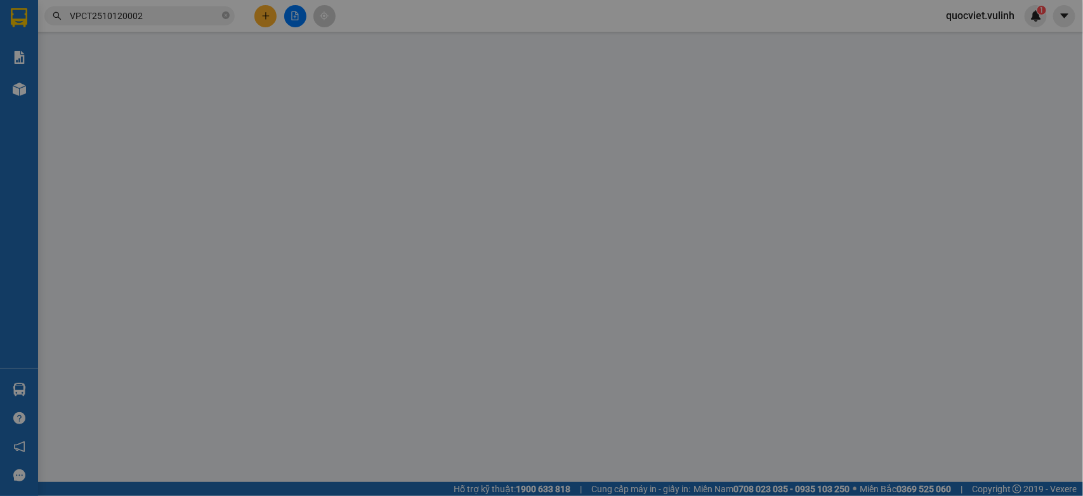
type input "0987213455"
type input "Nhi"
type input "0833032933"
type input "Chị Xuân"
type input "60.000"
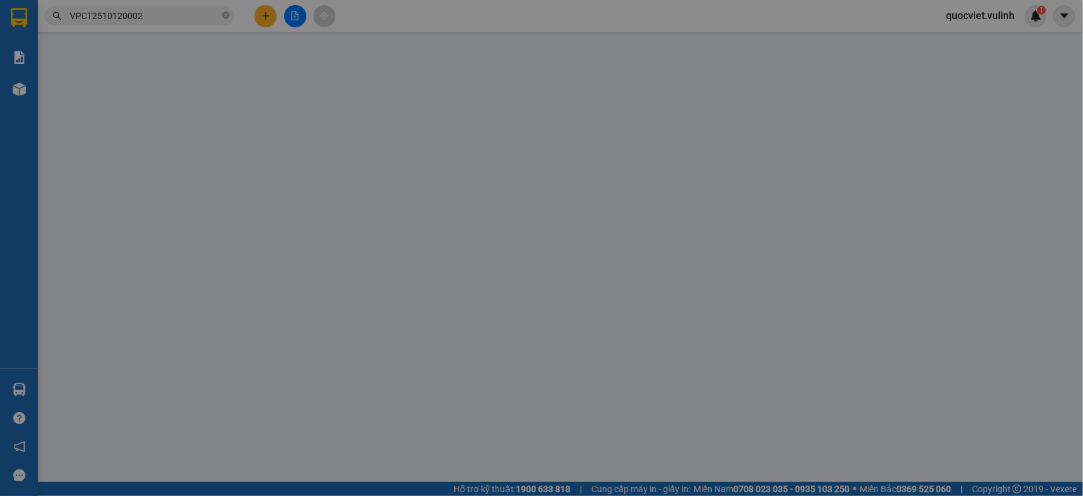
type input "60.000"
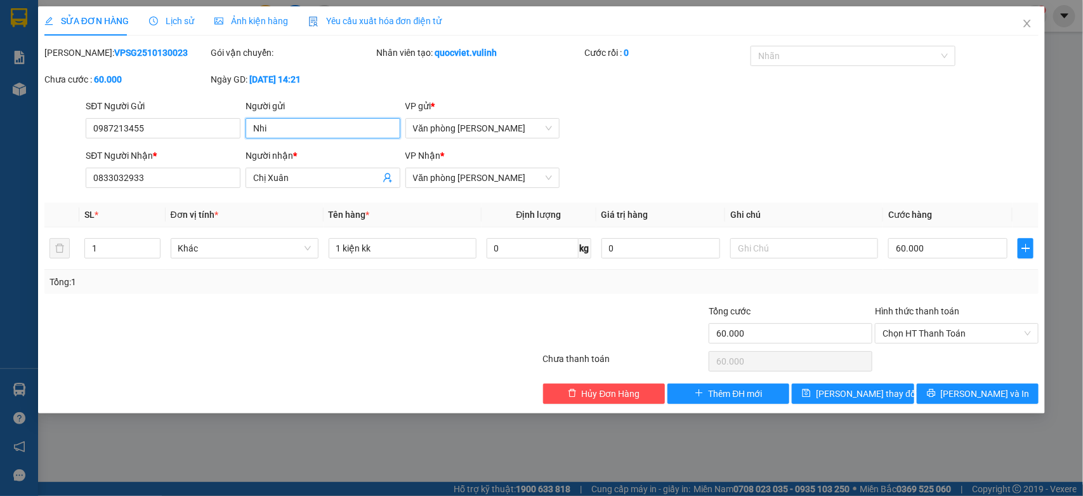
drag, startPoint x: 371, startPoint y: 121, endPoint x: 0, endPoint y: 204, distance: 380.5
click at [0, 179] on div "SỬA ĐƠN HÀNG Lịch sử Ảnh kiện hàng Yêu cầu xuất hóa đơn điện tử Total Paid Fee …" at bounding box center [541, 248] width 1083 height 496
drag, startPoint x: 171, startPoint y: 122, endPoint x: 0, endPoint y: 227, distance: 201.2
click at [0, 194] on div "SỬA ĐƠN HÀNG Lịch sử Ảnh kiện hàng Yêu cầu xuất hóa đơn điện tử Total Paid Fee …" at bounding box center [541, 248] width 1083 height 496
drag, startPoint x: 297, startPoint y: 179, endPoint x: 0, endPoint y: 252, distance: 305.9
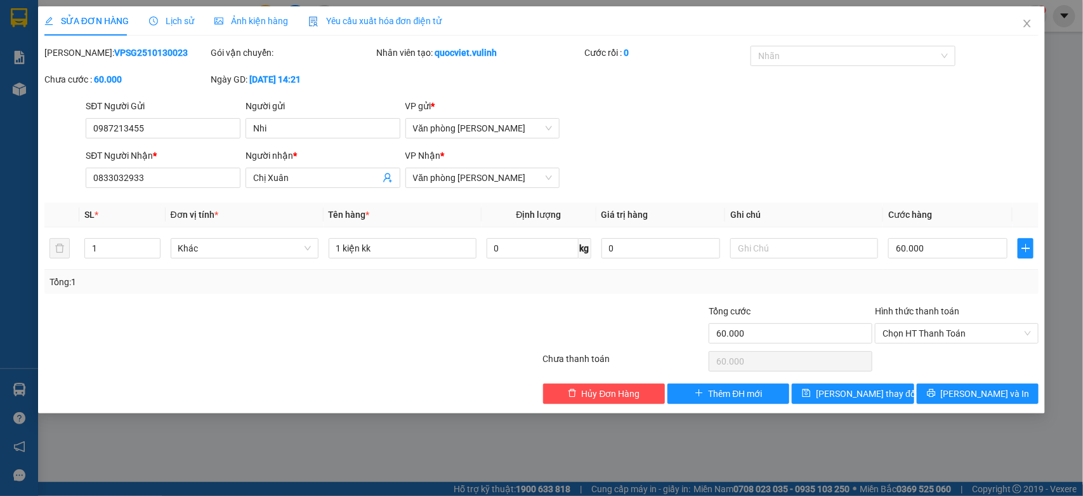
click at [0, 235] on div "SỬA ĐƠN HÀNG Lịch sử Ảnh kiện hàng Yêu cầu xuất hóa đơn điện tử Total Paid Fee …" at bounding box center [541, 248] width 1083 height 496
drag, startPoint x: 184, startPoint y: 182, endPoint x: 0, endPoint y: 308, distance: 223.2
click at [0, 292] on div "SỬA ĐƠN HÀNG Lịch sử Ảnh kiện hàng Yêu cầu xuất hóa đơn điện tử Total Paid Fee …" at bounding box center [541, 248] width 1083 height 496
click at [1020, 30] on span "Close" at bounding box center [1028, 24] width 36 height 36
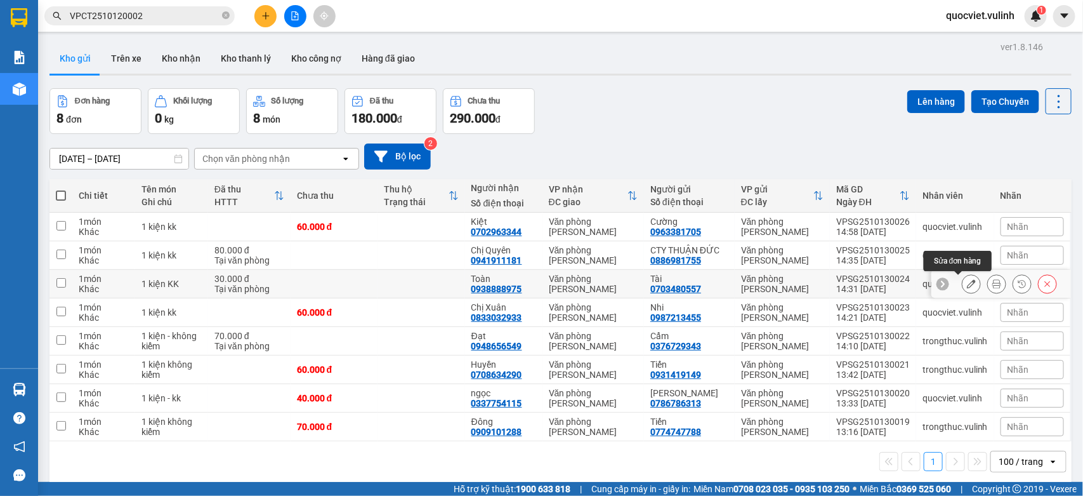
click at [964, 284] on button at bounding box center [972, 284] width 18 height 22
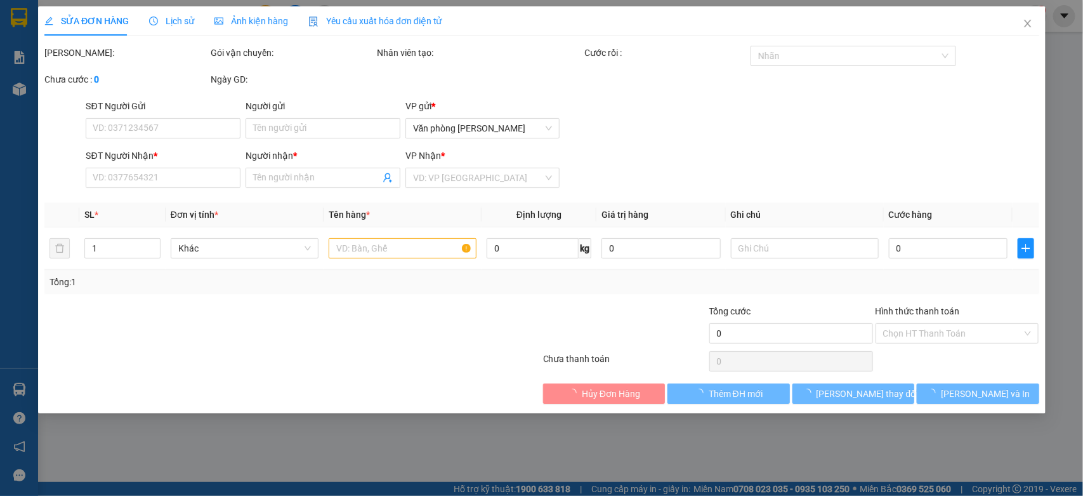
type input "0703480557"
type input "Tài"
type input "0938888975"
type input "Toàn"
type input "30.000"
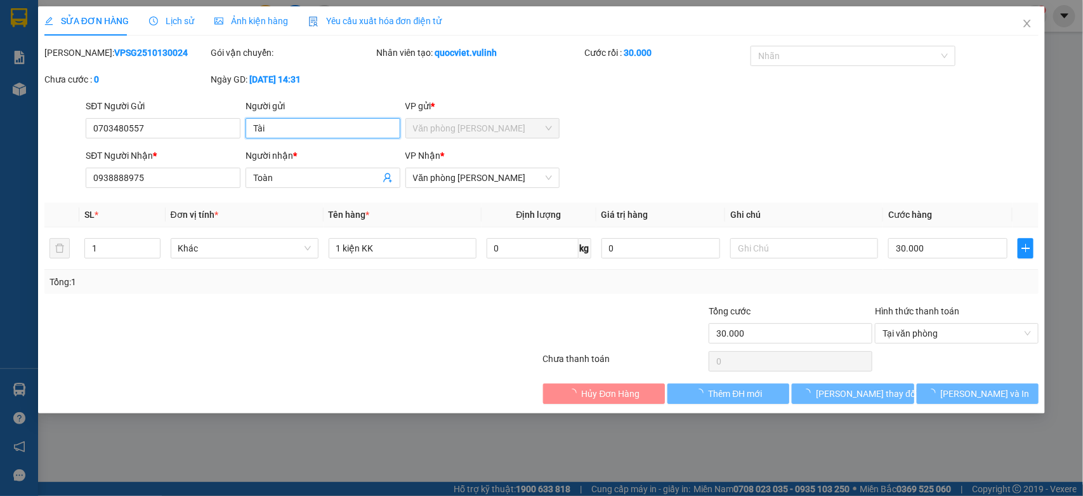
drag, startPoint x: 337, startPoint y: 126, endPoint x: 0, endPoint y: 287, distance: 373.6
click at [0, 258] on div "SỬA ĐƠN HÀNG Lịch sử Ảnh kiện hàng Yêu cầu xuất hóa đơn điện tử Total Paid Fee …" at bounding box center [541, 248] width 1083 height 496
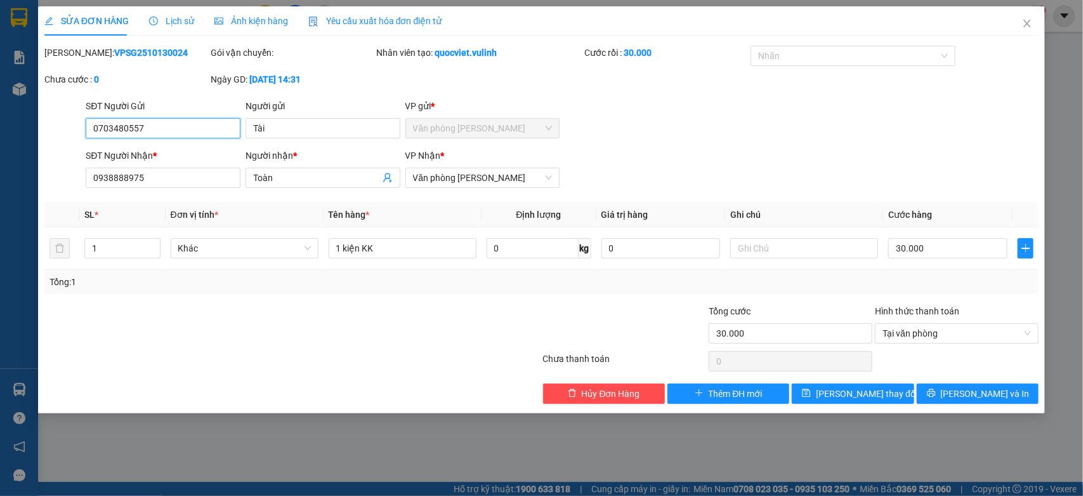
drag, startPoint x: 194, startPoint y: 131, endPoint x: 0, endPoint y: 204, distance: 206.9
click at [0, 189] on div "SỬA ĐƠN HÀNG Lịch sử Ảnh kiện hàng Yêu cầu xuất hóa đơn điện tử Total Paid Fee …" at bounding box center [541, 248] width 1083 height 496
drag, startPoint x: 315, startPoint y: 179, endPoint x: 0, endPoint y: 274, distance: 328.9
click at [0, 273] on div "SỬA ĐƠN HÀNG Lịch sử Ảnh kiện hàng Yêu cầu xuất hóa đơn điện tử Total Paid Fee …" at bounding box center [541, 248] width 1083 height 496
drag, startPoint x: 178, startPoint y: 182, endPoint x: 0, endPoint y: 208, distance: 180.2
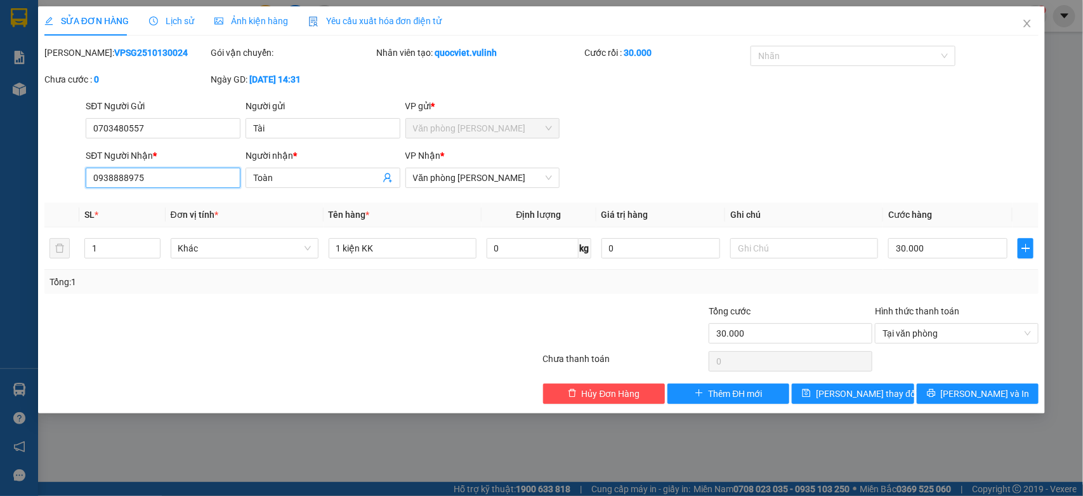
click at [0, 208] on div "SỬA ĐƠN HÀNG Lịch sử Ảnh kiện hàng Yêu cầu xuất hóa đơn điện tử Total Paid Fee …" at bounding box center [541, 248] width 1083 height 496
click at [1028, 15] on span "Close" at bounding box center [1028, 24] width 36 height 36
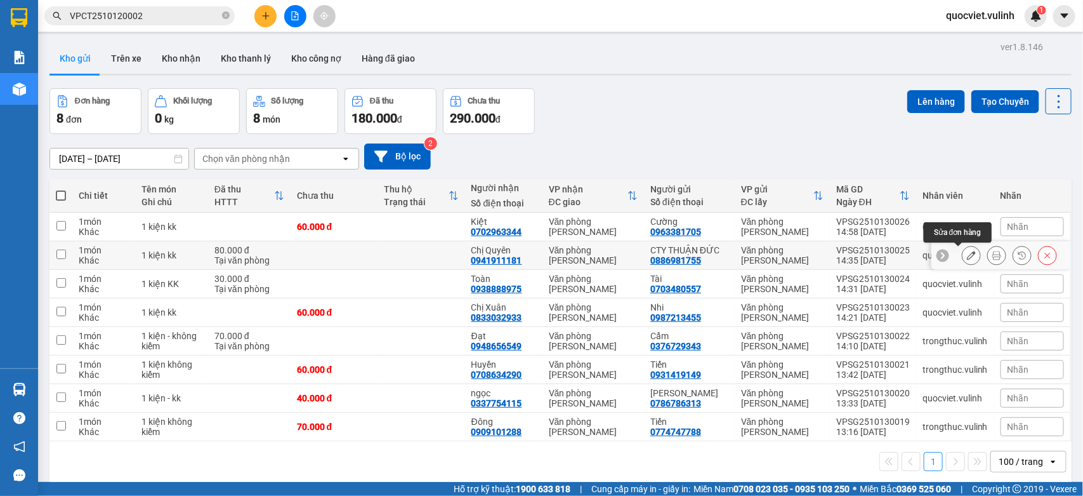
click at [967, 255] on icon at bounding box center [971, 255] width 9 height 9
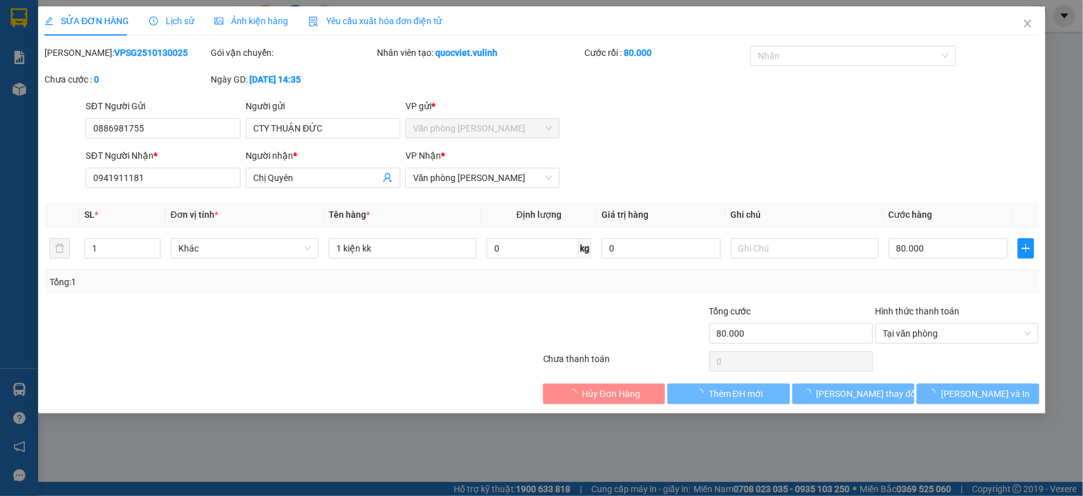
type input "0886981755"
type input "CTY THUẬN ĐỨC"
type input "0941911181"
type input "Chị Quyên"
type input "80.000"
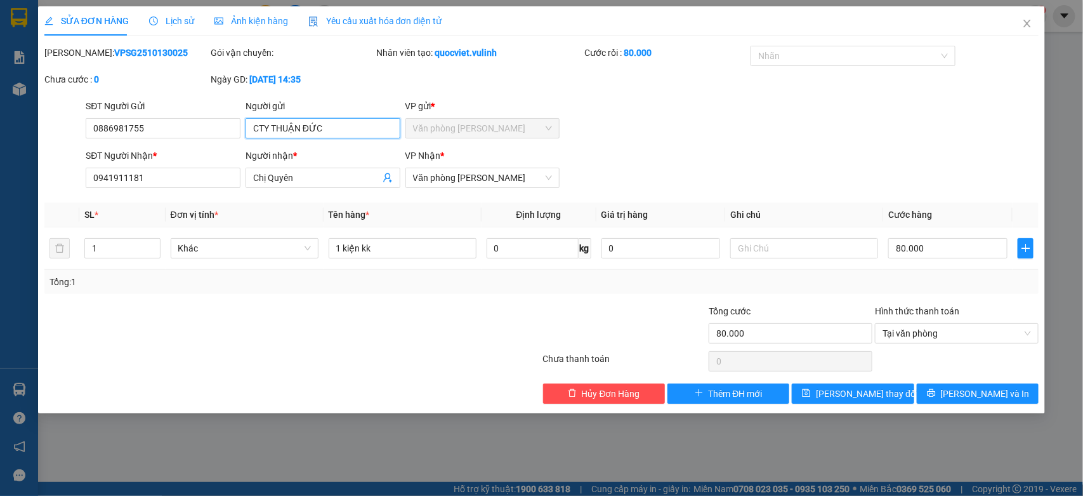
drag, startPoint x: 352, startPoint y: 124, endPoint x: 0, endPoint y: 178, distance: 356.4
click at [0, 169] on div "SỬA ĐƠN HÀNG Lịch sử Ảnh kiện hàng Yêu cầu xuất hóa đơn điện tử Total Paid Fee …" at bounding box center [541, 248] width 1083 height 496
drag, startPoint x: 182, startPoint y: 129, endPoint x: 0, endPoint y: 270, distance: 230.2
click at [0, 195] on div "SỬA ĐƠN HÀNG Lịch sử Ảnh kiện hàng Yêu cầu xuất hóa đơn điện tử Total Paid Fee …" at bounding box center [541, 248] width 1083 height 496
drag, startPoint x: 322, startPoint y: 175, endPoint x: 0, endPoint y: 345, distance: 363.7
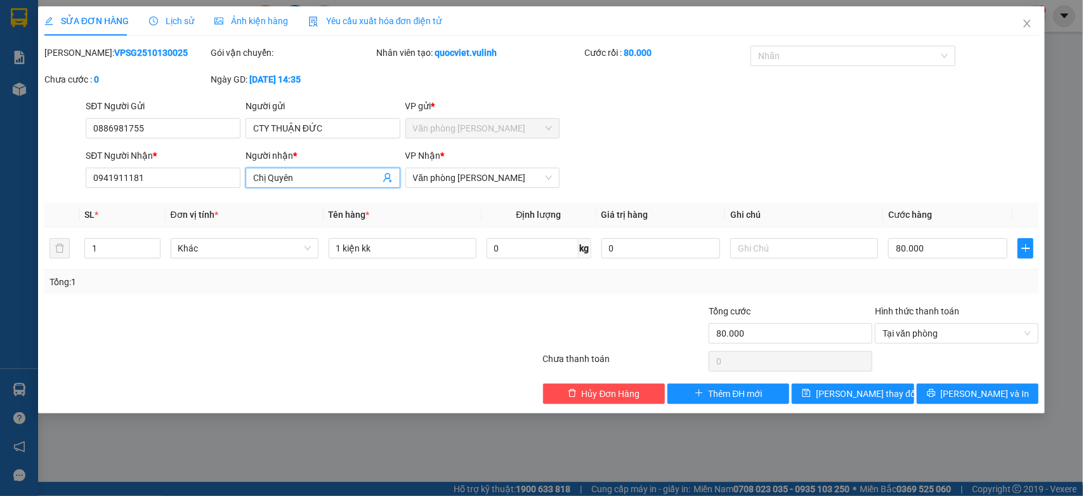
click at [0, 318] on div "SỬA ĐƠN HÀNG Lịch sử Ảnh kiện hàng Yêu cầu xuất hóa đơn điện tử Total Paid Fee …" at bounding box center [541, 248] width 1083 height 496
drag, startPoint x: 163, startPoint y: 176, endPoint x: 0, endPoint y: 276, distance: 191.5
click at [0, 246] on div "SỬA ĐƠN HÀNG Lịch sử Ảnh kiện hàng Yêu cầu xuất hóa đơn điện tử Total Paid Fee …" at bounding box center [541, 248] width 1083 height 496
click at [1030, 24] on icon "close" at bounding box center [1028, 23] width 10 height 10
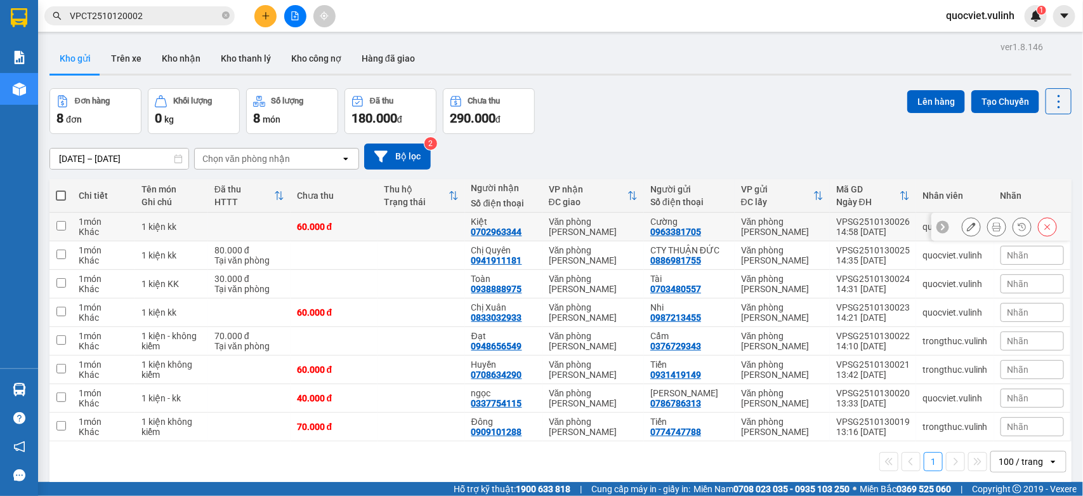
click at [963, 223] on button at bounding box center [972, 227] width 18 height 22
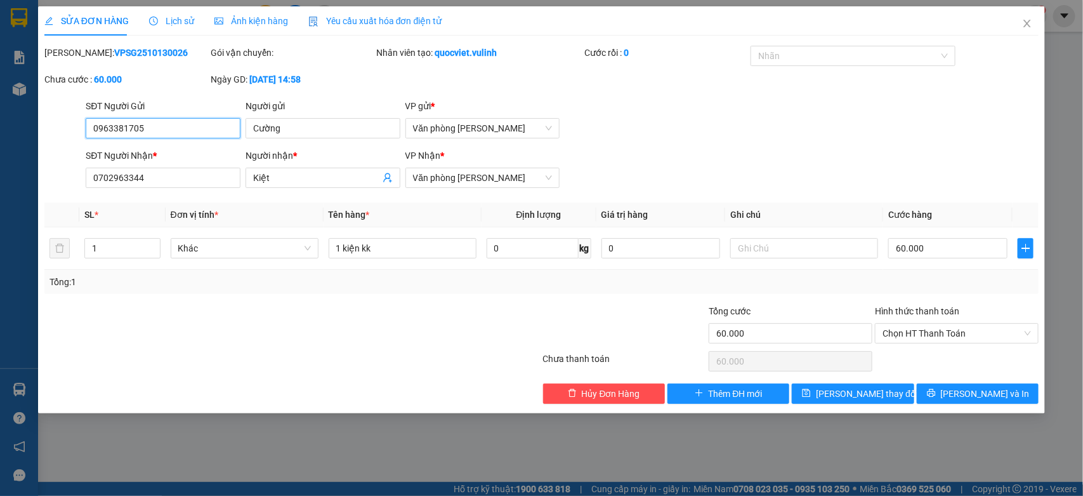
type input "0963381705"
type input "Cường"
type input "0702963344"
type input "Kiệt"
type input "60.000"
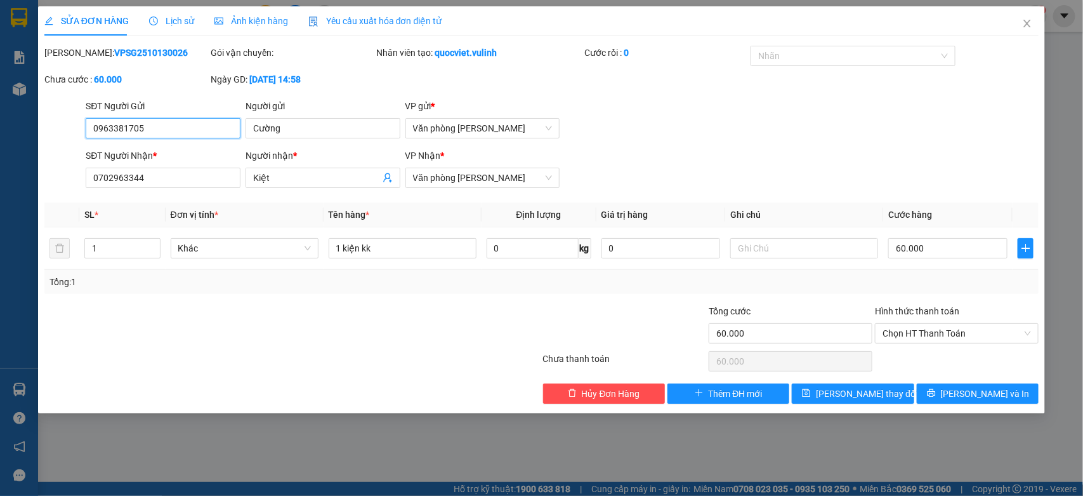
type input "60.000"
drag, startPoint x: 328, startPoint y: 131, endPoint x: 0, endPoint y: 128, distance: 328.2
click at [19, 136] on div "SỬA ĐƠN HÀNG Lịch sử Ảnh kiện hàng Yêu cầu xuất hóa đơn điện tử Total Paid Fee …" at bounding box center [541, 248] width 1083 height 496
click at [6, 156] on div "SỬA ĐƠN HÀNG Lịch sử Ảnh kiện hàng Yêu cầu xuất hóa đơn điện tử Total Paid Fee …" at bounding box center [541, 248] width 1083 height 496
drag, startPoint x: 195, startPoint y: 117, endPoint x: 0, endPoint y: 167, distance: 201.7
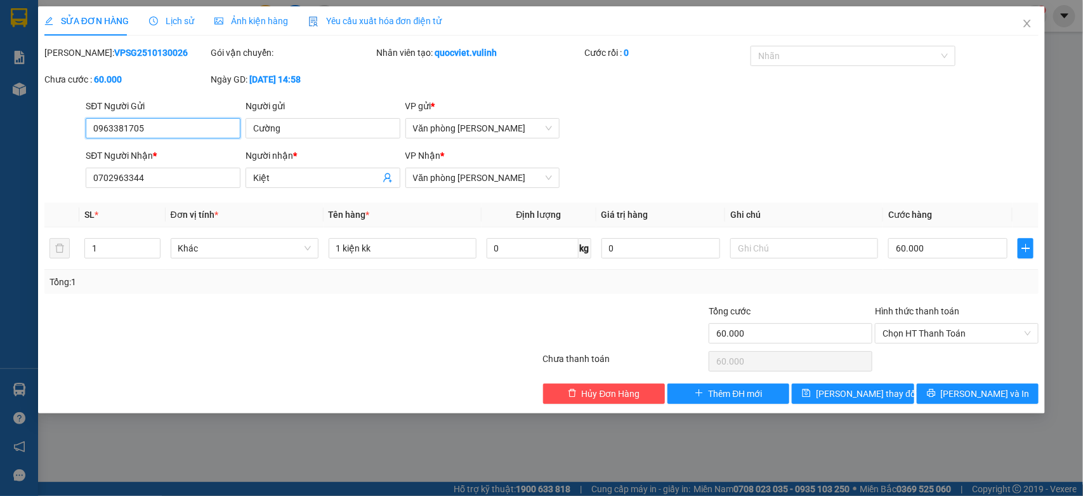
click at [0, 157] on div "SỬA ĐƠN HÀNG Lịch sử Ảnh kiện hàng Yêu cầu xuất hóa đơn điện tử Total Paid Fee …" at bounding box center [541, 248] width 1083 height 496
drag, startPoint x: 289, startPoint y: 176, endPoint x: 0, endPoint y: 263, distance: 302.2
click at [0, 254] on div "SỬA ĐƠN HÀNG Lịch sử Ảnh kiện hàng Yêu cầu xuất hóa đơn điện tử Total Paid Fee …" at bounding box center [541, 248] width 1083 height 496
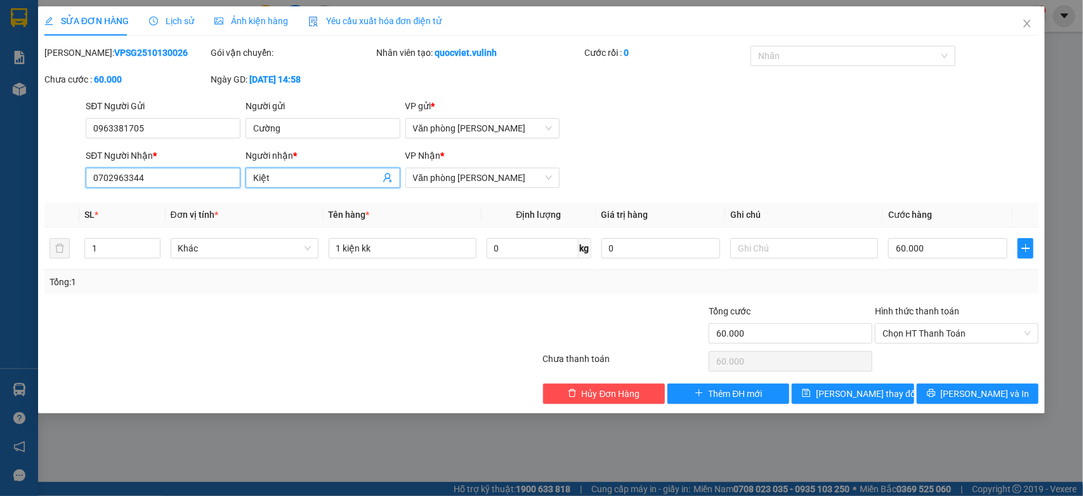
drag, startPoint x: 195, startPoint y: 169, endPoint x: 0, endPoint y: 235, distance: 205.7
click at [0, 235] on div "SỬA ĐƠN HÀNG Lịch sử Ảnh kiện hàng Yêu cầu xuất hóa đơn điện tử Total Paid Fee …" at bounding box center [541, 248] width 1083 height 496
click at [182, 192] on div "SĐT Người Nhận * 0702963344" at bounding box center [163, 171] width 155 height 44
drag, startPoint x: 204, startPoint y: 181, endPoint x: 0, endPoint y: 243, distance: 213.0
click at [0, 243] on div "SỬA ĐƠN HÀNG Lịch sử Ảnh kiện hàng Yêu cầu xuất hóa đơn điện tử Total Paid Fee …" at bounding box center [541, 248] width 1083 height 496
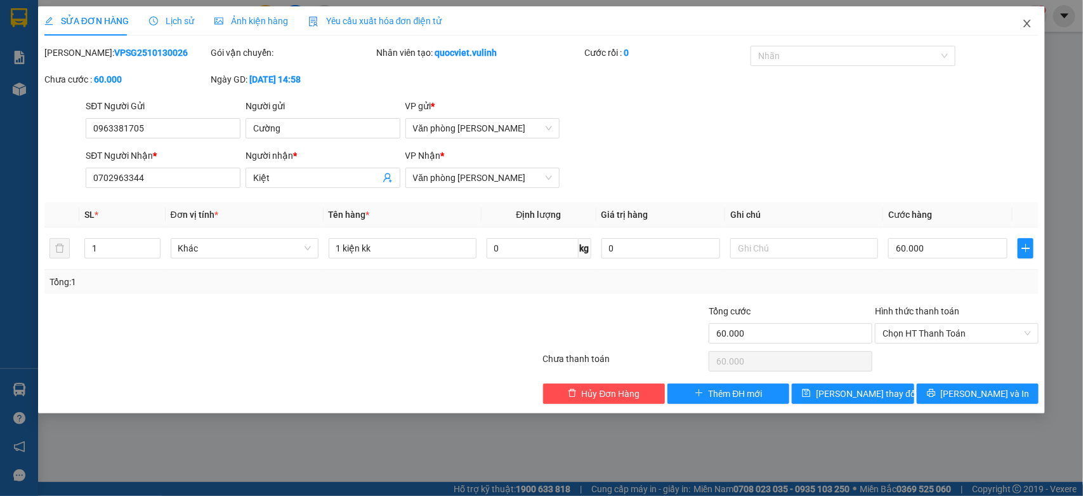
click at [1029, 22] on icon "close" at bounding box center [1027, 24] width 7 height 8
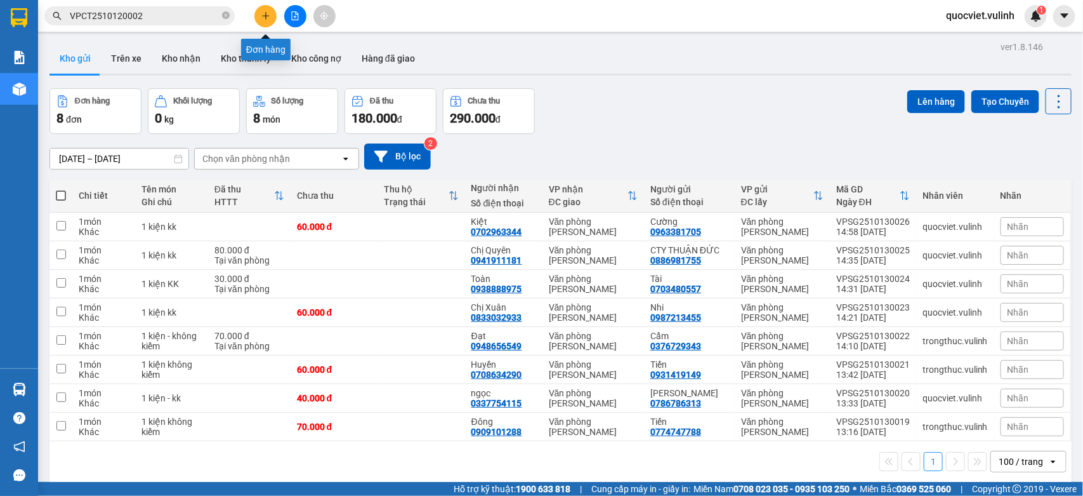
click at [272, 16] on button at bounding box center [266, 16] width 22 height 22
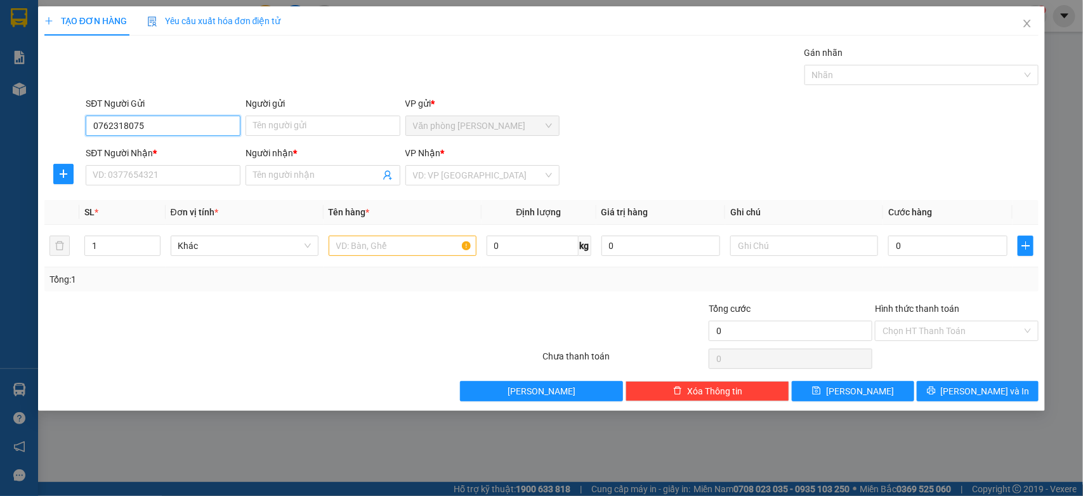
type input "0762318075"
click at [350, 114] on div "Người gửi" at bounding box center [323, 105] width 155 height 19
click at [343, 124] on input "Người gửi" at bounding box center [323, 126] width 155 height 20
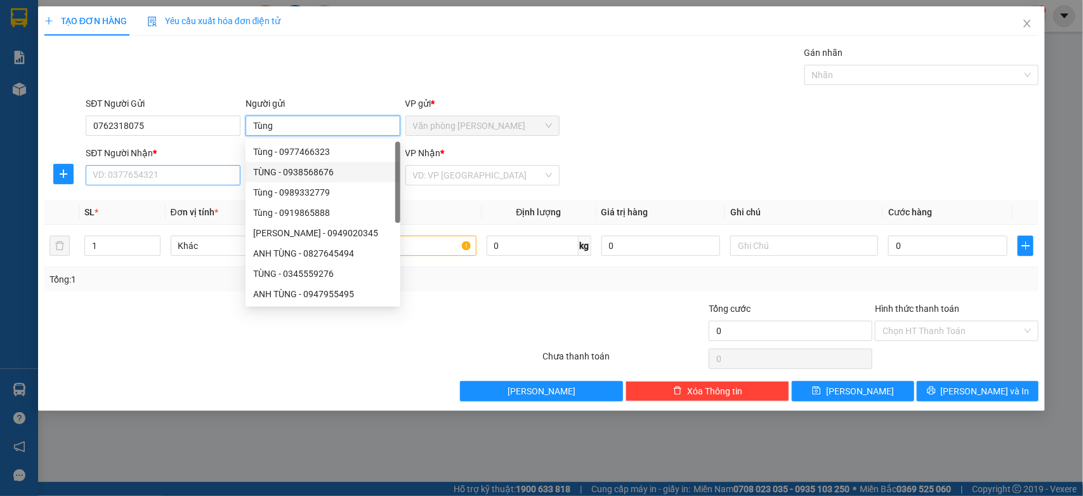
type input "Tùng"
click at [186, 180] on input "SĐT Người Nhận *" at bounding box center [163, 175] width 155 height 20
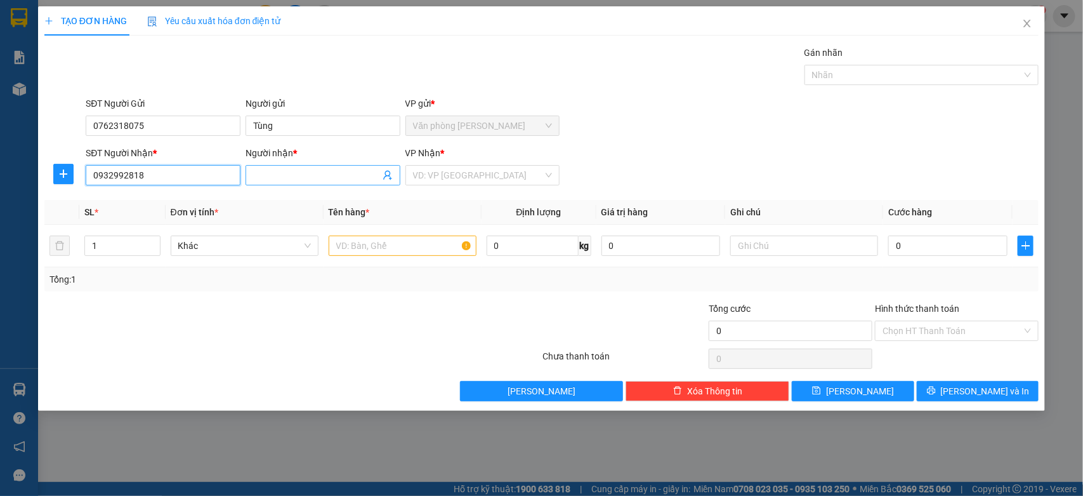
type input "0932992818"
click at [279, 175] on input "Người nhận *" at bounding box center [316, 175] width 127 height 14
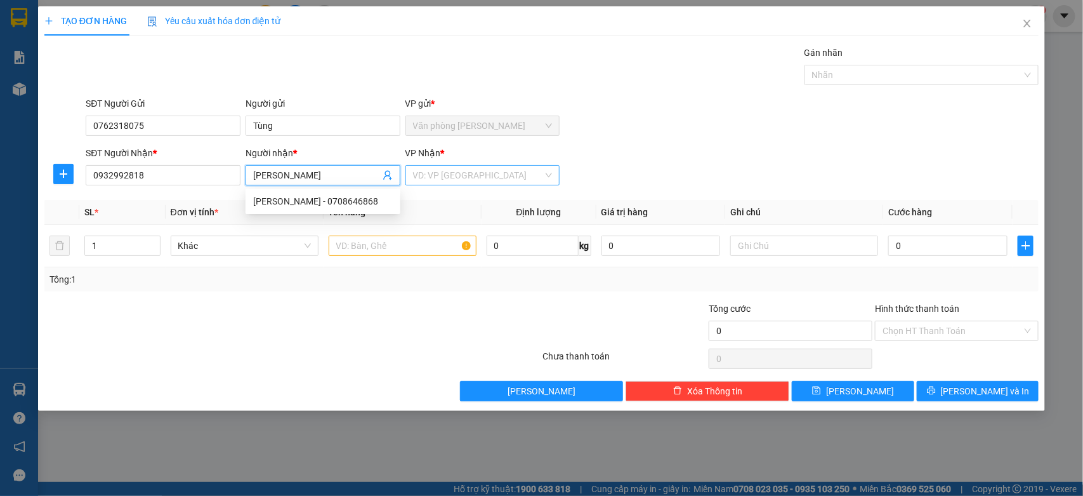
type input "[PERSON_NAME]"
click at [445, 183] on input "search" at bounding box center [478, 175] width 131 height 19
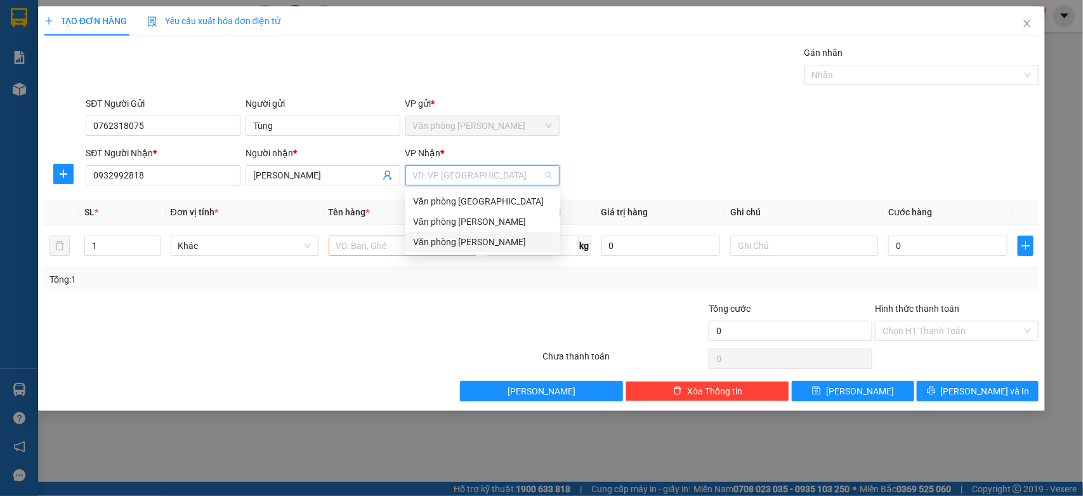
click at [445, 245] on div "Văn phòng [PERSON_NAME]" at bounding box center [483, 242] width 140 height 14
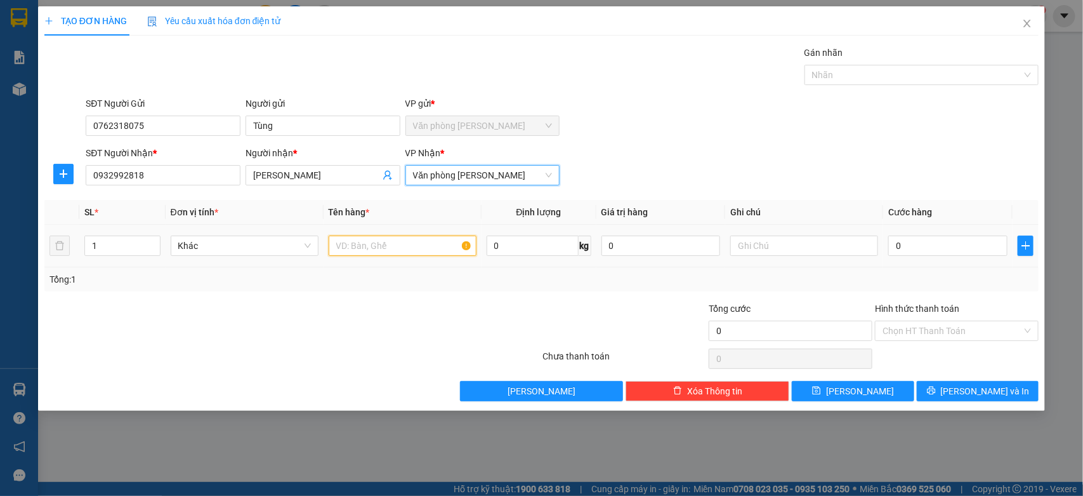
click at [375, 248] on input "text" at bounding box center [403, 245] width 148 height 20
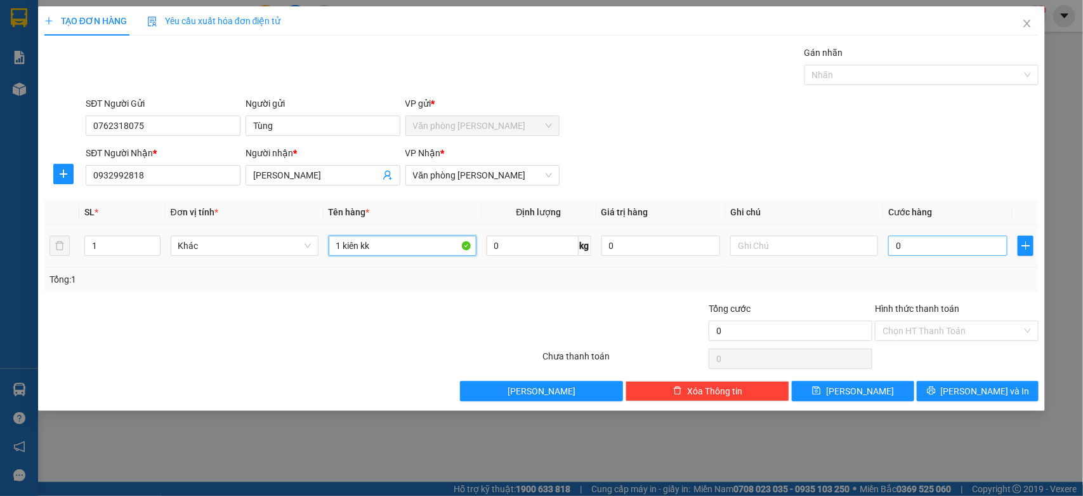
type input "1 kiên kk"
click at [946, 248] on input "0" at bounding box center [948, 245] width 119 height 20
type input "9"
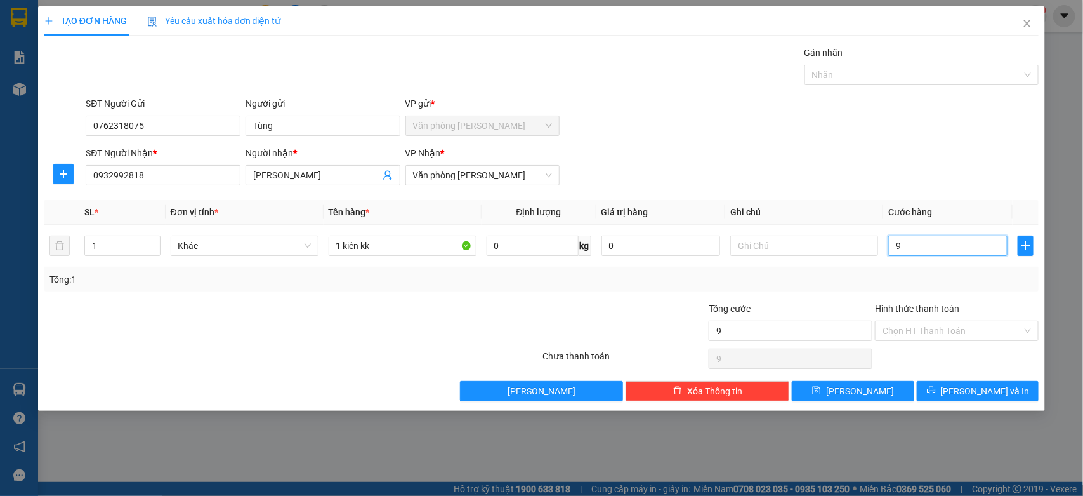
type input "90"
type input "900"
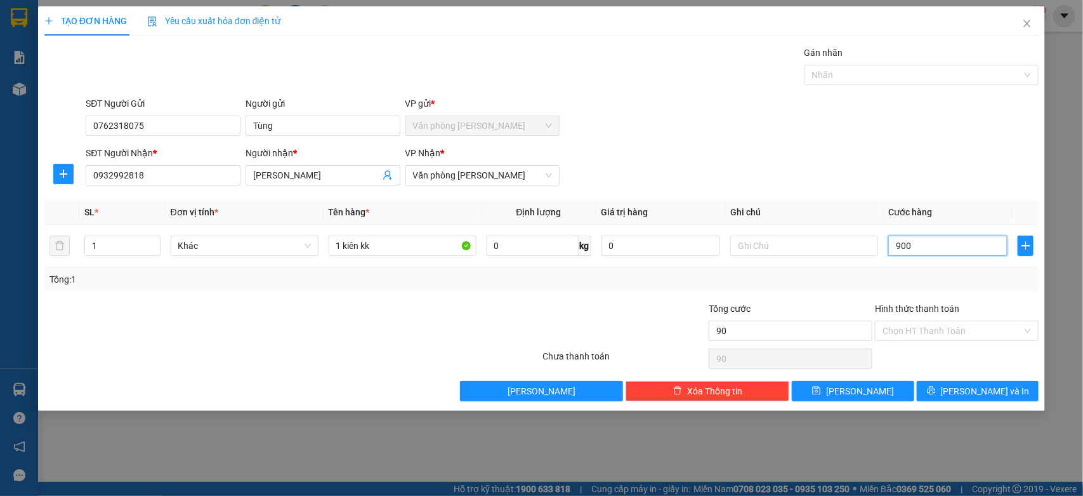
type input "900"
type input "9.000"
type input "90.000"
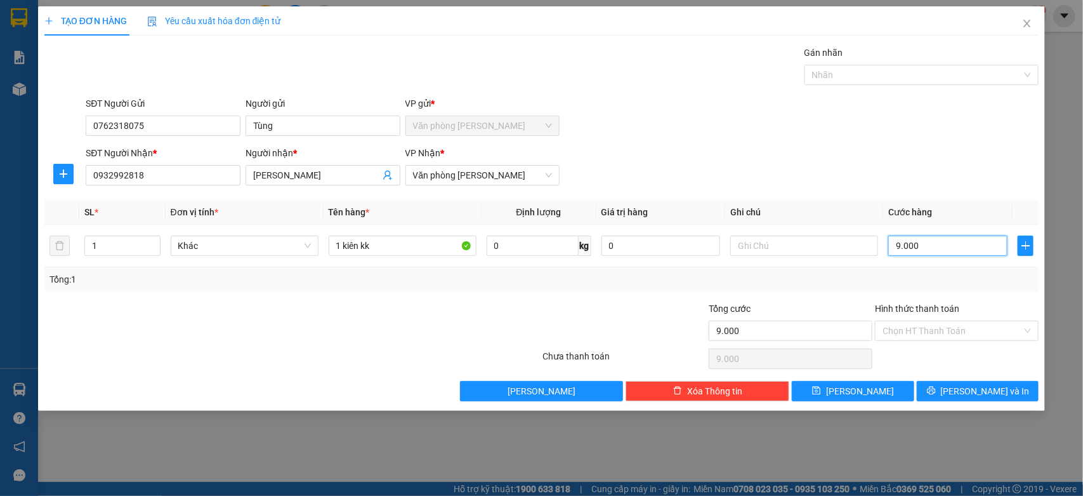
type input "90.000"
type input "9.000"
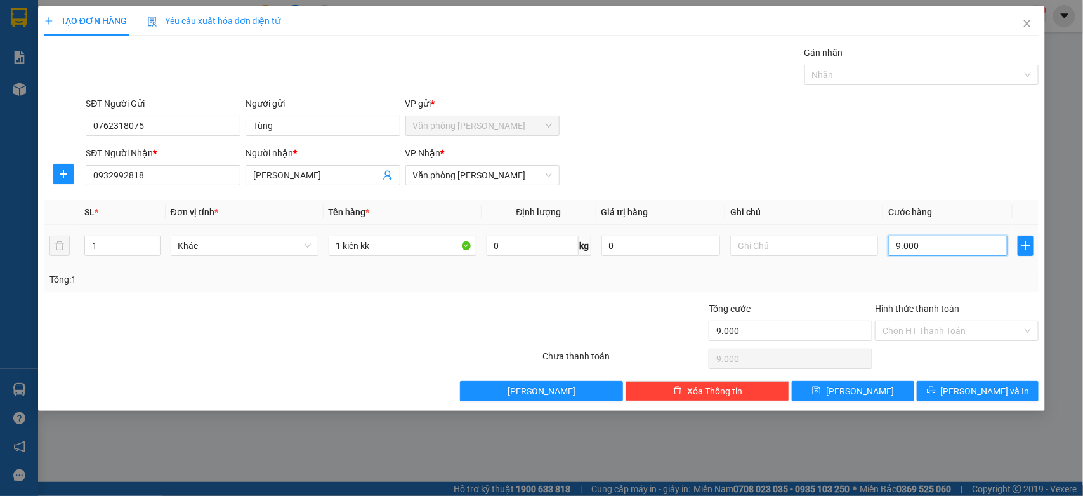
type input "900"
type input "90"
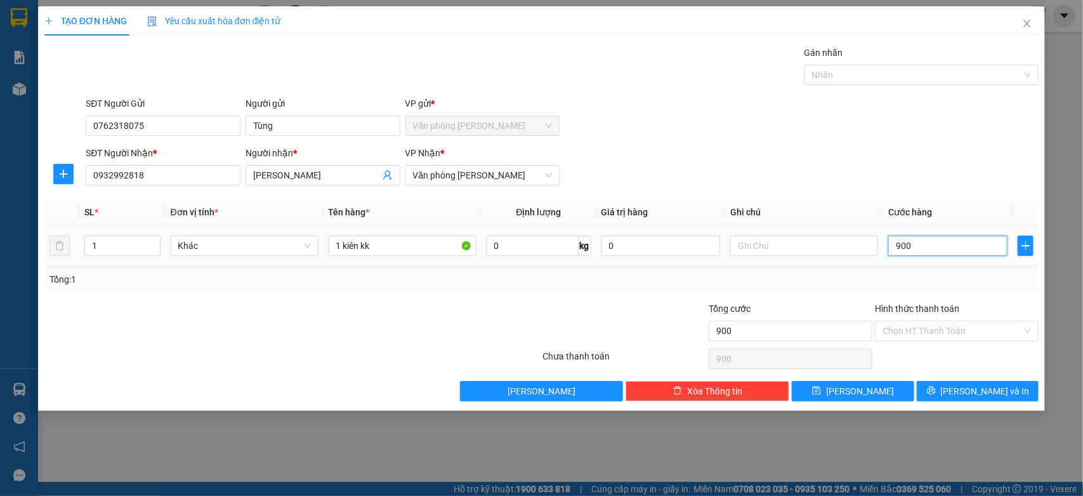
type input "90"
type input "9"
type input "0"
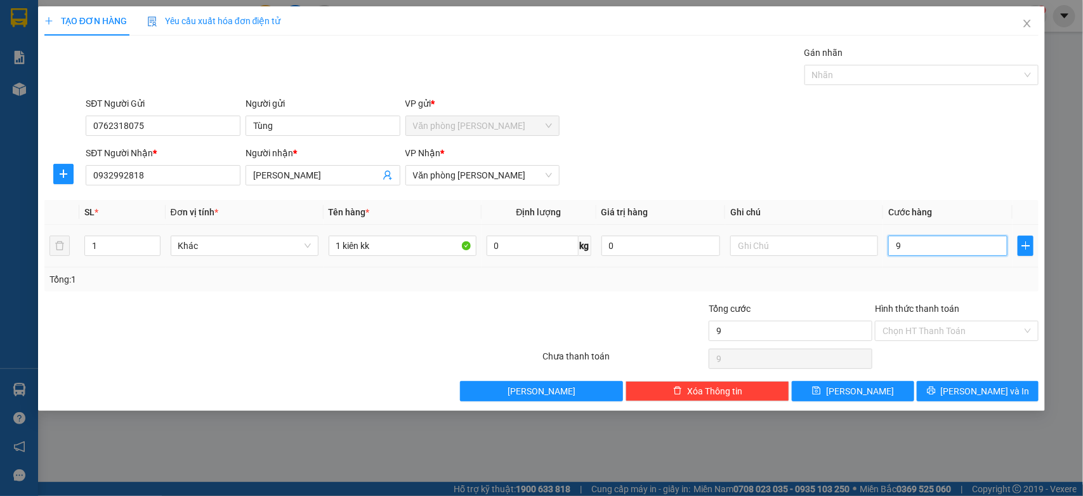
type input "0"
type input "02"
type input "2"
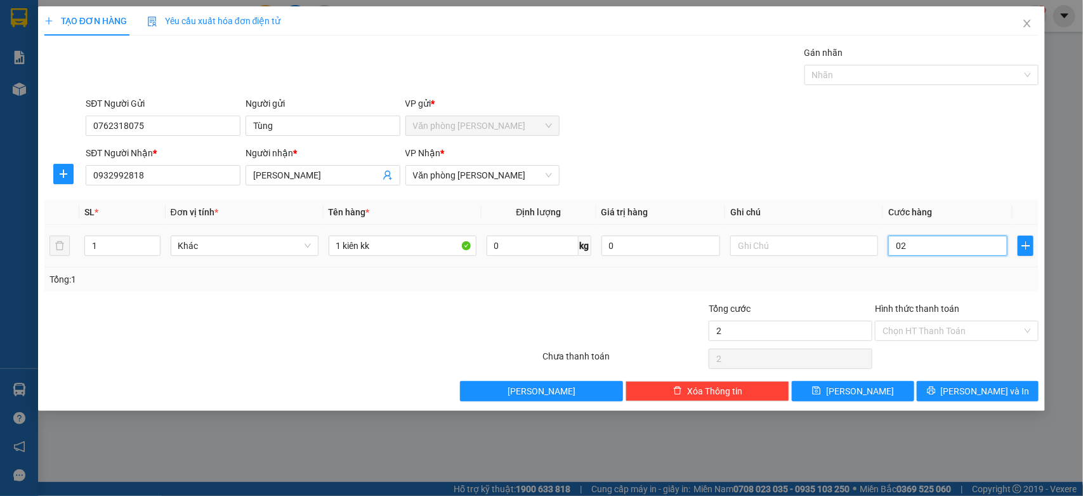
type input "023"
type input "23"
type input "0.230"
type input "230"
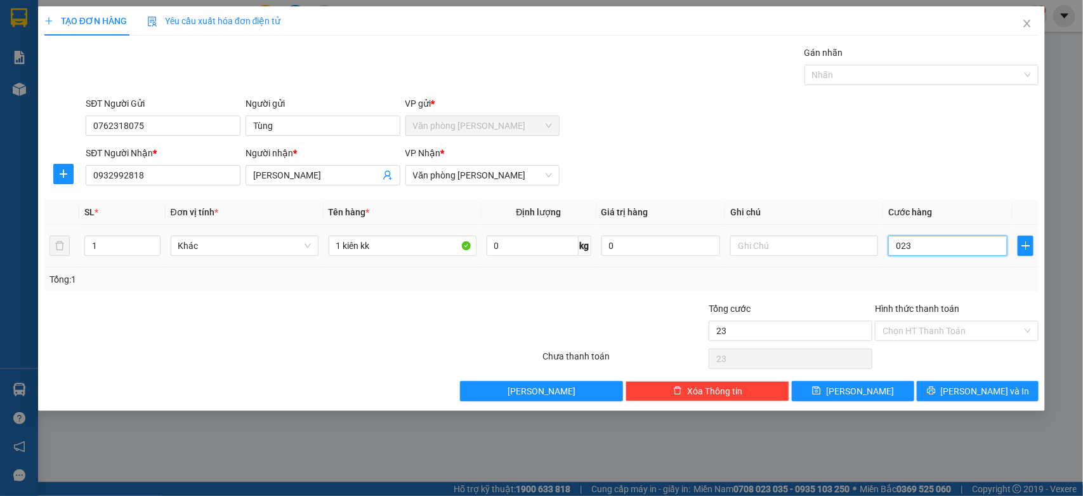
type input "230"
type input "023.000"
type input "23.000"
type input "0.230.000"
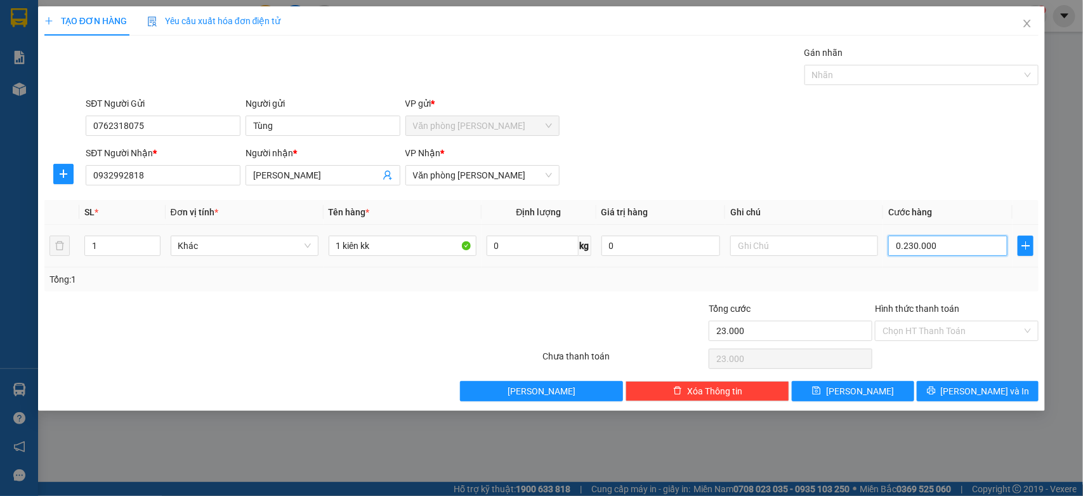
type input "230.000"
click at [987, 388] on span "[PERSON_NAME] và In" at bounding box center [985, 391] width 89 height 14
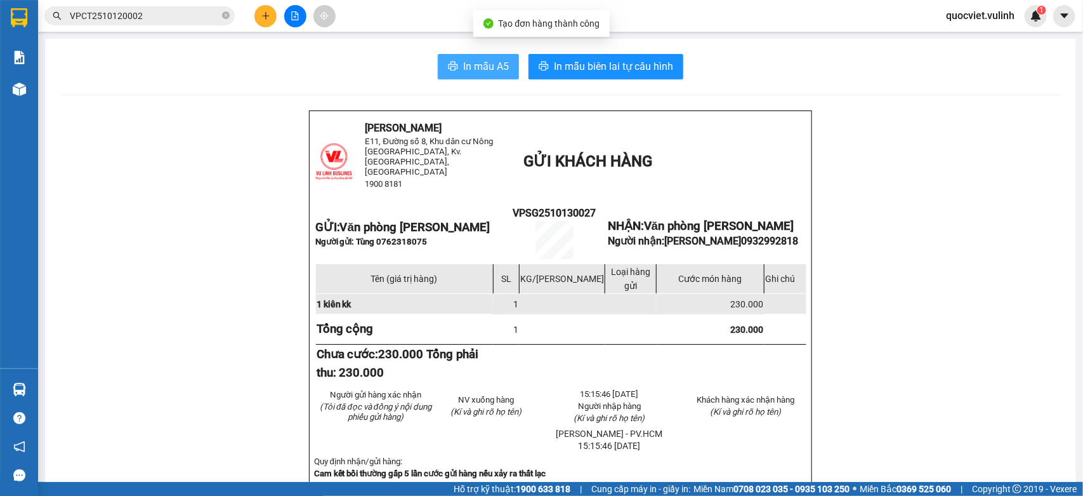
click at [474, 63] on span "In mẫu A5" at bounding box center [486, 66] width 46 height 16
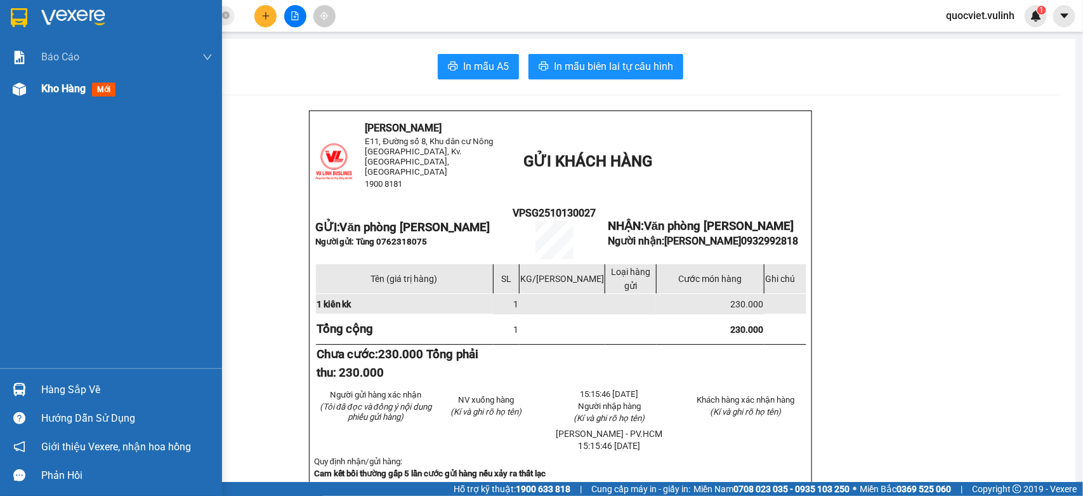
click at [24, 96] on div at bounding box center [19, 89] width 22 height 22
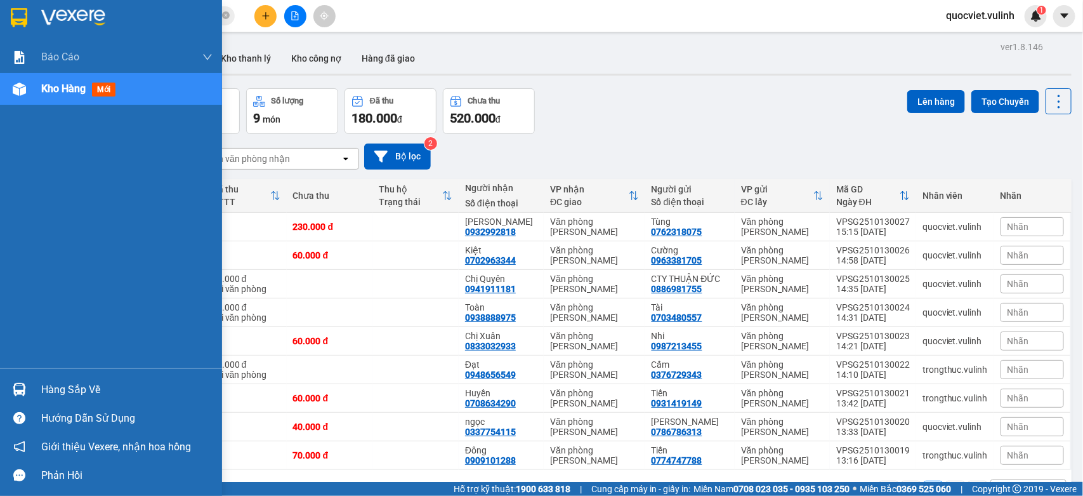
click at [64, 387] on div "Hàng sắp về" at bounding box center [126, 389] width 171 height 19
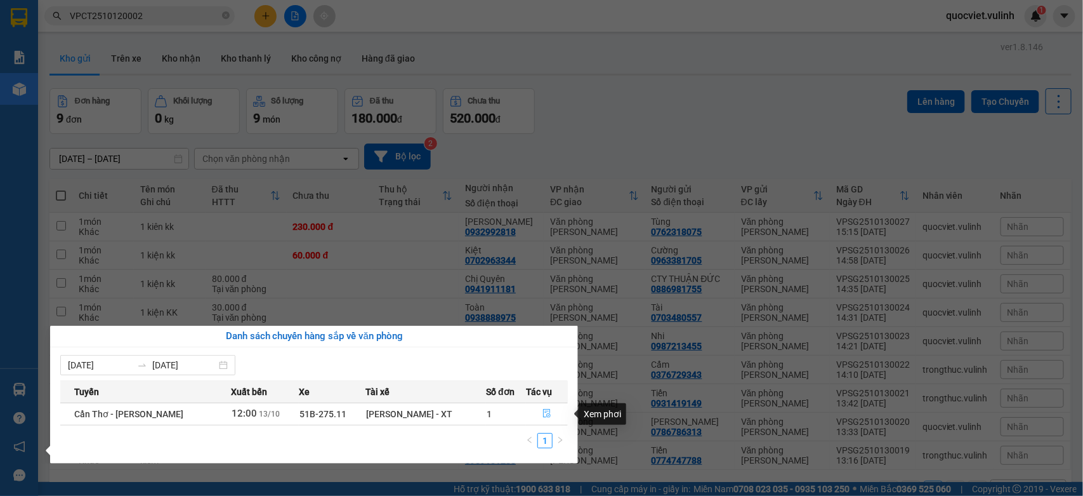
click at [545, 417] on icon "file-done" at bounding box center [547, 413] width 9 height 9
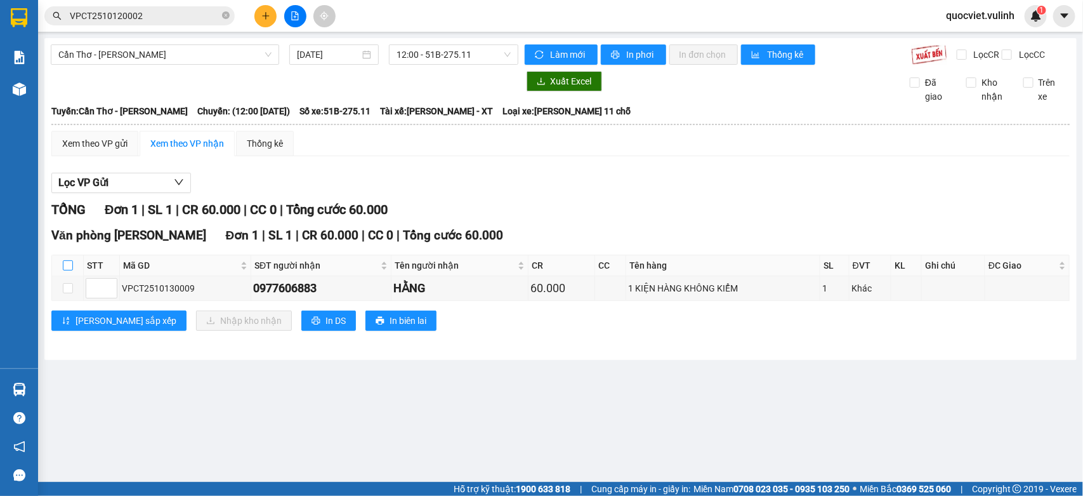
click at [64, 270] on input "checkbox" at bounding box center [68, 265] width 10 height 10
checkbox input "true"
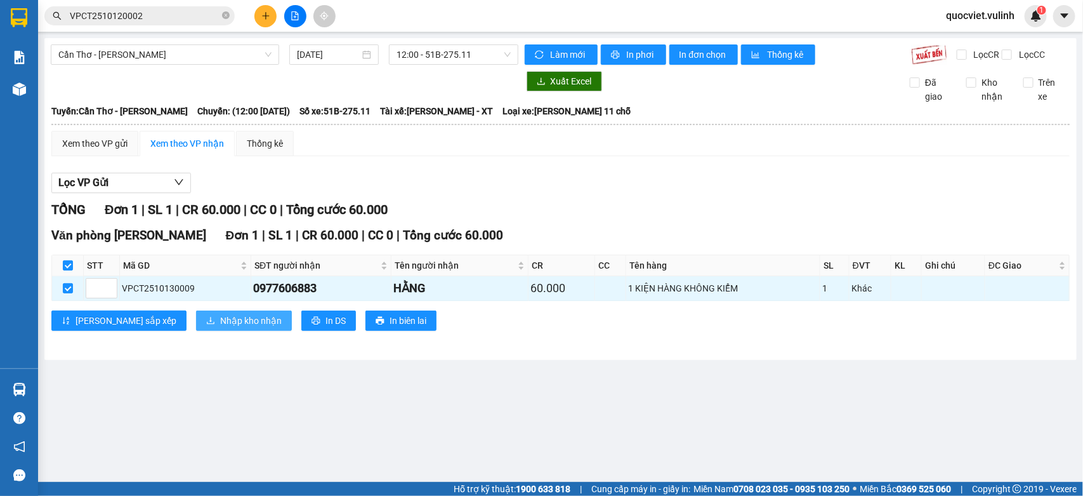
click at [220, 328] on span "Nhập kho nhận" at bounding box center [251, 321] width 62 height 14
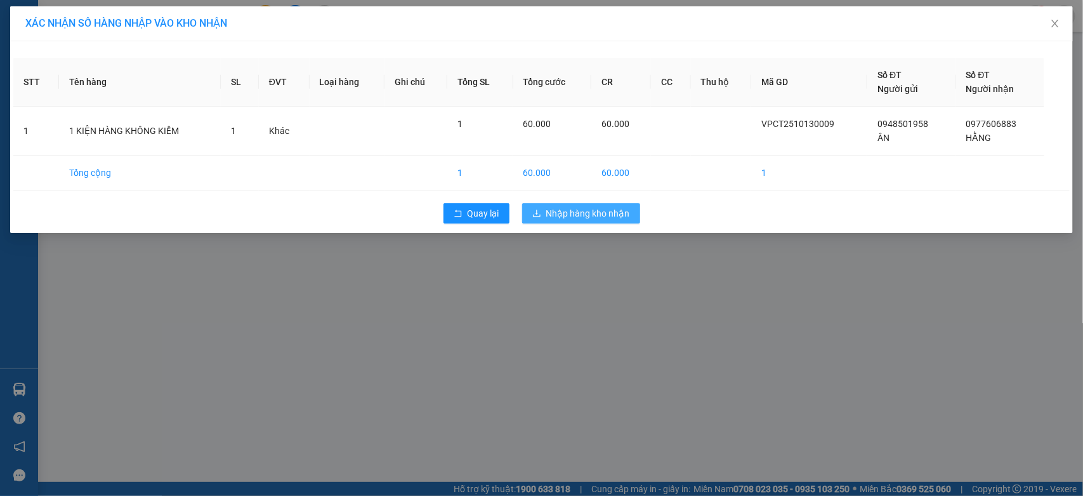
click at [592, 208] on span "Nhập hàng kho nhận" at bounding box center [588, 213] width 84 height 14
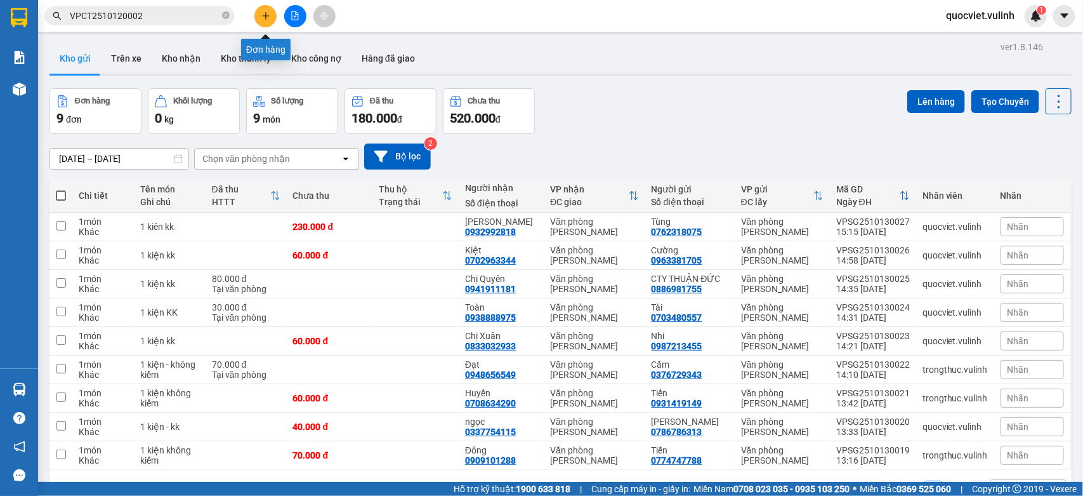
click at [267, 8] on button at bounding box center [266, 16] width 22 height 22
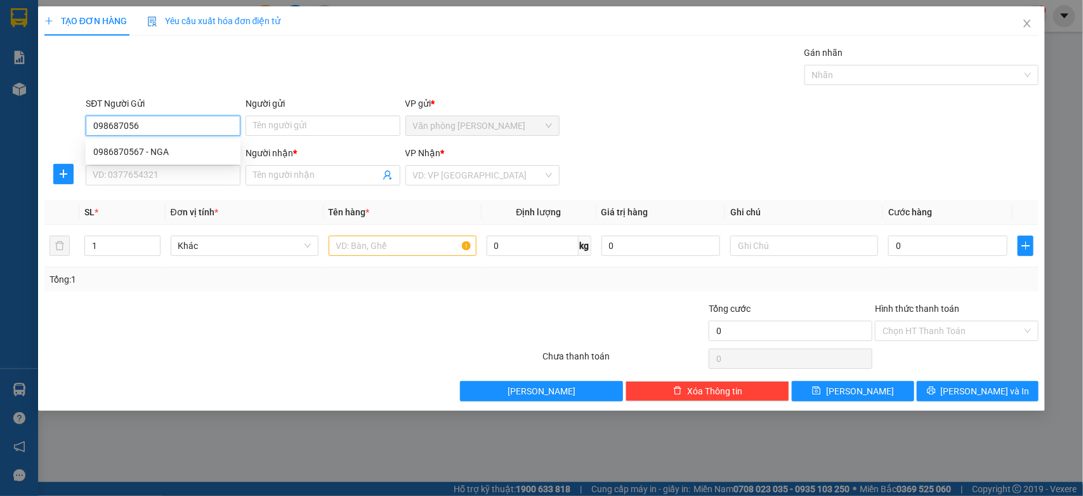
type input "0986870567"
click at [118, 150] on div "0986870567 - NGA" at bounding box center [163, 152] width 140 height 14
type input "NGA"
type input "0931300238"
type input "Dương"
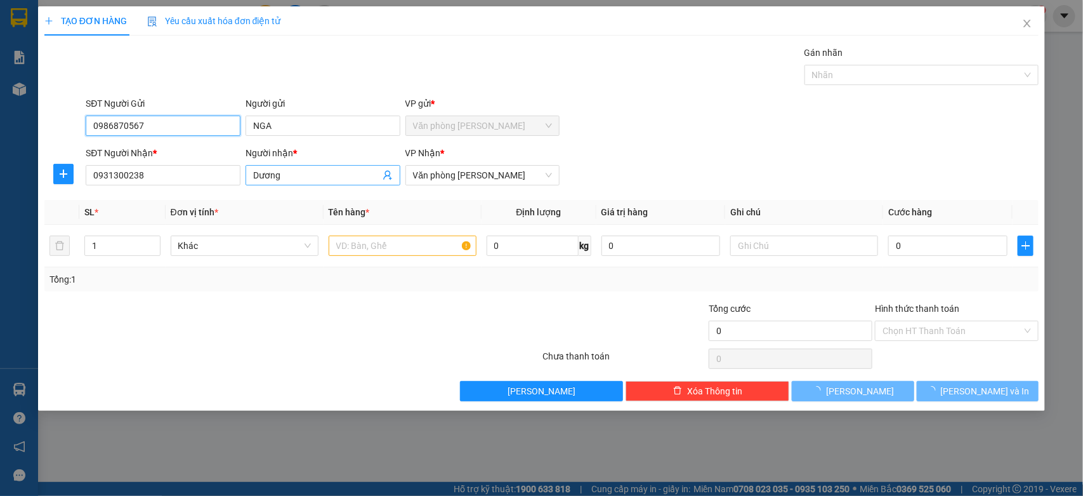
type input "30.000"
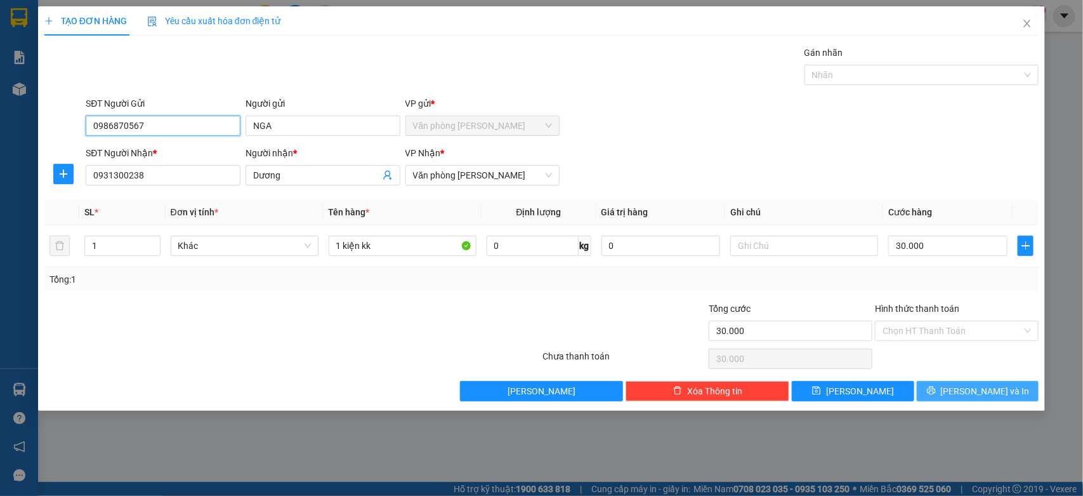
type input "0986870567"
click at [994, 394] on span "[PERSON_NAME] và In" at bounding box center [985, 391] width 89 height 14
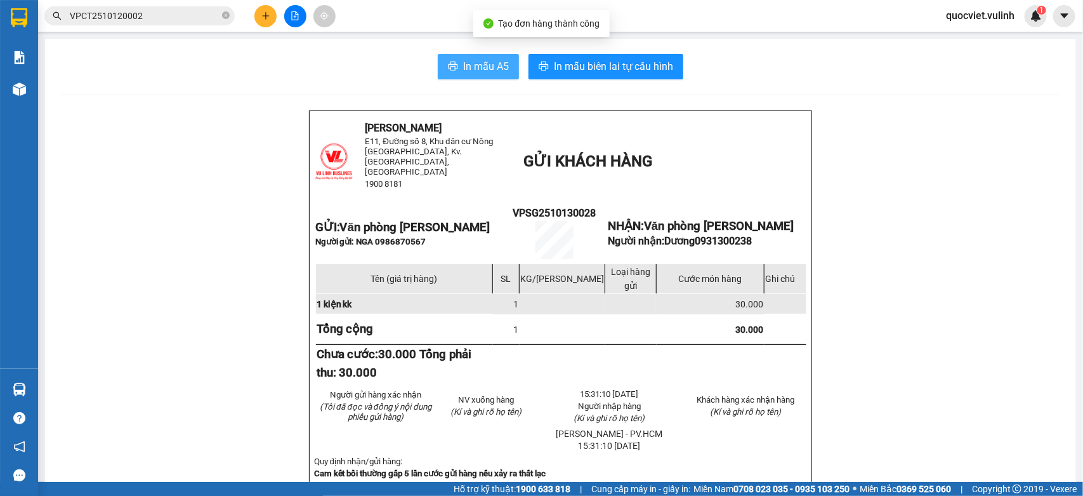
click at [463, 65] on span "In mẫu A5" at bounding box center [486, 66] width 46 height 16
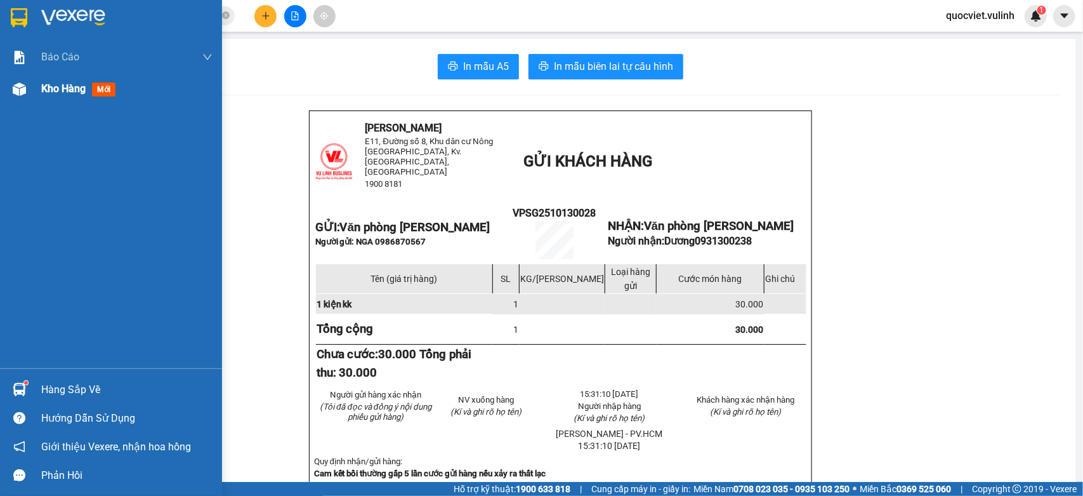
click at [20, 87] on img at bounding box center [19, 89] width 13 height 13
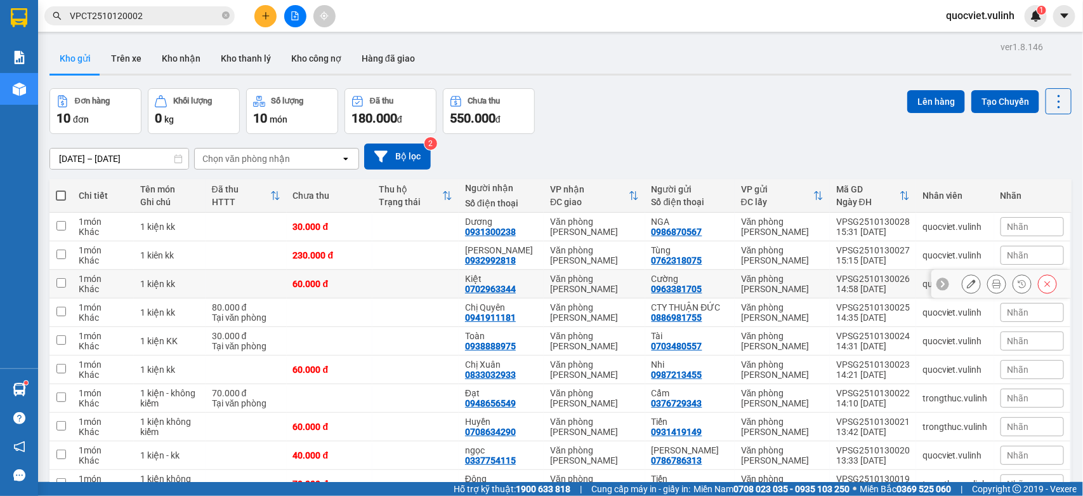
scroll to position [70, 0]
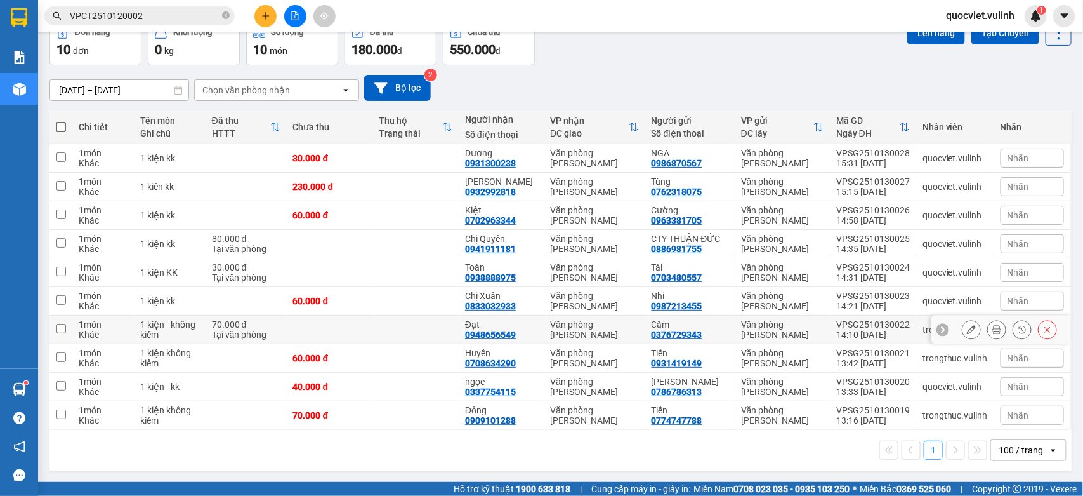
click at [681, 329] on div "0376729343" at bounding box center [677, 334] width 51 height 10
click at [967, 188] on icon at bounding box center [971, 186] width 9 height 9
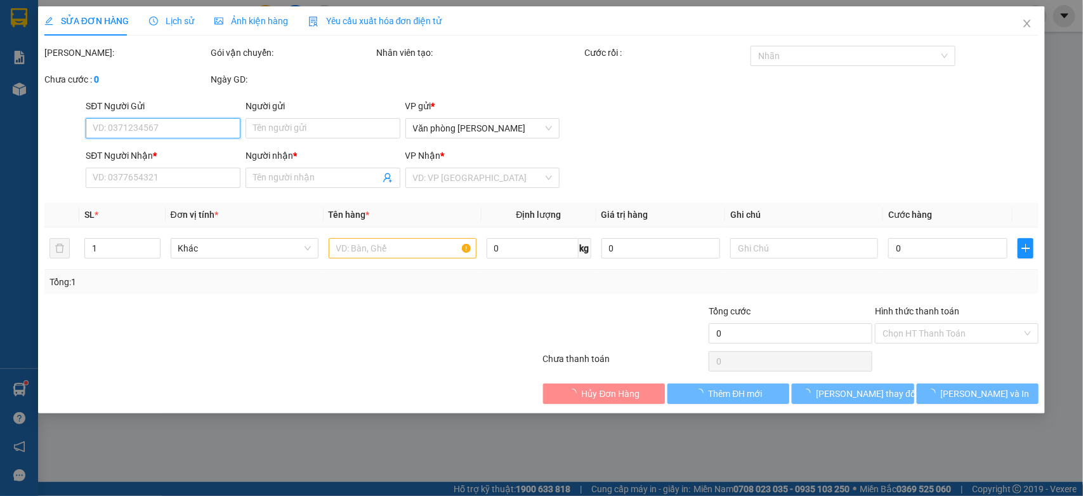
type input "0762318075"
type input "Tùng"
type input "0932992818"
type input "[PERSON_NAME]"
type input "230.000"
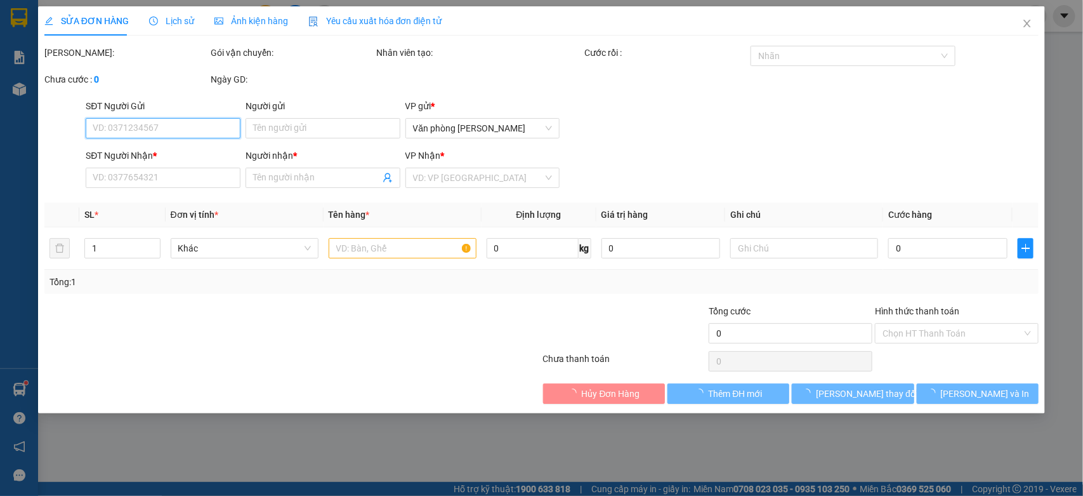
type input "230.000"
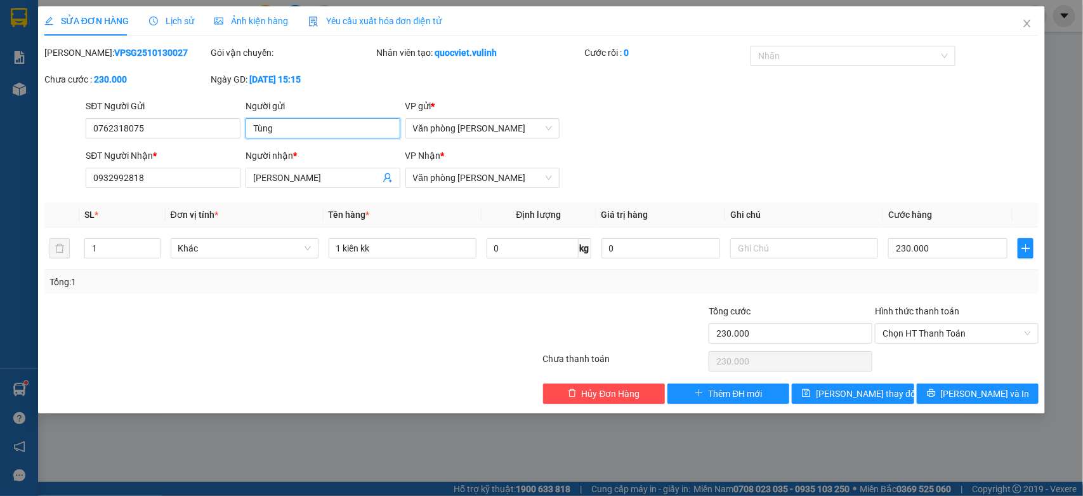
drag, startPoint x: 312, startPoint y: 124, endPoint x: 0, endPoint y: 162, distance: 314.7
click at [0, 162] on div "SỬA ĐƠN HÀNG Lịch sử Ảnh kiện hàng Yêu cầu xuất hóa đơn điện tử Total Paid Fee …" at bounding box center [541, 248] width 1083 height 496
click at [0, 145] on div "SỬA ĐƠN HÀNG Lịch sử Ảnh kiện hàng Yêu cầu xuất hóa đơn điện tử Total Paid Fee …" at bounding box center [541, 248] width 1083 height 496
drag, startPoint x: 306, startPoint y: 181, endPoint x: 0, endPoint y: 257, distance: 315.3
click at [0, 248] on div "SỬA ĐƠN HÀNG Lịch sử Ảnh kiện hàng Yêu cầu xuất hóa đơn điện tử Total Paid Fee …" at bounding box center [541, 248] width 1083 height 496
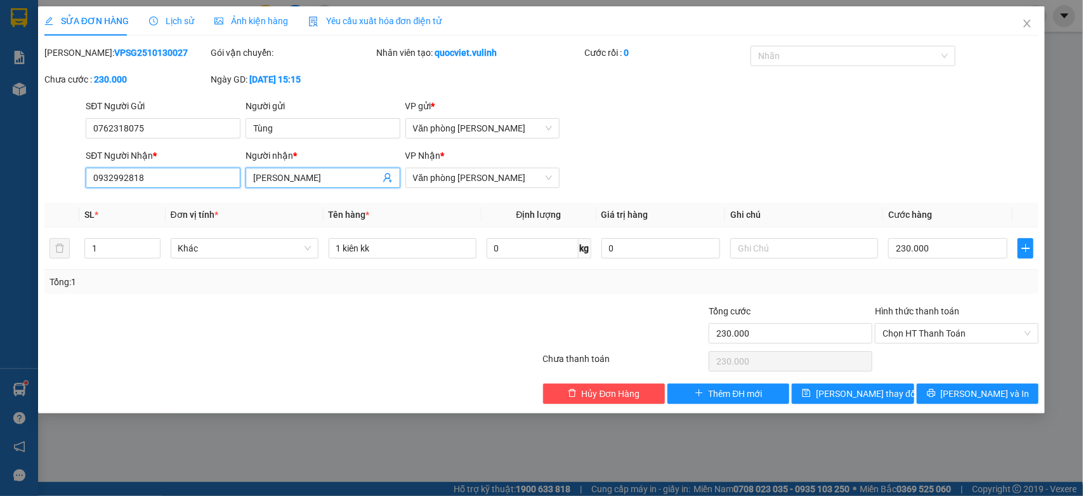
drag, startPoint x: 172, startPoint y: 185, endPoint x: 0, endPoint y: 205, distance: 173.2
click at [0, 201] on div "SỬA ĐƠN HÀNG Lịch sử Ảnh kiện hàng Yêu cầu xuất hóa đơn điện tử Total Paid Fee …" at bounding box center [541, 248] width 1083 height 496
click at [1027, 19] on icon "close" at bounding box center [1028, 23] width 10 height 10
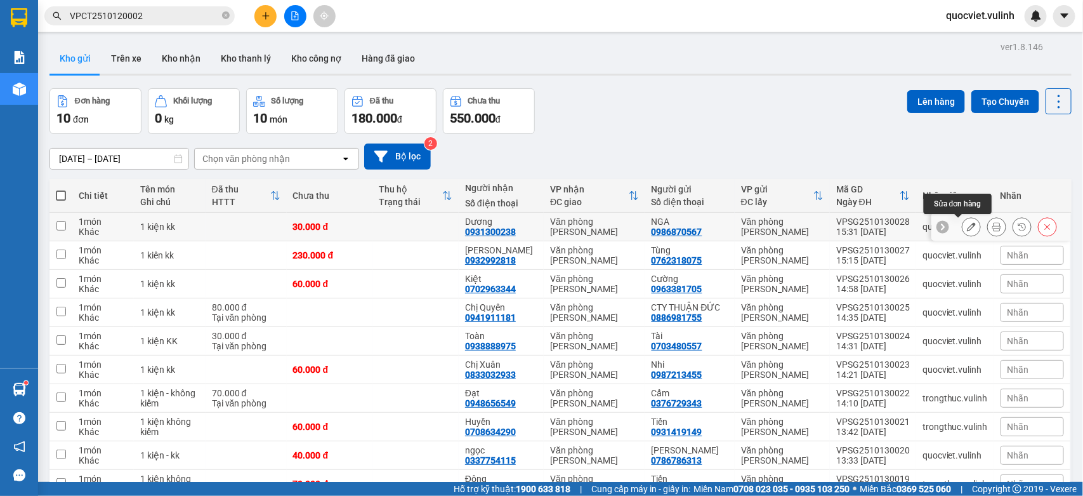
click at [967, 225] on icon at bounding box center [971, 226] width 9 height 9
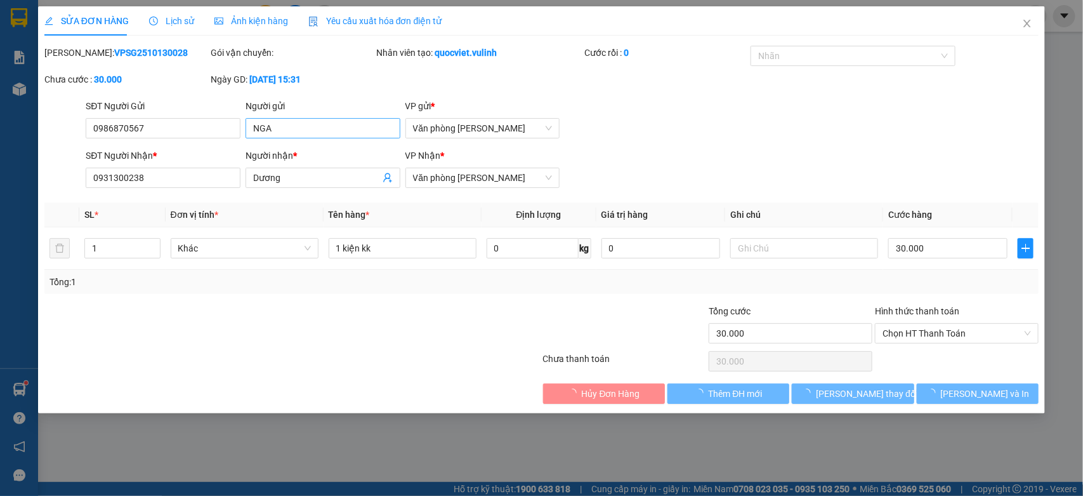
type input "0986870567"
type input "NGA"
type input "0931300238"
type input "Dương"
type input "30.000"
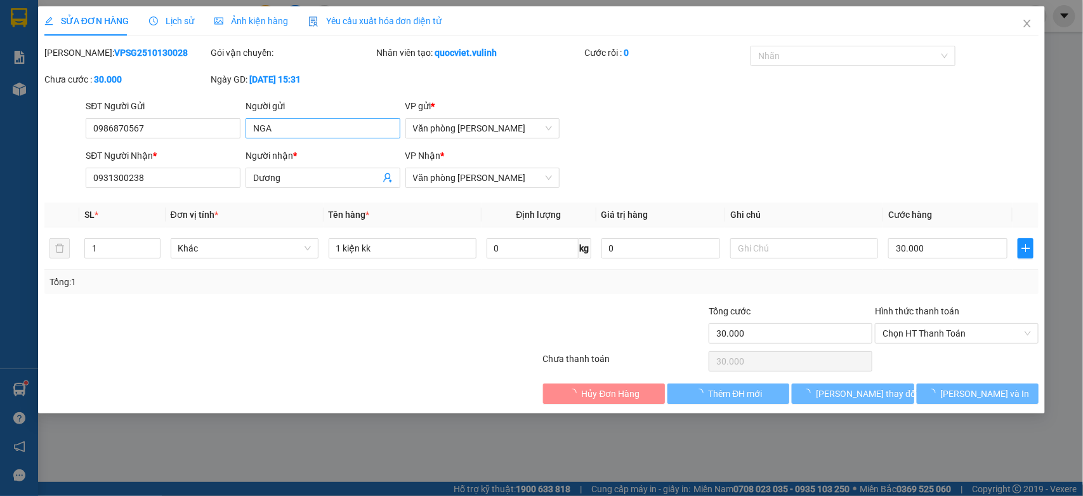
type input "30.000"
drag, startPoint x: 347, startPoint y: 131, endPoint x: 0, endPoint y: 260, distance: 370.0
click at [0, 243] on div "SỬA ĐƠN HÀNG Lịch sử Ảnh kiện hàng Yêu cầu xuất hóa đơn điện tử Total Paid Fee …" at bounding box center [541, 248] width 1083 height 496
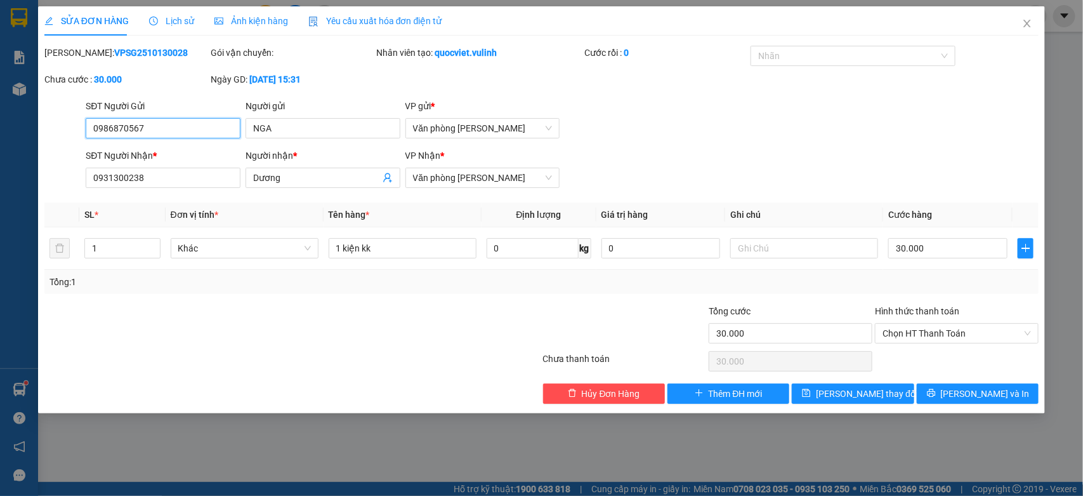
drag, startPoint x: 189, startPoint y: 123, endPoint x: 0, endPoint y: 251, distance: 228.3
click at [0, 251] on div "SỬA ĐƠN HÀNG Lịch sử Ảnh kiện hàng Yêu cầu xuất hóa đơn điện tử Total Paid Fee …" at bounding box center [541, 248] width 1083 height 496
drag, startPoint x: 313, startPoint y: 173, endPoint x: 0, endPoint y: 242, distance: 320.5
click at [0, 221] on div "SỬA ĐƠN HÀNG Lịch sử Ảnh kiện hàng Yêu cầu xuất hóa đơn điện tử Total Paid Fee …" at bounding box center [541, 248] width 1083 height 496
drag, startPoint x: 167, startPoint y: 182, endPoint x: 0, endPoint y: 221, distance: 171.4
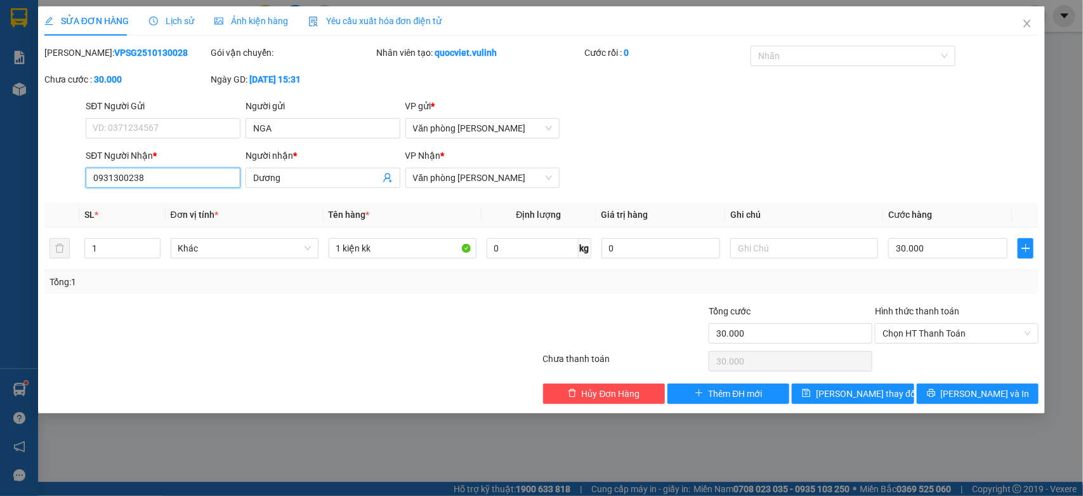
click at [0, 214] on div "SỬA ĐƠN HÀNG Lịch sử Ảnh kiện hàng Yêu cầu xuất hóa đơn điện tử Total Paid Fee …" at bounding box center [541, 248] width 1083 height 496
click at [1033, 23] on span "Close" at bounding box center [1028, 24] width 36 height 36
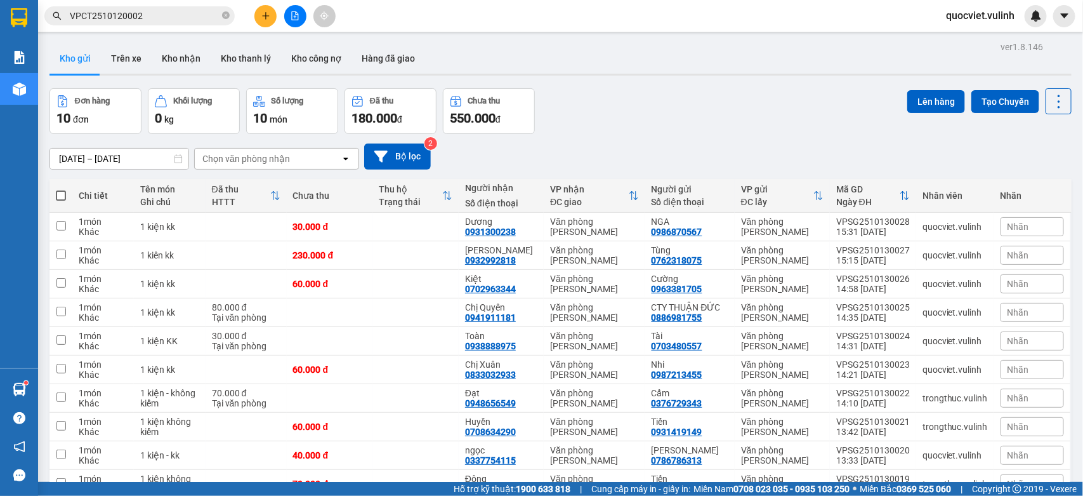
scroll to position [70, 0]
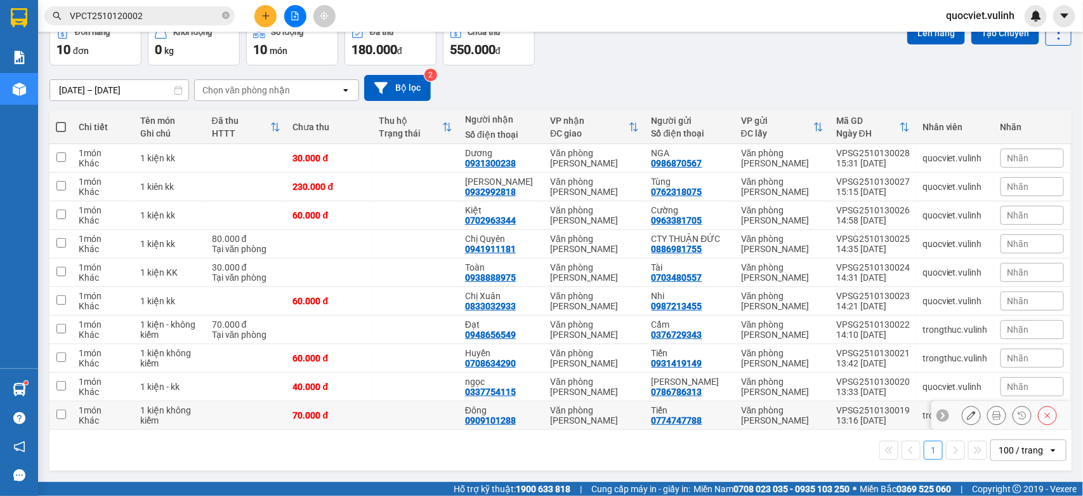
click at [785, 405] on div "Văn phòng [PERSON_NAME]" at bounding box center [782, 415] width 83 height 20
checkbox input "true"
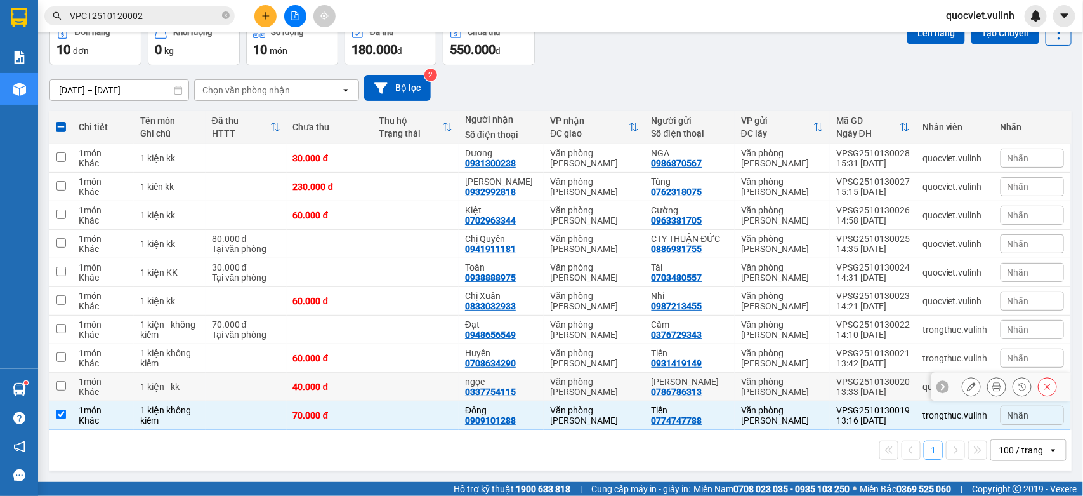
click at [814, 390] on div "Văn phòng [PERSON_NAME]" at bounding box center [782, 386] width 83 height 20
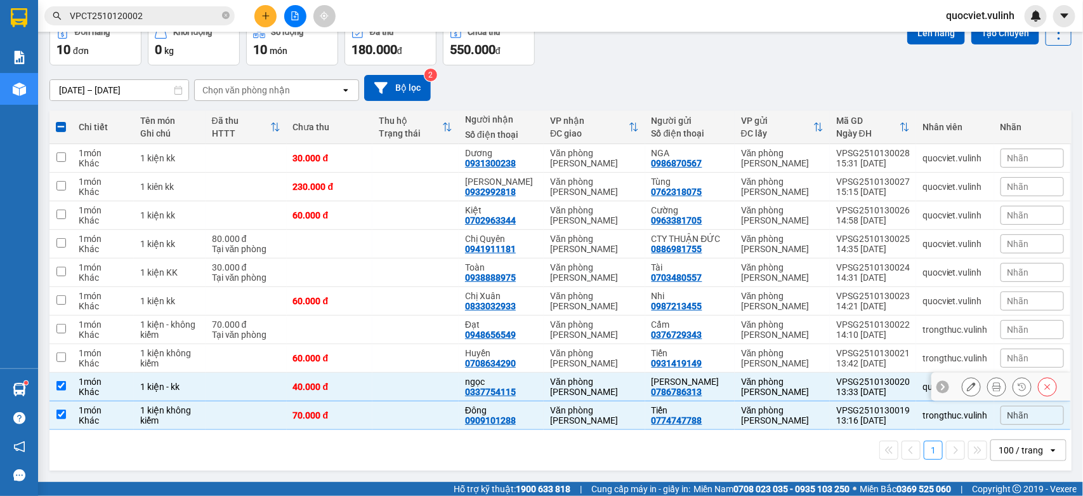
checkbox input "true"
click at [830, 359] on td "VPSG2510130021 13:42 [DATE]" at bounding box center [873, 358] width 86 height 29
checkbox input "true"
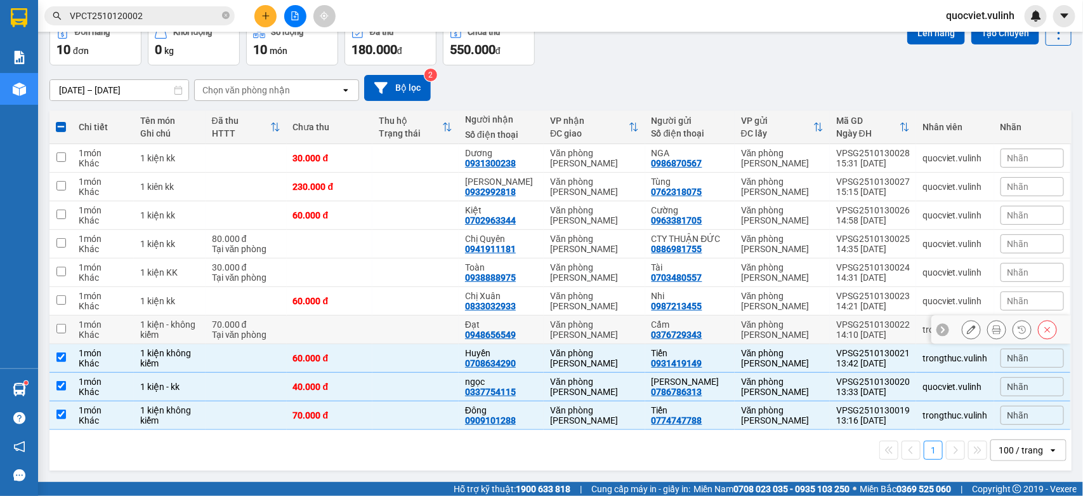
click at [845, 321] on div "VPSG2510130022" at bounding box center [874, 324] width 74 height 10
checkbox input "true"
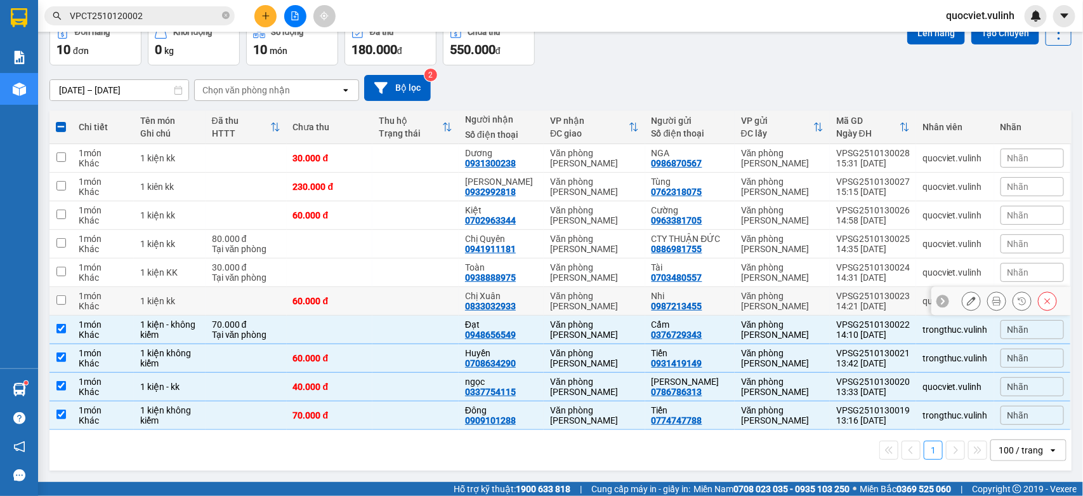
click at [852, 301] on div "14:21 [DATE]" at bounding box center [874, 306] width 74 height 10
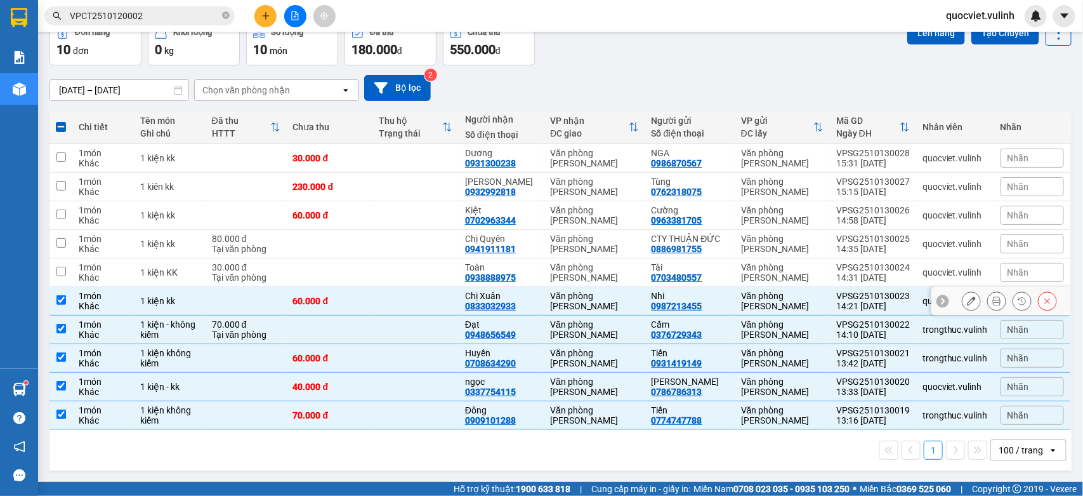
click at [854, 301] on div "14:21 [DATE]" at bounding box center [874, 306] width 74 height 10
checkbox input "false"
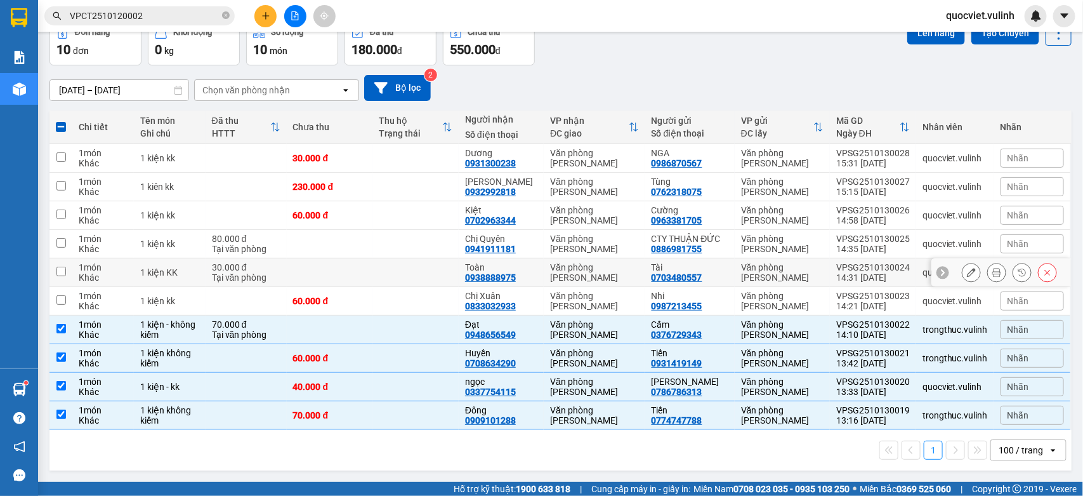
click at [871, 274] on div "14:31 [DATE]" at bounding box center [874, 277] width 74 height 10
checkbox input "true"
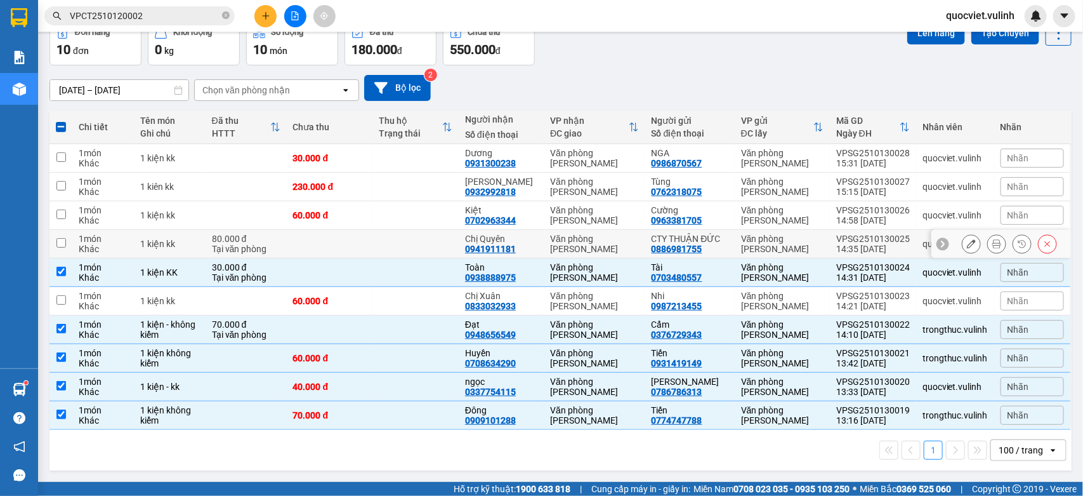
click at [870, 244] on div "14:35 [DATE]" at bounding box center [874, 249] width 74 height 10
checkbox input "true"
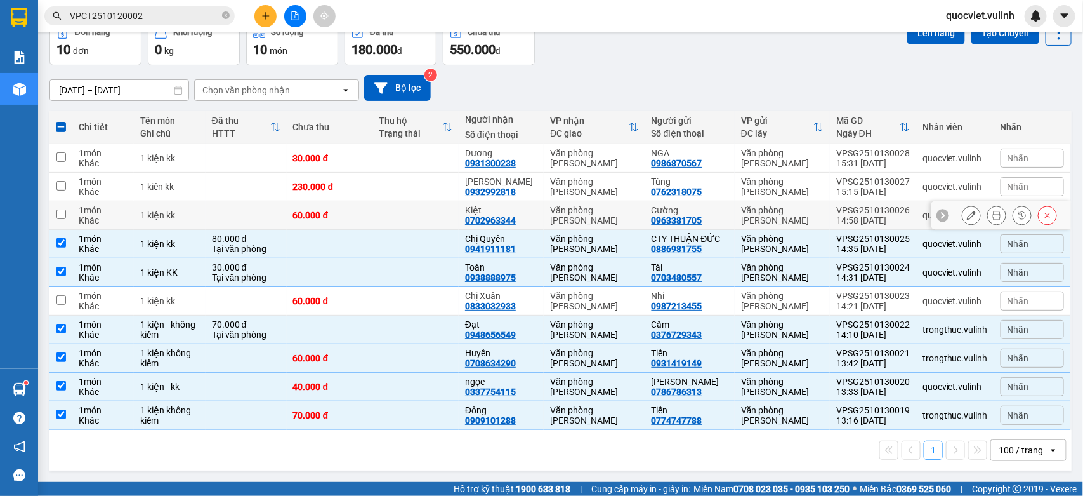
click at [864, 209] on div "VPSG2510130026" at bounding box center [874, 210] width 74 height 10
checkbox input "true"
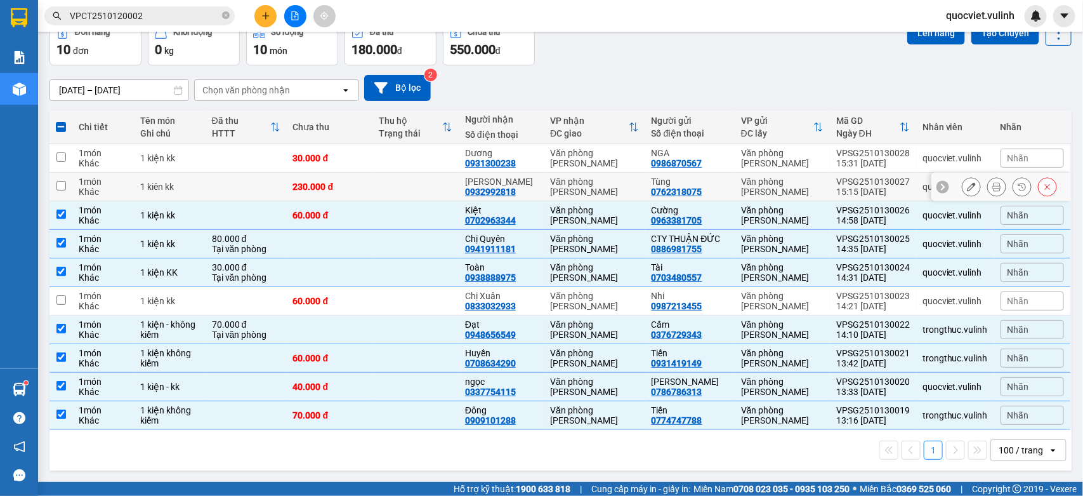
click at [858, 179] on div "VPSG2510130027" at bounding box center [874, 181] width 74 height 10
checkbox input "true"
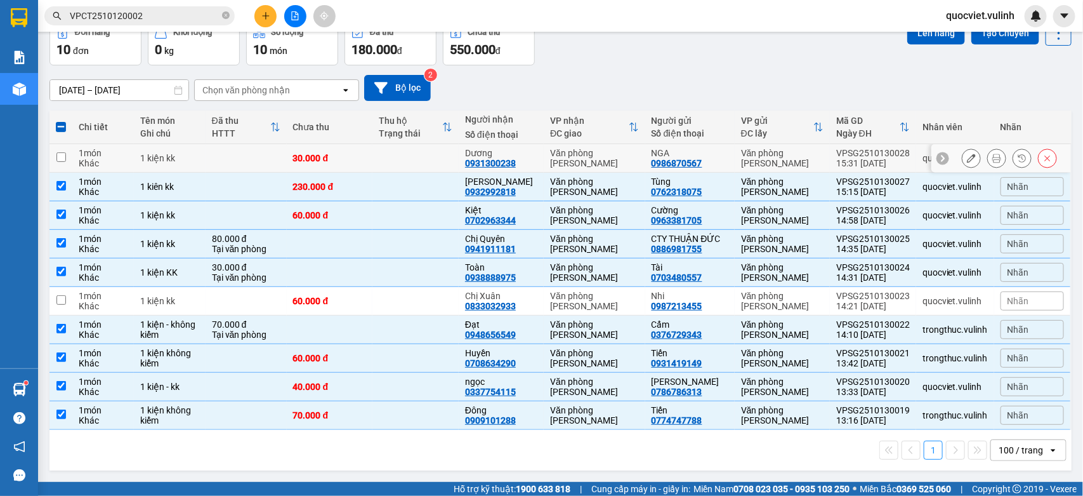
click at [854, 150] on div "VPSG2510130028" at bounding box center [874, 153] width 74 height 10
checkbox input "true"
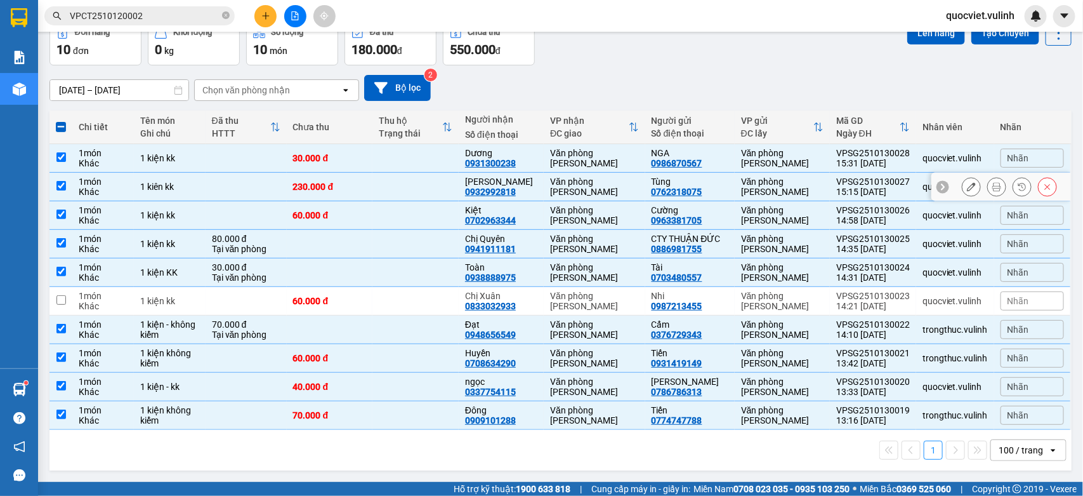
scroll to position [0, 0]
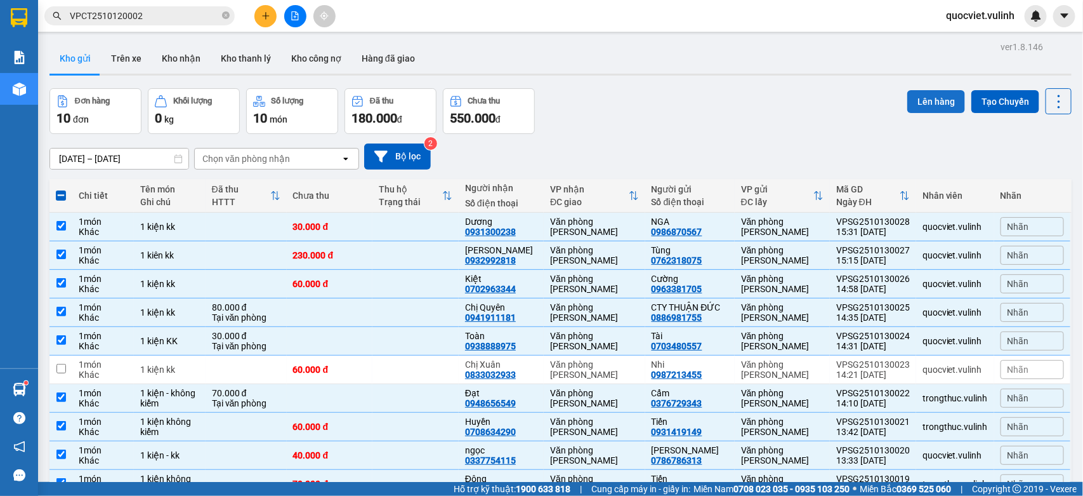
click at [919, 92] on button "Lên hàng" at bounding box center [937, 101] width 58 height 23
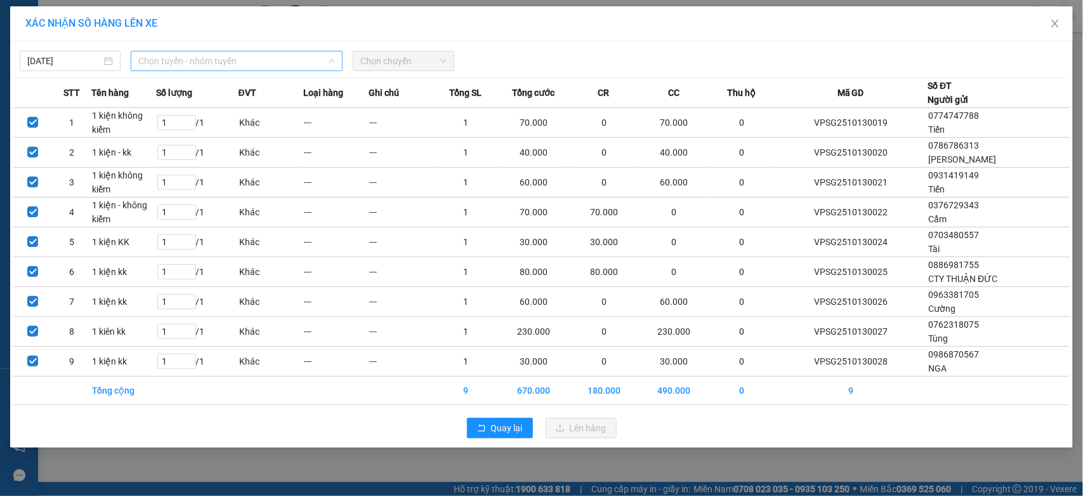
click at [239, 60] on span "Chọn tuyến - nhóm tuyến" at bounding box center [236, 60] width 197 height 19
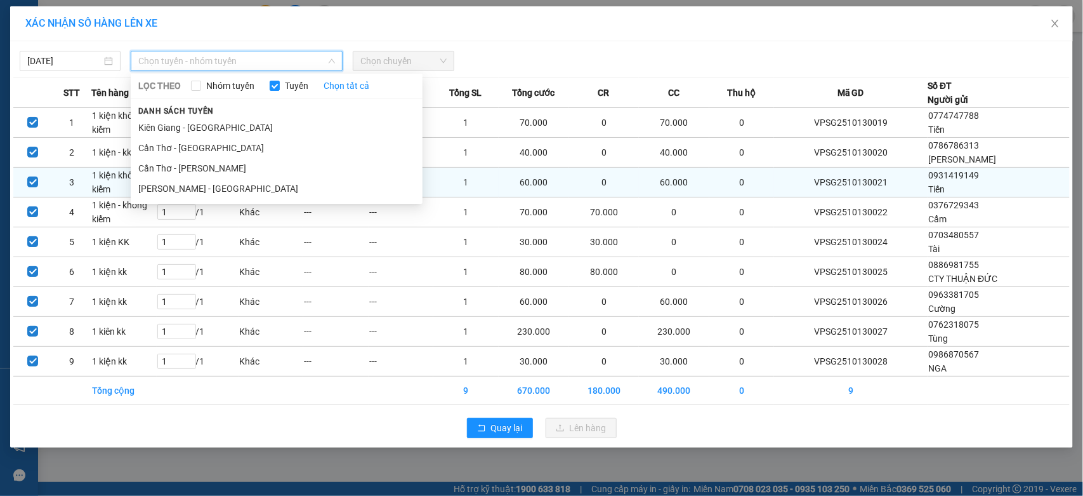
drag, startPoint x: 213, startPoint y: 202, endPoint x: 210, endPoint y: 184, distance: 18.0
click at [211, 201] on div "[DATE] Chọn tuyến - nhóm tuyến LỌC THEO Nhóm tuyến Tuyến Chọn tất cả Danh sách …" at bounding box center [541, 244] width 1063 height 406
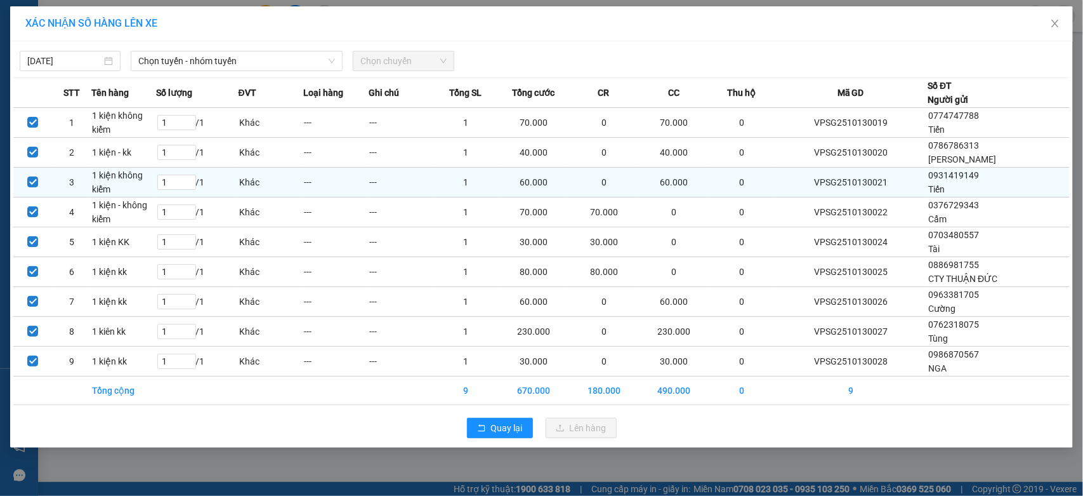
click at [210, 184] on td "1 / 1" at bounding box center [198, 183] width 82 height 30
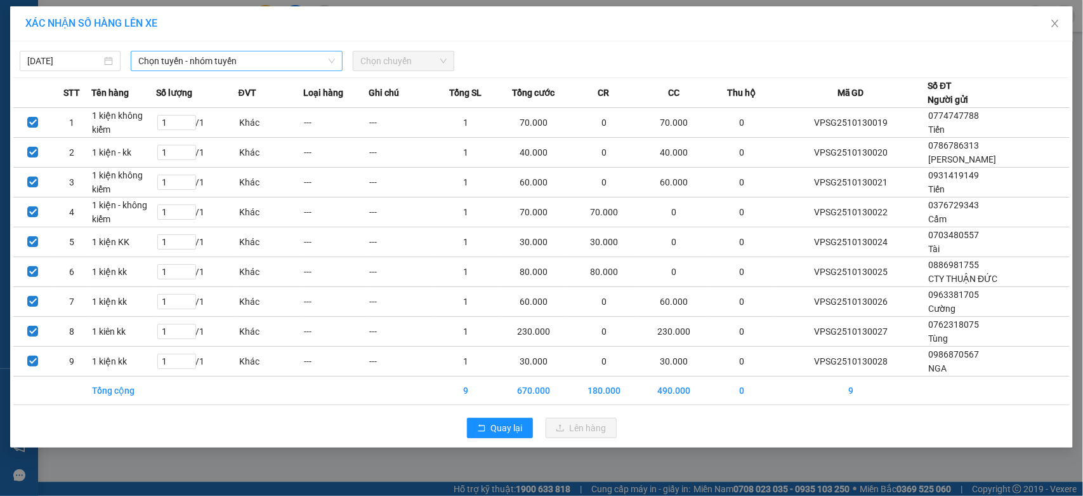
click at [242, 62] on span "Chọn tuyến - nhóm tuyến" at bounding box center [236, 60] width 197 height 19
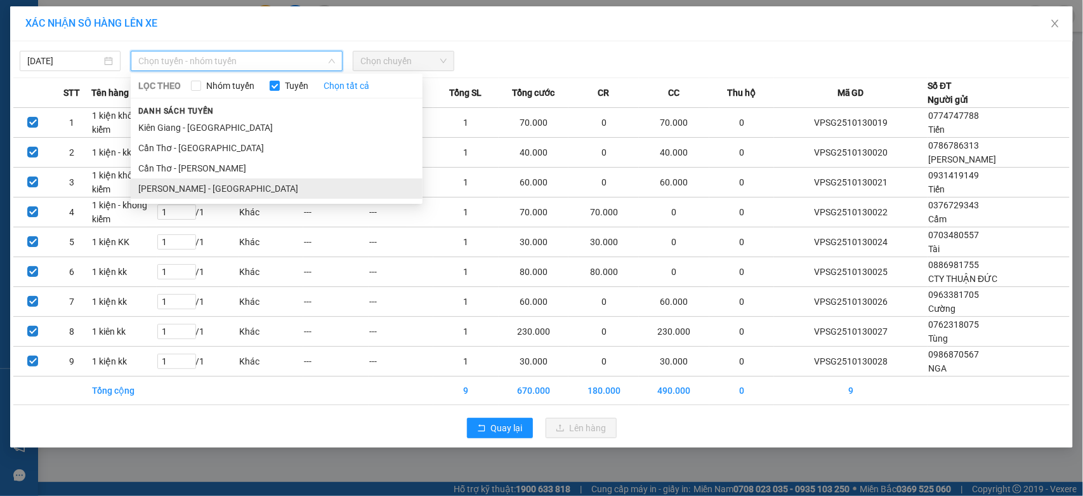
click at [203, 185] on li "[PERSON_NAME] - [GEOGRAPHIC_DATA]" at bounding box center [277, 188] width 292 height 20
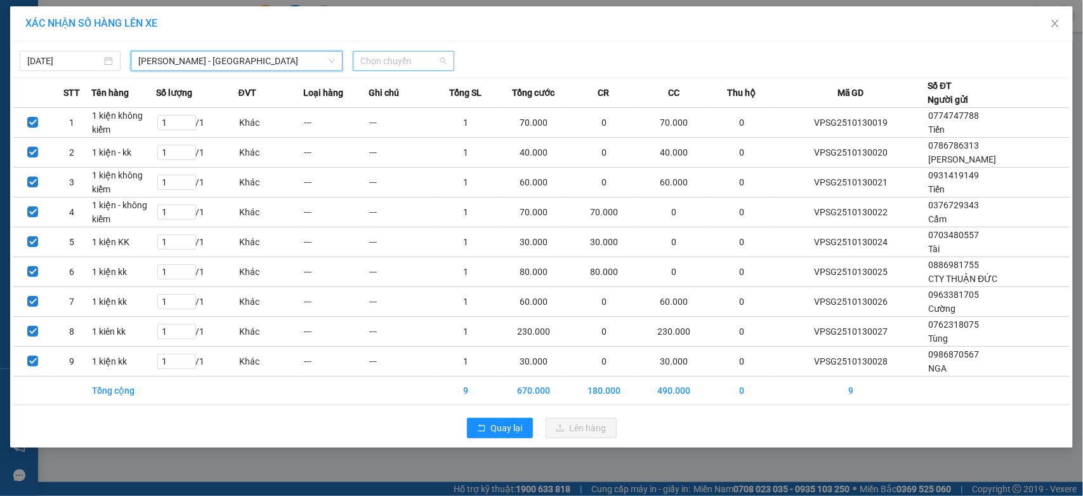
click at [381, 55] on span "Chọn chuyến" at bounding box center [404, 60] width 86 height 19
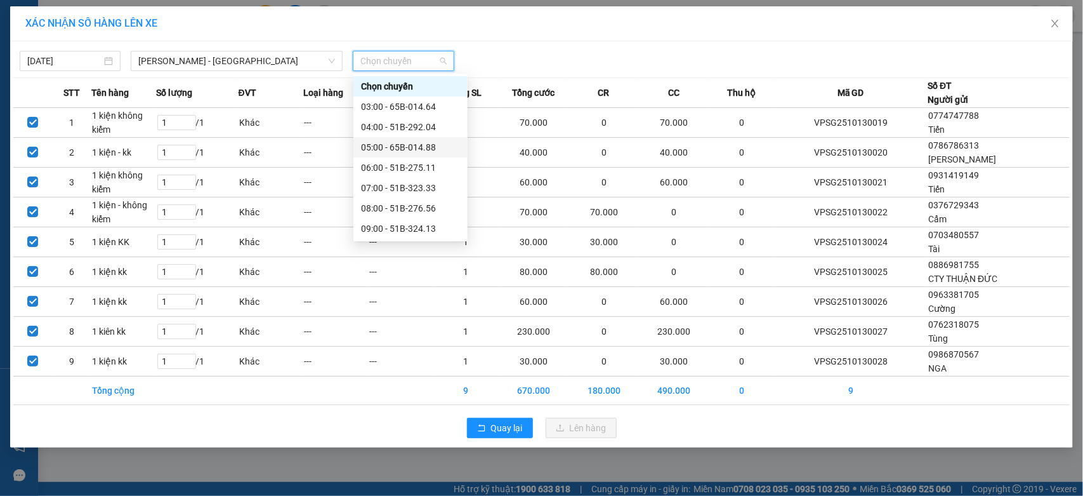
scroll to position [211, 0]
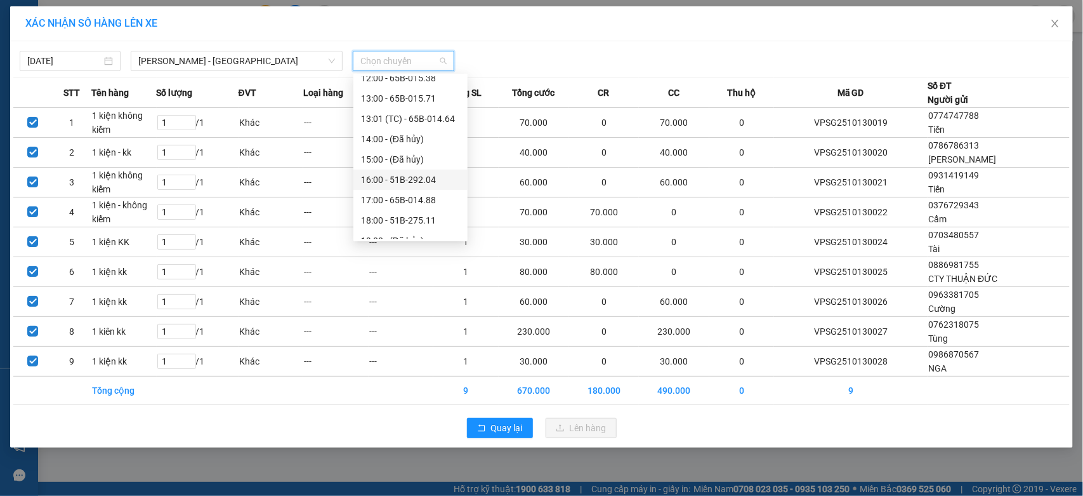
click at [407, 182] on div "16:00 - 51B-292.04" at bounding box center [410, 180] width 99 height 14
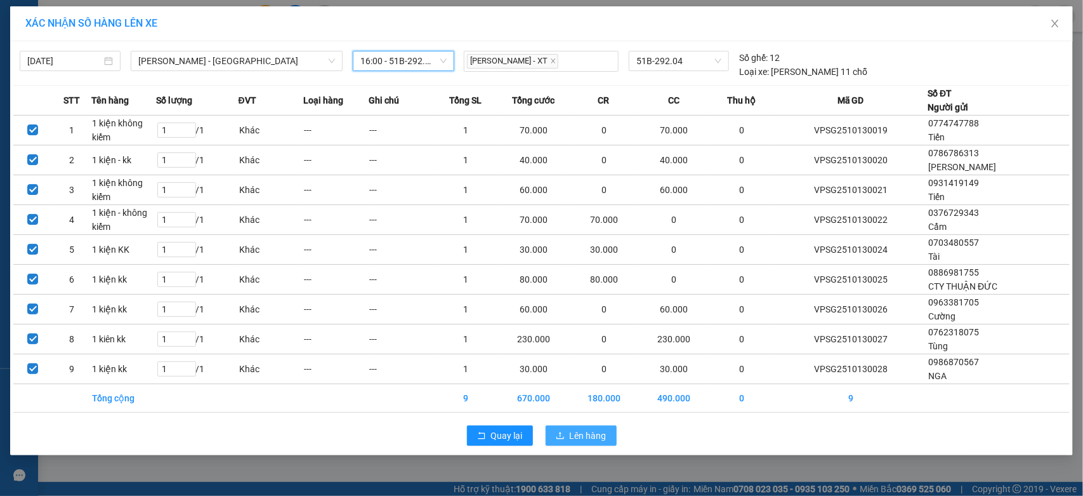
click at [602, 429] on button "Lên hàng" at bounding box center [581, 435] width 71 height 20
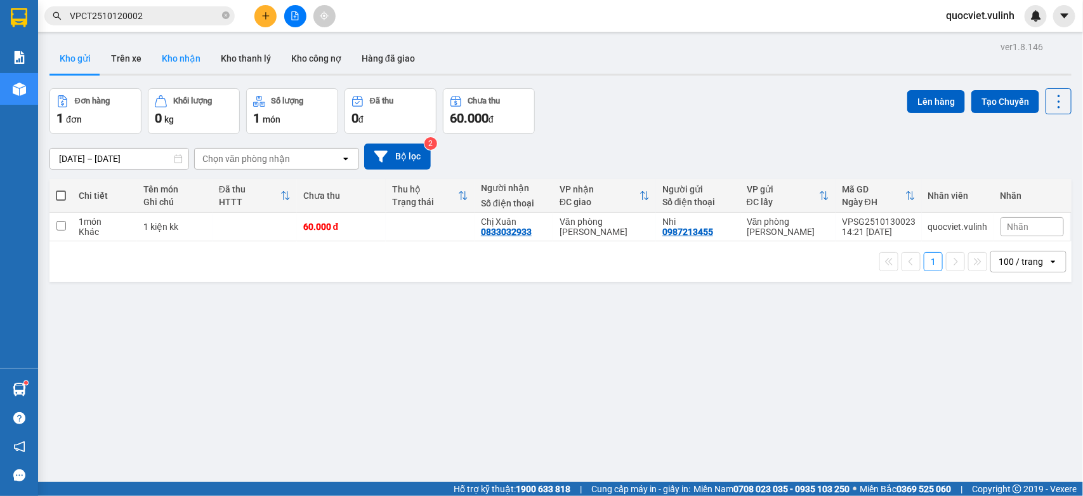
click at [166, 55] on button "Kho nhận" at bounding box center [181, 58] width 59 height 30
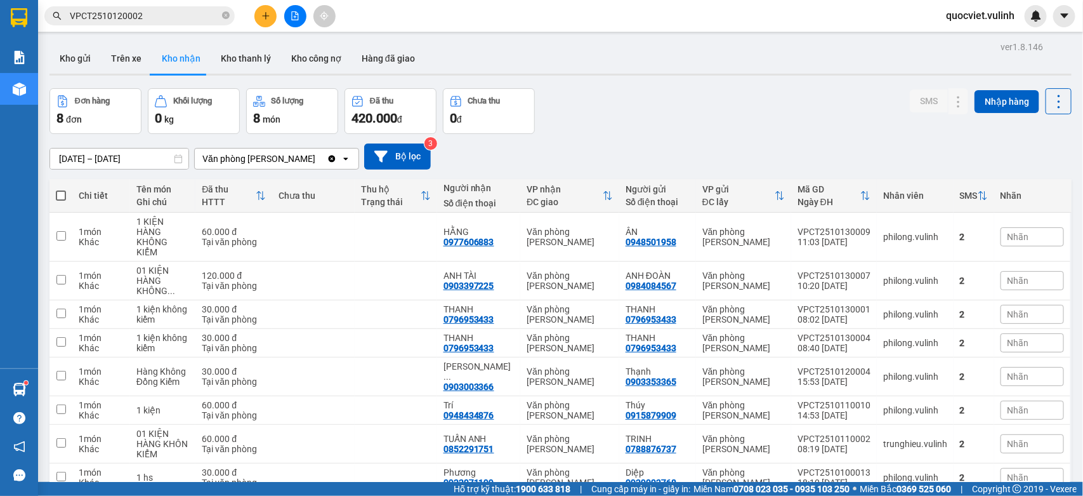
click at [179, 17] on input "VPCT2510120002" at bounding box center [145, 16] width 150 height 14
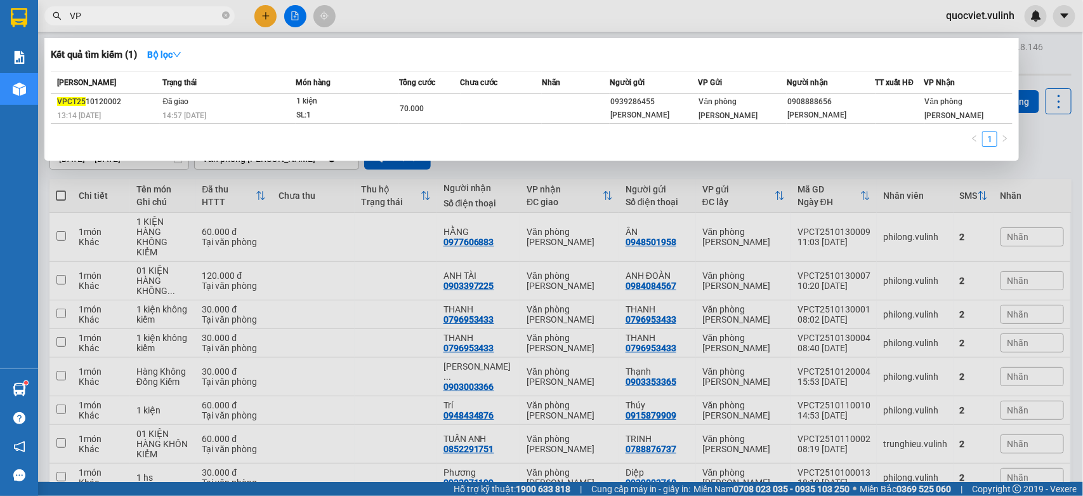
type input "V"
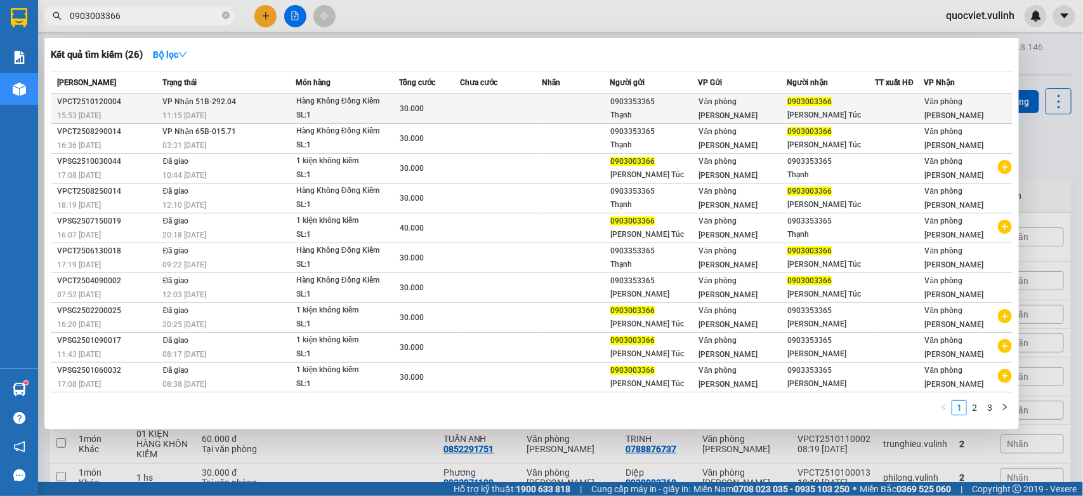
type input "0903003366"
click at [562, 111] on td at bounding box center [576, 109] width 68 height 30
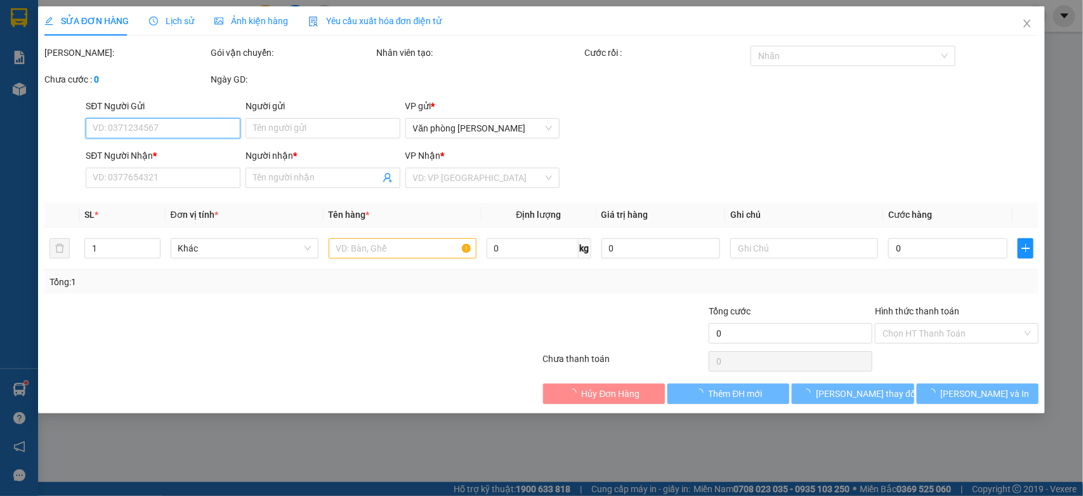
type input "0903353365"
type input "Thạnh"
type input "0903003366"
type input "[PERSON_NAME] Túc"
type input "30.000"
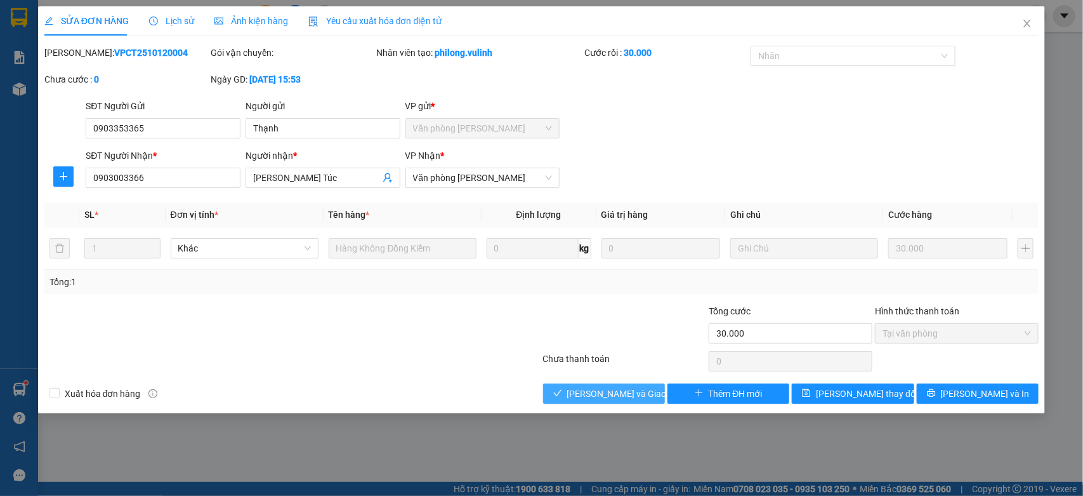
click at [616, 401] on button "[PERSON_NAME] và Giao hàng" at bounding box center [604, 393] width 122 height 20
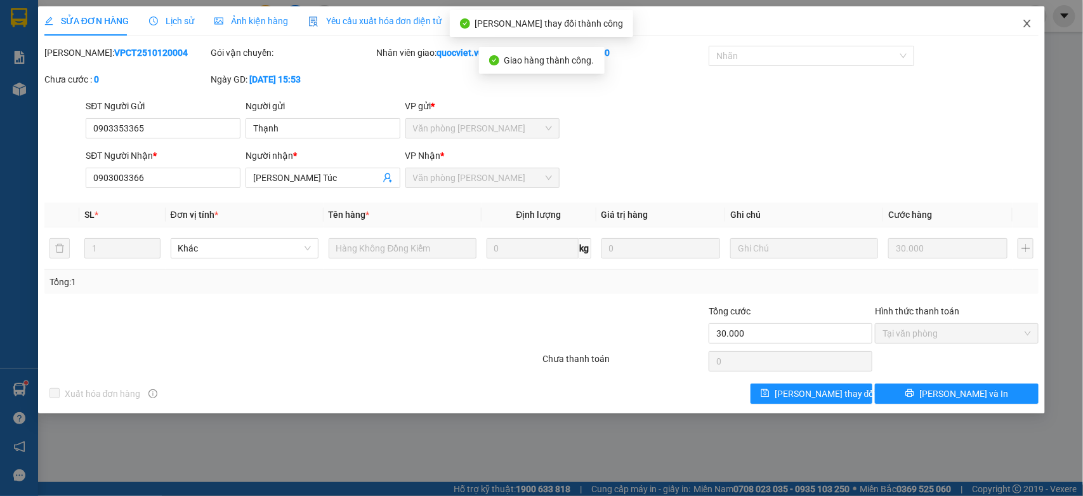
click at [1023, 21] on icon "close" at bounding box center [1028, 23] width 10 height 10
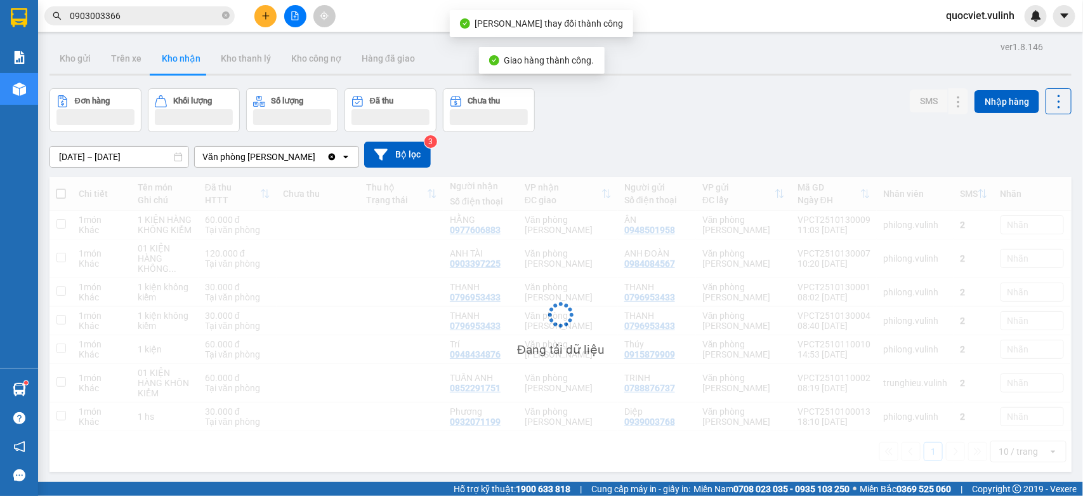
click at [257, 13] on button at bounding box center [266, 16] width 22 height 22
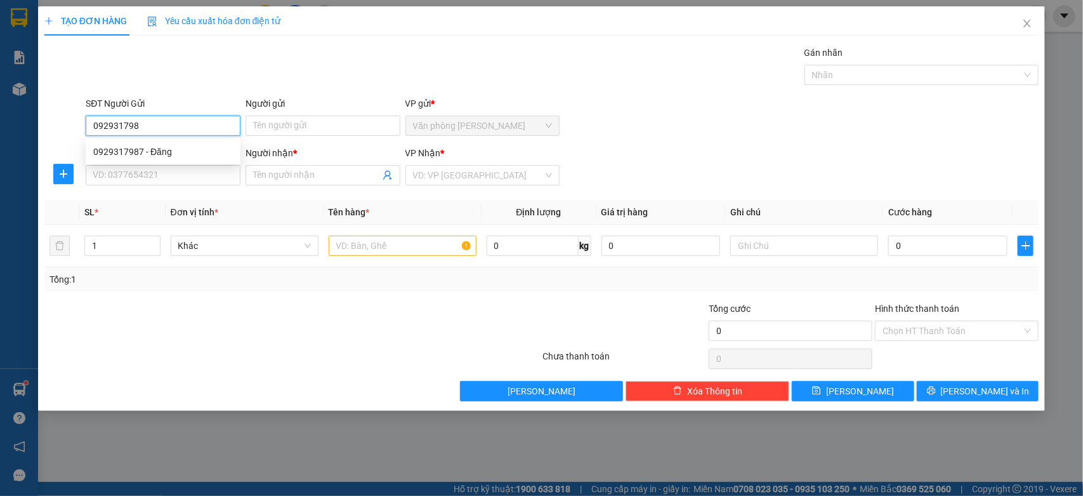
type input "0929317987"
click at [179, 154] on div "0929317987 - Đăng" at bounding box center [163, 152] width 140 height 14
type input "Đăng"
type input "0367549539"
type input "[PERSON_NAME]"
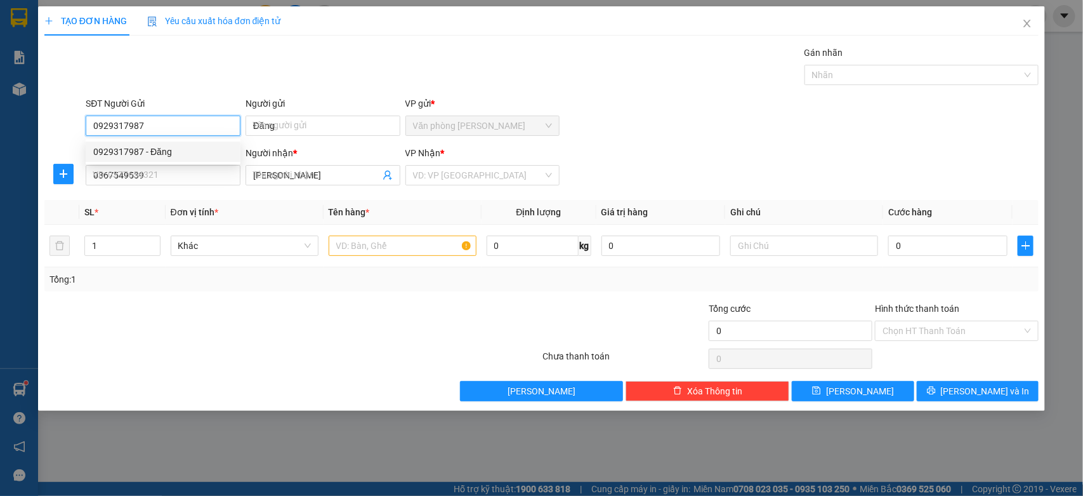
type input "60.000"
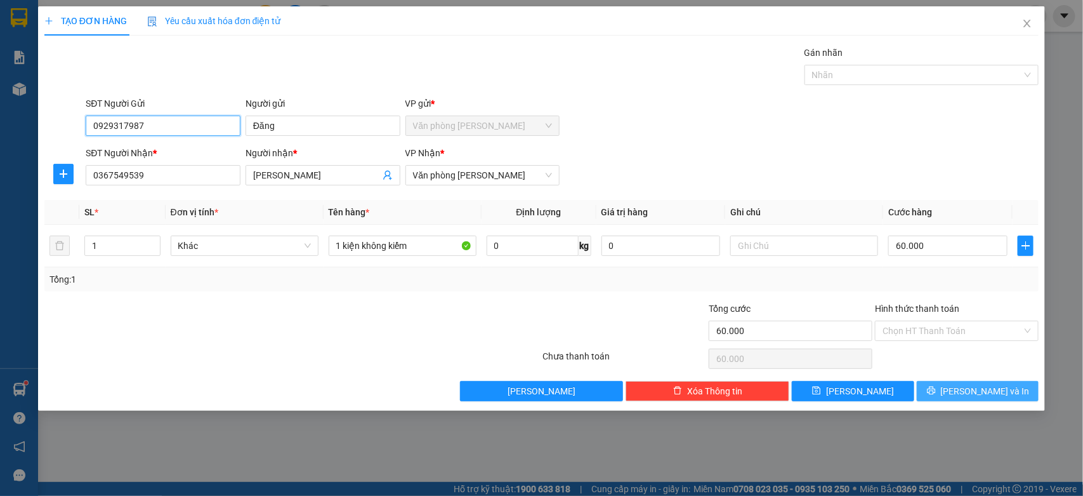
type input "0929317987"
click at [936, 392] on icon "printer" at bounding box center [931, 390] width 9 height 9
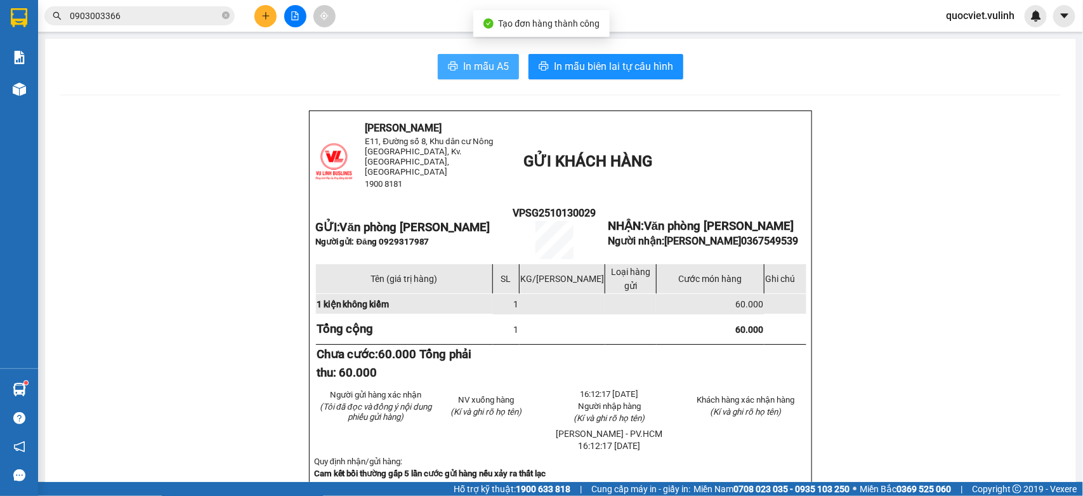
click at [451, 68] on icon "printer" at bounding box center [453, 66] width 10 height 10
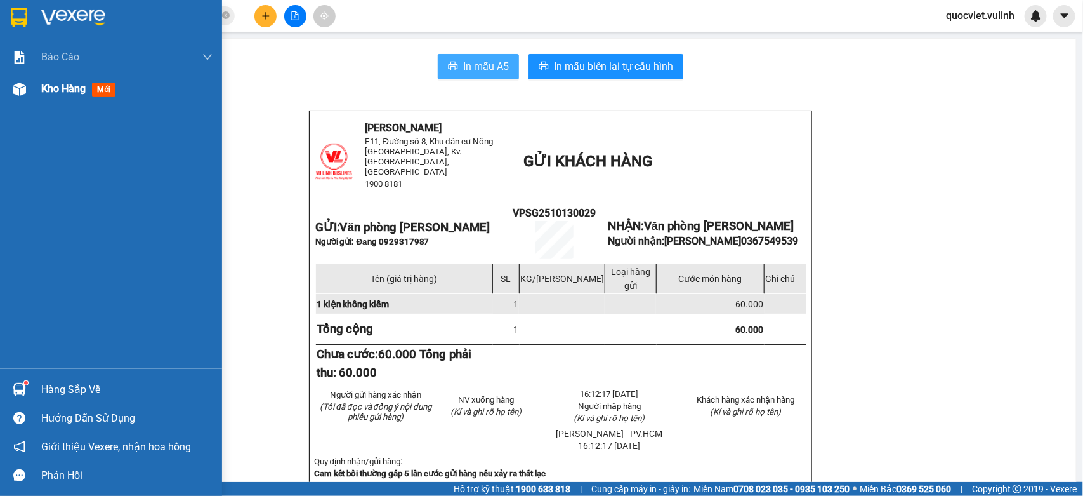
click at [25, 84] on img at bounding box center [19, 89] width 13 height 13
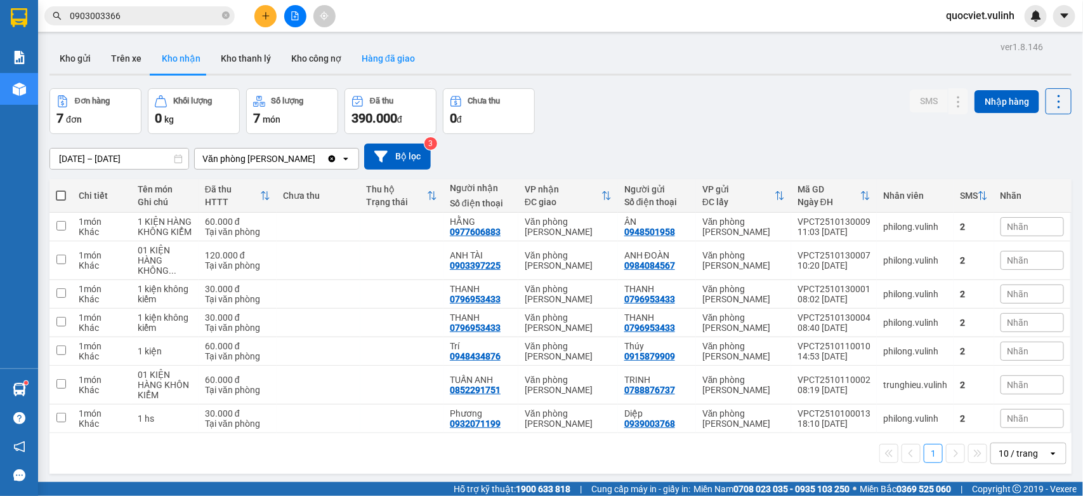
click at [362, 59] on button "Hàng đã giao" at bounding box center [389, 58] width 74 height 30
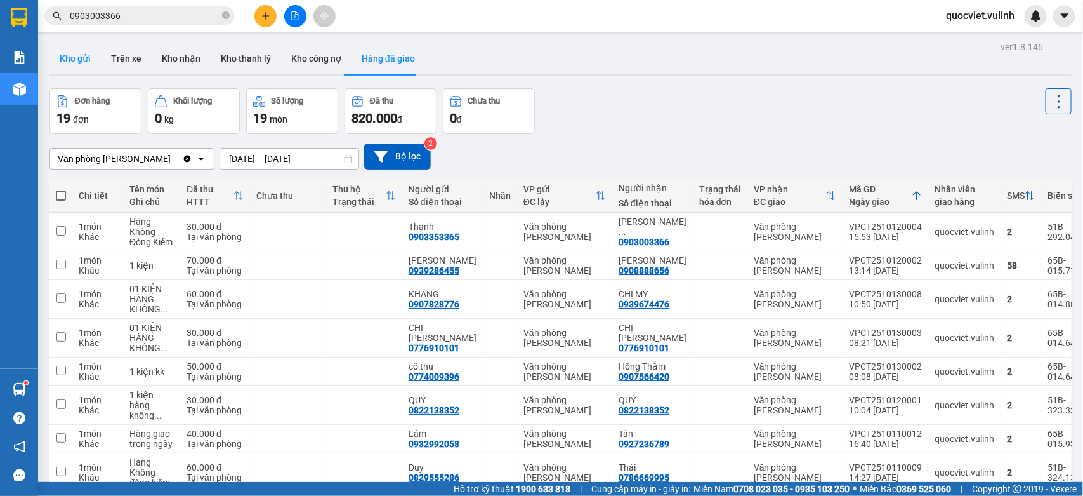
click at [81, 61] on button "Kho gửi" at bounding box center [75, 58] width 51 height 30
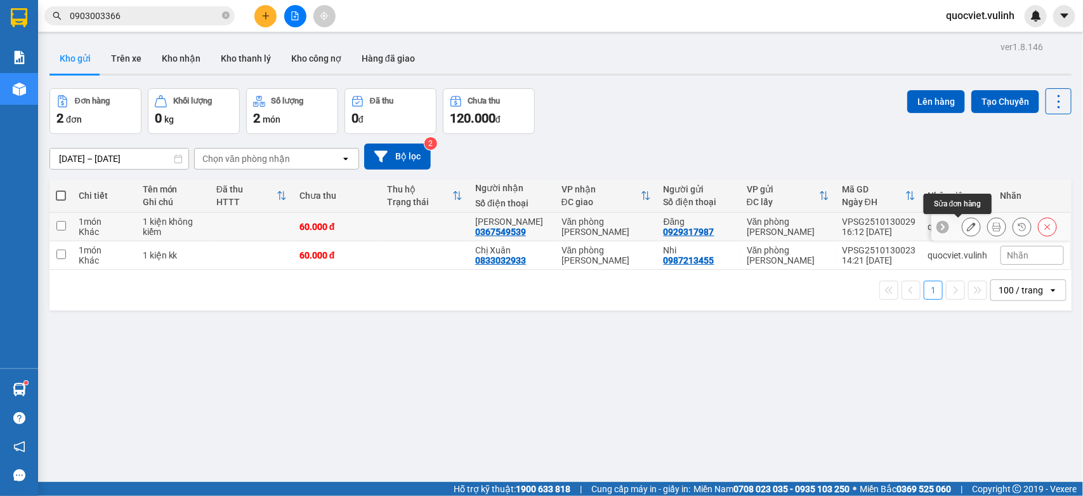
click at [967, 225] on icon at bounding box center [971, 226] width 9 height 9
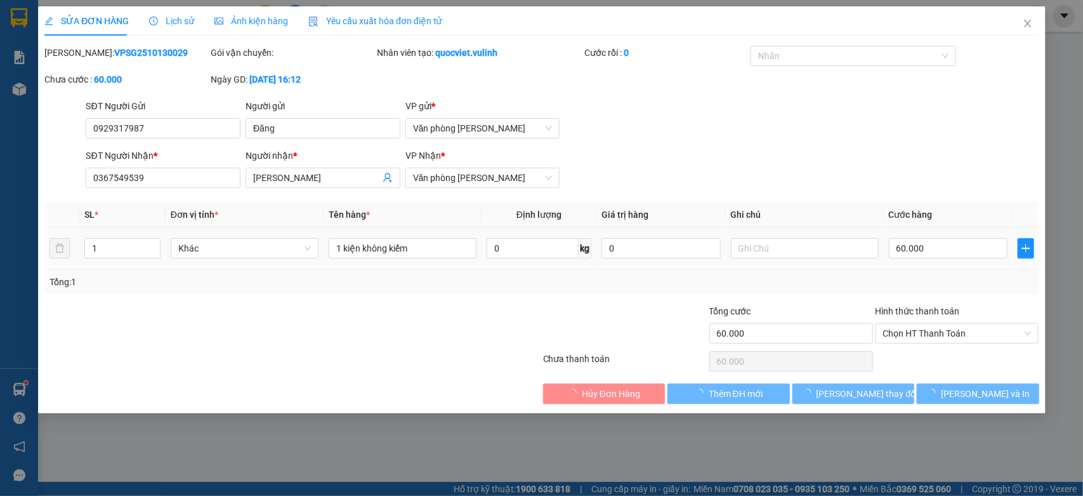
type input "0929317987"
type input "Đăng"
type input "0367549539"
type input "[PERSON_NAME]"
type input "60.000"
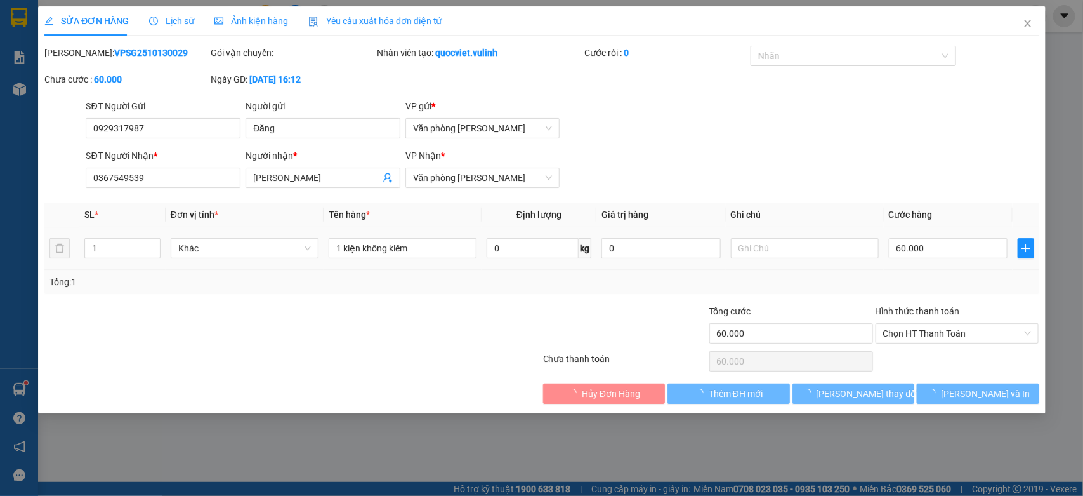
type input "60.000"
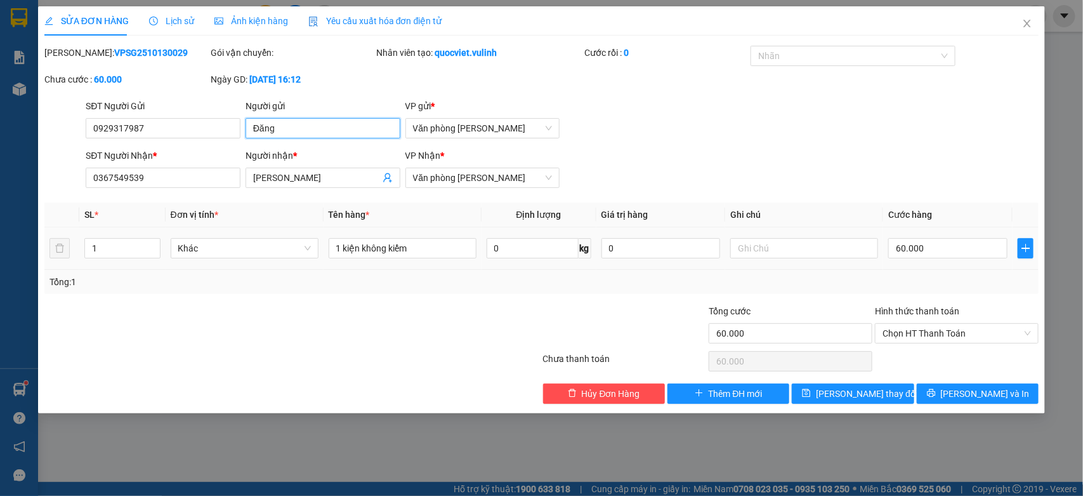
drag, startPoint x: 300, startPoint y: 132, endPoint x: 0, endPoint y: 156, distance: 301.1
click at [123, 161] on form "SĐT Người Gửi 0929317987 Người gửi [PERSON_NAME] VP gửi * Văn phòng [PERSON_NAM…" at bounding box center [541, 146] width 995 height 94
drag, startPoint x: 188, startPoint y: 135, endPoint x: 0, endPoint y: 124, distance: 188.2
click at [0, 124] on div "SỬA ĐƠN HÀNG Lịch sử Ảnh kiện hàng Yêu cầu xuất hóa đơn điện tử Total Paid Fee …" at bounding box center [541, 248] width 1083 height 496
drag, startPoint x: 328, startPoint y: 178, endPoint x: 0, endPoint y: 154, distance: 329.0
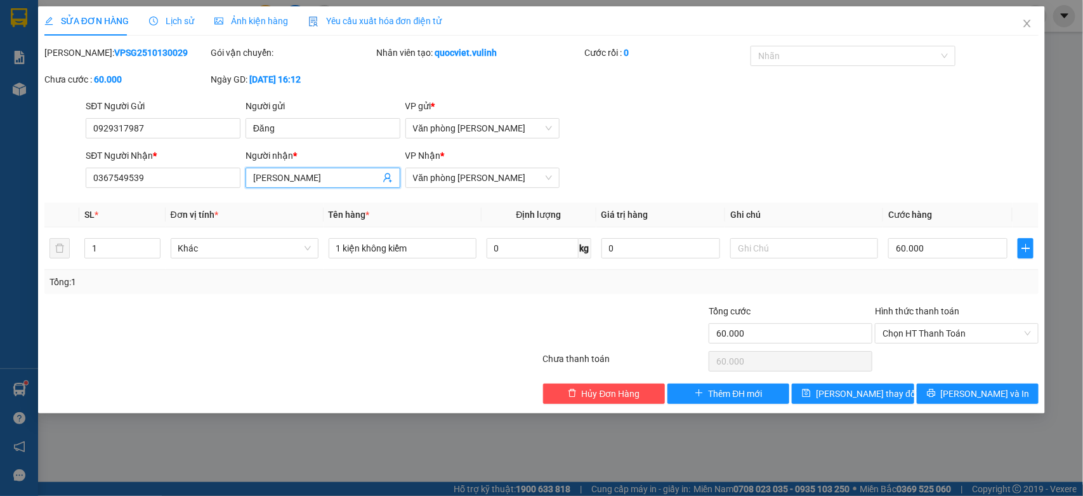
click at [0, 157] on div "SỬA ĐƠN HÀNG Lịch sử Ảnh kiện hàng Yêu cầu xuất hóa đơn điện tử Total Paid Fee …" at bounding box center [541, 248] width 1083 height 496
drag, startPoint x: 208, startPoint y: 176, endPoint x: 0, endPoint y: 171, distance: 207.6
click at [0, 185] on div "SỬA ĐƠN HÀNG Lịch sử Ảnh kiện hàng Yêu cầu xuất hóa đơn điện tử Total Paid Fee …" at bounding box center [541, 248] width 1083 height 496
click at [1024, 22] on icon "close" at bounding box center [1028, 23] width 10 height 10
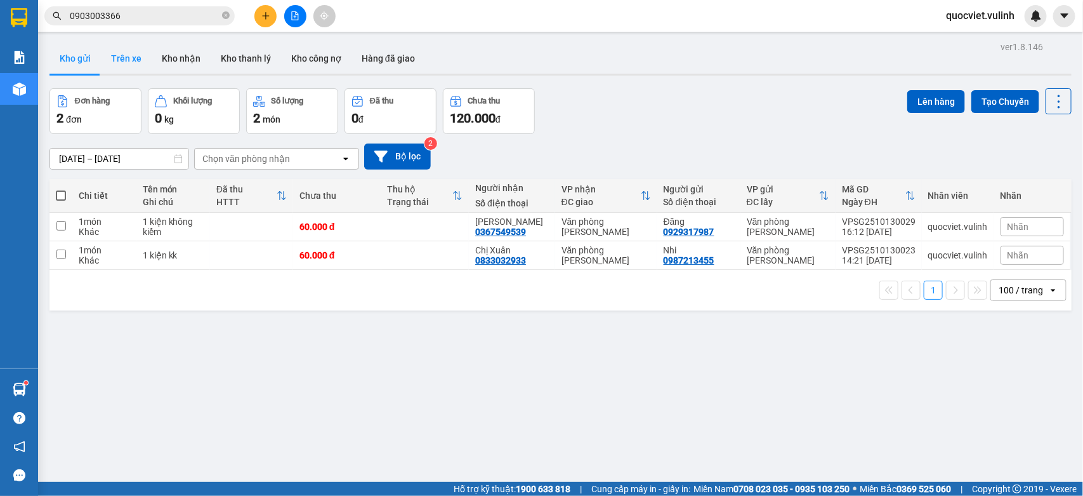
click at [128, 58] on button "Trên xe" at bounding box center [126, 58] width 51 height 30
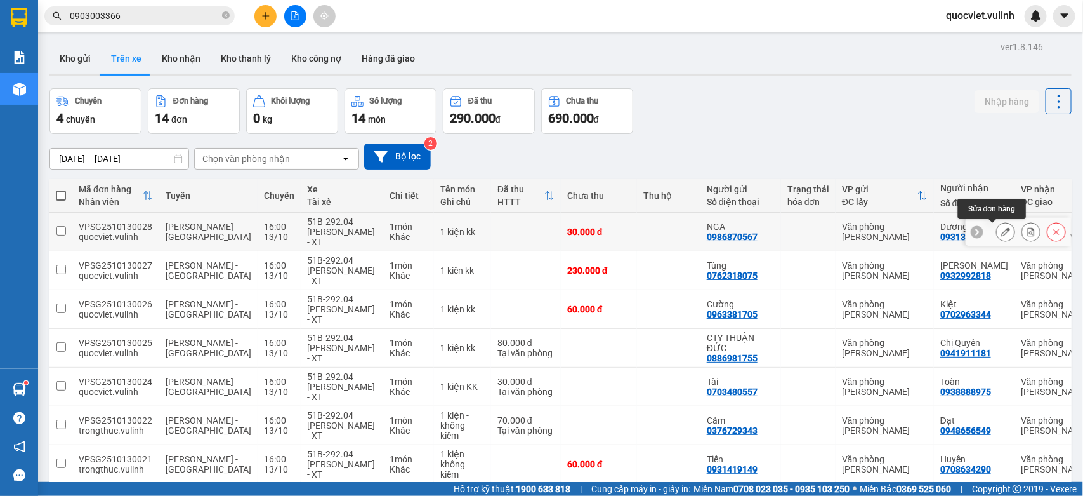
click at [1002, 229] on icon at bounding box center [1006, 231] width 9 height 9
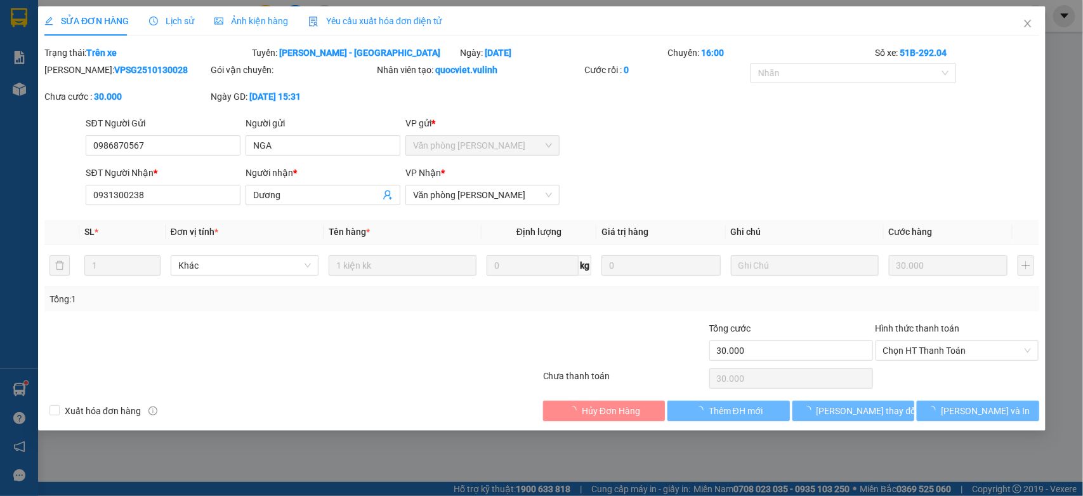
type input "0986870567"
type input "NGA"
type input "0931300238"
type input "Dương"
type input "30.000"
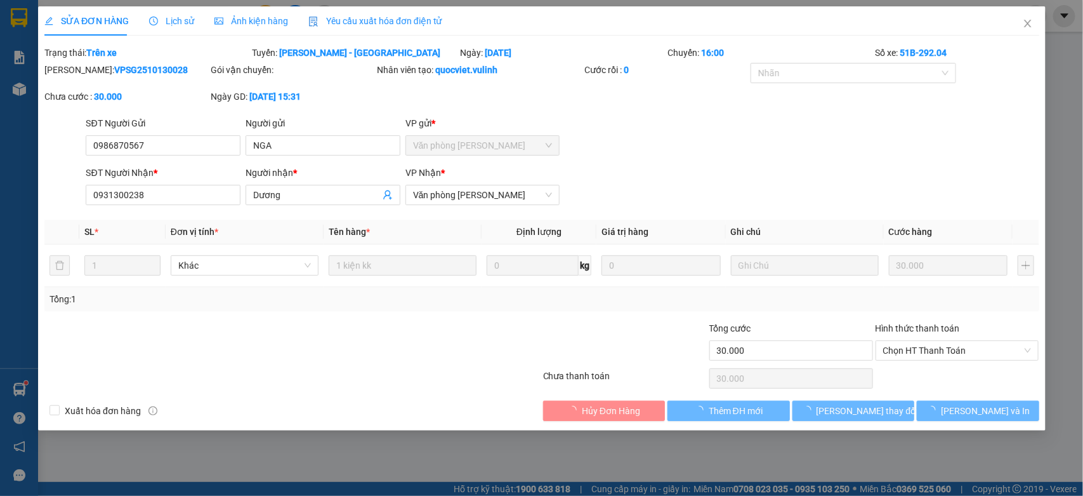
type input "30.000"
drag, startPoint x: 198, startPoint y: 194, endPoint x: 32, endPoint y: 245, distance: 173.9
click at [0, 216] on div "SỬA ĐƠN HÀNG Lịch sử Ảnh kiện hàng Yêu cầu xuất hóa đơn điện tử Total Paid Fee …" at bounding box center [541, 248] width 1083 height 496
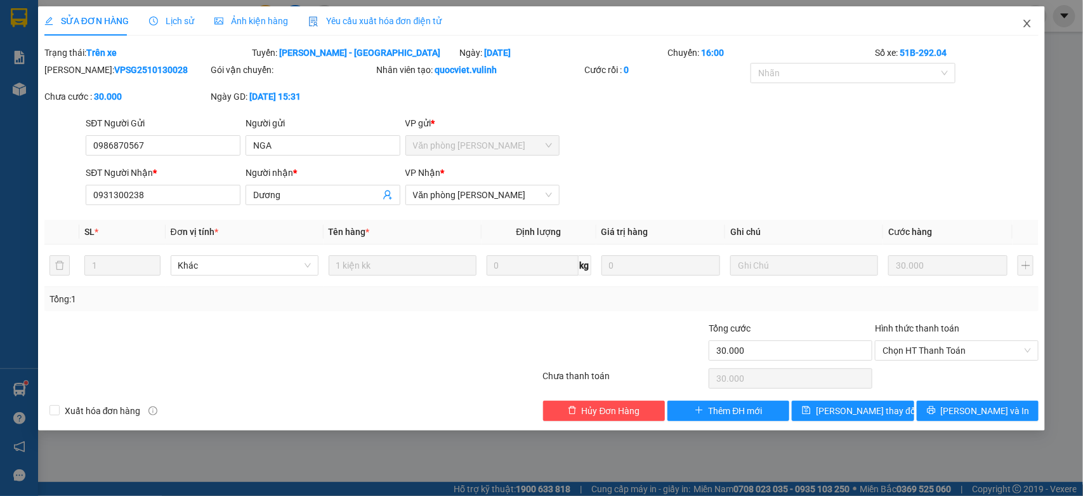
click at [1026, 25] on icon "close" at bounding box center [1027, 24] width 7 height 8
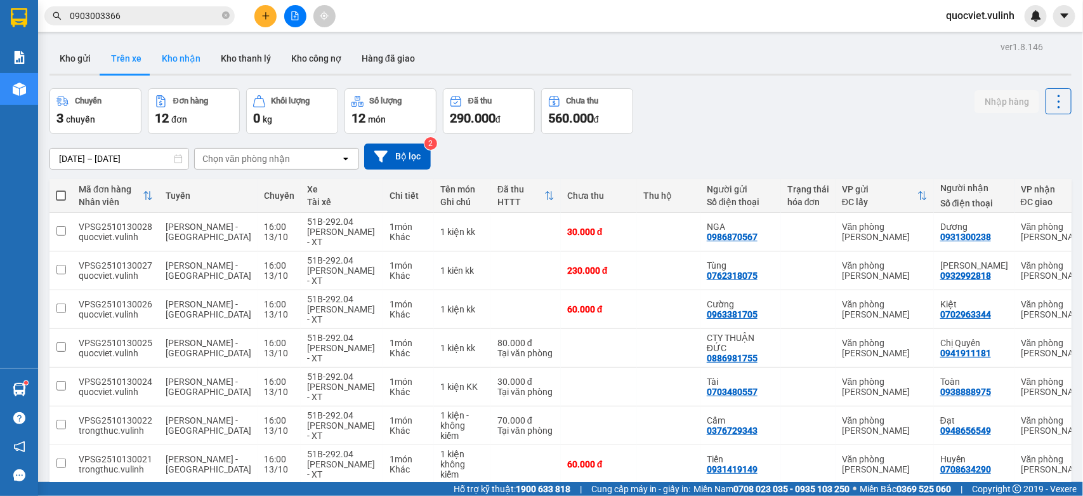
click at [189, 65] on button "Kho nhận" at bounding box center [181, 58] width 59 height 30
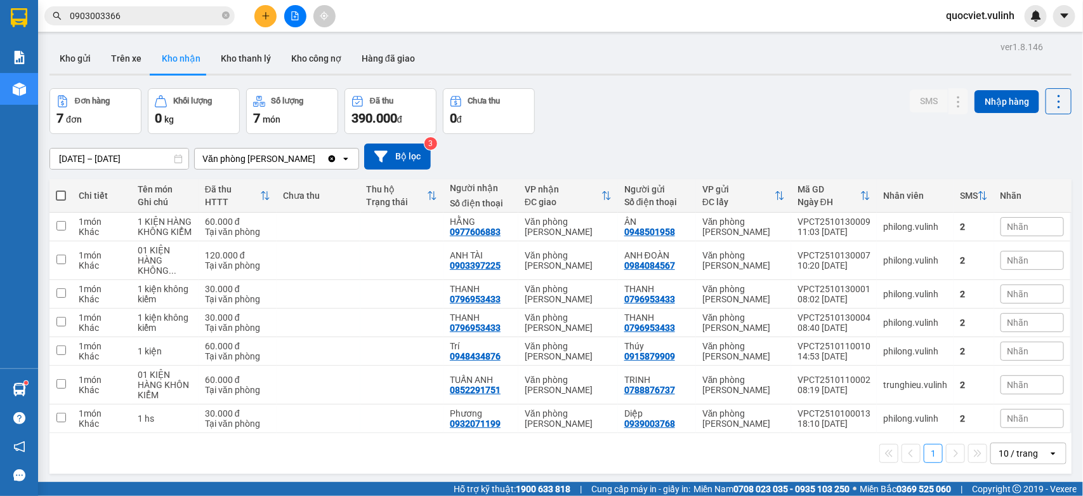
click at [136, 23] on span "0903003366" at bounding box center [139, 15] width 190 height 19
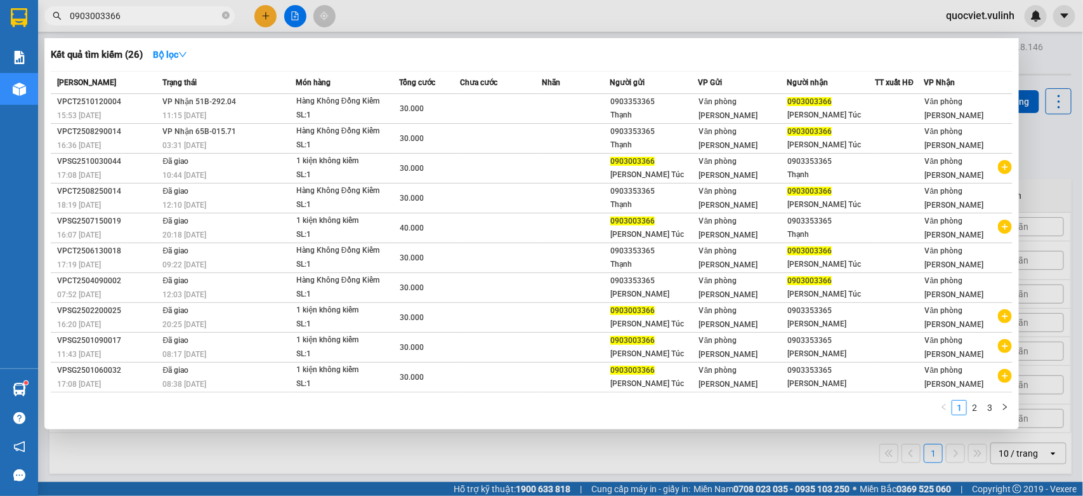
click at [137, 11] on input "0903003366" at bounding box center [145, 16] width 150 height 14
type input "0"
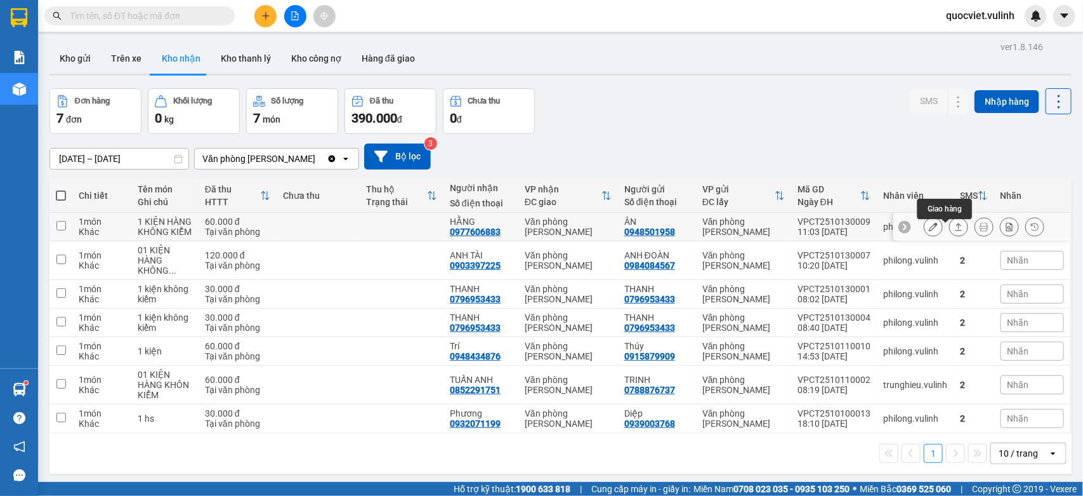
click at [955, 231] on icon at bounding box center [959, 226] width 9 height 9
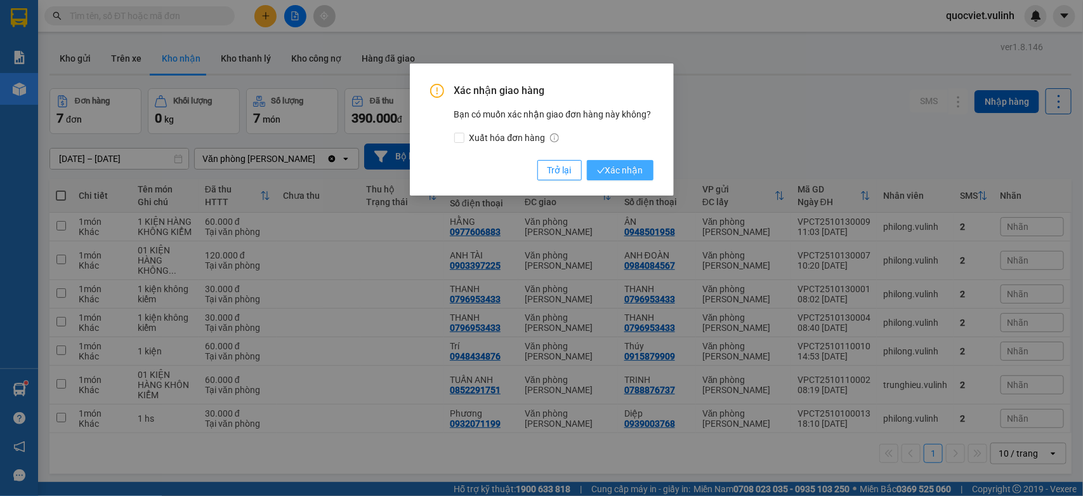
click at [613, 169] on span "Xác nhận" at bounding box center [620, 170] width 46 height 14
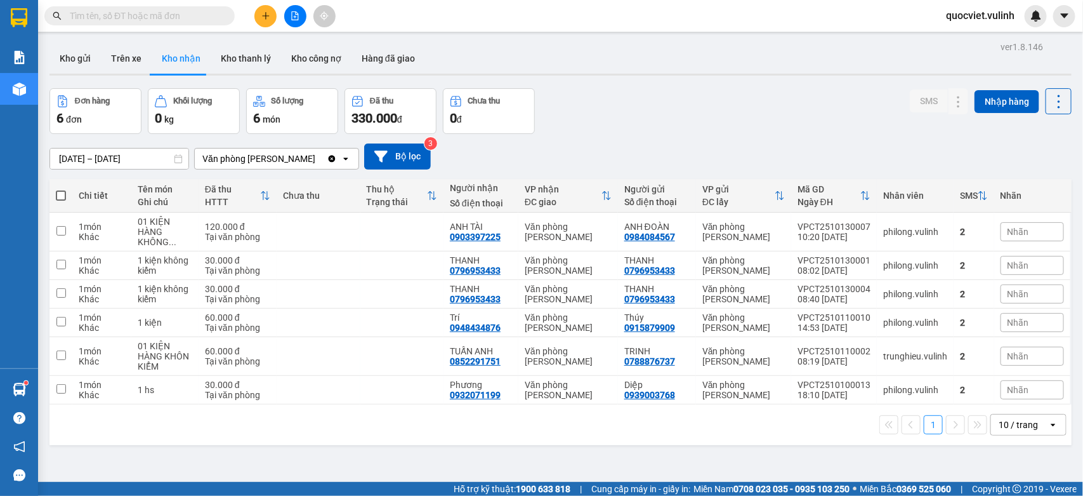
click at [143, 5] on div "Kết quả tìm kiếm ( 26 ) Bộ lọc Mã ĐH Trạng thái Món hàng Tổng cước Chưa cước Nh…" at bounding box center [124, 16] width 248 height 22
click at [145, 13] on input "text" at bounding box center [145, 16] width 150 height 14
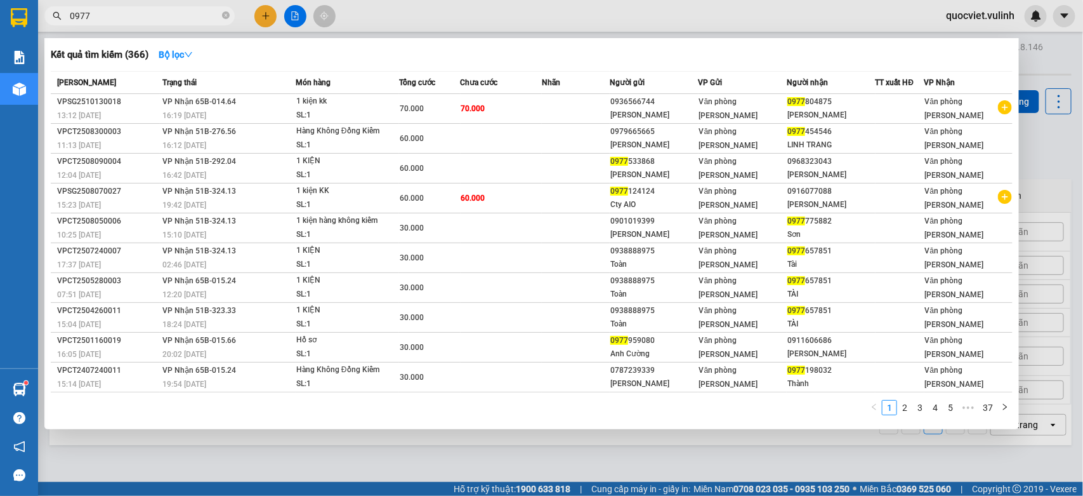
click at [143, 20] on input "0977" at bounding box center [145, 16] width 150 height 14
type input "0"
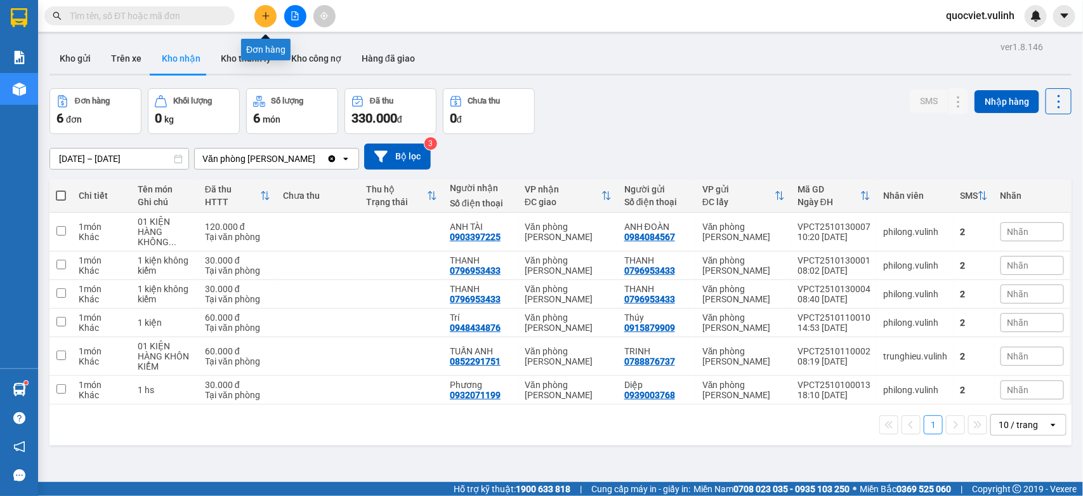
click at [268, 17] on icon "plus" at bounding box center [266, 15] width 9 height 9
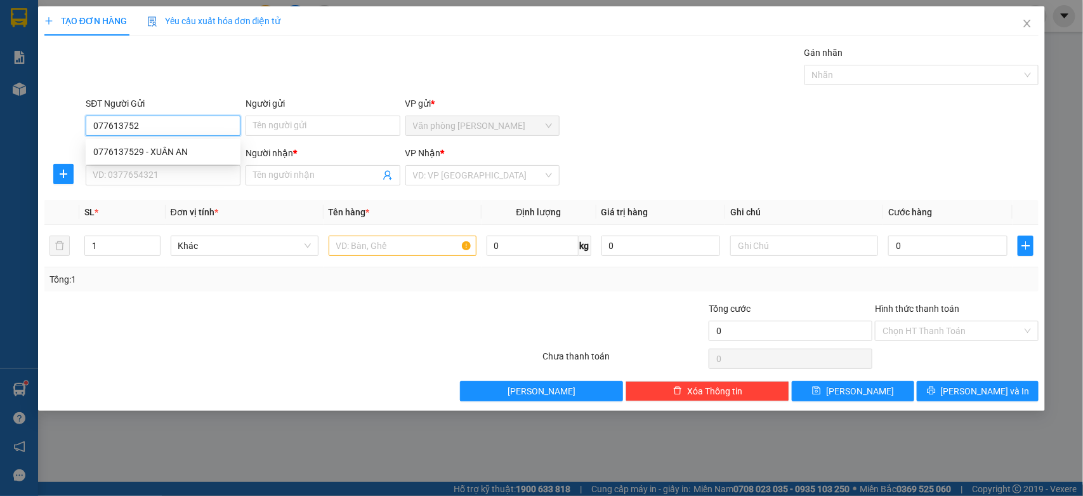
type input "0776137529"
click at [204, 147] on div "0776137529 - XUÂN AN" at bounding box center [163, 152] width 140 height 14
type input "XUÂN AN"
type input "0919289117"
type input "[PERSON_NAME]"
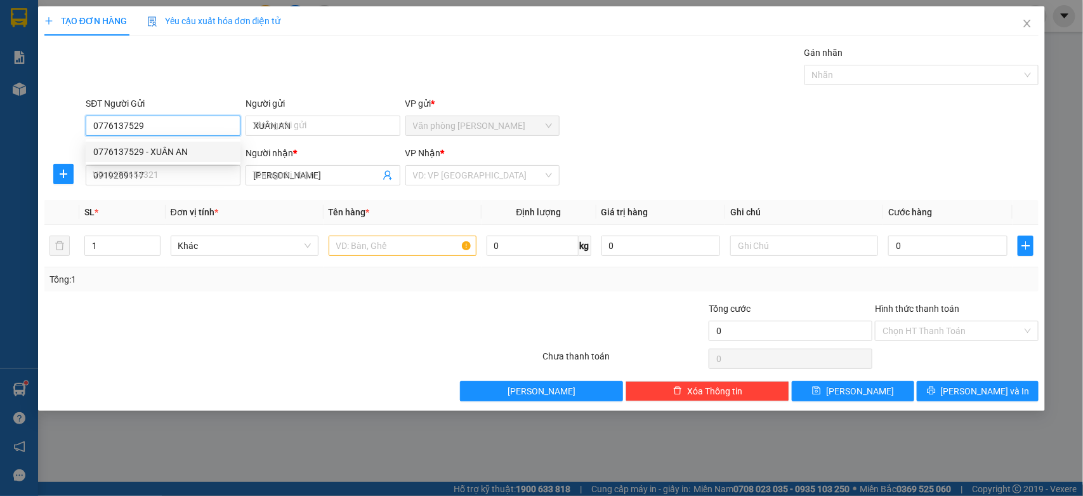
type input "30.000"
type input "0776137529"
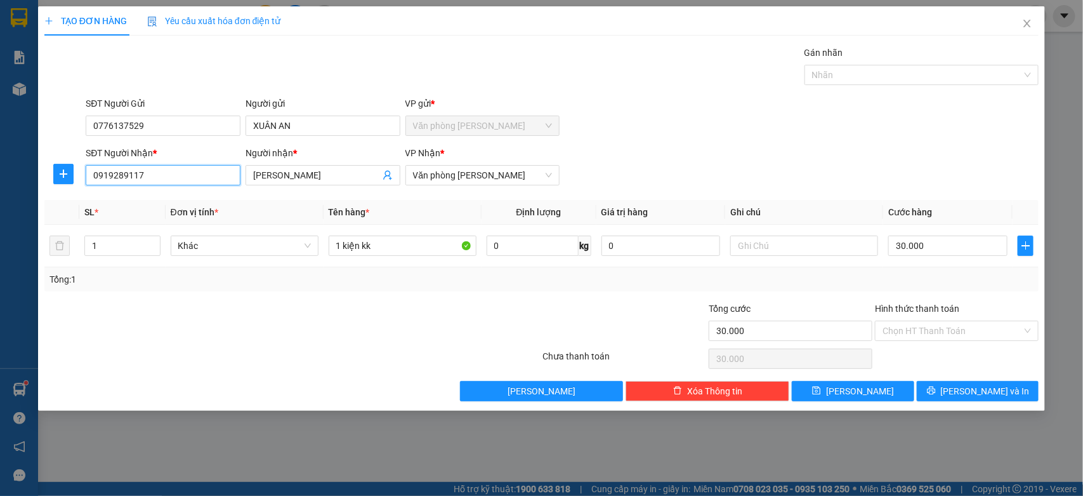
click at [175, 182] on input "0919289117" at bounding box center [163, 175] width 155 height 20
type input "0"
type input "0796862435"
click at [366, 159] on div "Người nhận *" at bounding box center [323, 153] width 155 height 14
click at [366, 168] on input "[PERSON_NAME]" at bounding box center [316, 175] width 127 height 14
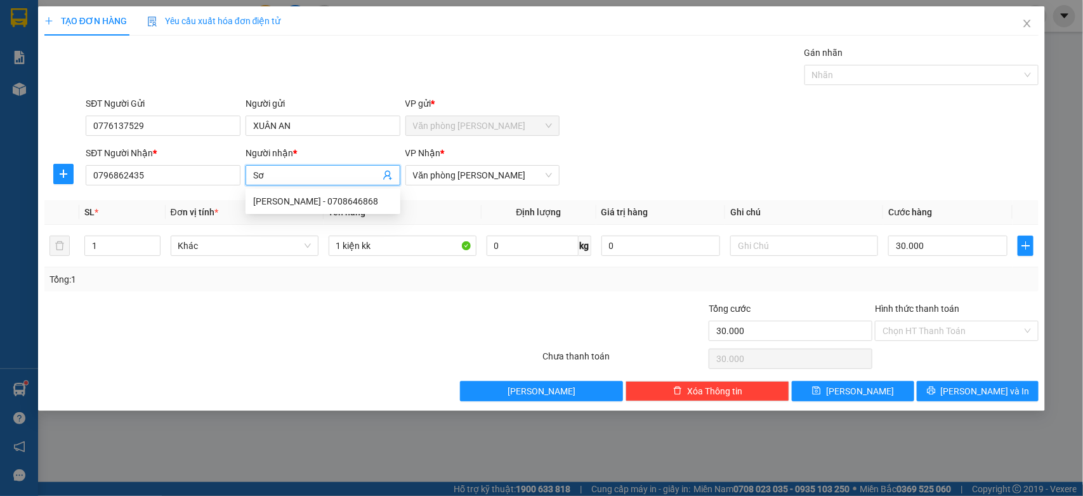
type input "S"
type input "[PERSON_NAME]"
click at [950, 254] on input "30.000" at bounding box center [948, 245] width 119 height 20
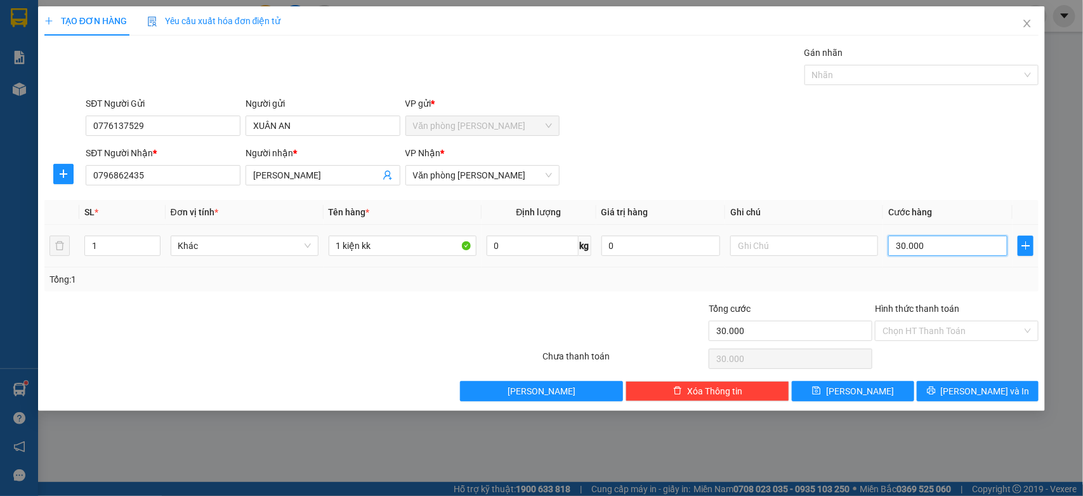
type input "0"
type input "06"
type input "6"
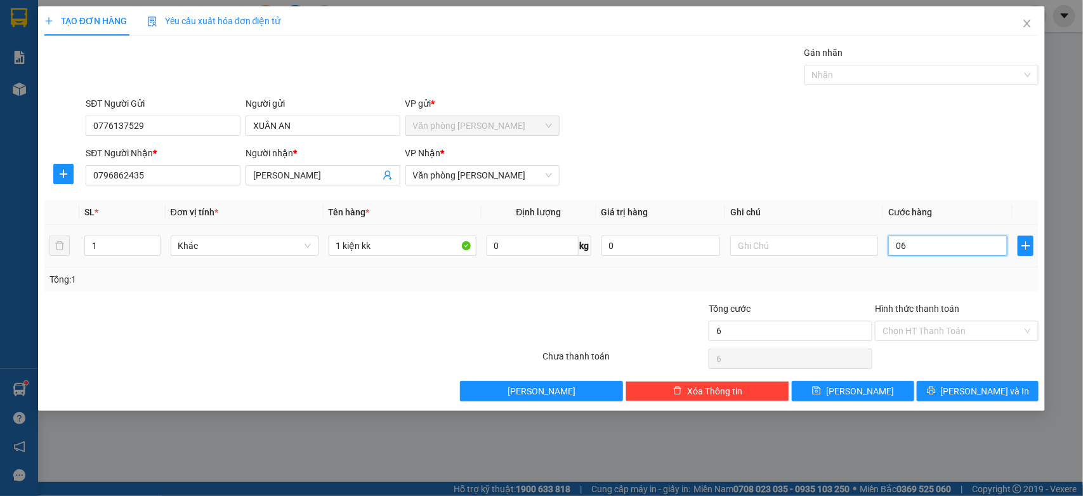
type input "60"
type input "0.600"
type input "600"
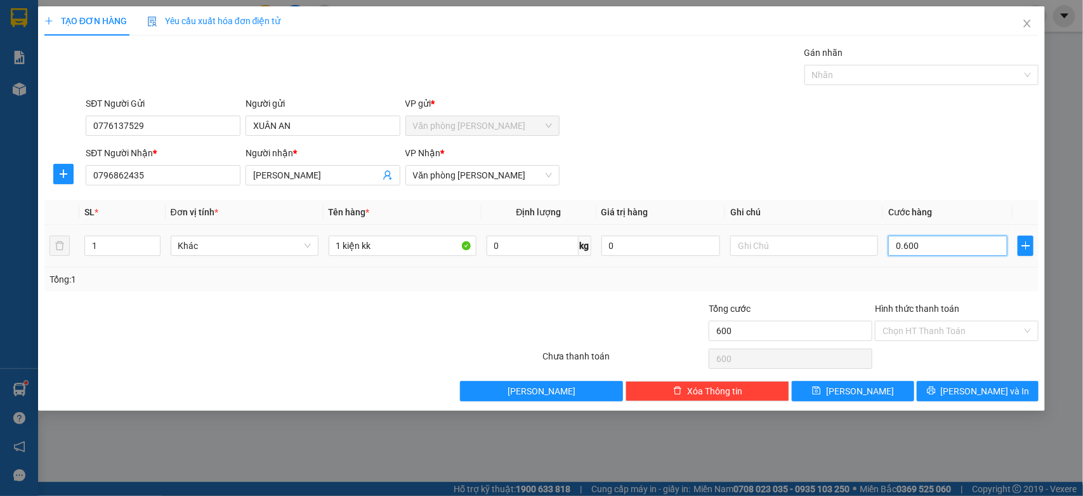
type input "06.000"
type input "6.000"
type input "60.000"
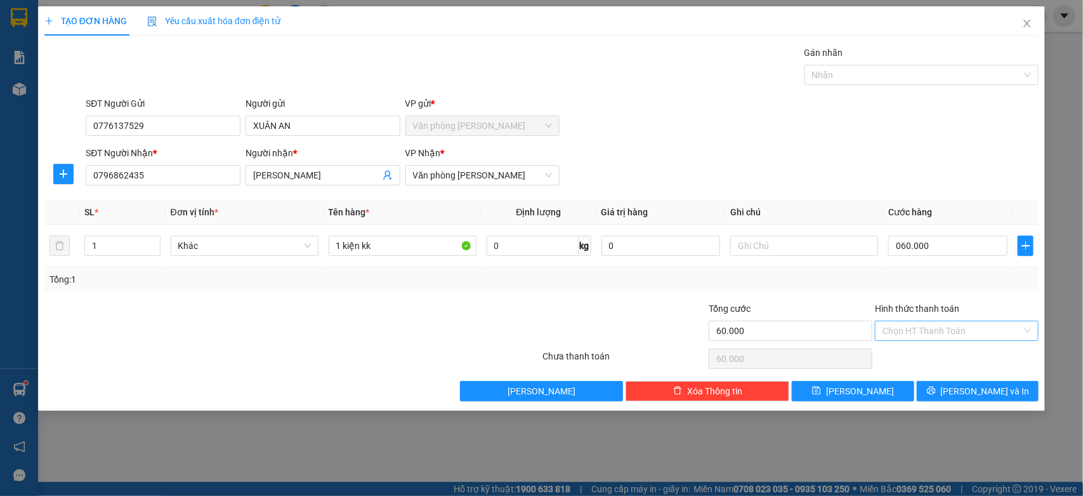
click at [954, 325] on input "Hình thức thanh toán" at bounding box center [953, 330] width 140 height 19
type input "60.000"
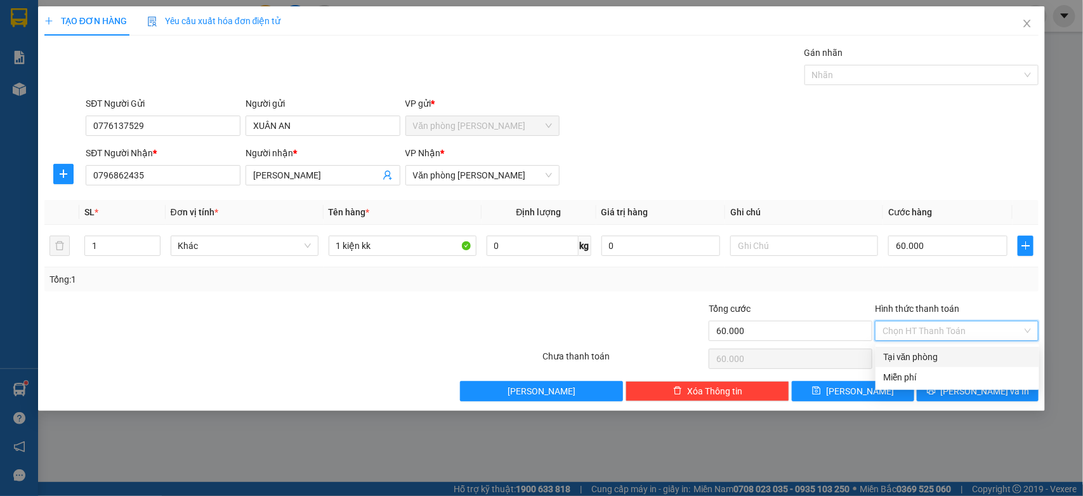
click at [930, 356] on div "Tại văn phòng" at bounding box center [958, 357] width 149 height 14
type input "0"
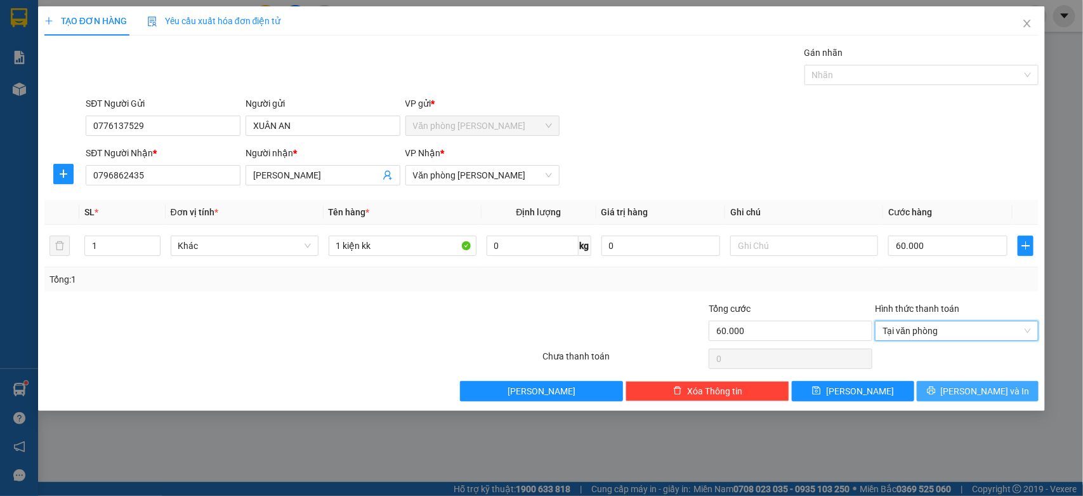
click at [972, 391] on span "[PERSON_NAME] và In" at bounding box center [985, 391] width 89 height 14
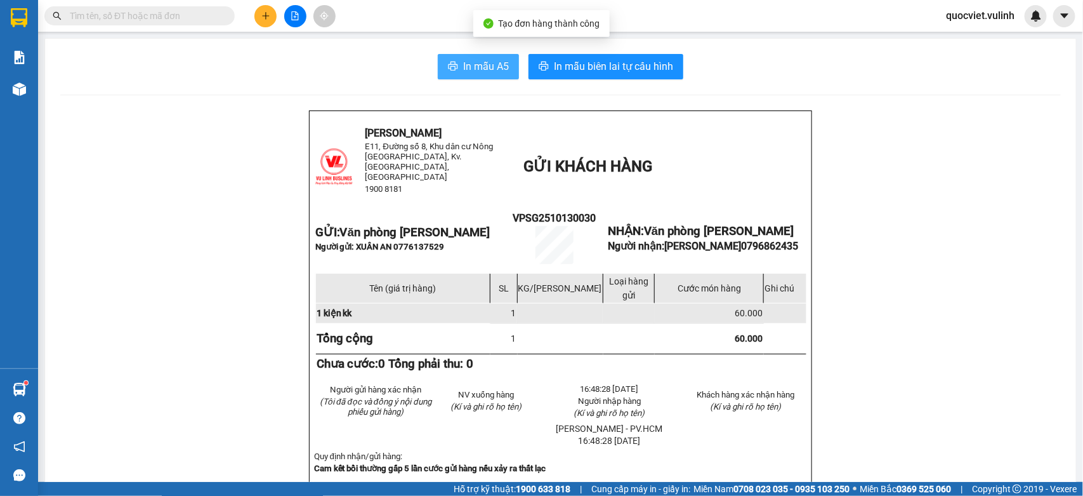
click at [474, 67] on span "In mẫu A5" at bounding box center [486, 66] width 46 height 16
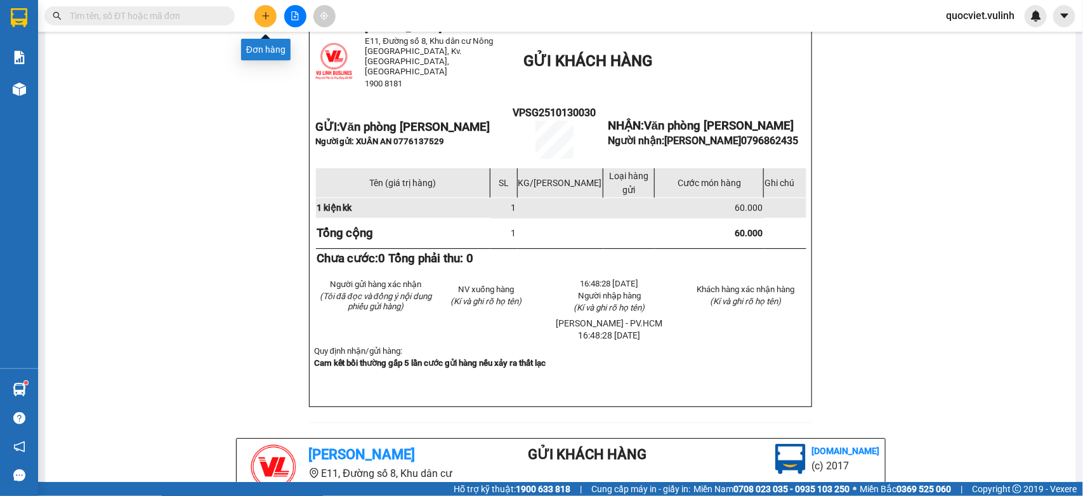
click at [265, 15] on icon "plus" at bounding box center [265, 15] width 1 height 7
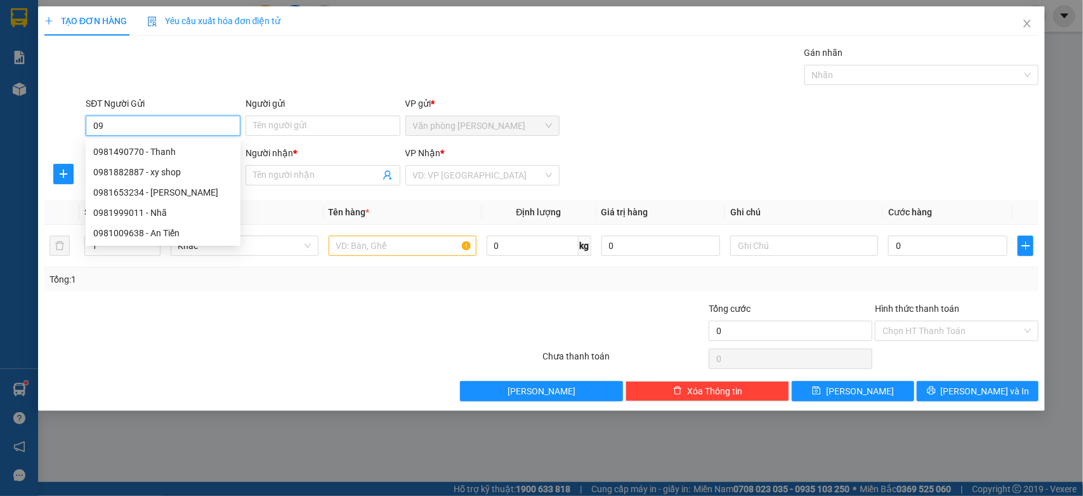
type input "0"
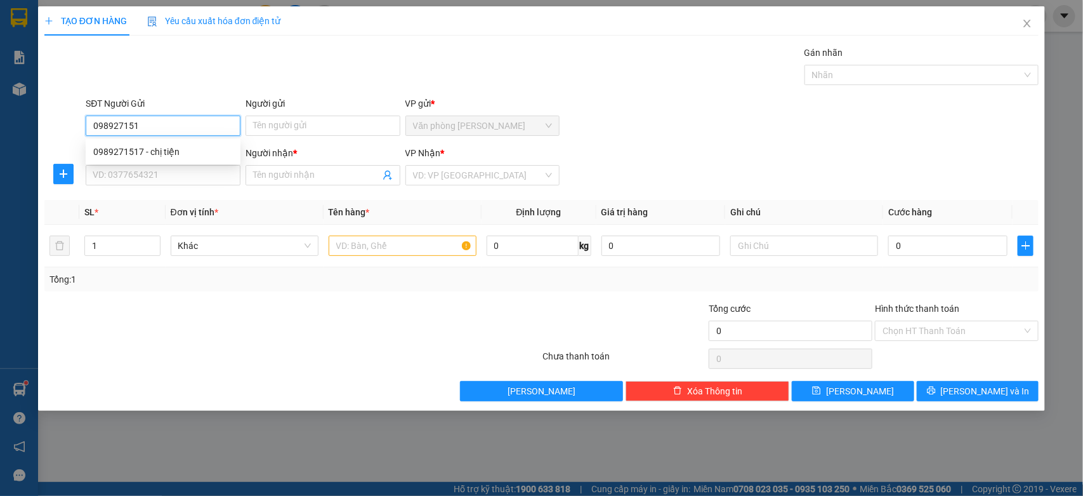
type input "0989271517"
click at [198, 153] on div "0989271517 - chị tiện" at bounding box center [163, 152] width 140 height 14
type input "chị tiện"
type input "0909532220"
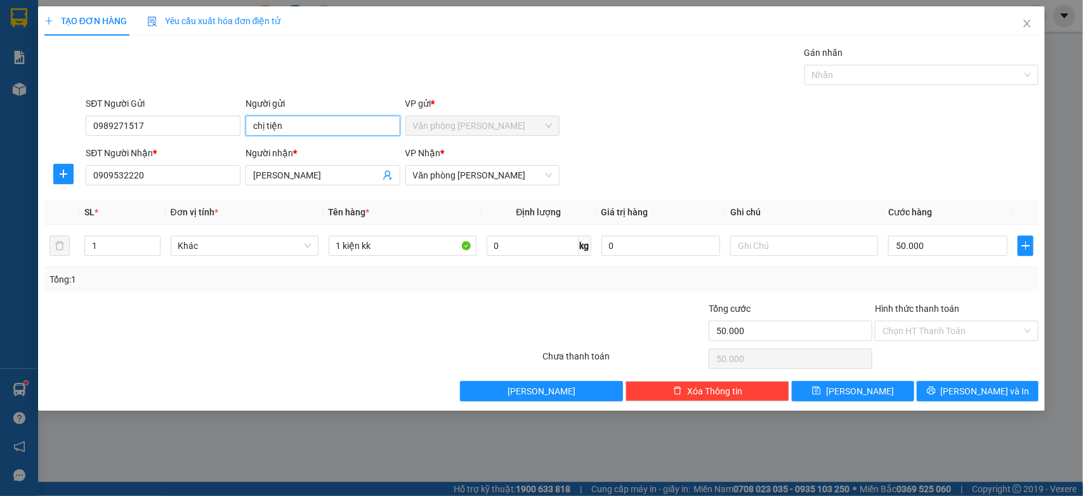
click at [311, 132] on input "chị tiện" at bounding box center [323, 126] width 155 height 20
click at [278, 125] on input "chị tiện" at bounding box center [323, 126] width 155 height 20
click at [182, 182] on input "0909532220" at bounding box center [163, 175] width 155 height 20
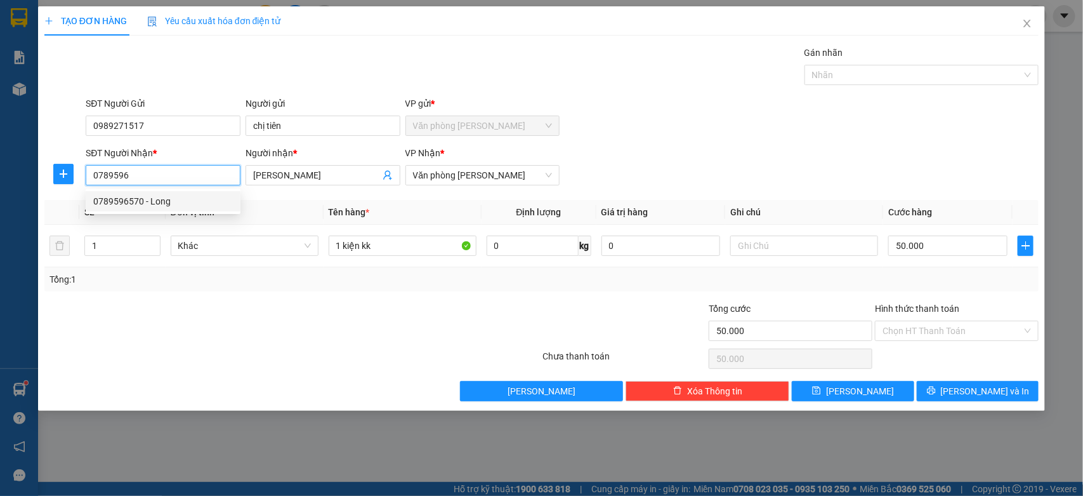
click at [176, 204] on div "0789596570 - Long" at bounding box center [163, 201] width 140 height 14
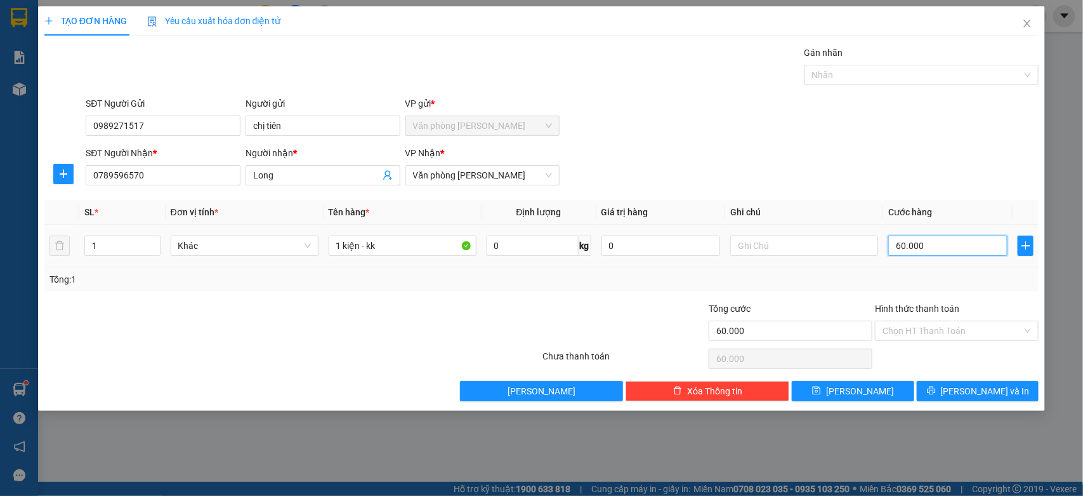
click at [925, 243] on input "60.000" at bounding box center [948, 245] width 119 height 20
click at [413, 284] on div "Tổng: 1" at bounding box center [234, 279] width 369 height 14
click at [946, 229] on td "80.000" at bounding box center [948, 246] width 129 height 43
click at [925, 245] on input "80.000" at bounding box center [948, 245] width 119 height 20
click at [949, 333] on input "Hình thức thanh toán" at bounding box center [953, 330] width 140 height 19
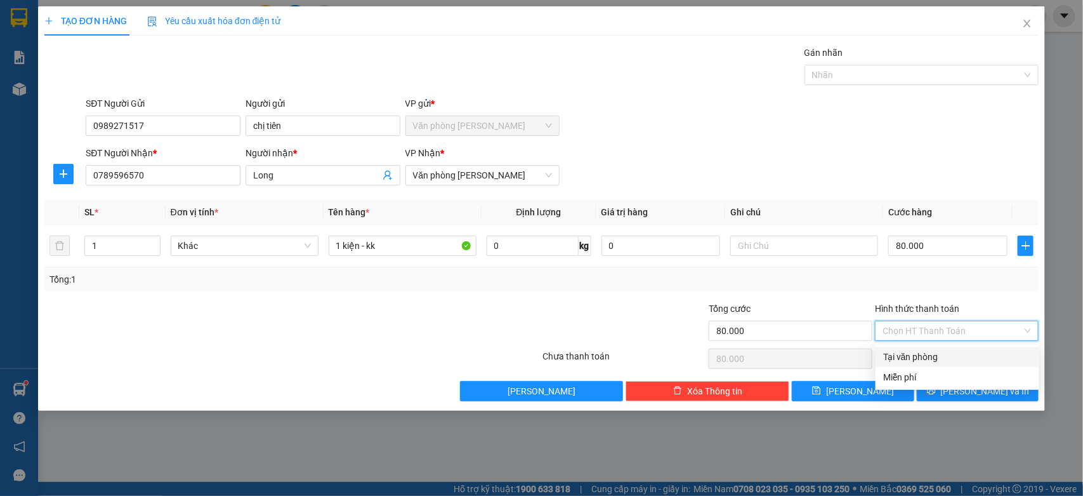
click at [919, 347] on div "Tại văn phòng" at bounding box center [958, 357] width 164 height 20
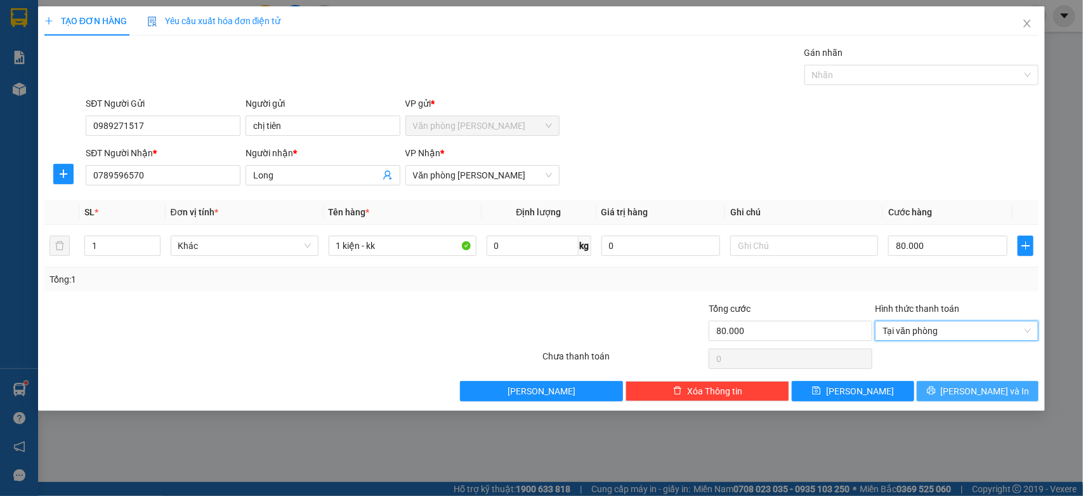
click at [979, 387] on span "[PERSON_NAME] và In" at bounding box center [985, 391] width 89 height 14
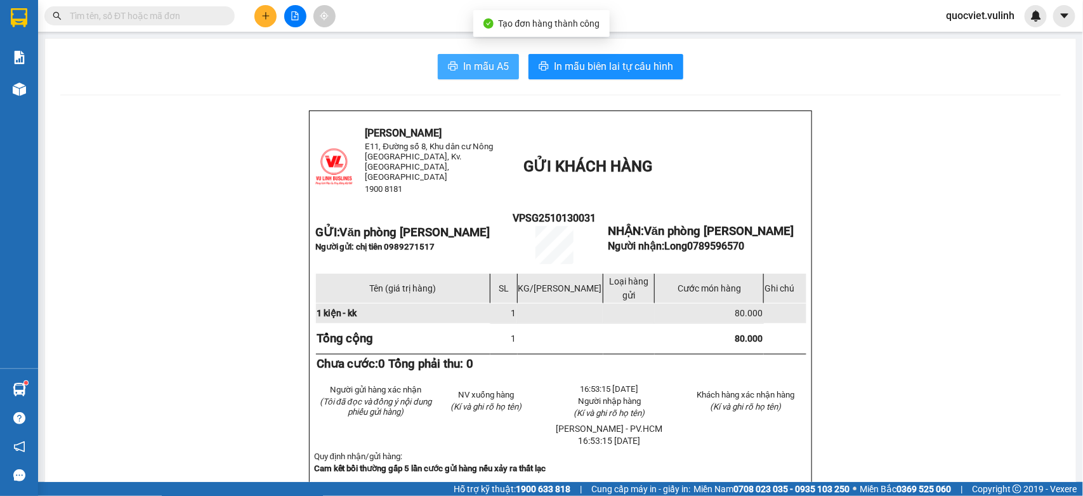
click at [468, 67] on span "In mẫu A5" at bounding box center [486, 66] width 46 height 16
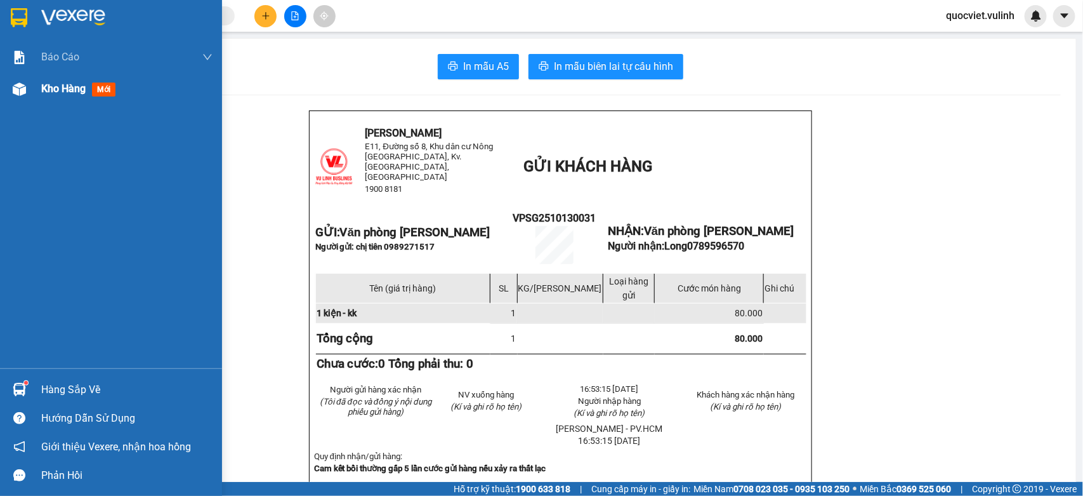
click at [64, 93] on span "Kho hàng" at bounding box center [63, 89] width 44 height 12
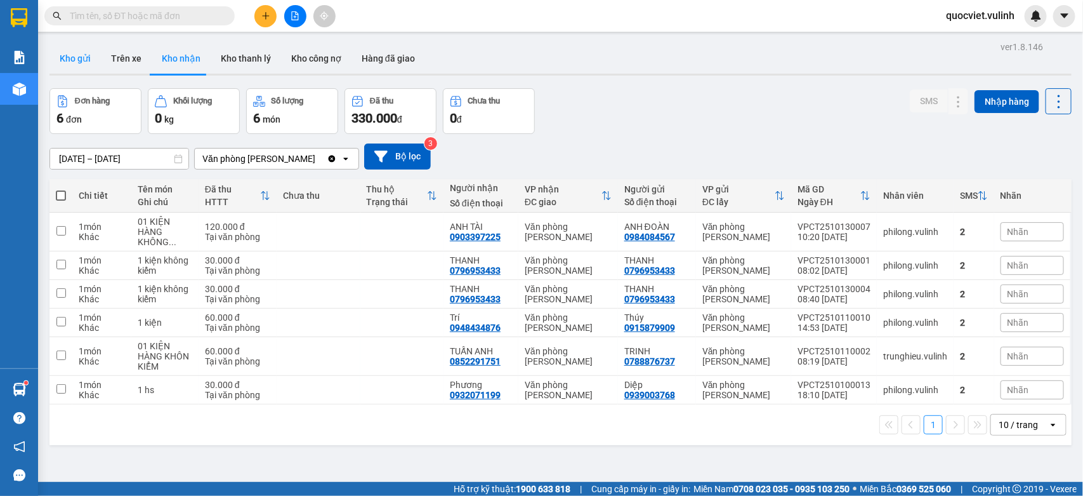
click at [76, 62] on button "Kho gửi" at bounding box center [75, 58] width 51 height 30
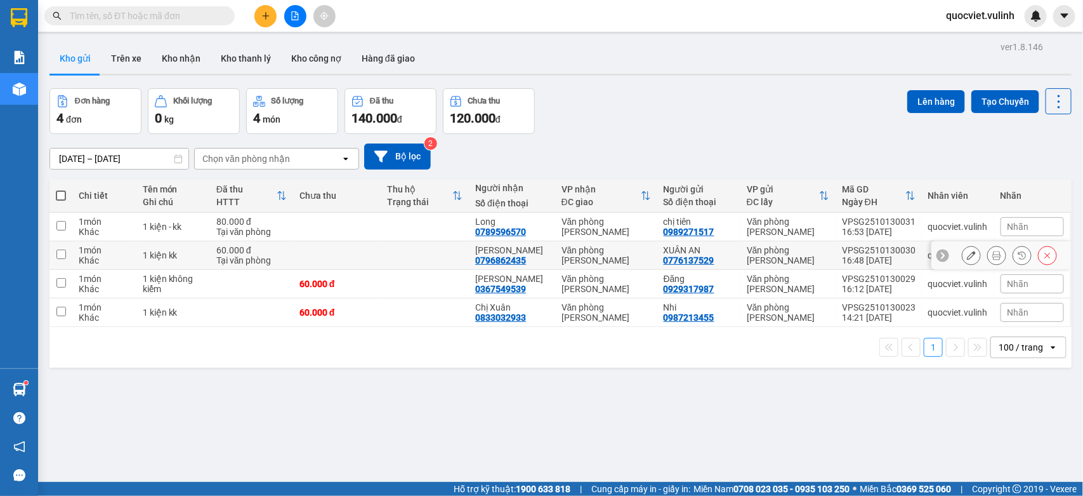
click at [967, 255] on icon at bounding box center [971, 255] width 9 height 9
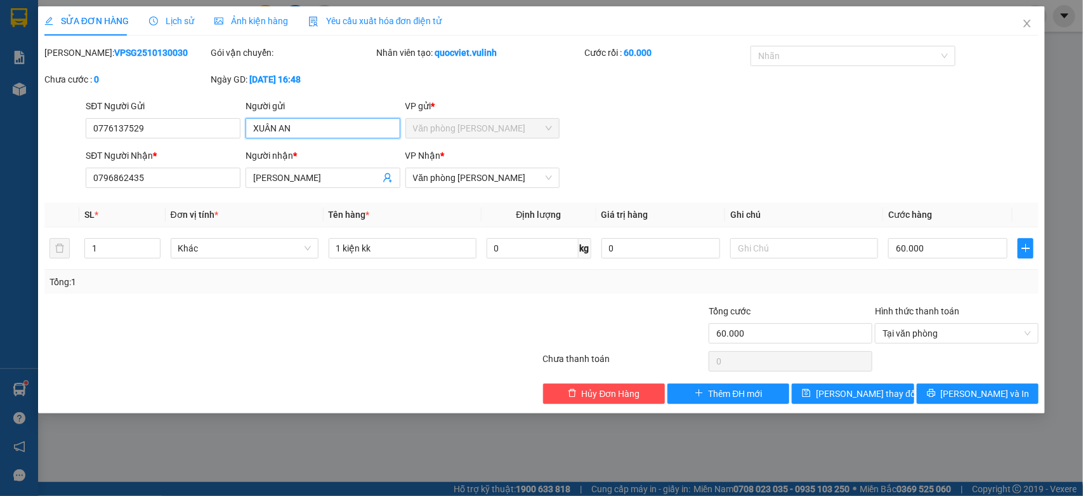
drag, startPoint x: 331, startPoint y: 128, endPoint x: 0, endPoint y: 176, distance: 334.7
click at [0, 170] on div "SỬA ĐƠN HÀNG Lịch sử Ảnh kiện hàng Yêu cầu xuất hóa đơn điện tử Total Paid Fee …" at bounding box center [541, 248] width 1083 height 496
drag, startPoint x: 149, startPoint y: 126, endPoint x: 0, endPoint y: 132, distance: 149.3
click at [0, 128] on div "SỬA ĐƠN HÀNG Lịch sử Ảnh kiện hàng Yêu cầu xuất hóa đơn điện tử Total Paid Fee …" at bounding box center [541, 248] width 1083 height 496
drag, startPoint x: 338, startPoint y: 182, endPoint x: 0, endPoint y: 156, distance: 338.7
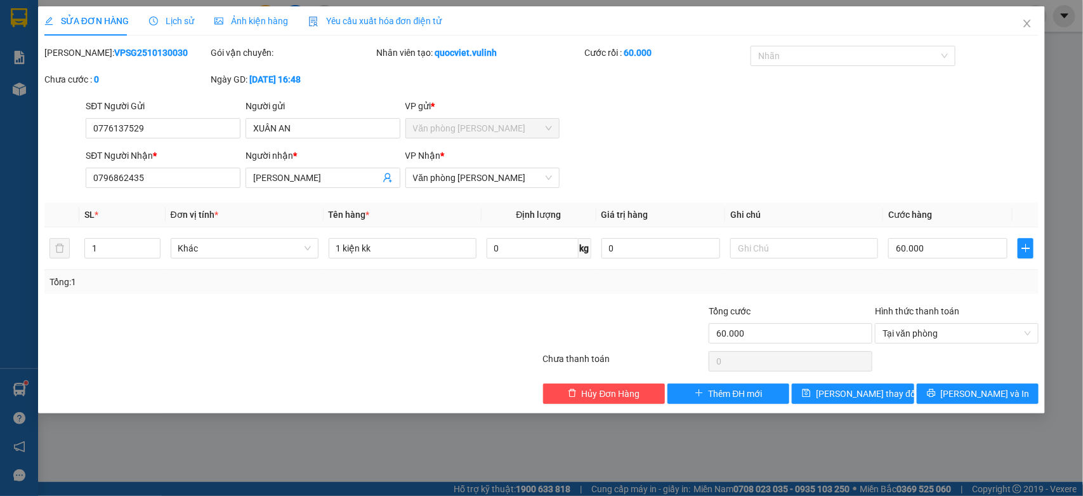
click at [0, 168] on div "SỬA ĐƠN HÀNG Lịch sử Ảnh kiện hàng Yêu cầu xuất hóa đơn điện tử Total Paid Fee …" at bounding box center [541, 248] width 1083 height 496
drag, startPoint x: 220, startPoint y: 175, endPoint x: 0, endPoint y: 199, distance: 221.6
click at [0, 199] on div "SỬA ĐƠN HÀNG Lịch sử Ảnh kiện hàng Yêu cầu xuất hóa đơn điện tử Total Paid Fee …" at bounding box center [541, 248] width 1083 height 496
click at [1026, 25] on icon "close" at bounding box center [1028, 23] width 10 height 10
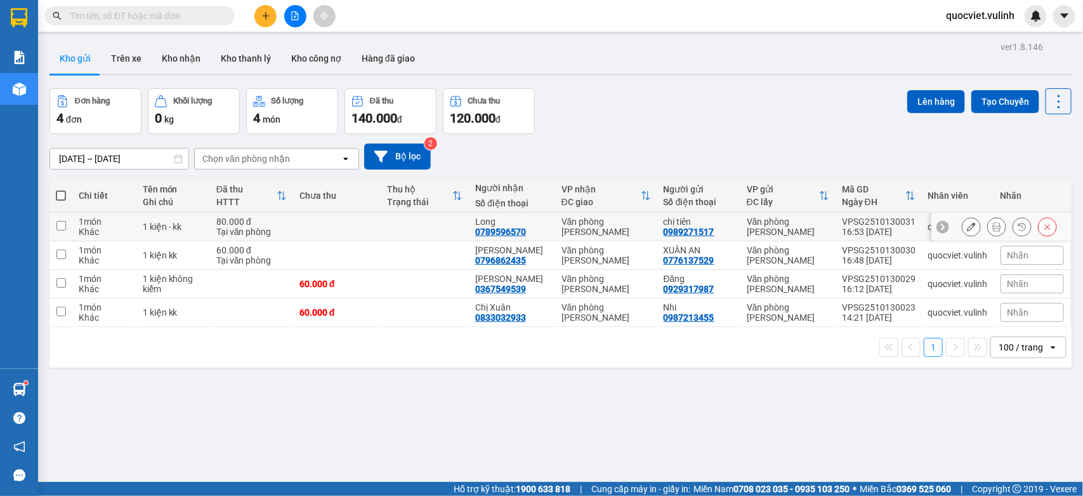
click at [967, 227] on icon at bounding box center [971, 226] width 9 height 9
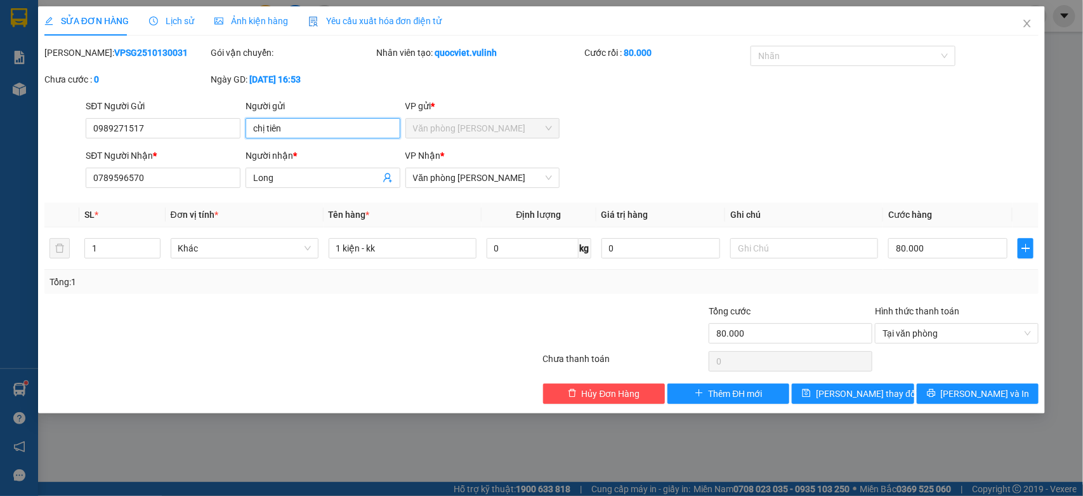
drag, startPoint x: 287, startPoint y: 132, endPoint x: 0, endPoint y: 185, distance: 291.8
click at [0, 185] on div "SỬA ĐƠN HÀNG Lịch sử Ảnh kiện hàng Yêu cầu xuất hóa đơn điện tử Total Paid Fee …" at bounding box center [541, 248] width 1083 height 496
drag, startPoint x: 186, startPoint y: 125, endPoint x: 0, endPoint y: 190, distance: 197.1
click at [0, 188] on div "SỬA ĐƠN HÀNG Lịch sử Ảnh kiện hàng Yêu cầu xuất hóa đơn điện tử Total Paid Fee …" at bounding box center [541, 248] width 1083 height 496
drag, startPoint x: 303, startPoint y: 176, endPoint x: 0, endPoint y: 232, distance: 308.5
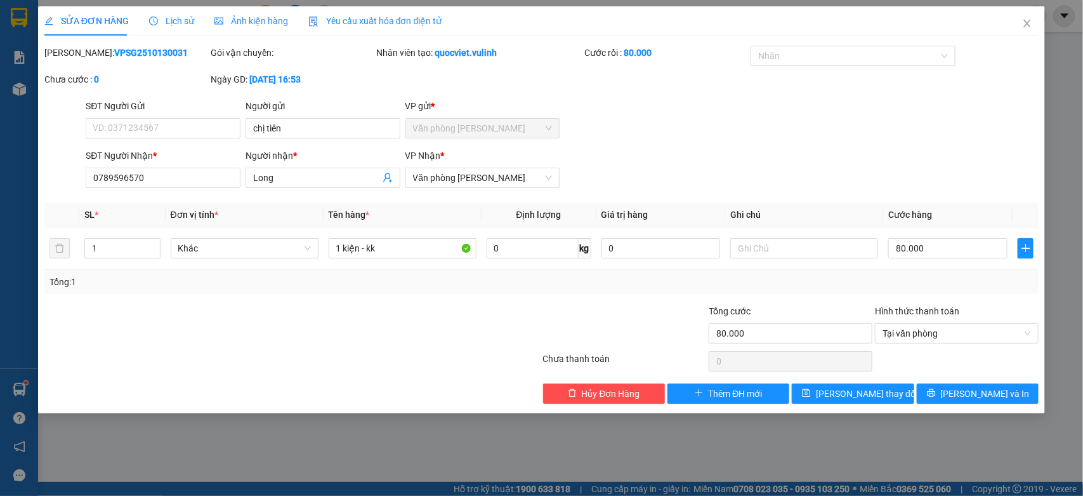
click at [49, 214] on div "Total Paid Fee 80.000 Total UnPaid Fee 0 Cash Collection Total Fee Mã ĐH: VPSG2…" at bounding box center [541, 225] width 995 height 358
drag, startPoint x: 167, startPoint y: 178, endPoint x: 0, endPoint y: 256, distance: 184.3
click at [0, 233] on div "SỬA ĐƠN HÀNG Lịch sử Ảnh kiện hàng Yêu cầu xuất hóa đơn điện tử Total Paid Fee …" at bounding box center [541, 248] width 1083 height 496
click at [1019, 23] on span "Close" at bounding box center [1028, 24] width 36 height 36
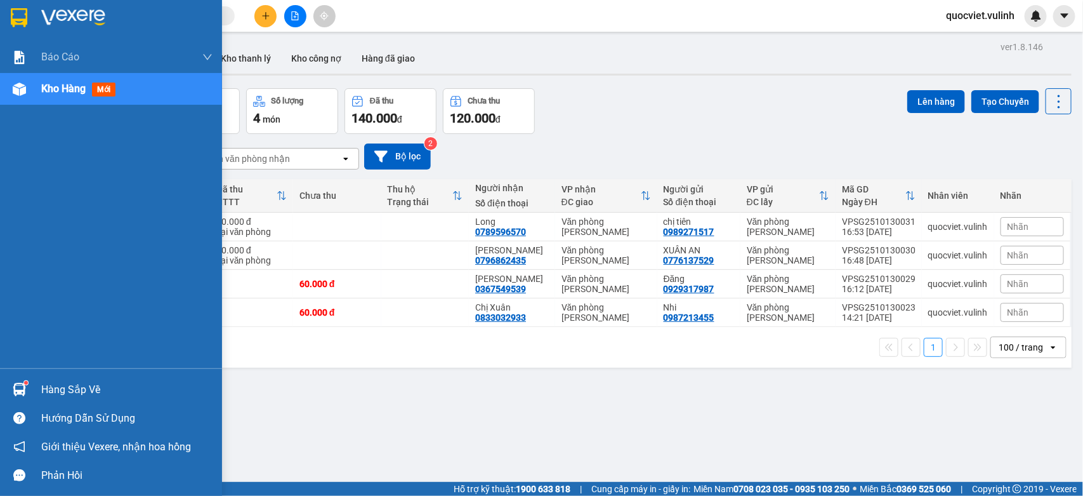
click at [17, 373] on div "Hàng sắp về Hướng dẫn sử dụng Giới thiệu Vexere, nhận hoa hồng Phản hồi" at bounding box center [111, 428] width 222 height 121
click at [27, 388] on div at bounding box center [19, 389] width 22 height 22
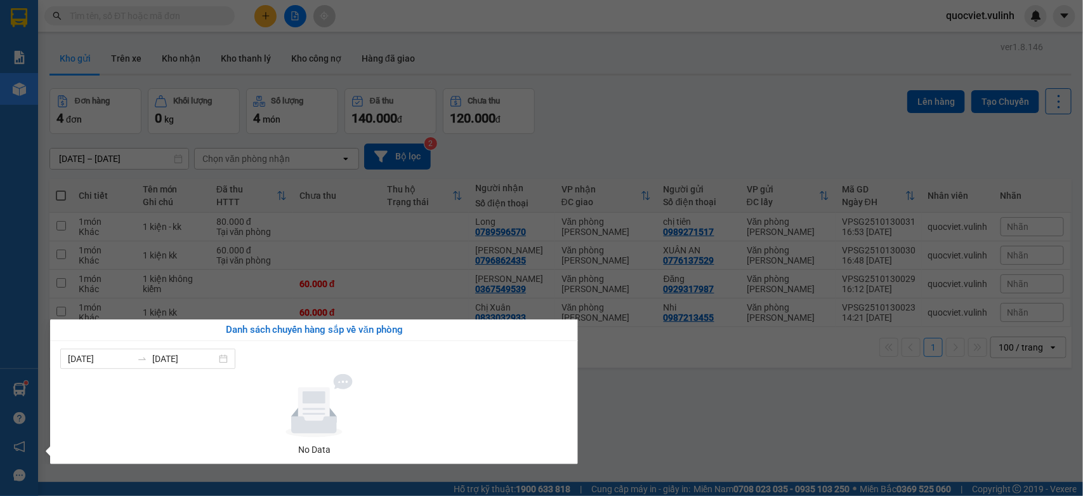
click at [684, 399] on section "Kết quả tìm kiếm ( 366 ) Bộ lọc Mã ĐH Trạng thái Món hàng Tổng cước Chưa cước N…" at bounding box center [541, 248] width 1083 height 496
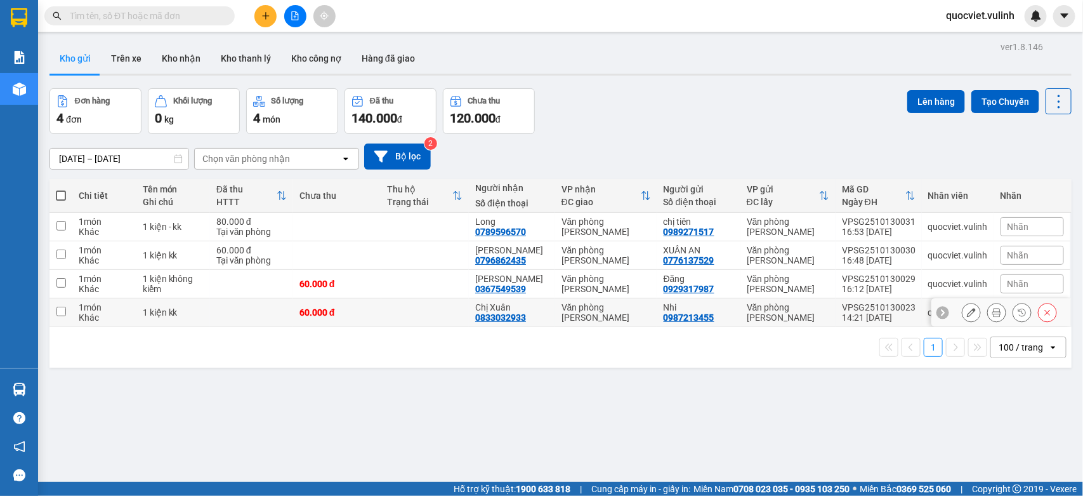
click at [555, 319] on td "Văn phòng [PERSON_NAME]" at bounding box center [606, 312] width 102 height 29
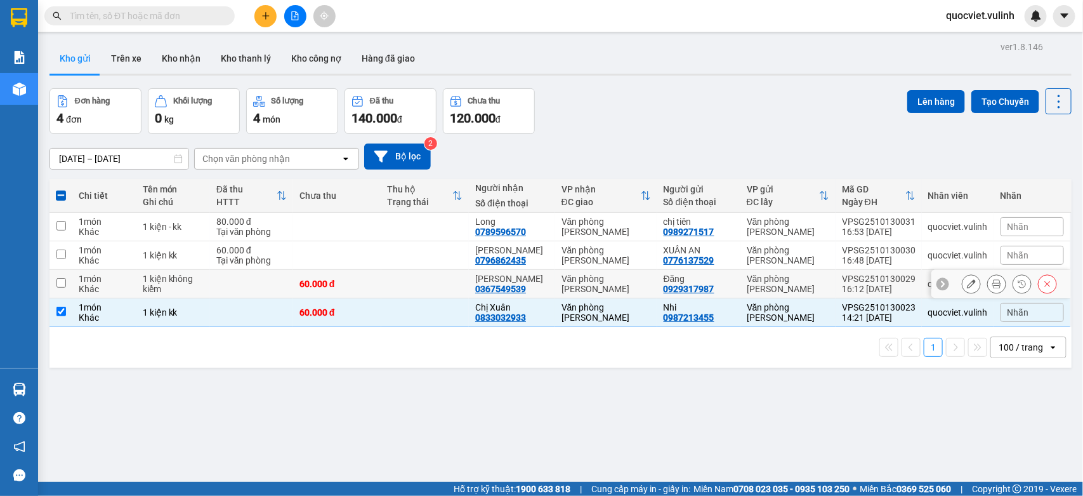
click at [536, 274] on td "[PERSON_NAME] 0367549539" at bounding box center [512, 284] width 86 height 29
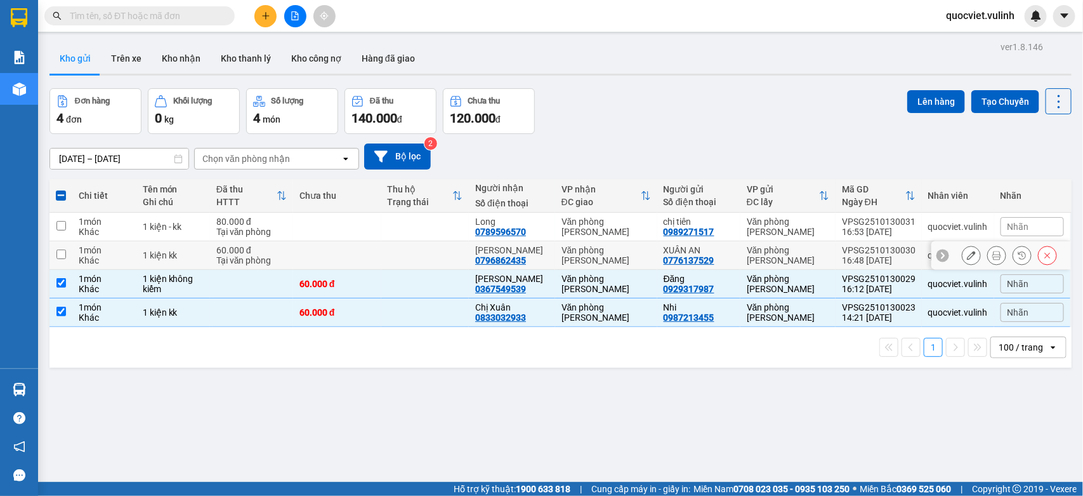
drag, startPoint x: 734, startPoint y: 255, endPoint x: 741, endPoint y: 240, distance: 16.8
click at [741, 254] on td "Văn phòng [PERSON_NAME]" at bounding box center [788, 255] width 95 height 29
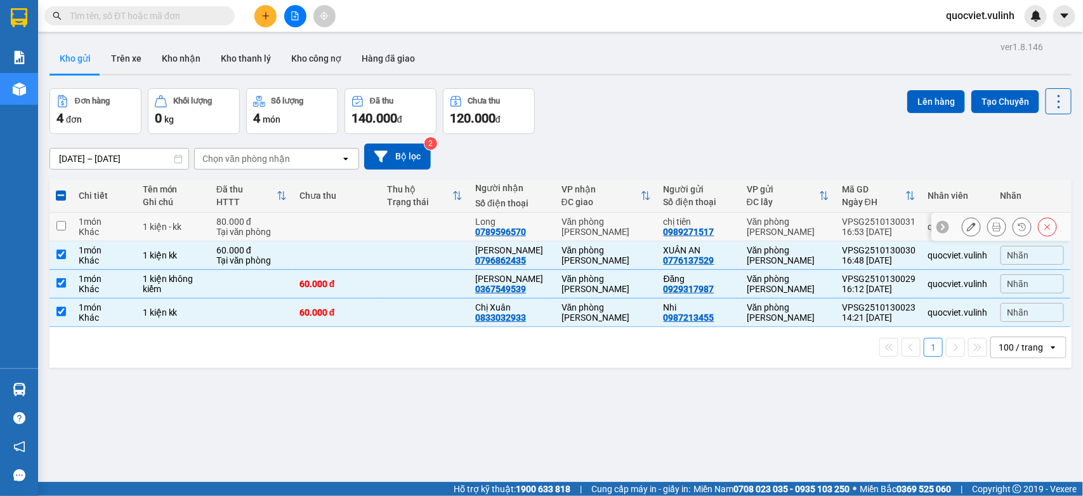
click at [750, 232] on div "Văn phòng [PERSON_NAME]" at bounding box center [788, 226] width 83 height 20
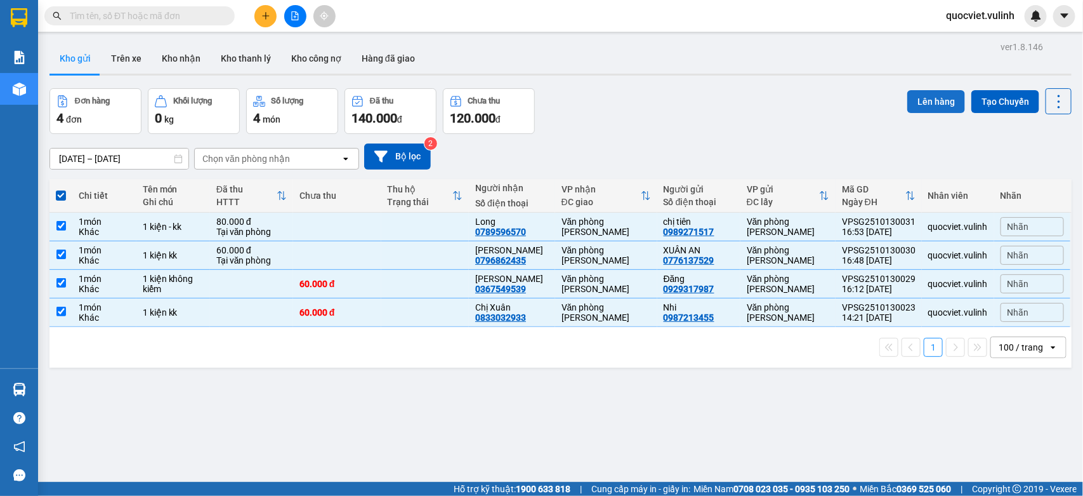
click at [916, 109] on button "Lên hàng" at bounding box center [937, 101] width 58 height 23
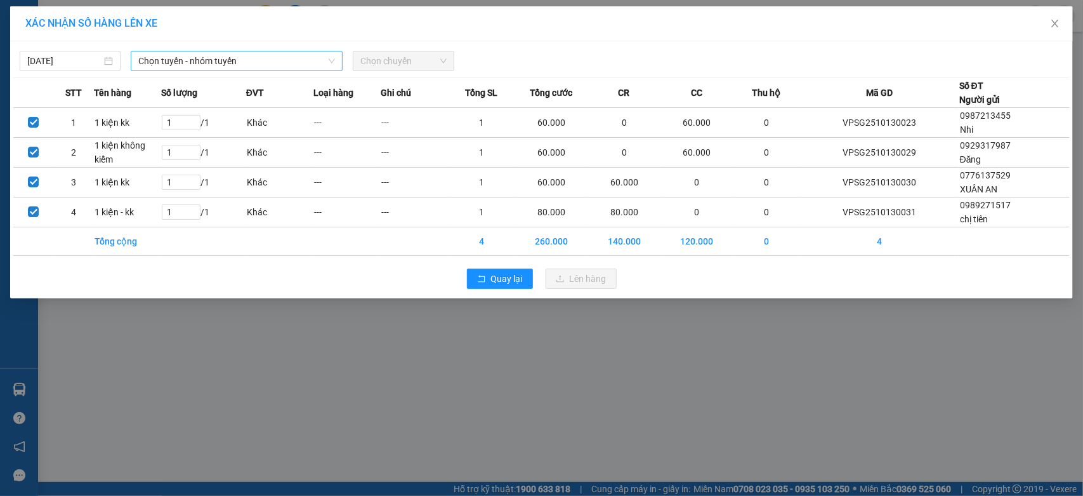
click at [161, 57] on span "Chọn tuyến - nhóm tuyến" at bounding box center [236, 60] width 197 height 19
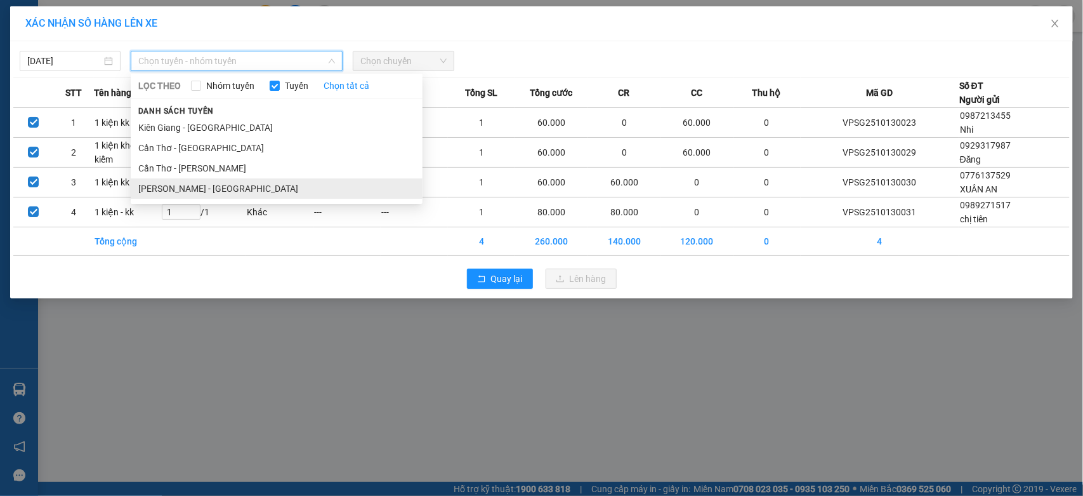
click at [213, 185] on li "[PERSON_NAME] - [GEOGRAPHIC_DATA]" at bounding box center [277, 188] width 292 height 20
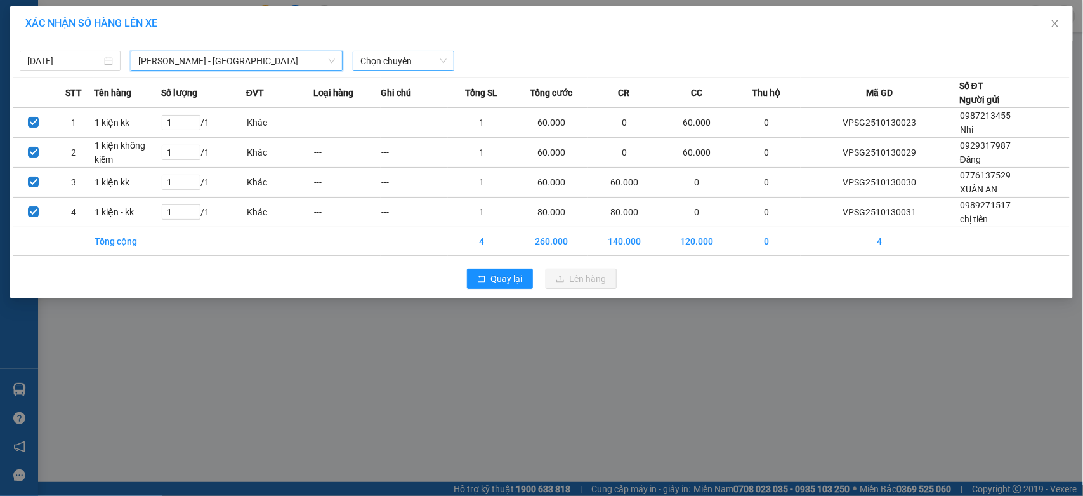
click at [402, 60] on span "Chọn chuyến" at bounding box center [404, 60] width 86 height 19
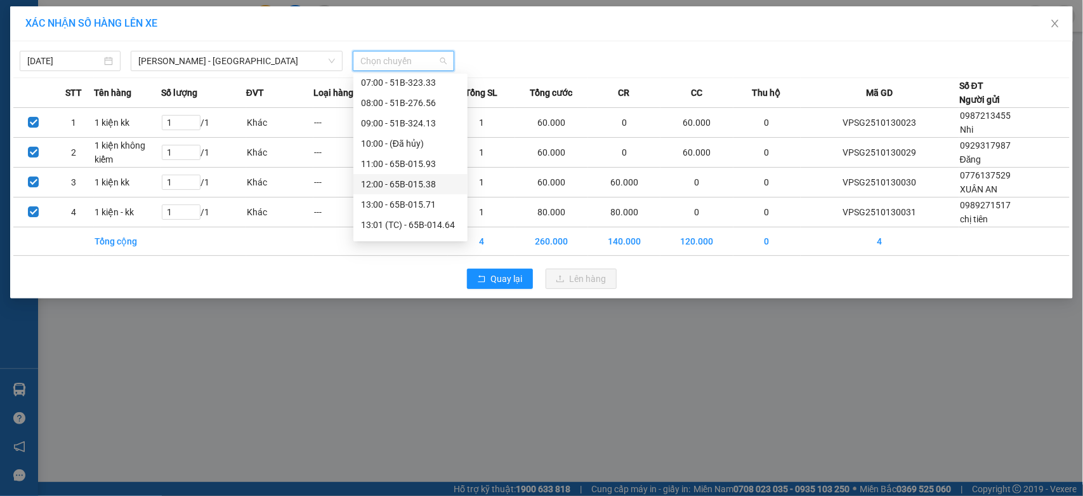
scroll to position [211, 0]
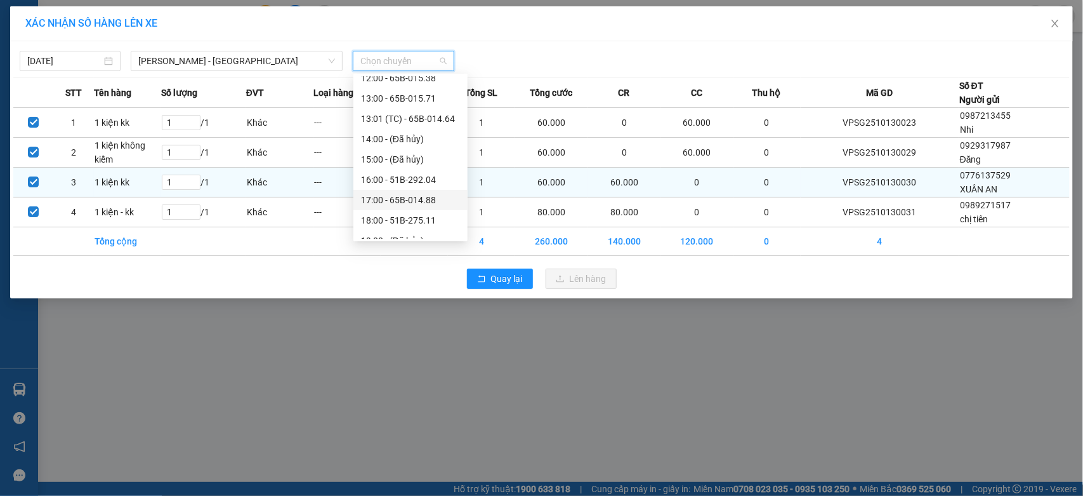
drag, startPoint x: 423, startPoint y: 197, endPoint x: 440, endPoint y: 197, distance: 16.5
click at [424, 198] on div "17:00 - 65B-014.88" at bounding box center [410, 200] width 99 height 14
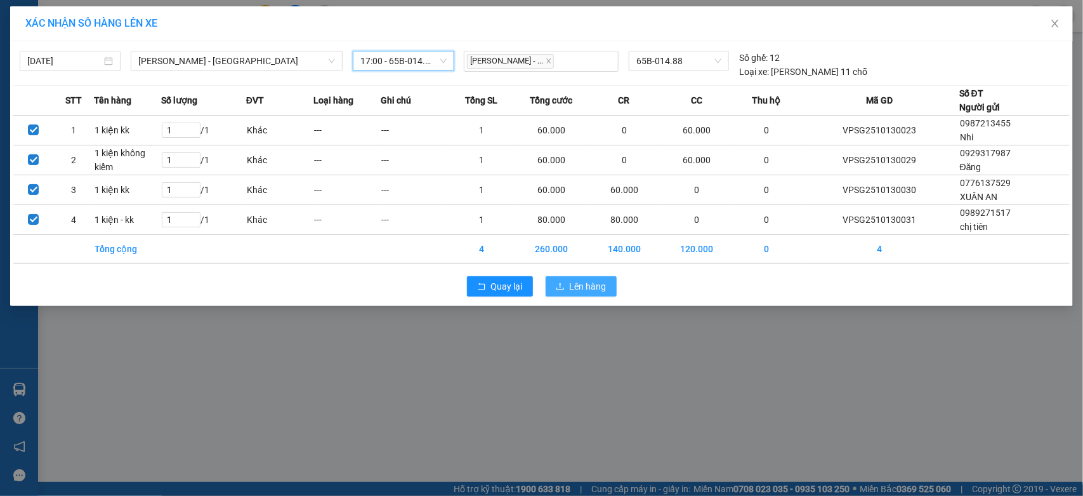
click at [607, 286] on button "Lên hàng" at bounding box center [581, 286] width 71 height 20
